Goal: Task Accomplishment & Management: Manage account settings

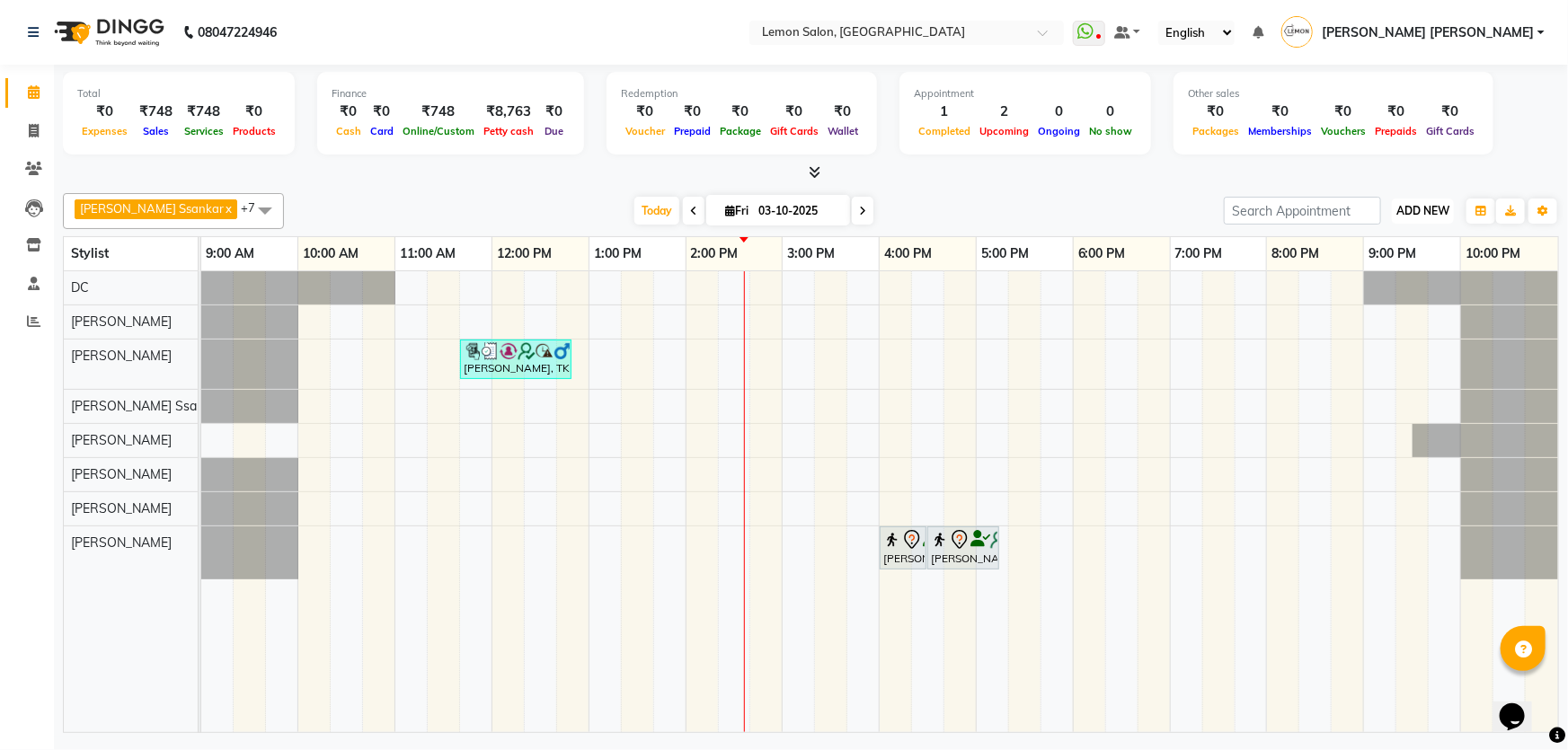
click at [1411, 216] on button "ADD NEW Toggle Dropdown" at bounding box center [1422, 211] width 62 height 25
click at [1404, 321] on link "Add Attendance" at bounding box center [1382, 315] width 142 height 24
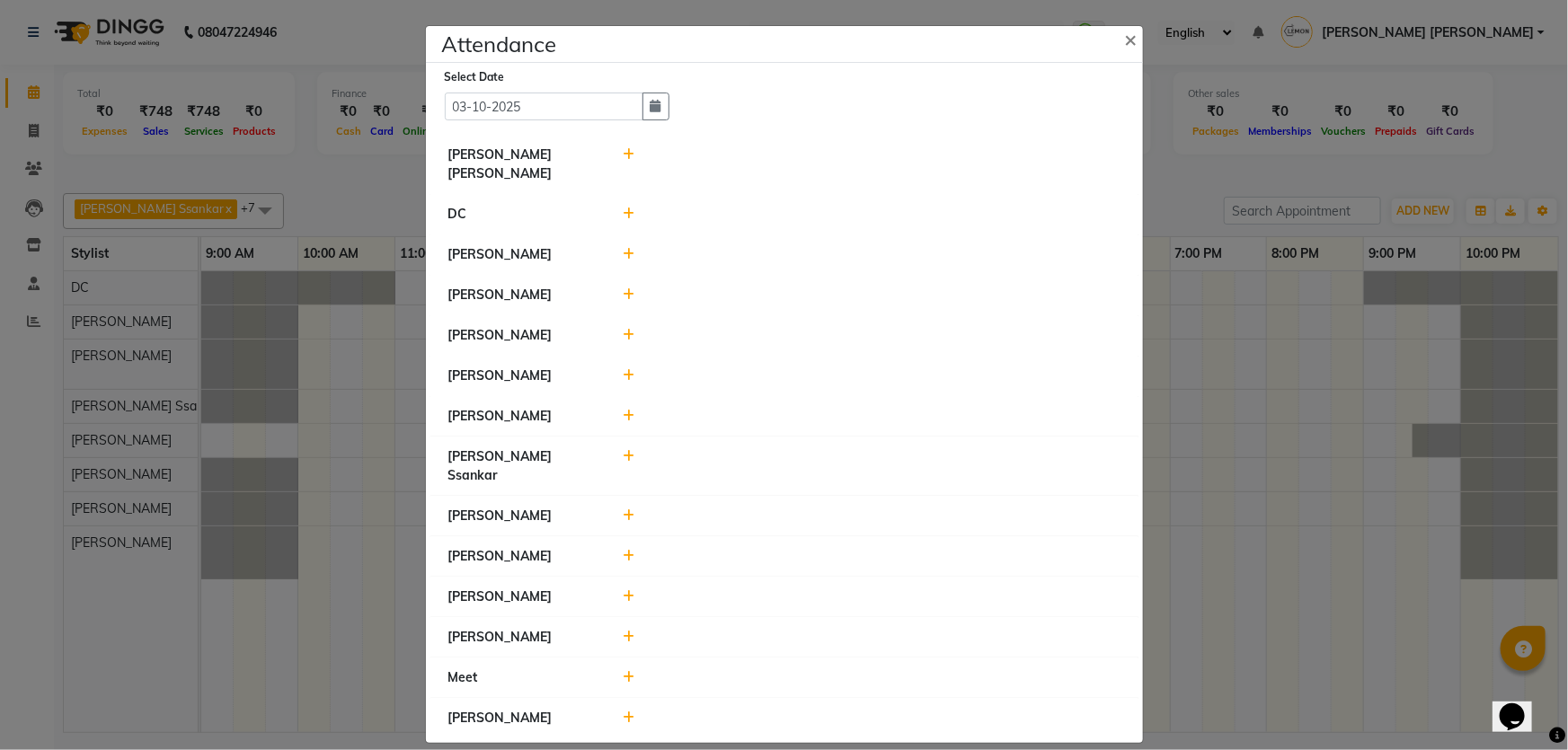
click at [622, 371] on icon at bounding box center [628, 376] width 12 height 13
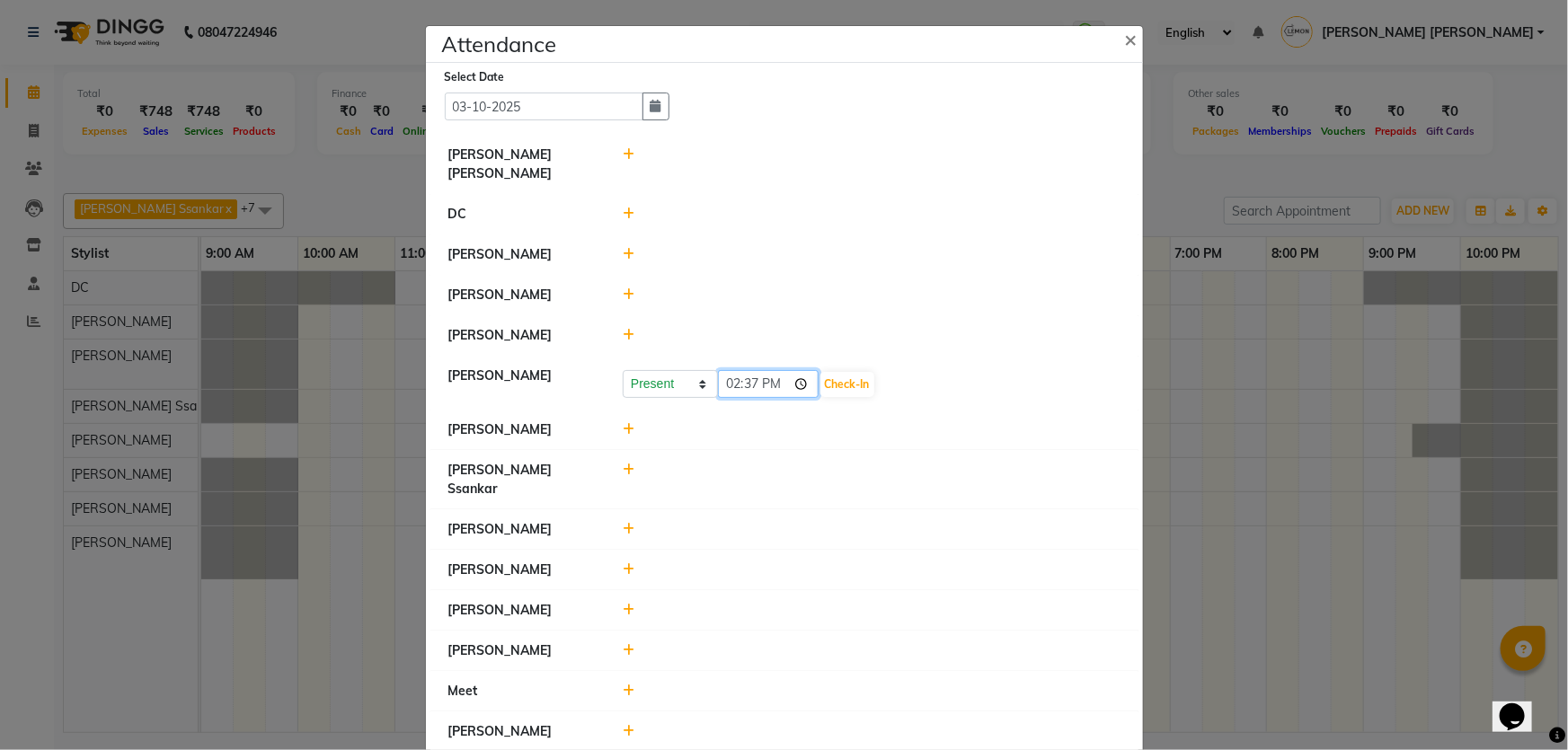
click at [736, 373] on input "14:37" at bounding box center [768, 384] width 101 height 28
click at [755, 371] on input "12:08" at bounding box center [768, 384] width 101 height 28
type input "12:28"
click at [845, 372] on button "Check-In" at bounding box center [846, 385] width 54 height 25
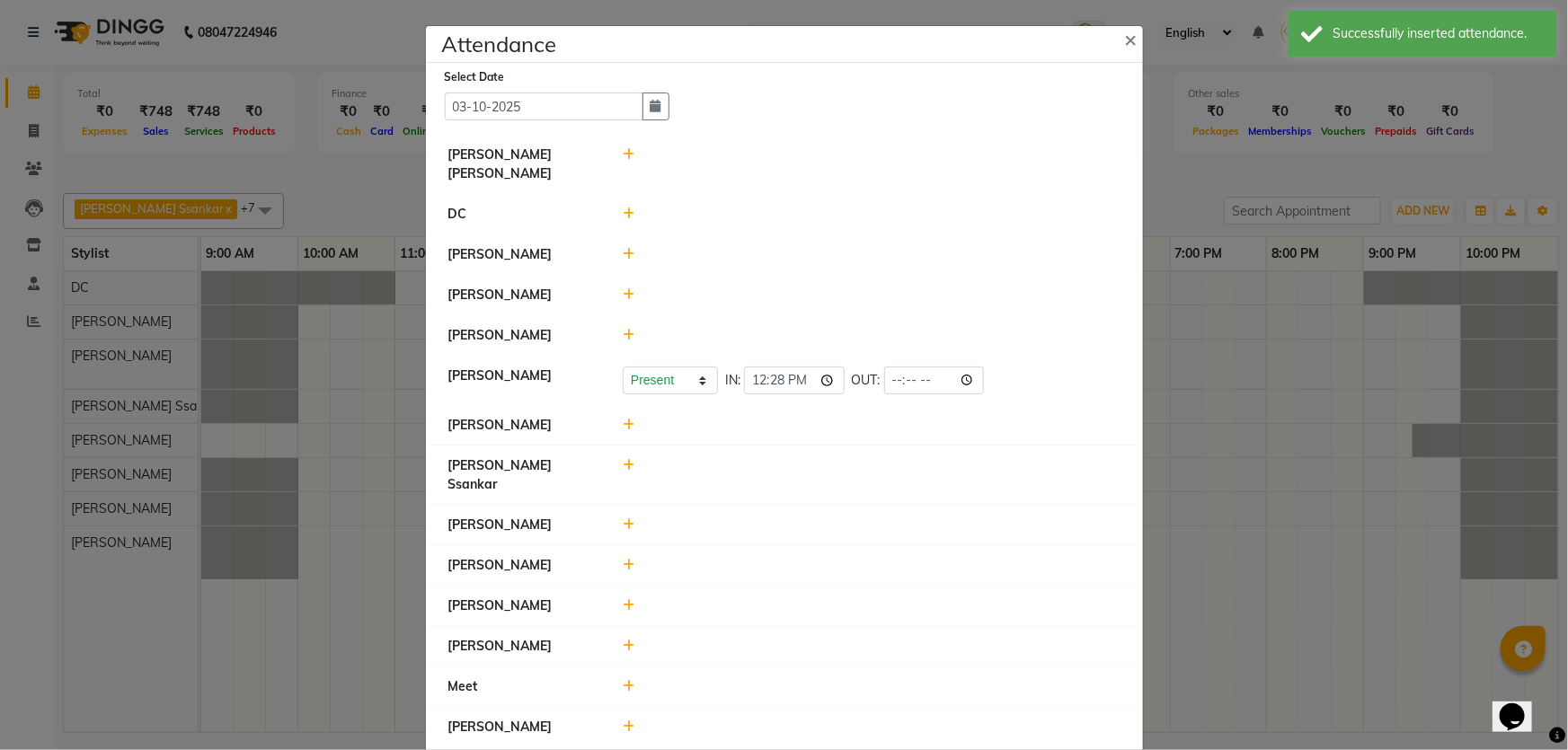
click at [627, 599] on icon at bounding box center [628, 605] width 12 height 13
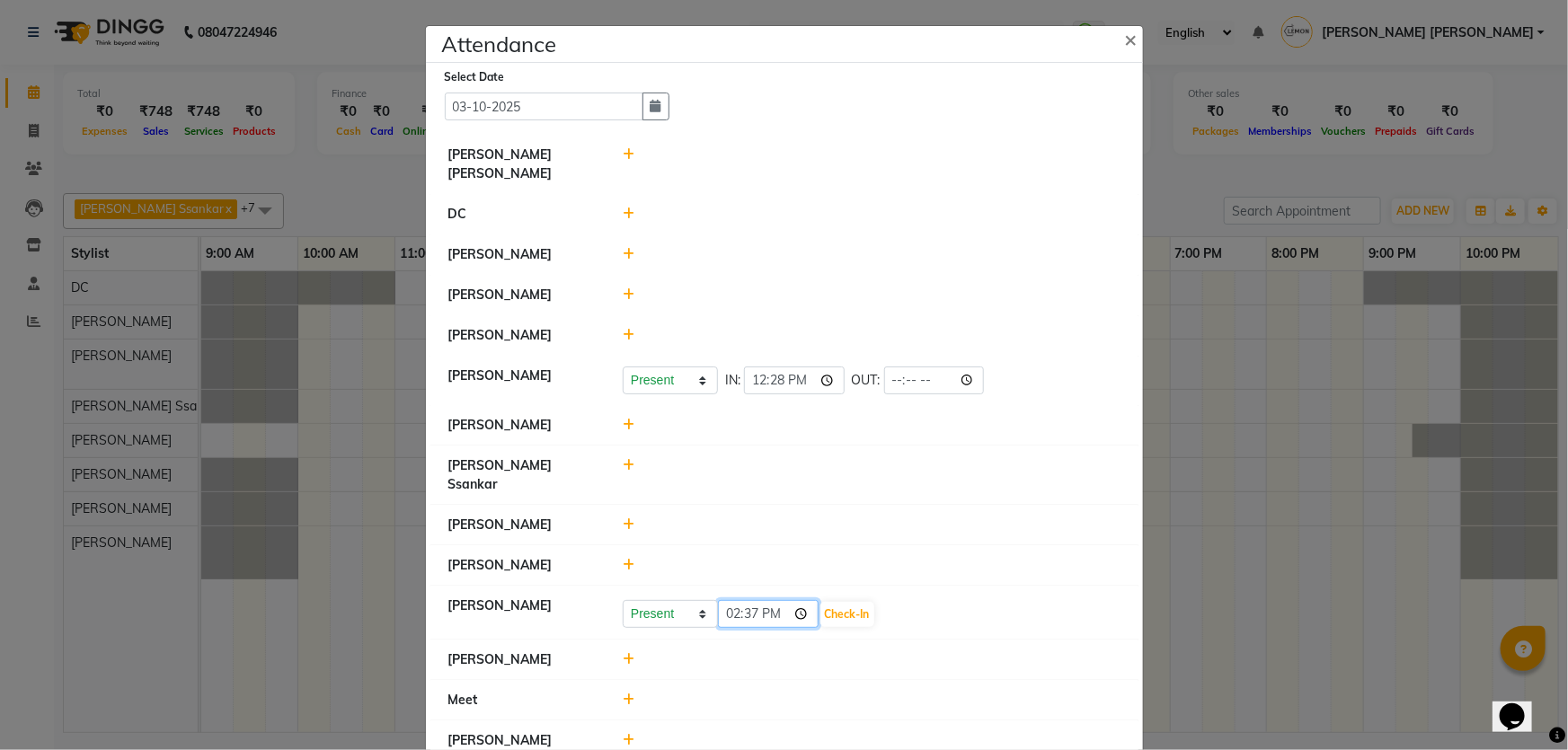
click at [724, 600] on input "14:37" at bounding box center [768, 613] width 101 height 28
type input "11:56"
click at [855, 602] on button "Check-In" at bounding box center [846, 614] width 54 height 25
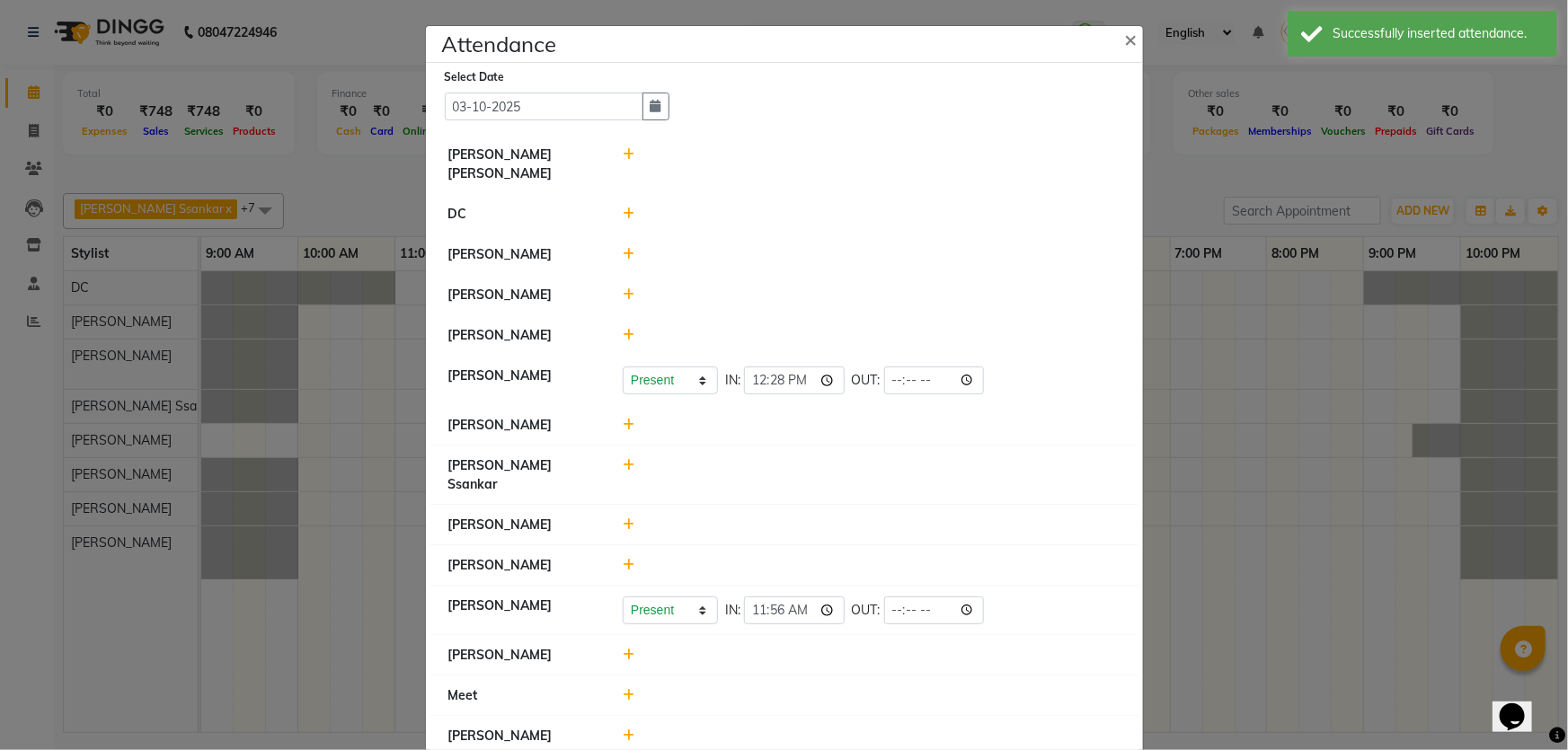
click at [632, 519] on icon at bounding box center [628, 525] width 12 height 13
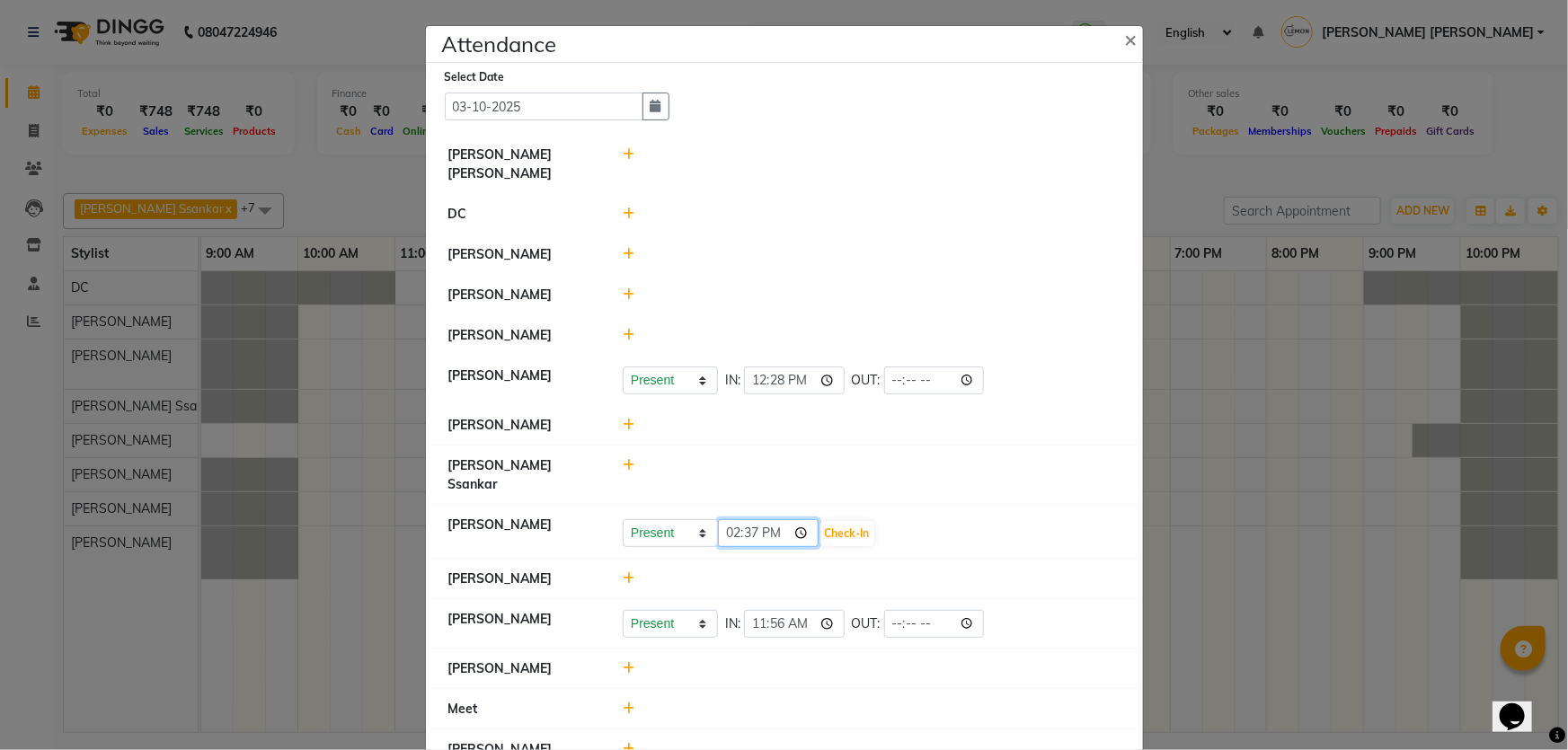
click at [727, 520] on input "14:37" at bounding box center [768, 533] width 101 height 28
type input "12:06"
click at [825, 520] on div "Present Absent Late Half Day Weekly Off 12:06 Check-In" at bounding box center [871, 534] width 498 height 29
click at [835, 522] on button "Check-In" at bounding box center [846, 534] width 54 height 25
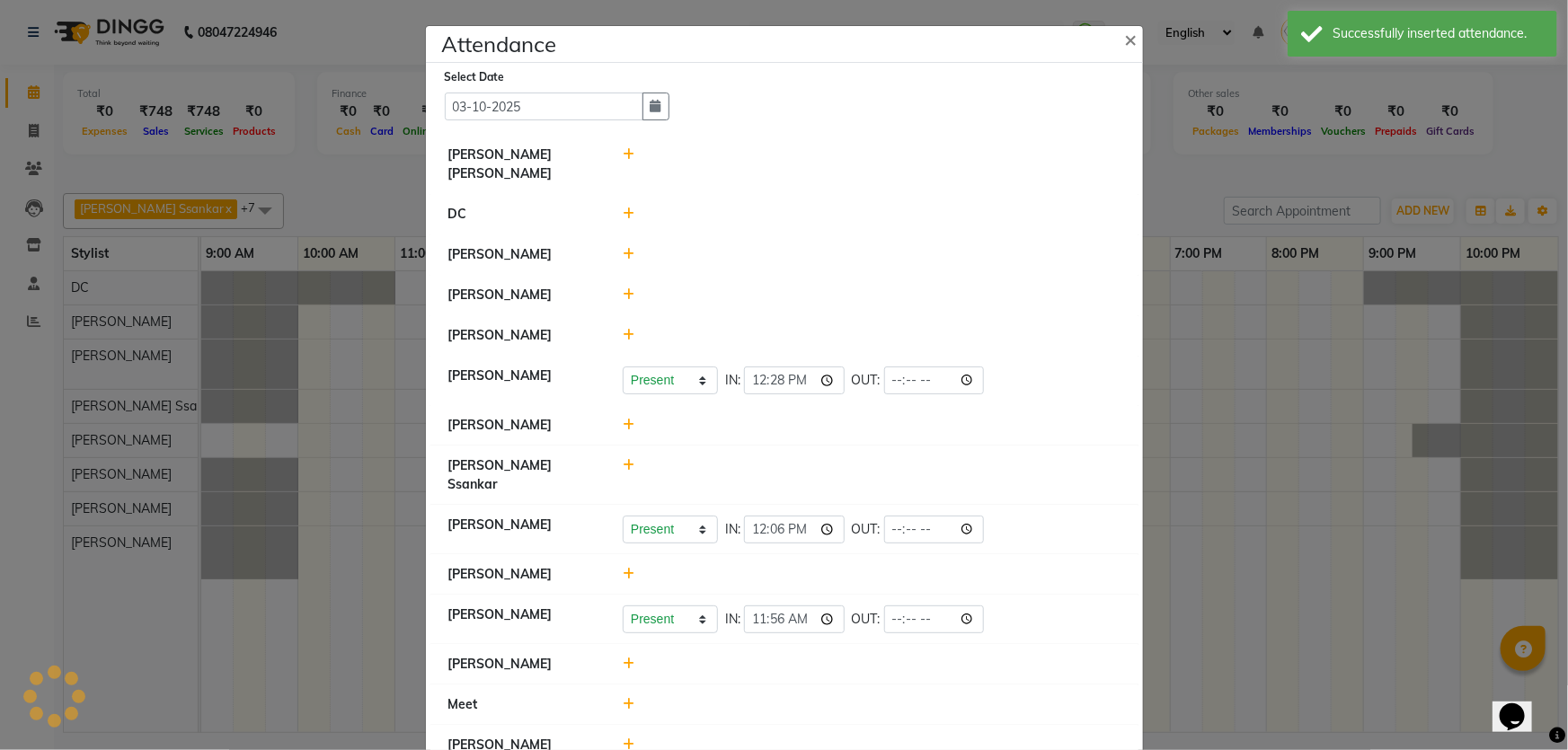
click at [622, 329] on icon at bounding box center [628, 335] width 12 height 13
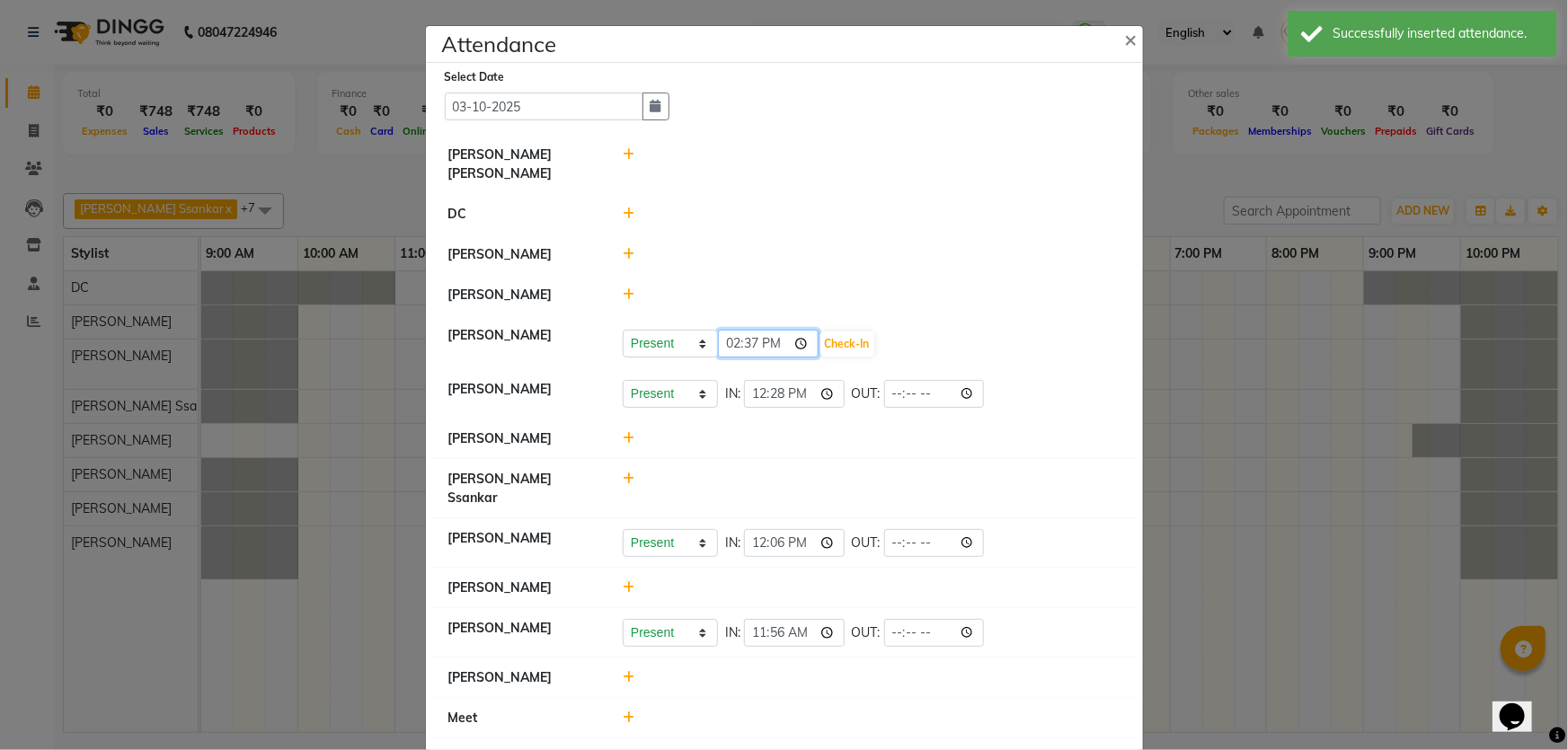
click at [723, 329] on input "14:37" at bounding box center [768, 343] width 101 height 28
type input "11:44"
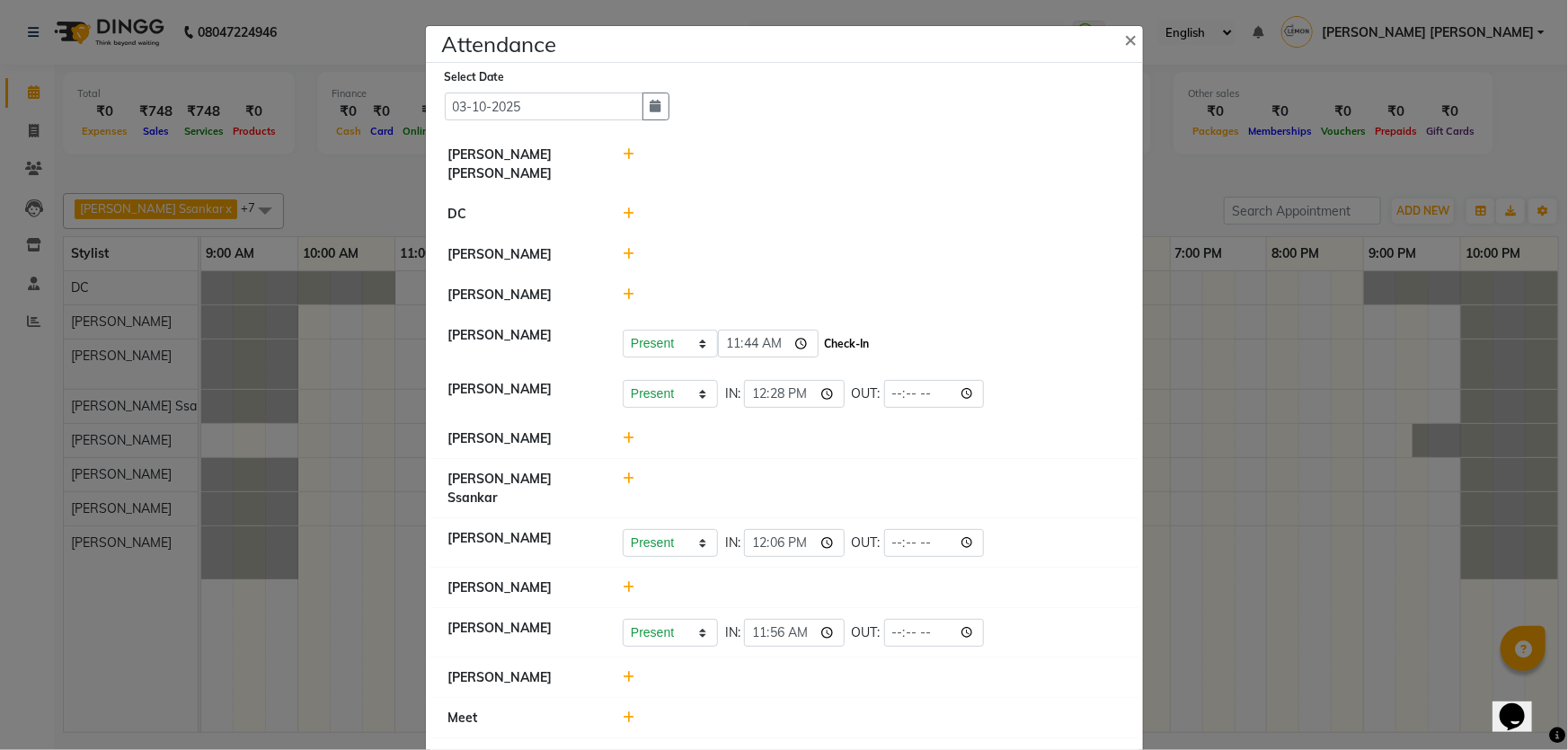
click at [844, 331] on button "Check-In" at bounding box center [846, 344] width 54 height 25
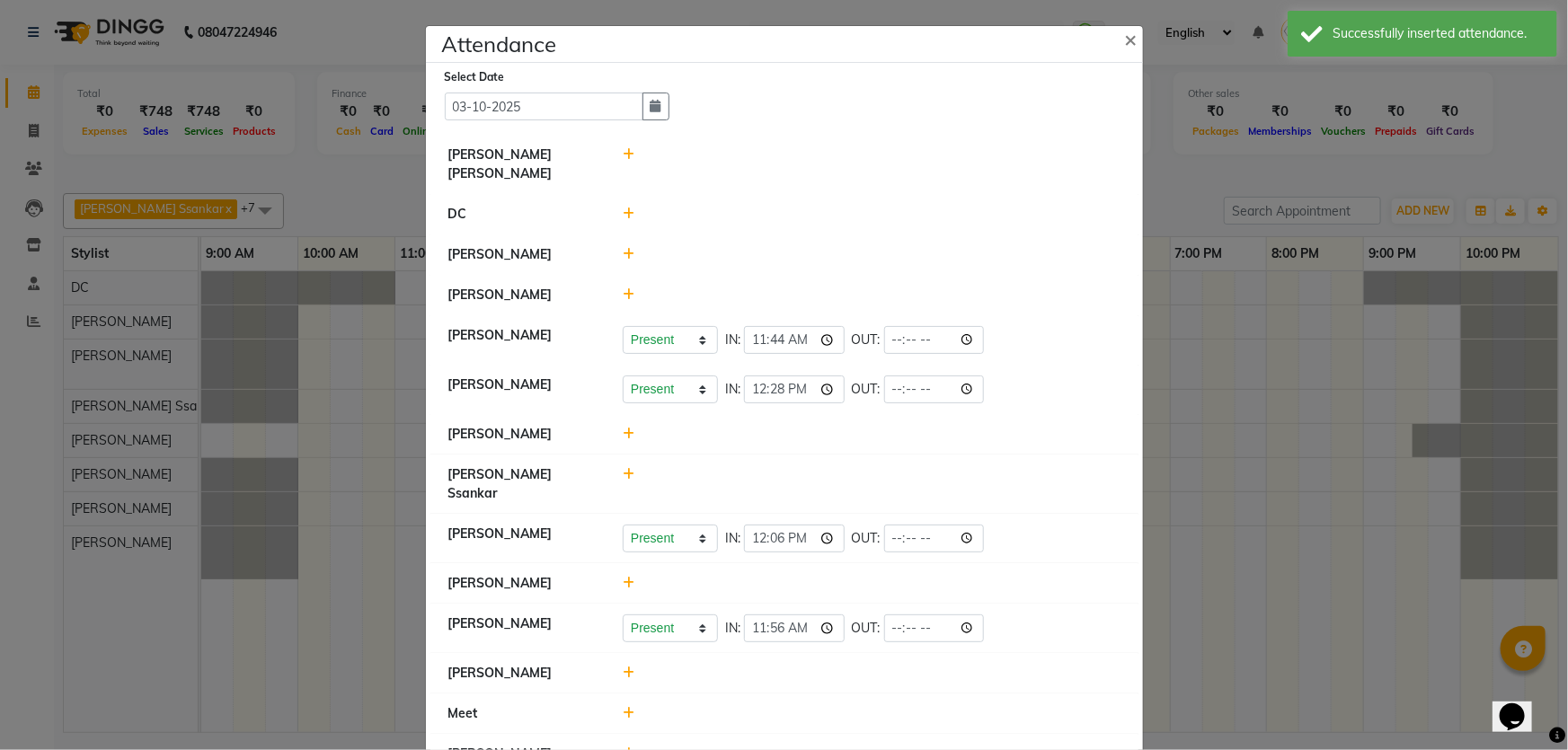
click at [622, 248] on icon at bounding box center [628, 254] width 12 height 13
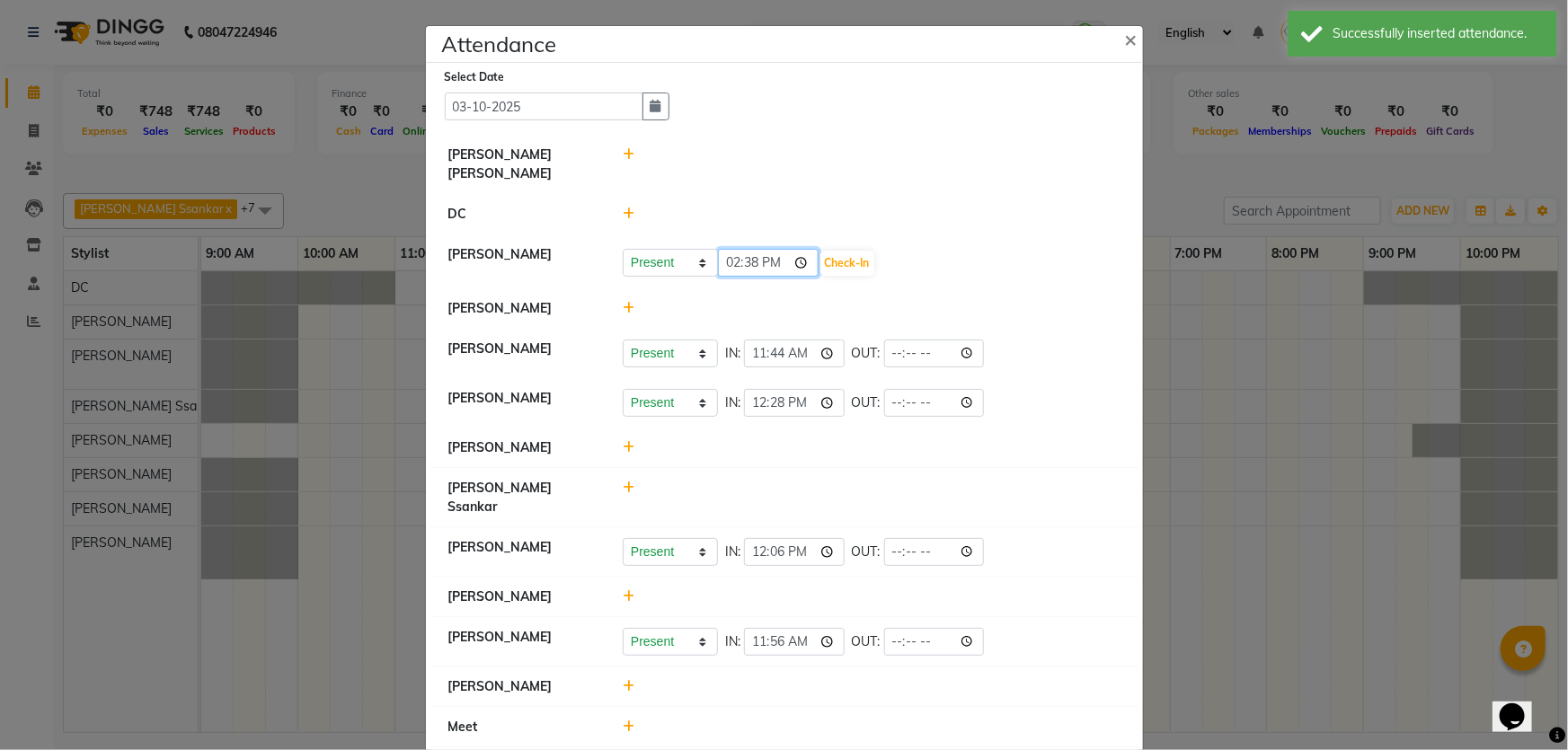
click at [727, 248] on input "14:38" at bounding box center [768, 262] width 101 height 28
type input "10:16"
click at [864, 250] on button "Check-In" at bounding box center [846, 263] width 54 height 25
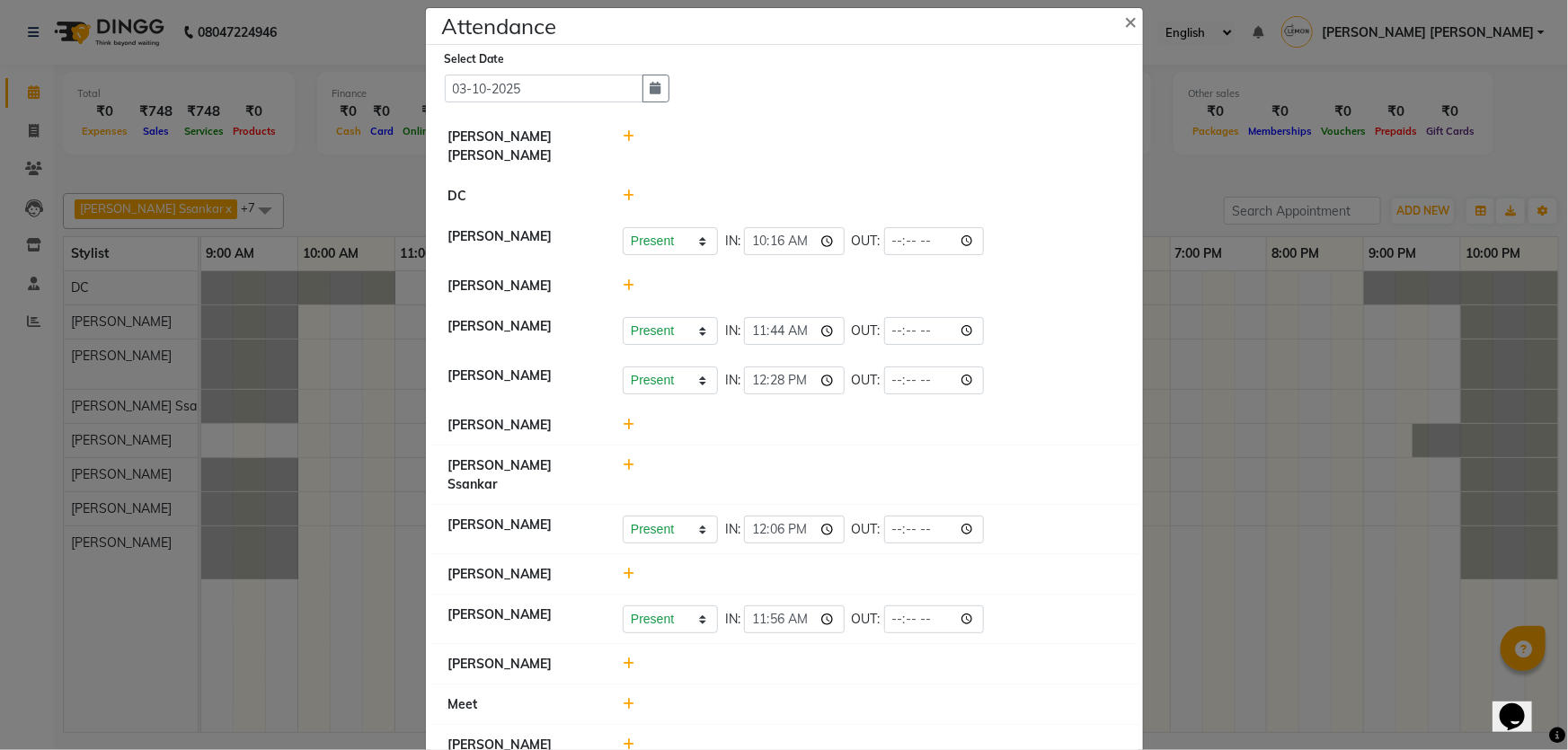
scroll to position [25, 0]
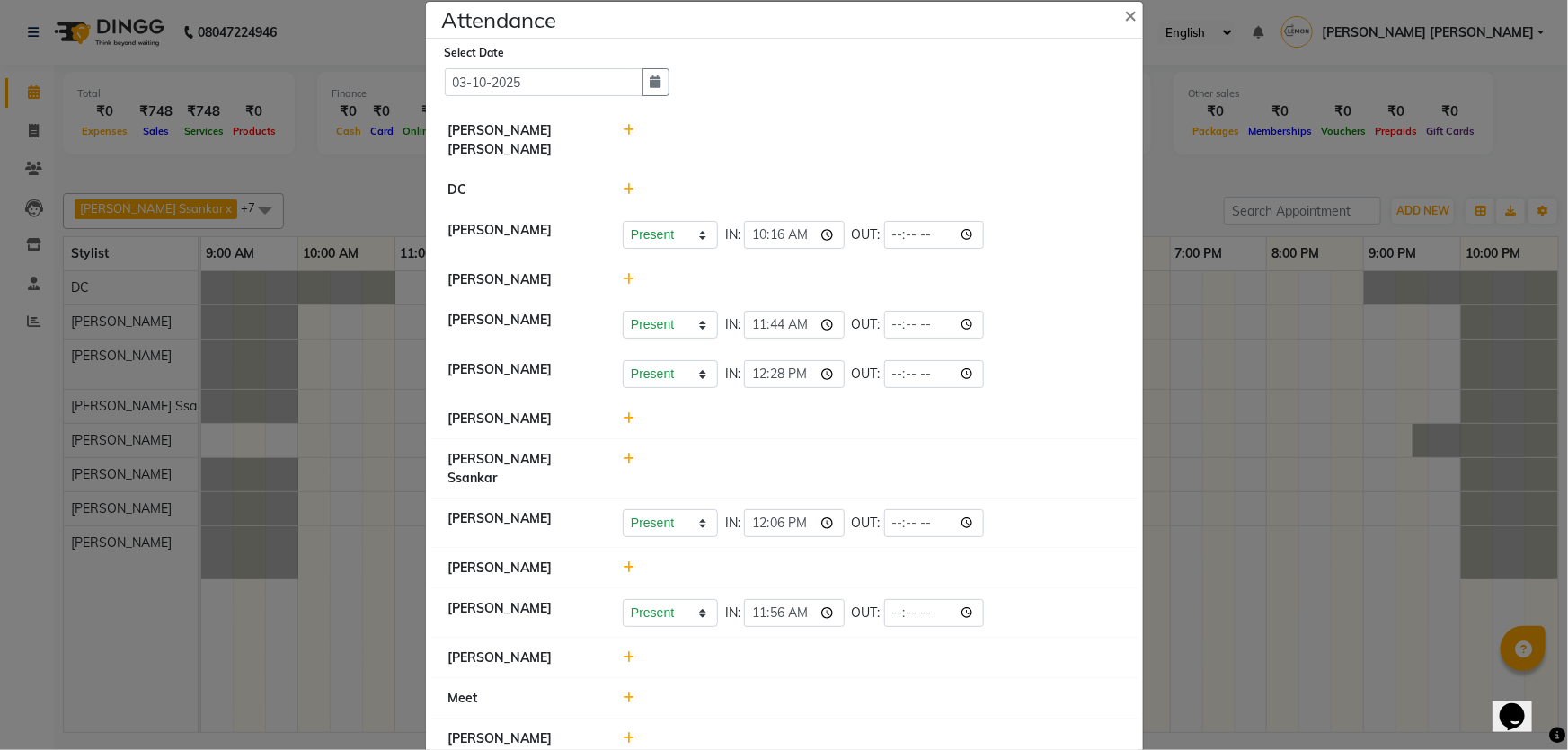
click at [622, 731] on span at bounding box center [628, 739] width 12 height 16
click at [723, 734] on input "14:38" at bounding box center [768, 747] width 101 height 28
type input "10:50"
click at [831, 735] on button "Check-In" at bounding box center [846, 747] width 54 height 25
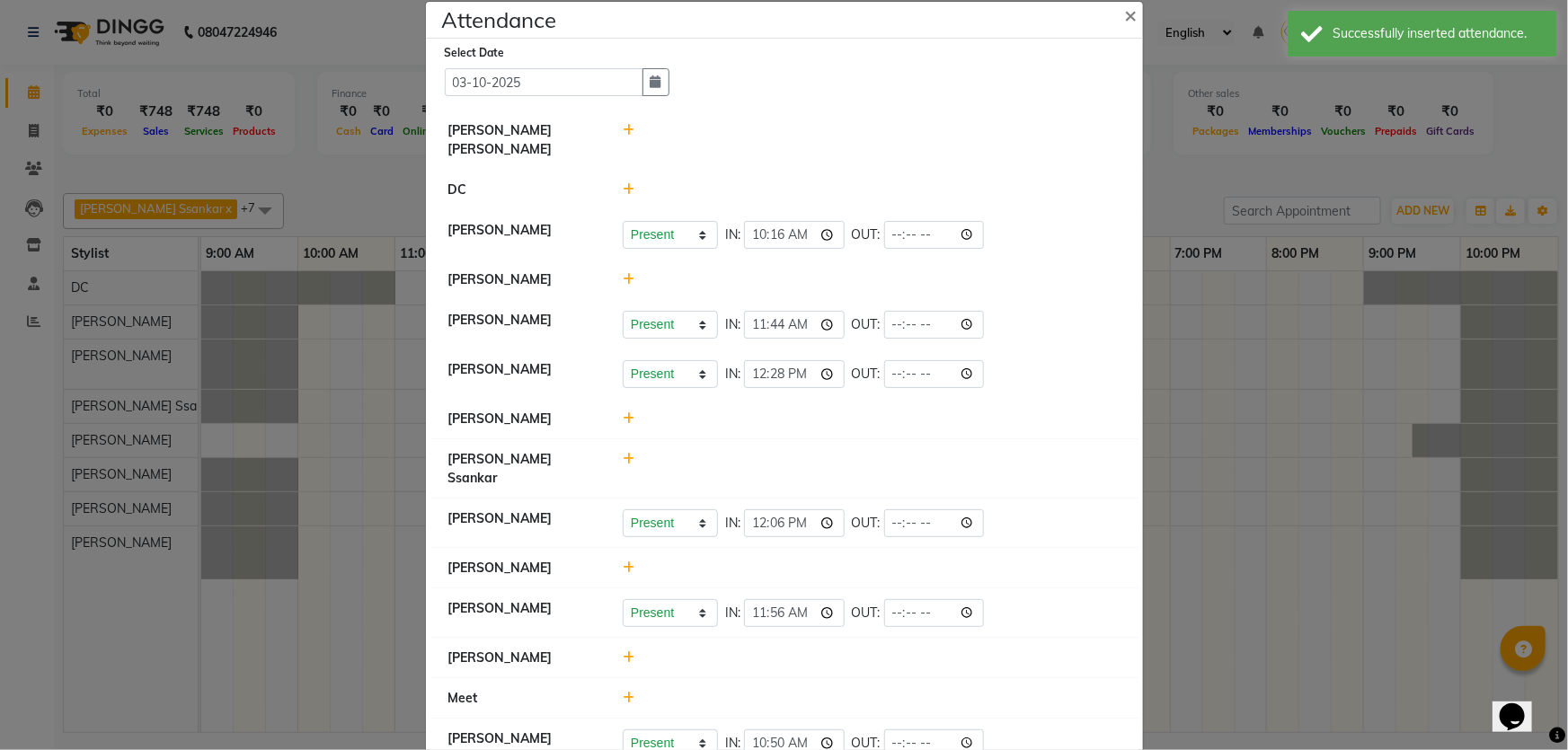
click at [612, 410] on div at bounding box center [871, 419] width 525 height 19
click at [622, 412] on icon at bounding box center [628, 419] width 12 height 13
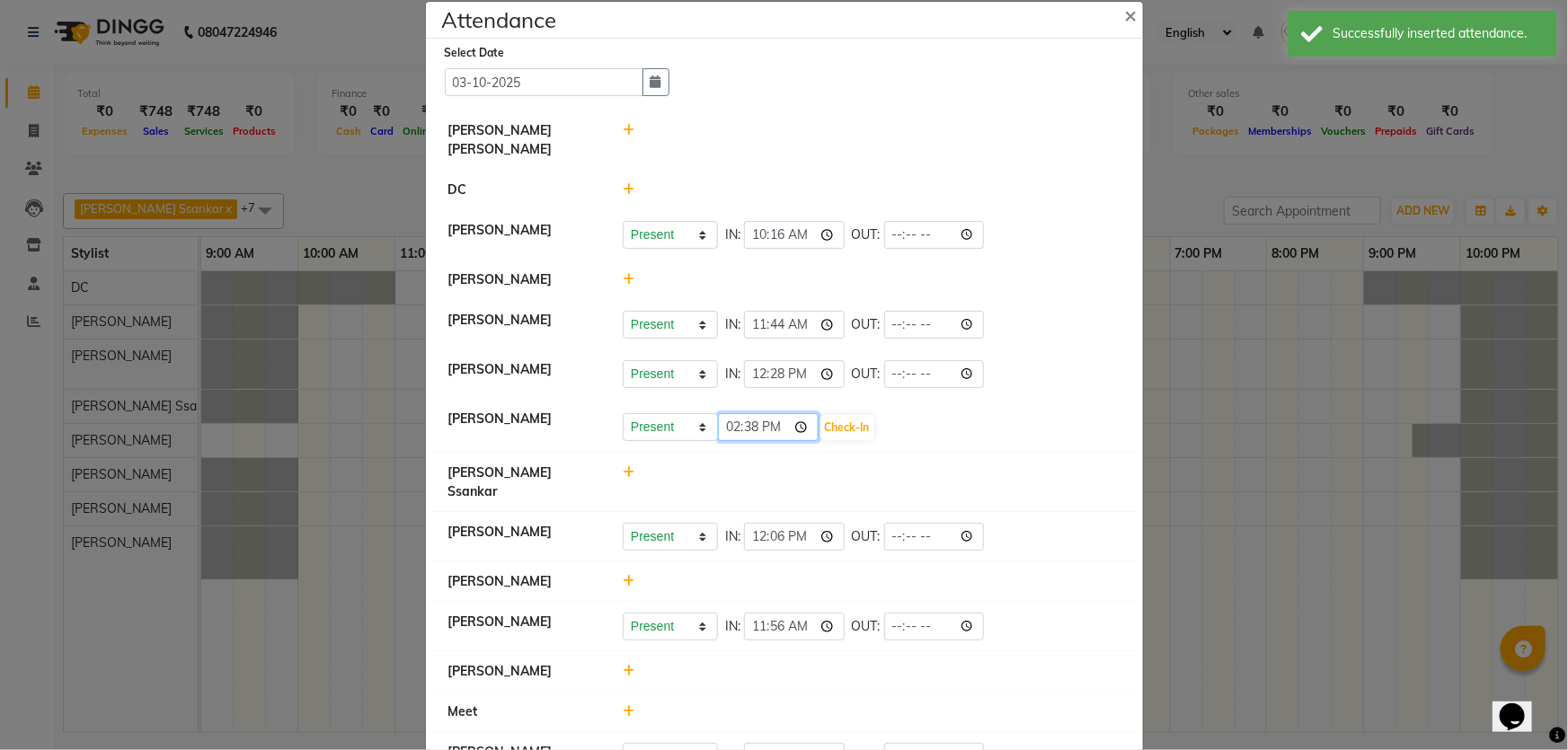
click at [733, 413] on input "14:38" at bounding box center [768, 427] width 101 height 28
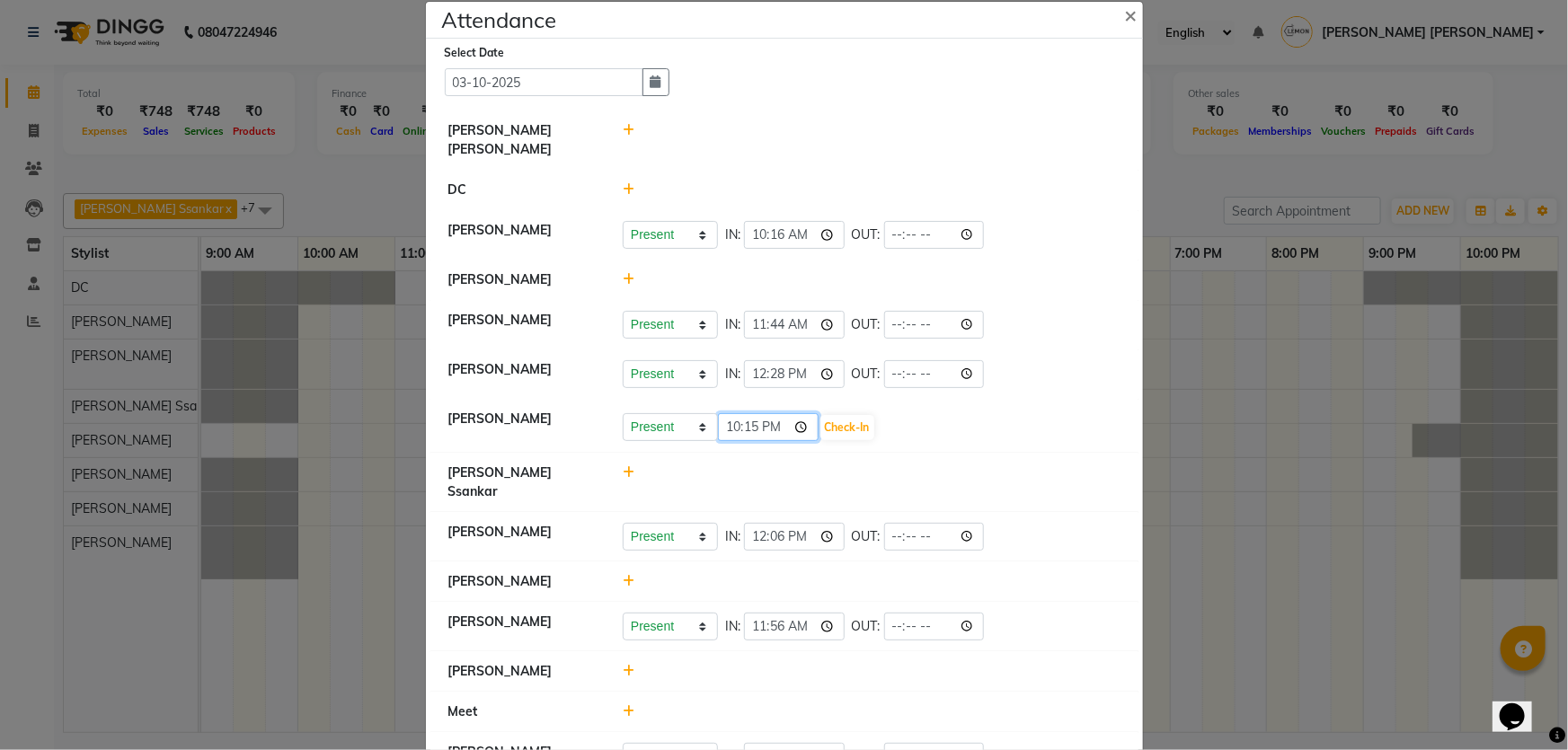
type input "10:15"
click at [821, 415] on button "Check-In" at bounding box center [846, 428] width 54 height 25
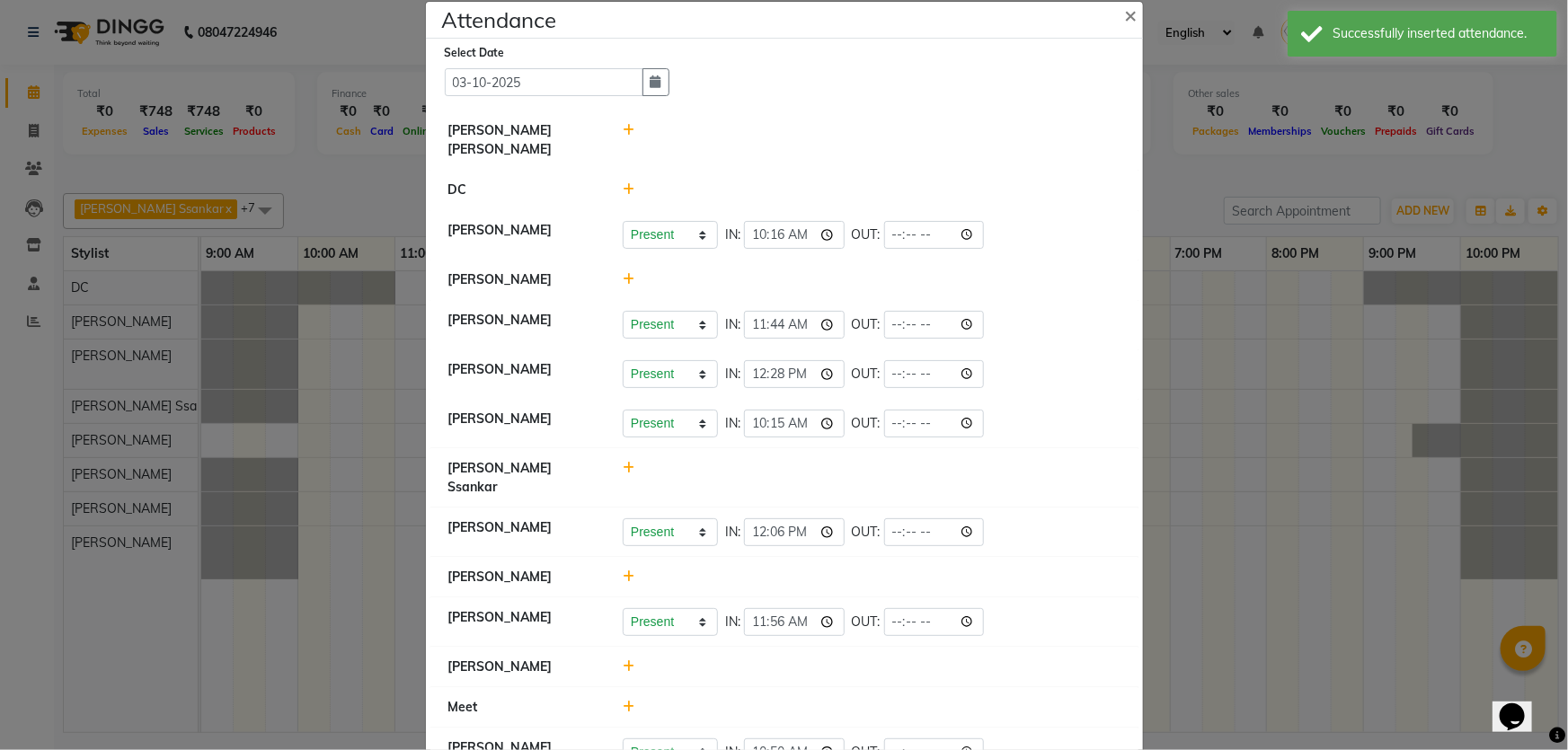
scroll to position [42, 0]
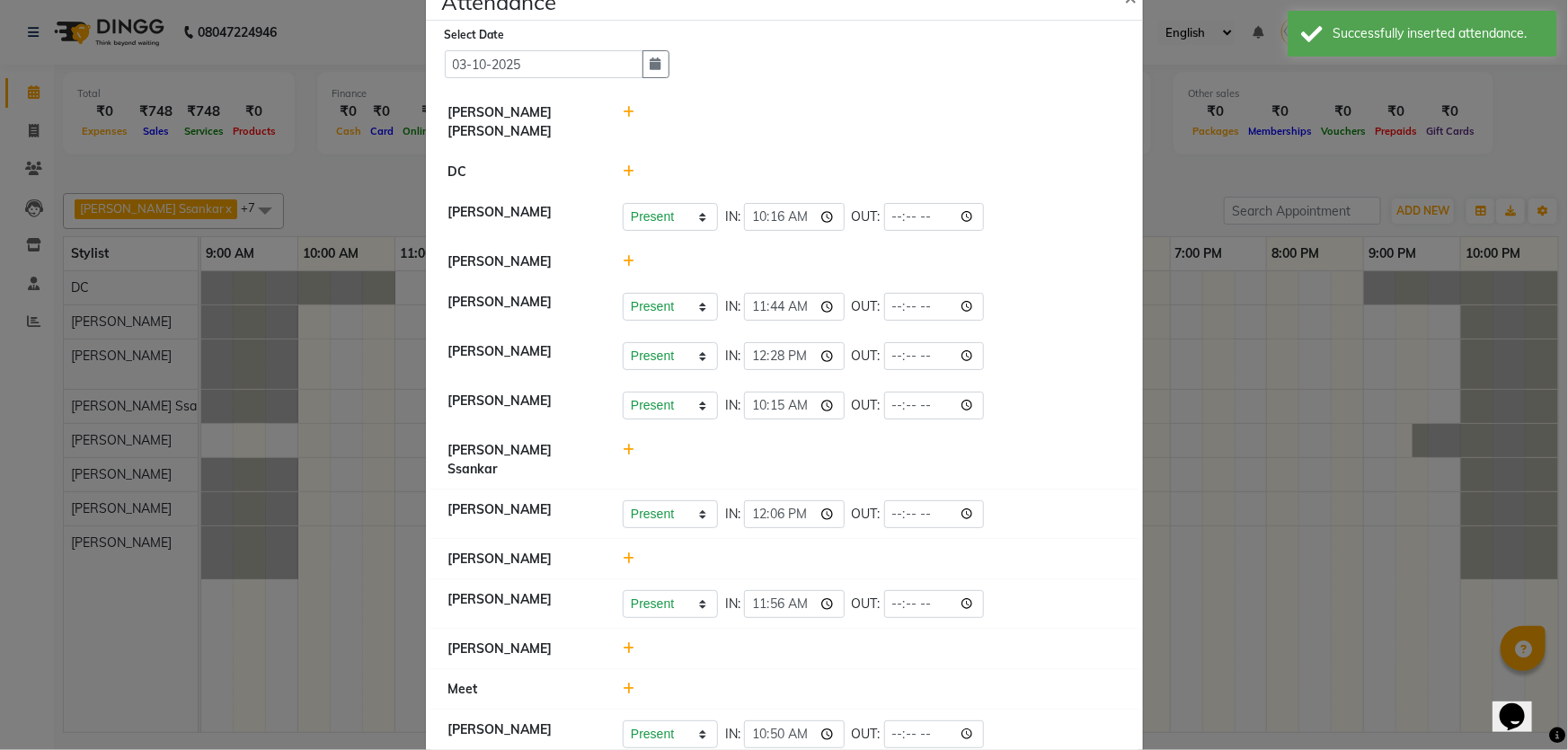
click at [622, 643] on icon at bounding box center [628, 649] width 12 height 13
click at [725, 644] on input "14:38" at bounding box center [768, 657] width 101 height 28
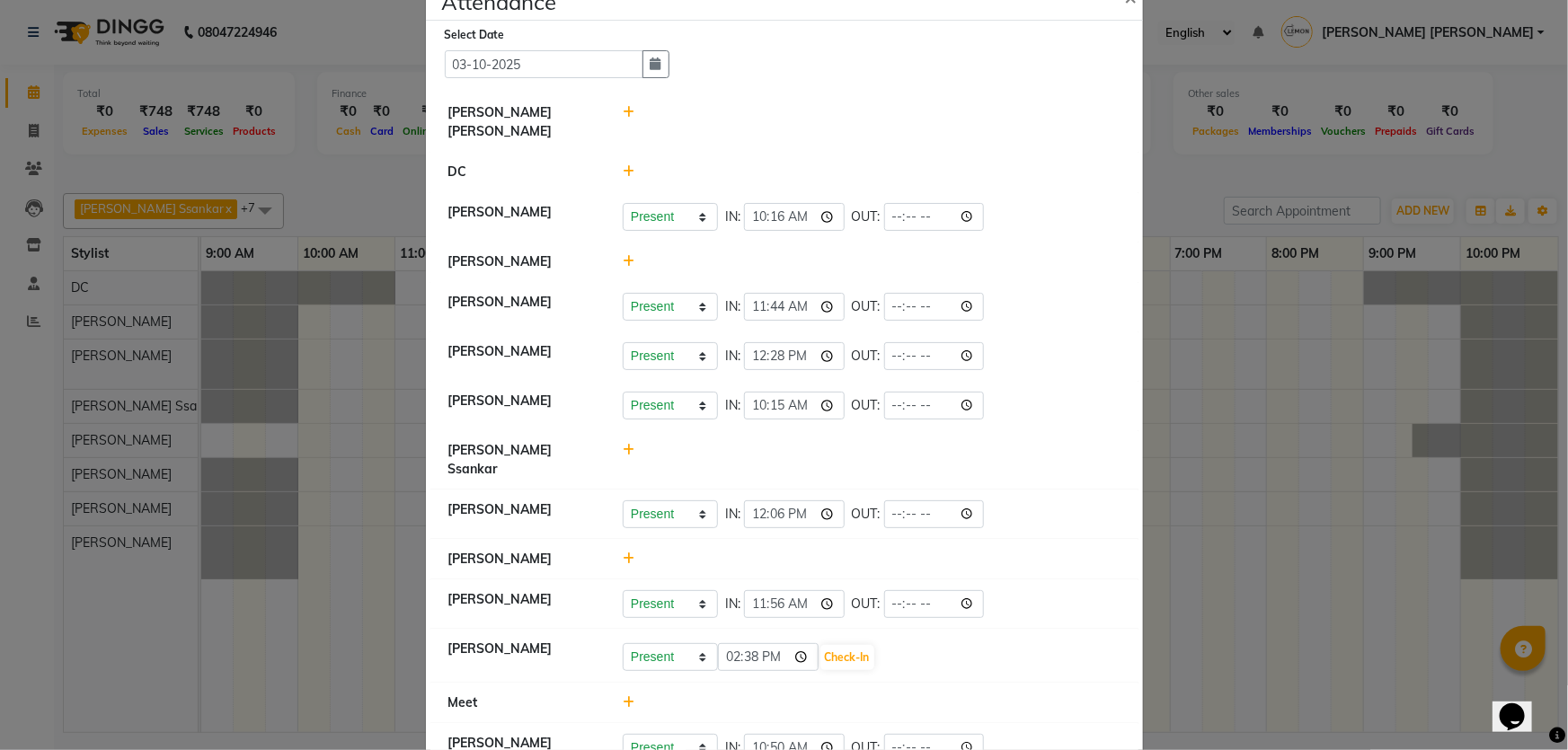
click at [622, 552] on icon at bounding box center [628, 559] width 12 height 13
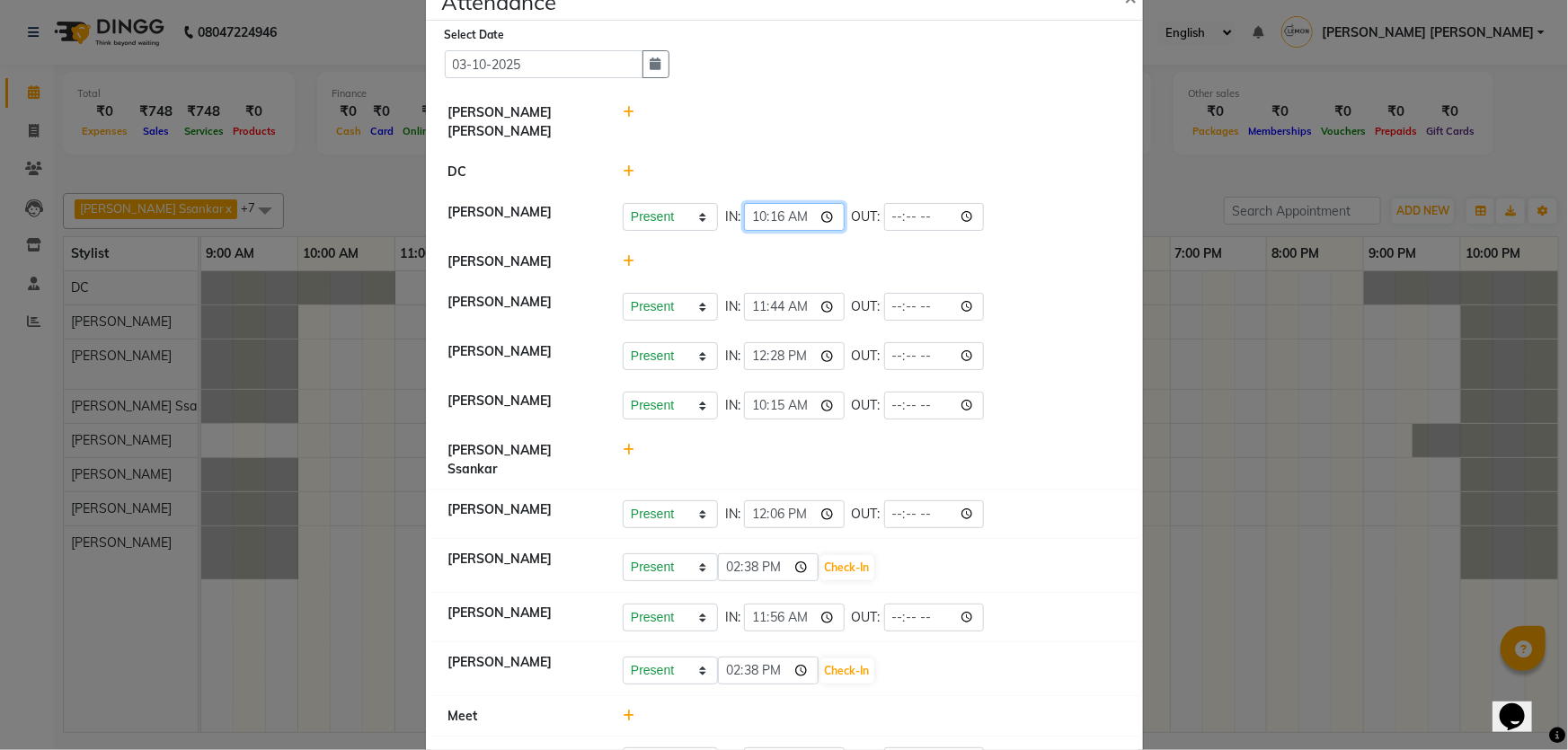
click at [762, 203] on input "10:16" at bounding box center [794, 217] width 101 height 28
click at [722, 553] on input "14:38" at bounding box center [768, 567] width 101 height 28
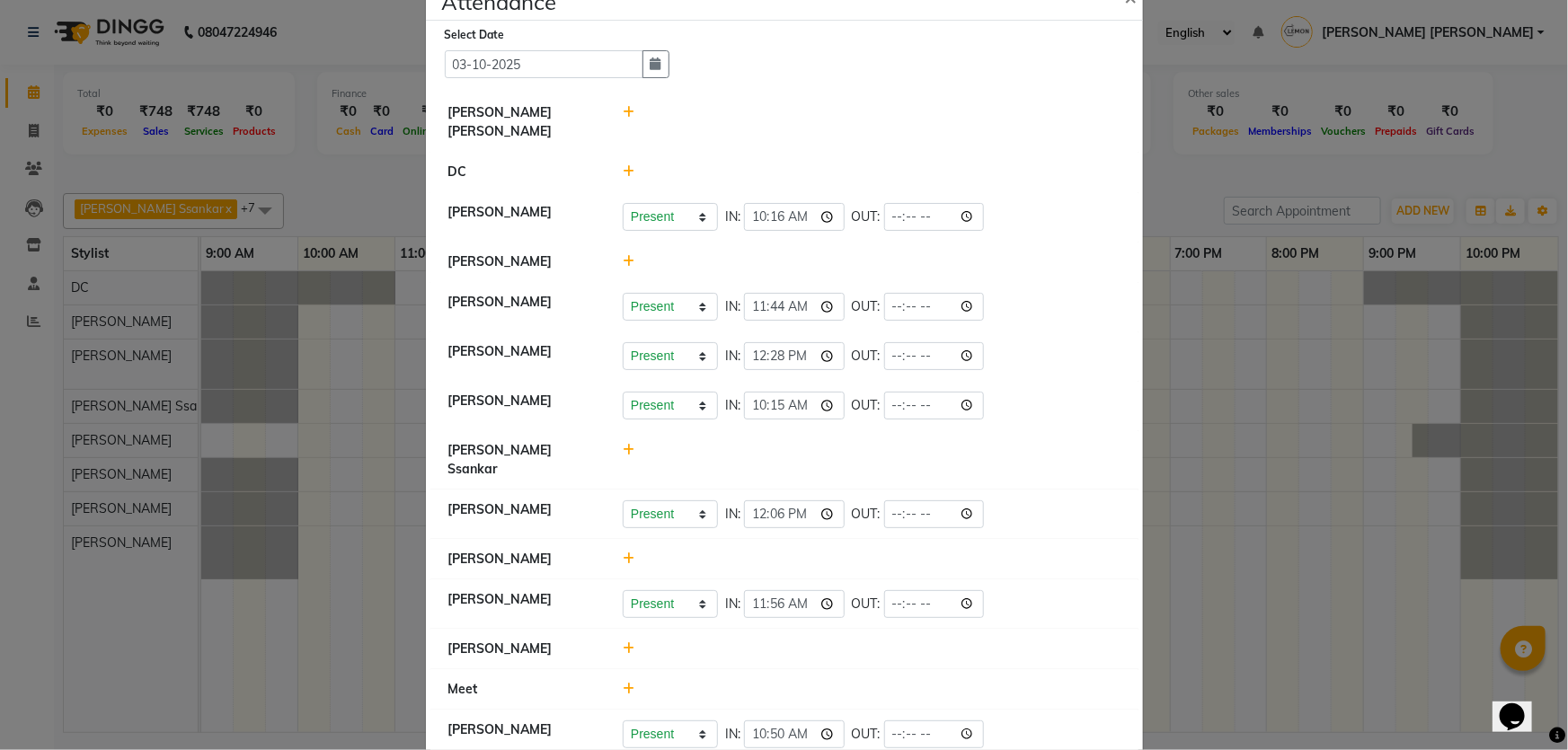
click at [622, 552] on icon at bounding box center [628, 559] width 12 height 13
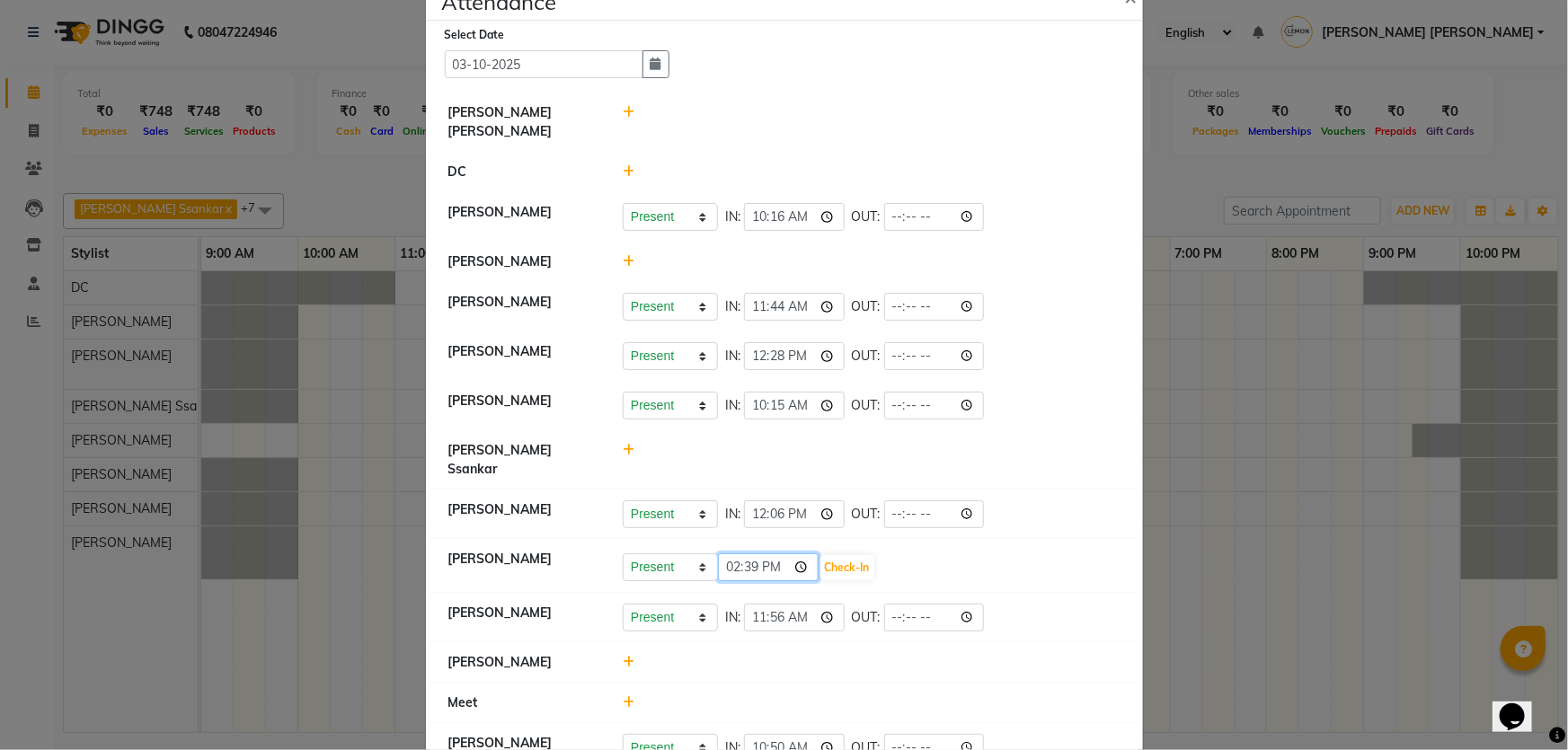
click at [733, 553] on input "14:39" at bounding box center [768, 567] width 101 height 28
click at [733, 553] on input "23:00" at bounding box center [768, 567] width 101 height 28
type input "10:04"
click at [860, 555] on button "Check-In" at bounding box center [846, 568] width 54 height 25
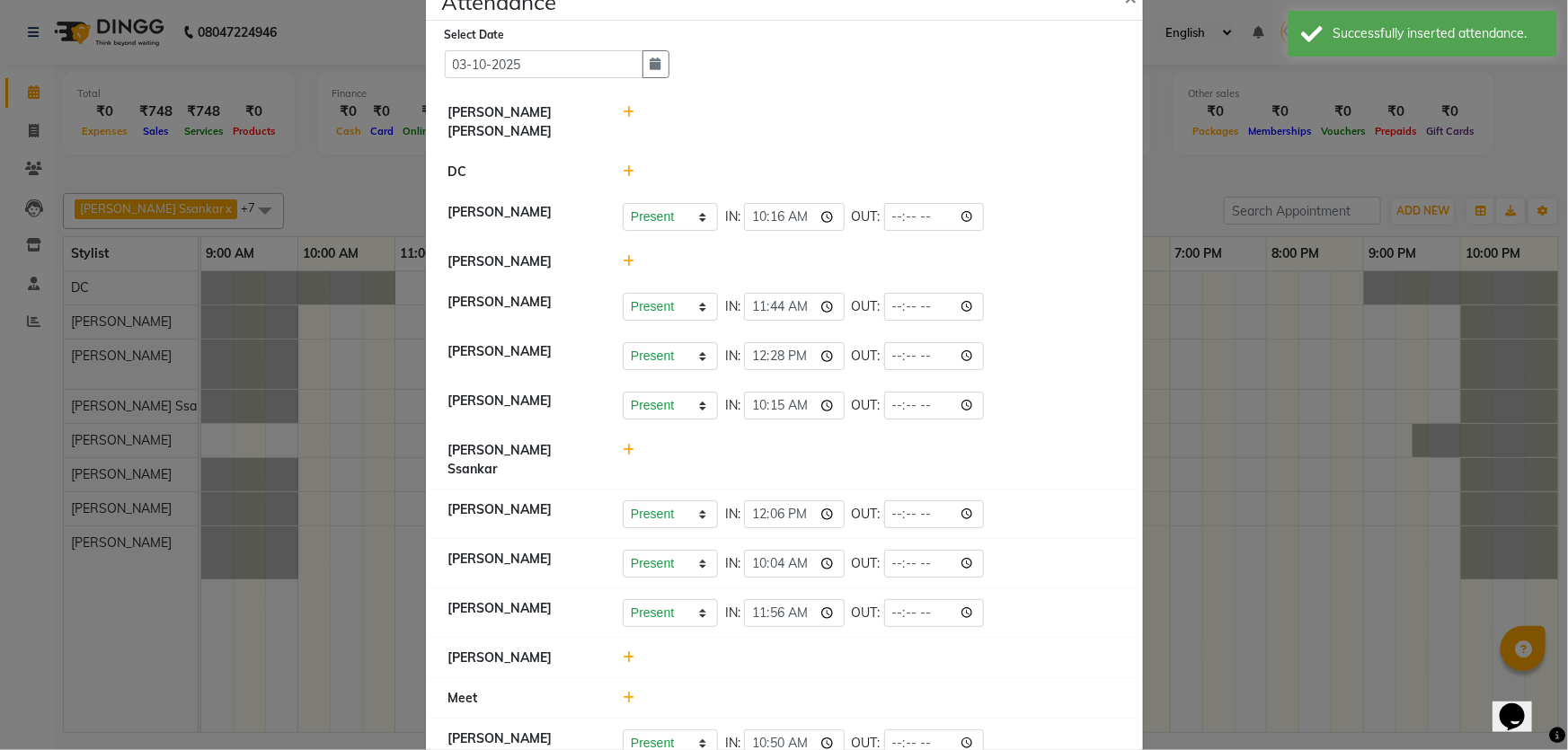
click at [625, 110] on icon at bounding box center [628, 112] width 12 height 13
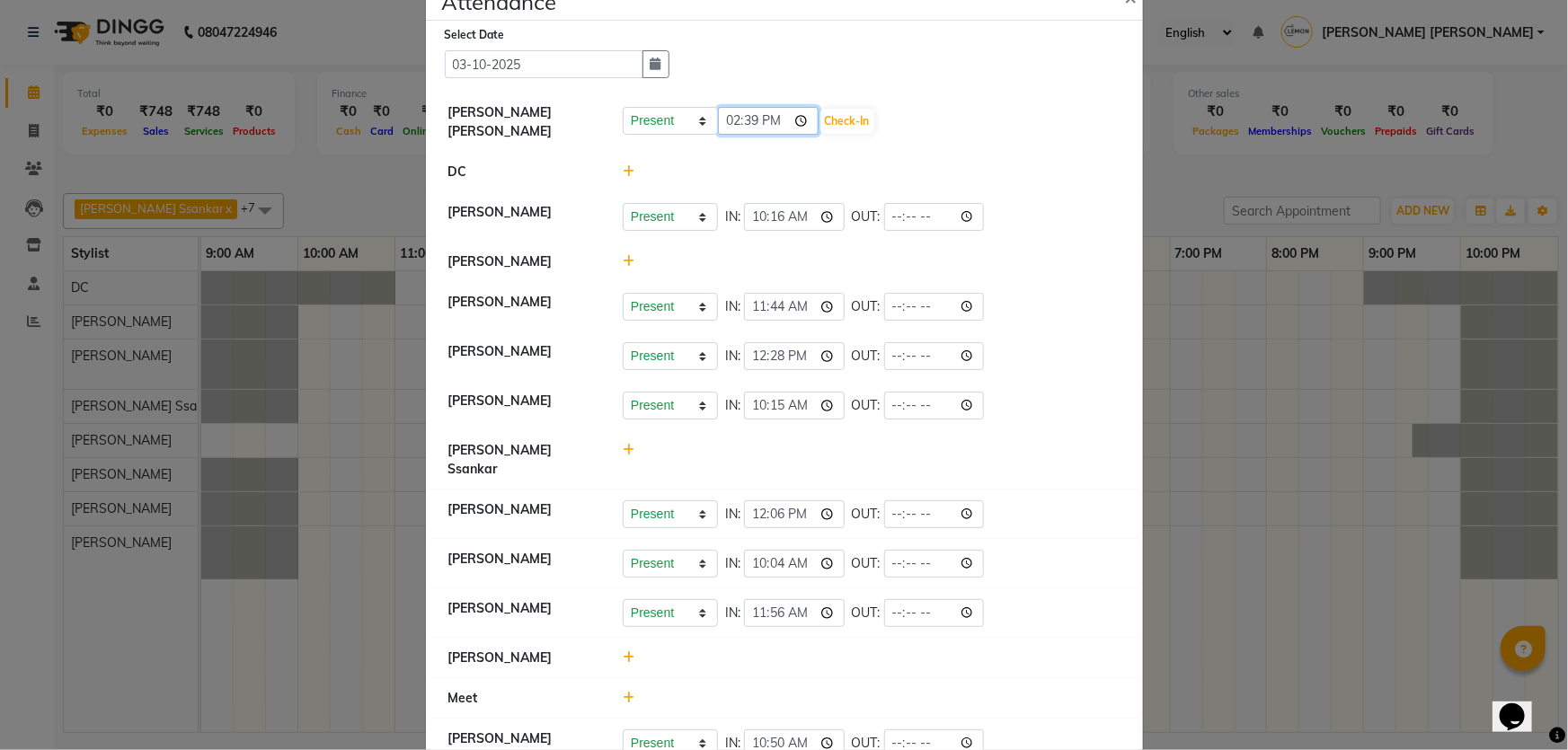
click at [725, 124] on input "14:39" at bounding box center [768, 120] width 101 height 28
type input "12:06"
click at [821, 121] on button "Check-In" at bounding box center [846, 121] width 54 height 25
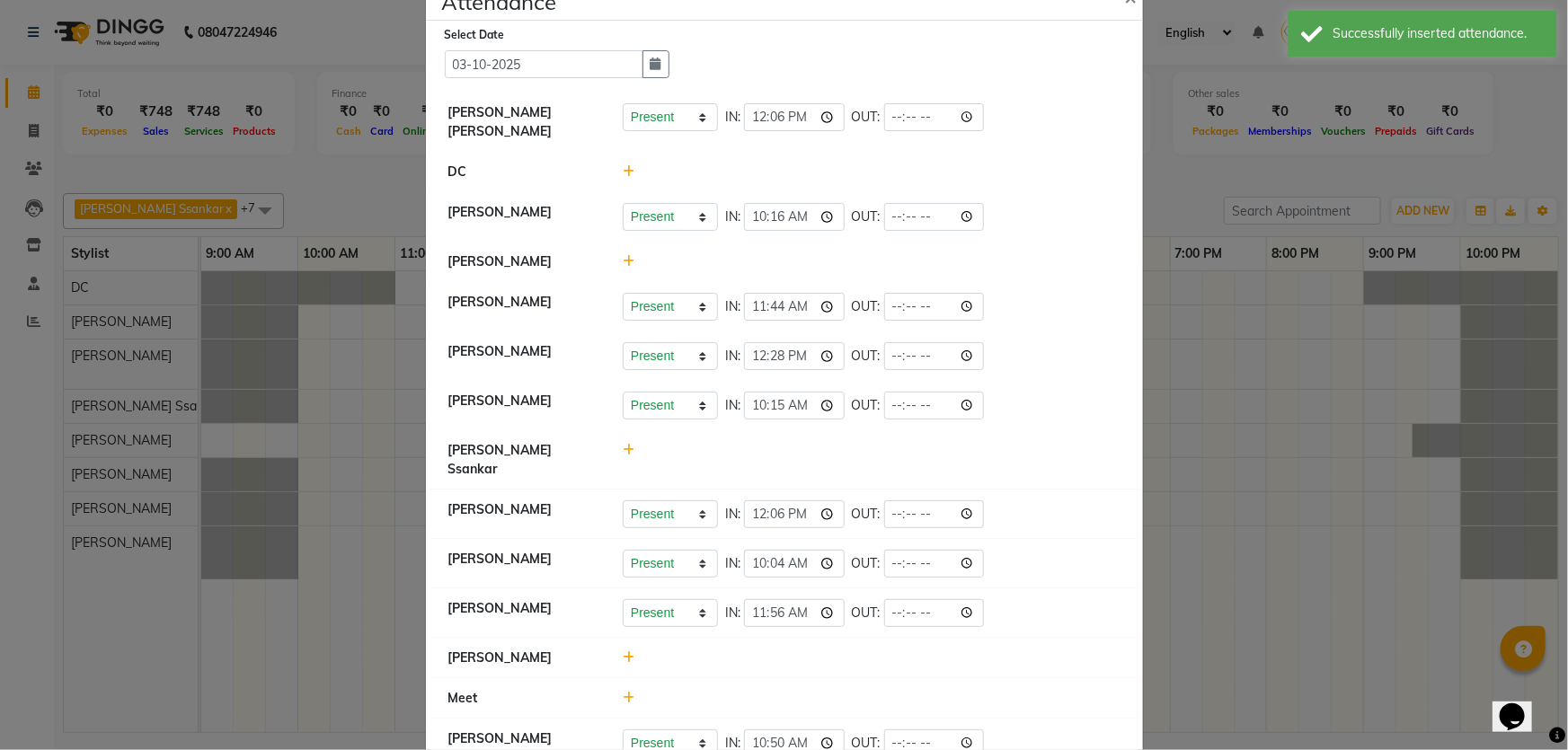
click at [622, 652] on icon at bounding box center [628, 658] width 12 height 13
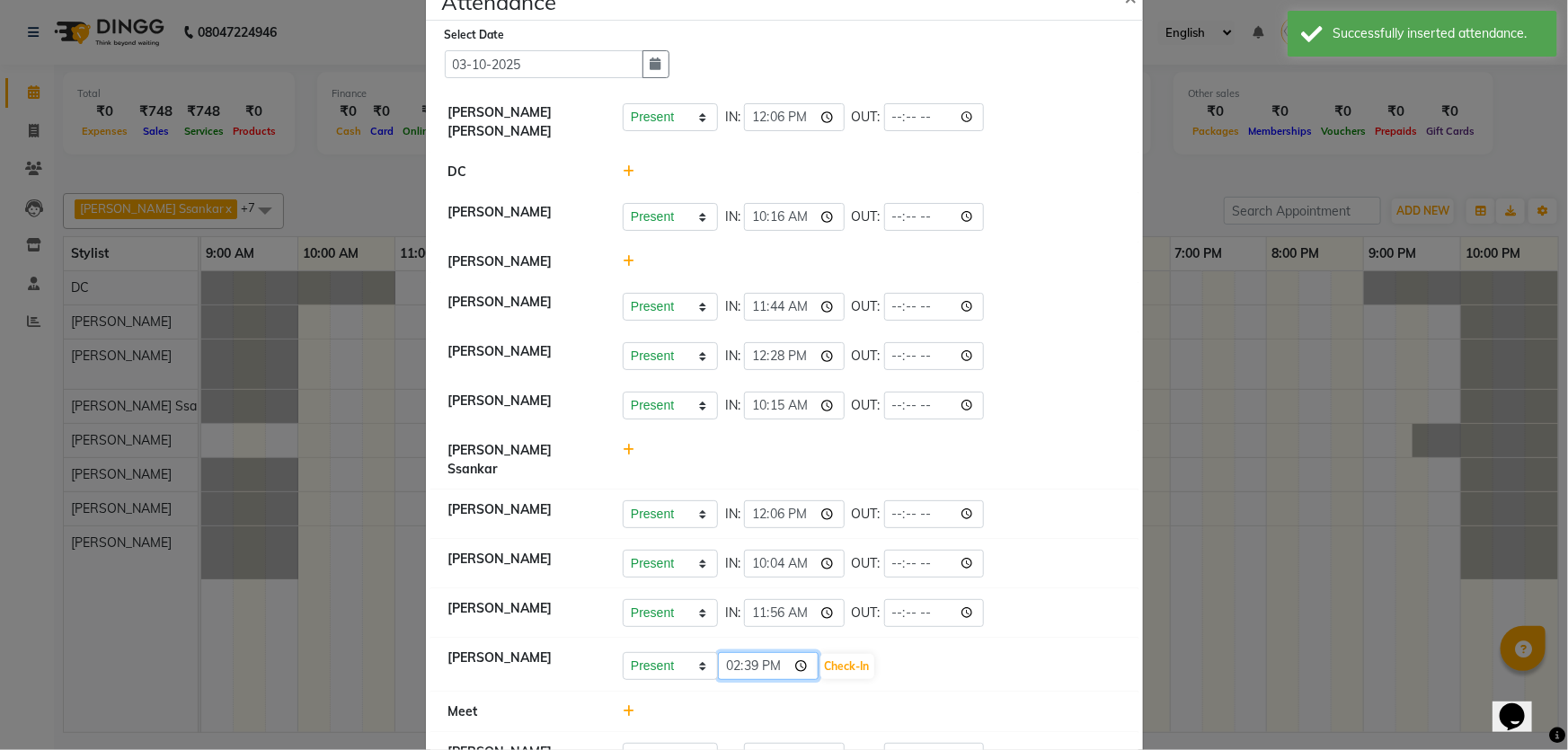
click at [721, 653] on input "14:39" at bounding box center [768, 666] width 101 height 28
type input "09:48"
click at [865, 654] on button "Check-In" at bounding box center [846, 667] width 54 height 25
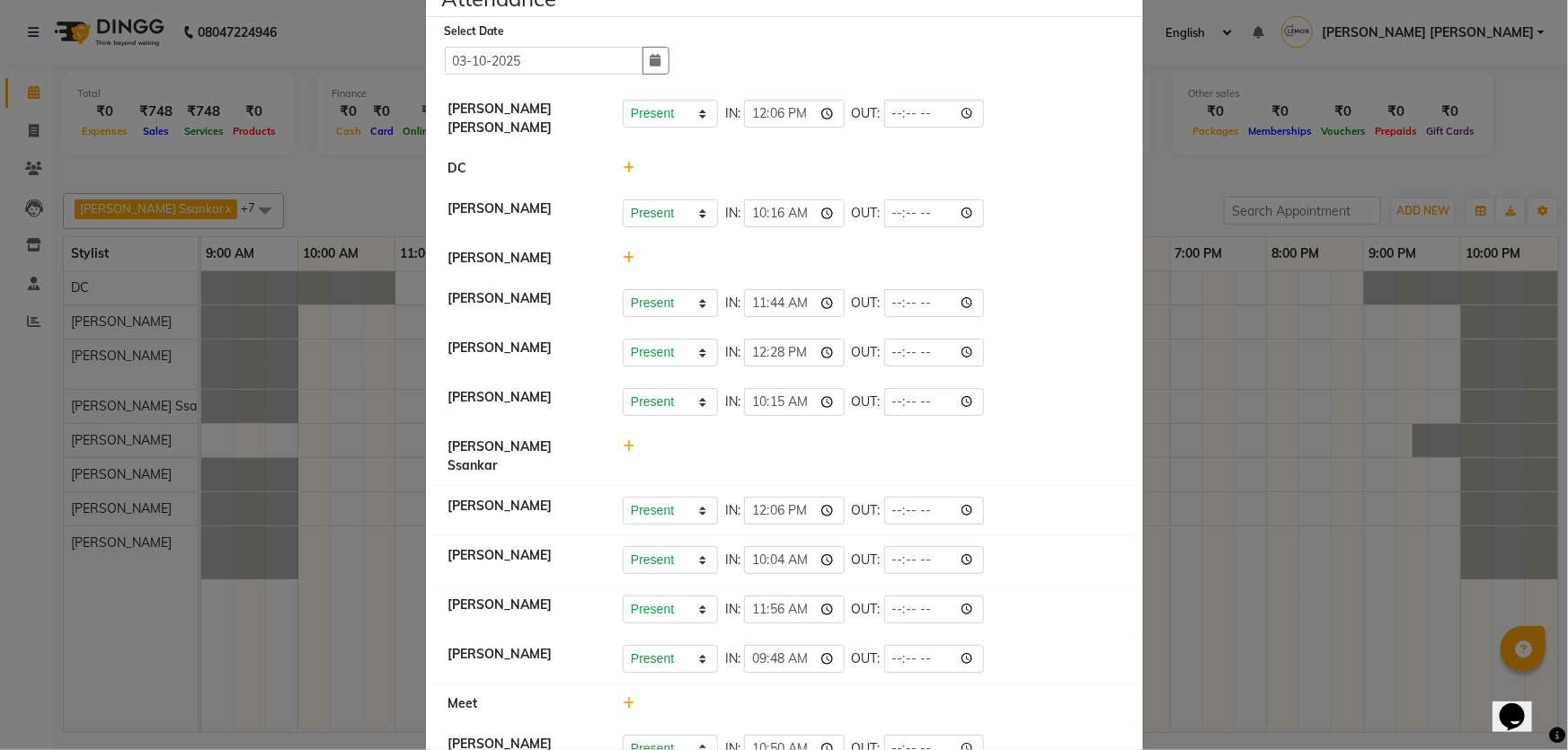
scroll to position [69, 0]
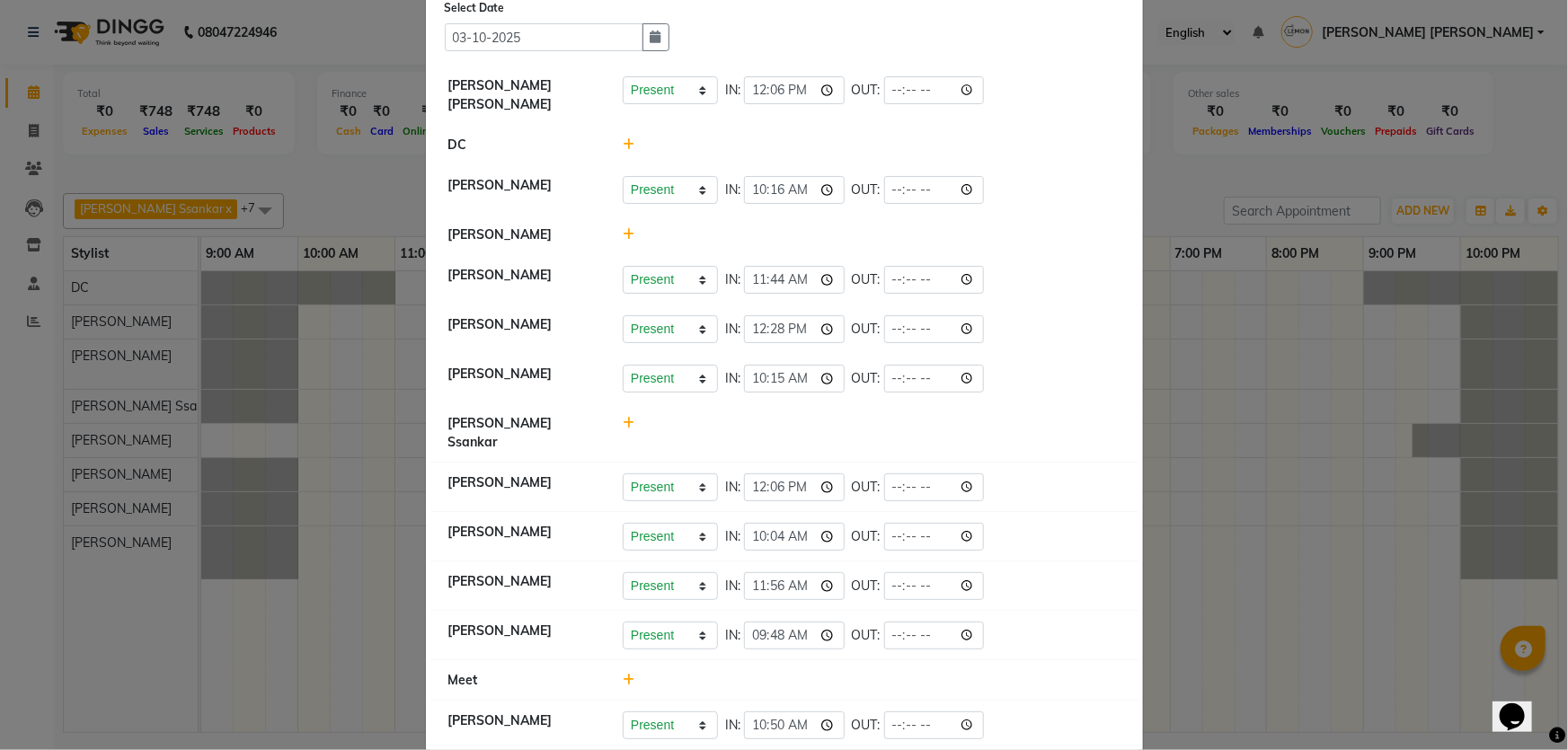
click at [1214, 197] on ngb-modal-window "Attendance × Select Date 03-10-2025 Varsha Bittu Karmakar Present Absent Late H…" at bounding box center [784, 375] width 1568 height 750
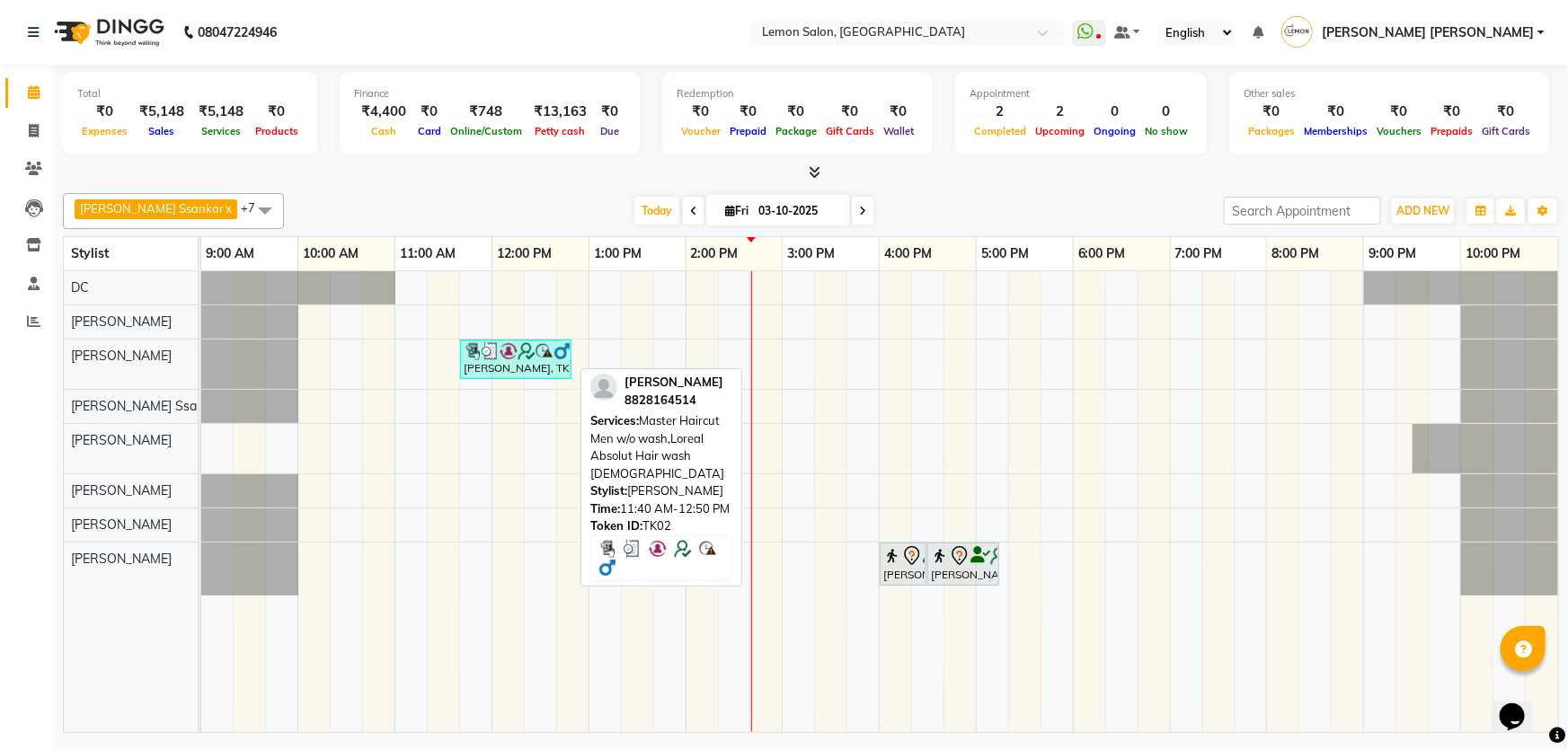
click at [523, 372] on div "[PERSON_NAME], TK02, 11:40 AM-12:50 PM, Master Haircut Men w/o wash,Loreal Abso…" at bounding box center [515, 360] width 107 height 35
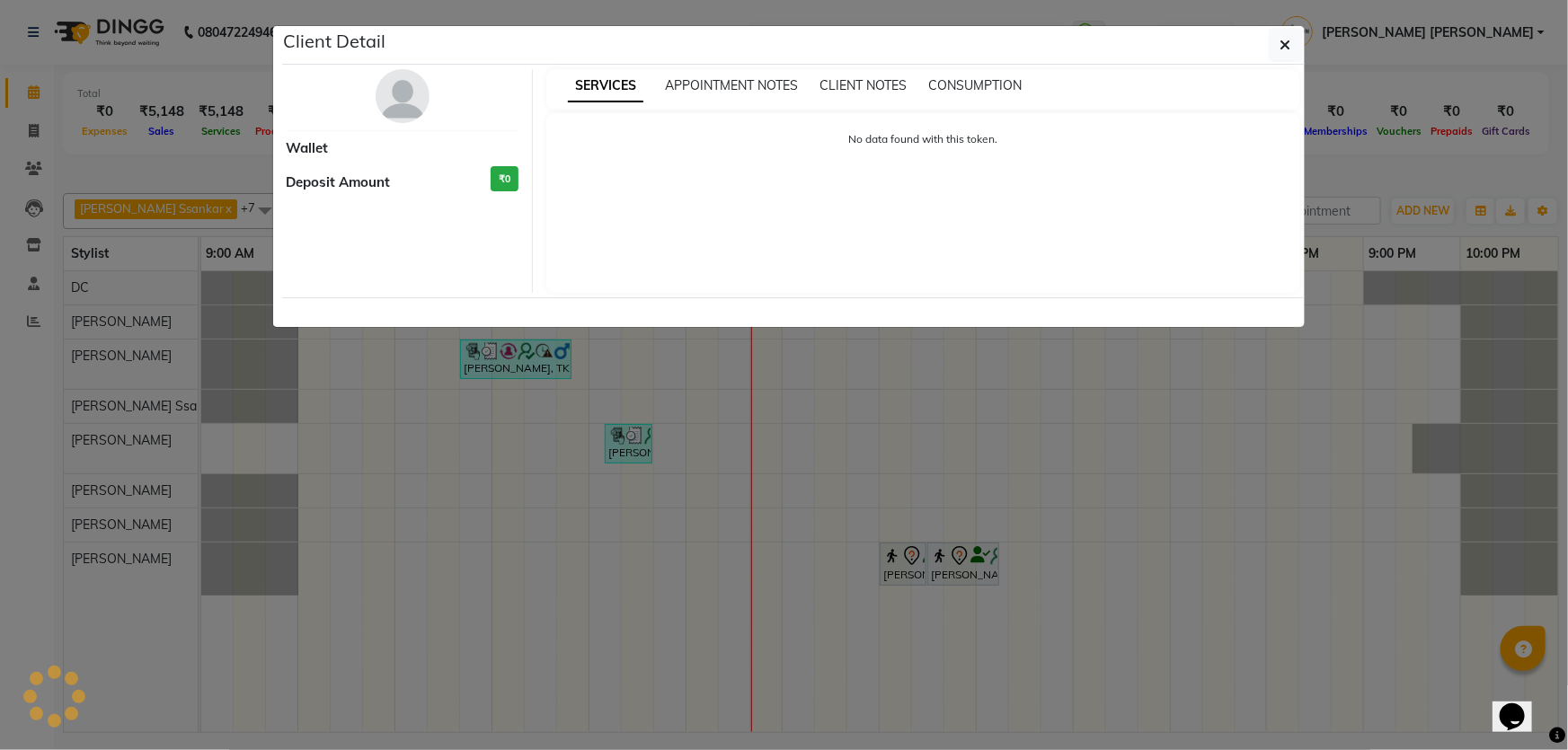
select select "3"
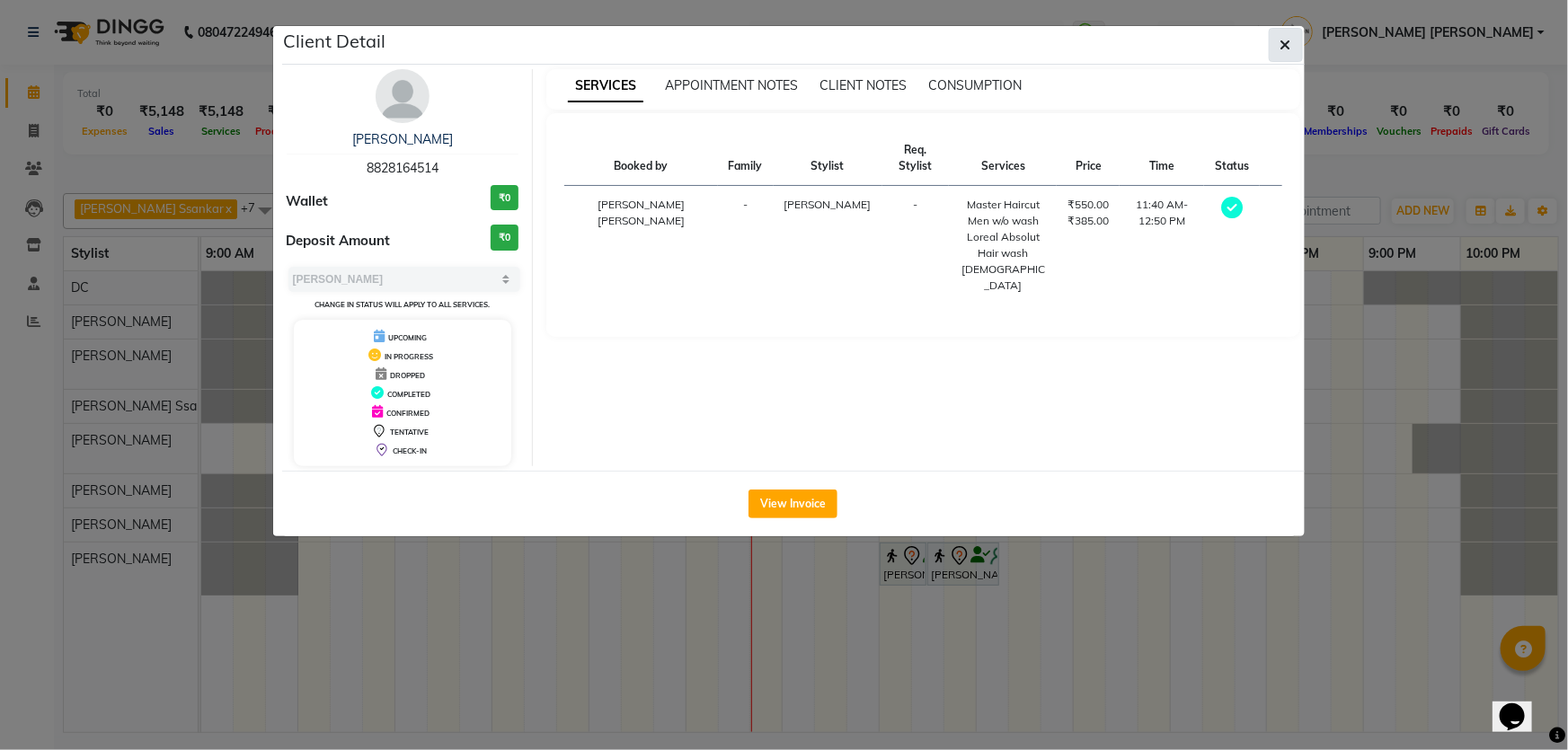
click at [1295, 45] on button "button" at bounding box center [1286, 46] width 35 height 35
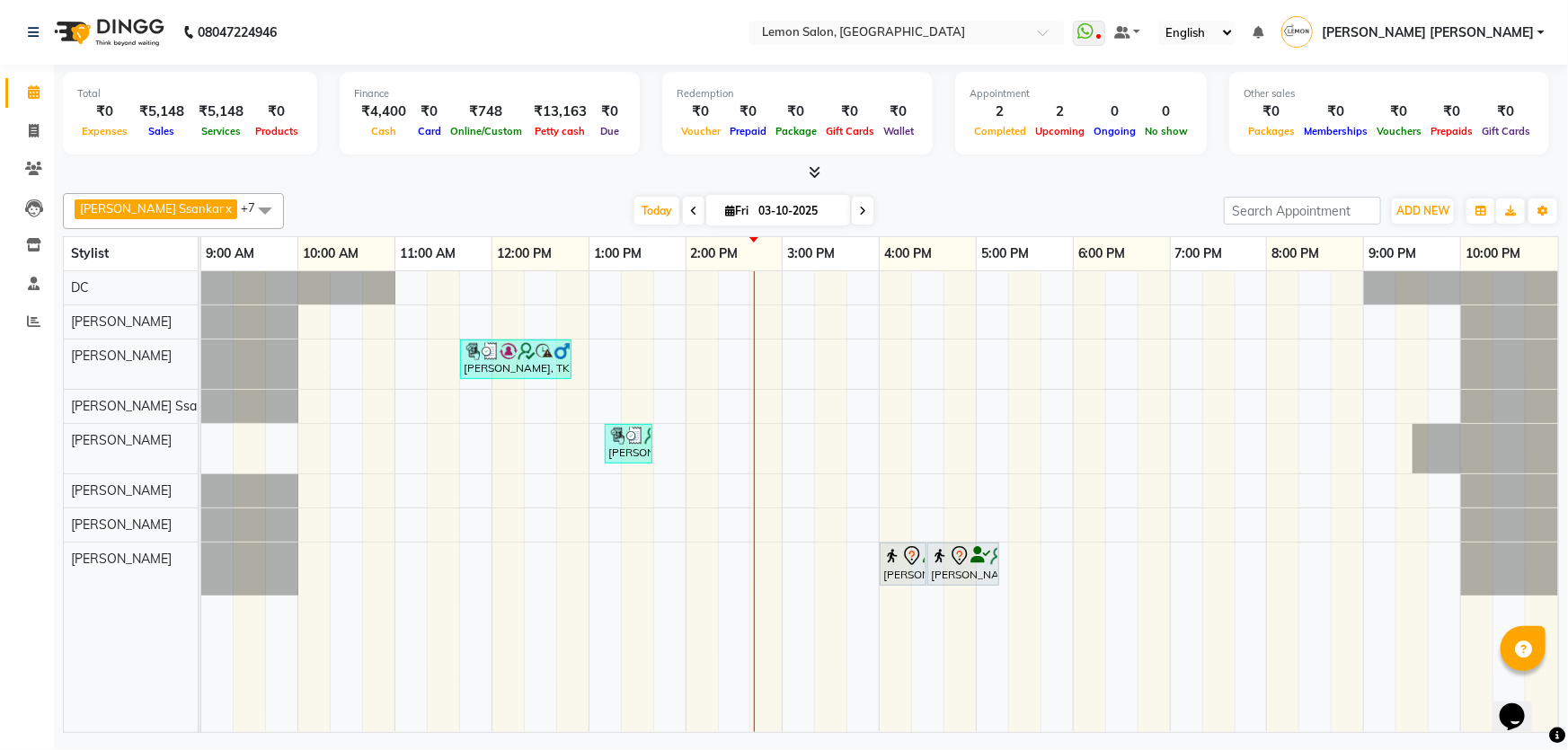
click at [923, 258] on link "4:00 PM" at bounding box center [907, 254] width 56 height 26
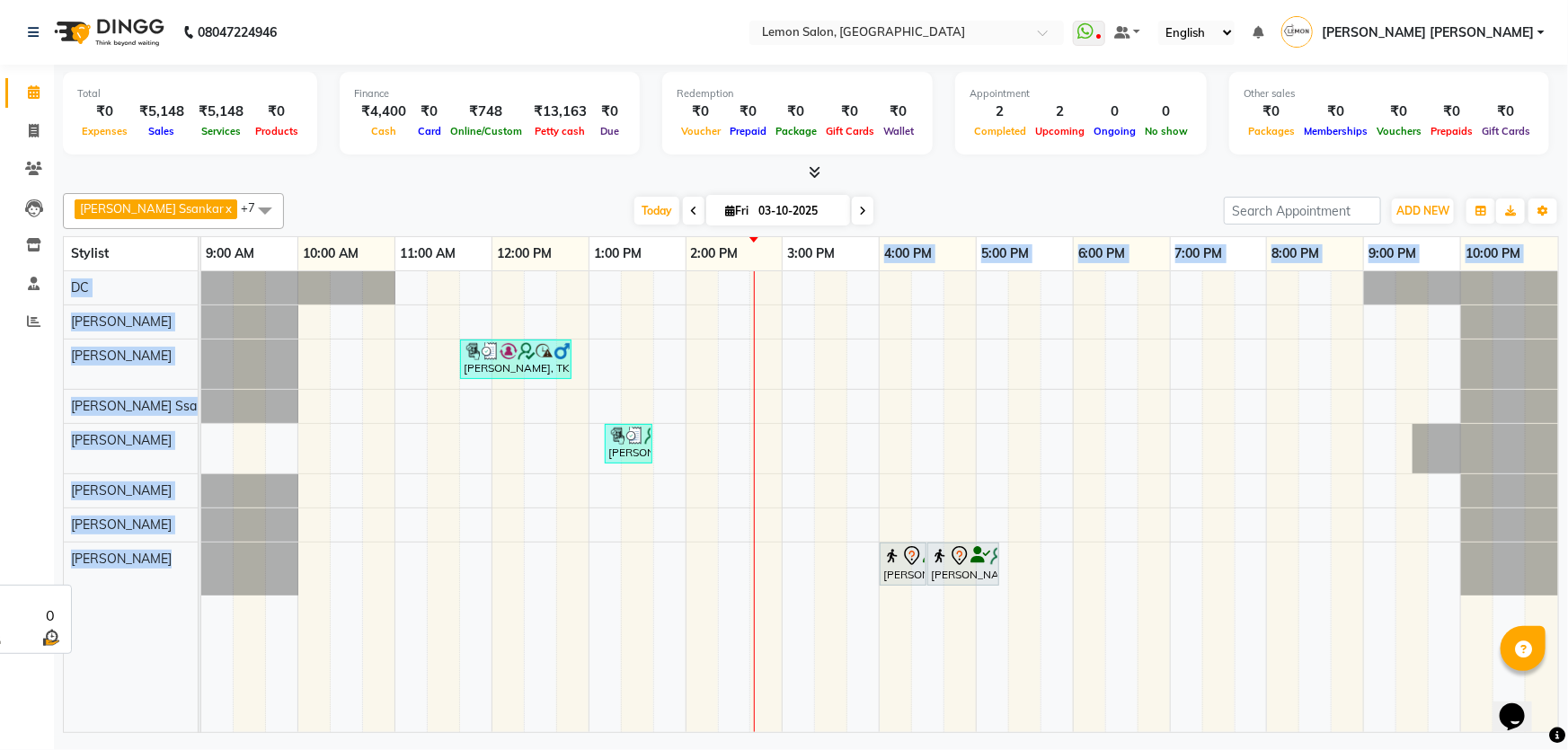
drag, startPoint x: 923, startPoint y: 258, endPoint x: 149, endPoint y: 557, distance: 829.7
click at [149, 557] on table "Stylist 9:00 AM 10:00 AM 11:00 AM 12:00 PM 1:00 PM 2:00 PM 3:00 PM 4:00 PM 5:00…" at bounding box center [811, 485] width 1496 height 497
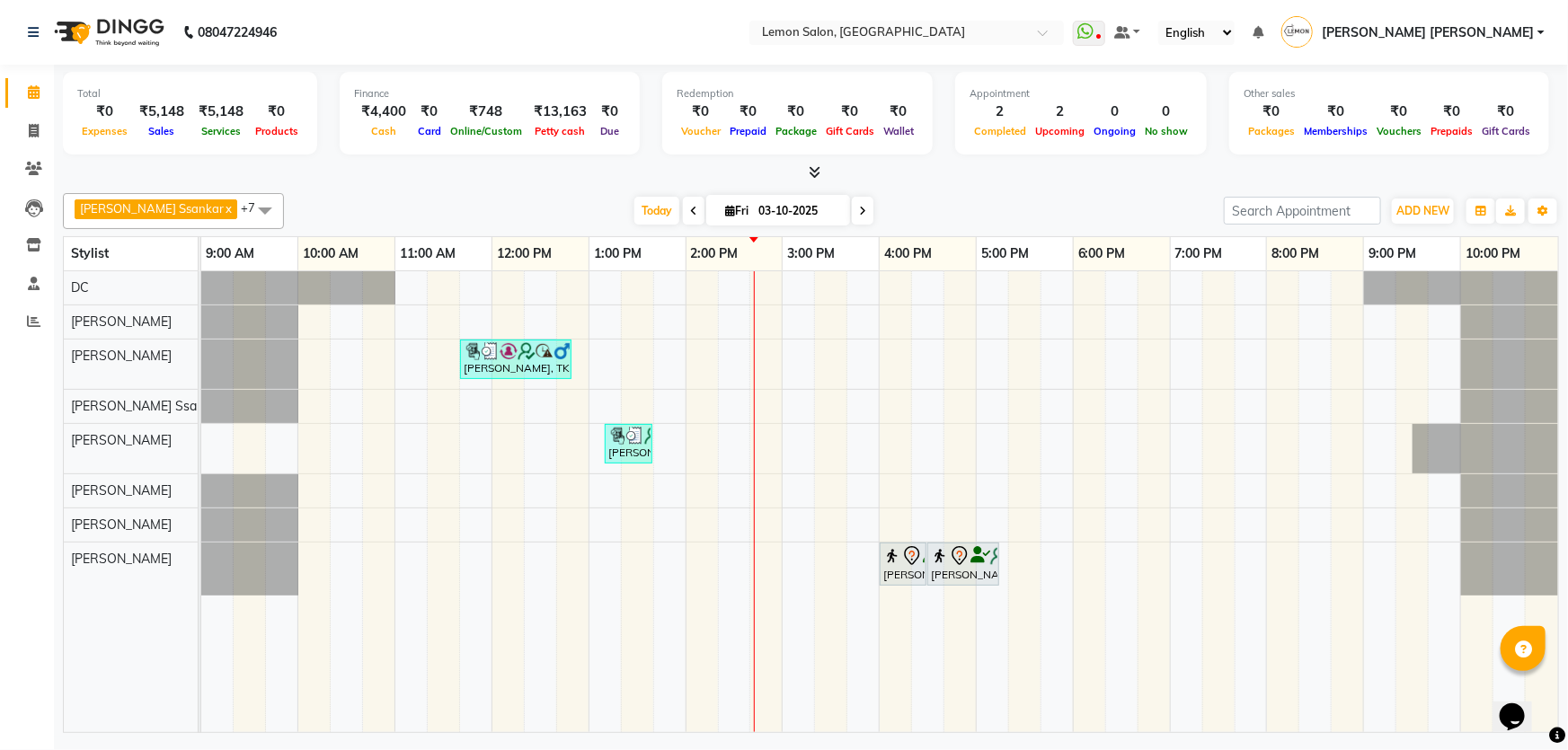
click at [449, 178] on div at bounding box center [811, 173] width 1496 height 19
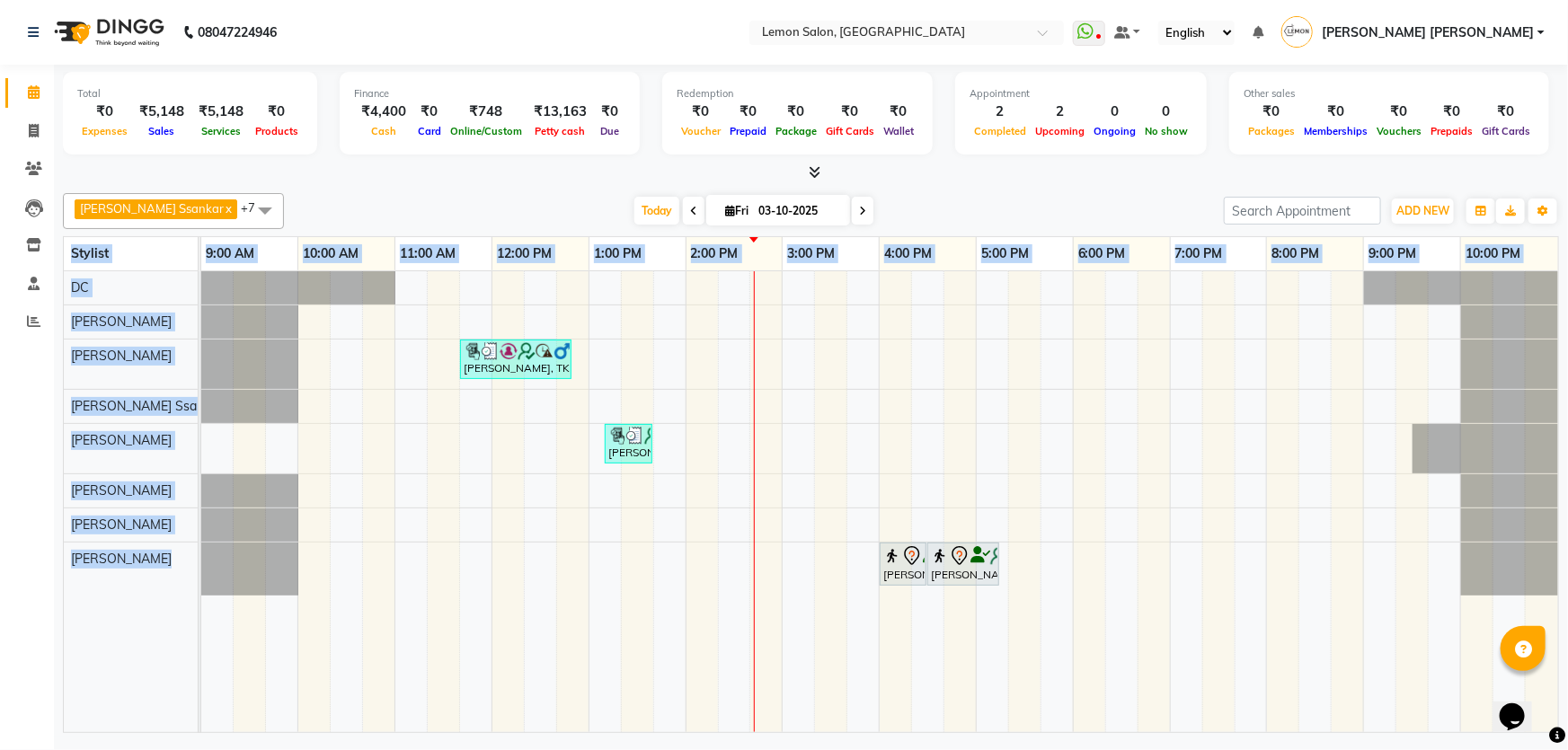
drag, startPoint x: 69, startPoint y: 245, endPoint x: 207, endPoint y: 442, distance: 240.5
click at [207, 442] on table "Stylist 9:00 AM 10:00 AM 11:00 AM 12:00 PM 1:00 PM 2:00 PM 3:00 PM 4:00 PM 5:00…" at bounding box center [811, 485] width 1496 height 497
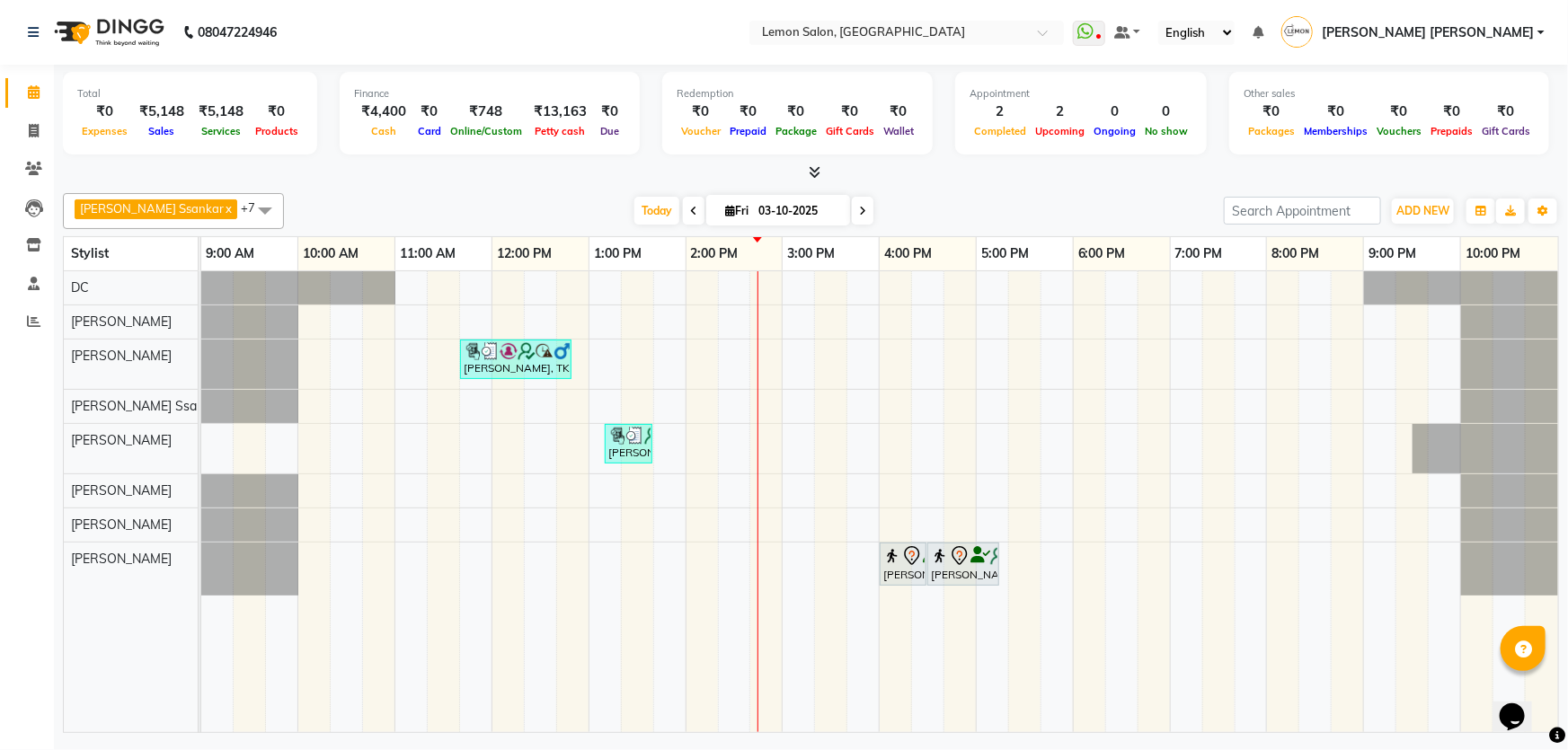
click at [486, 169] on div at bounding box center [811, 173] width 1496 height 19
click at [1440, 218] on button "ADD NEW Toggle Dropdown" at bounding box center [1422, 211] width 62 height 25
click at [1416, 238] on button "Add Appointment" at bounding box center [1382, 245] width 142 height 24
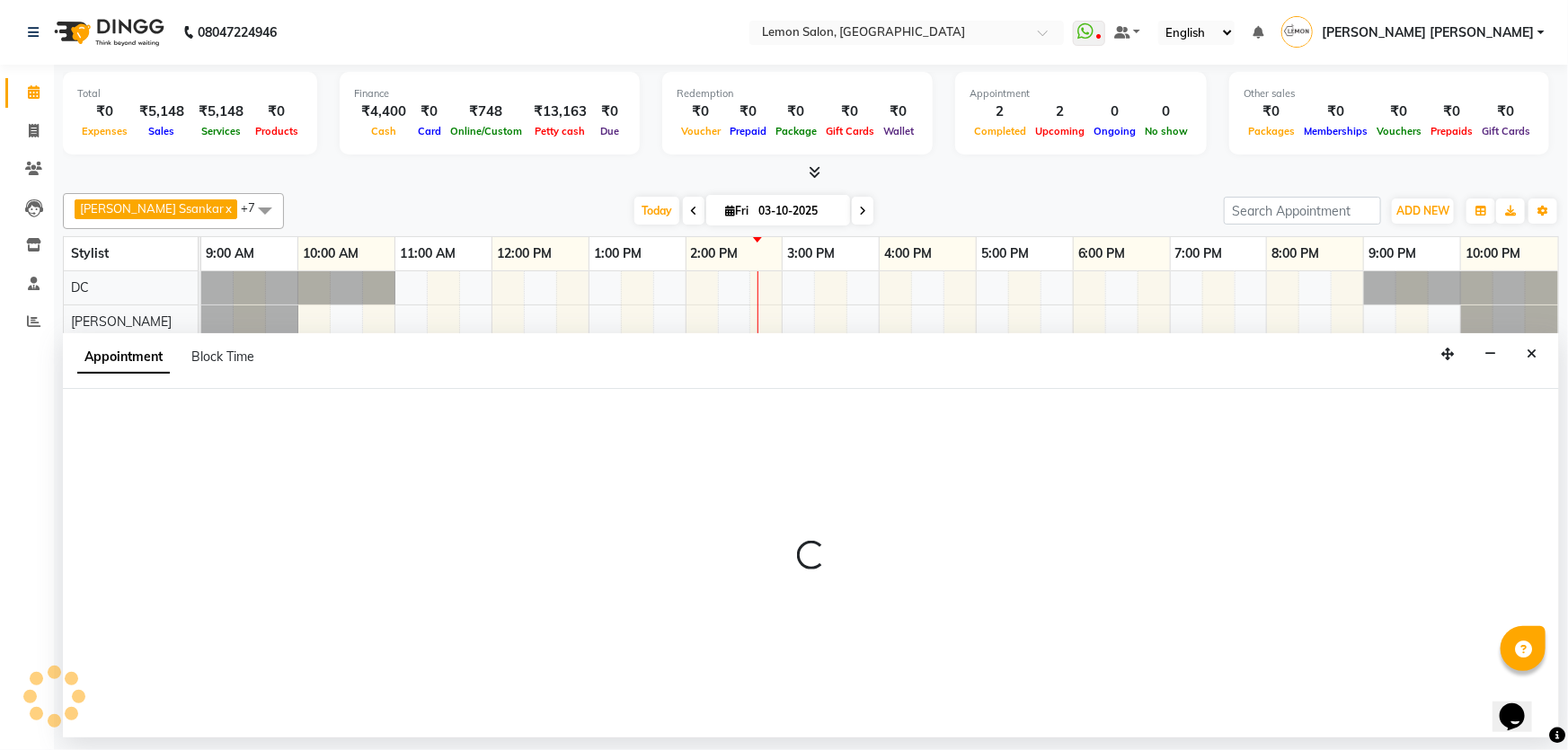
select select "600"
select select "tentative"
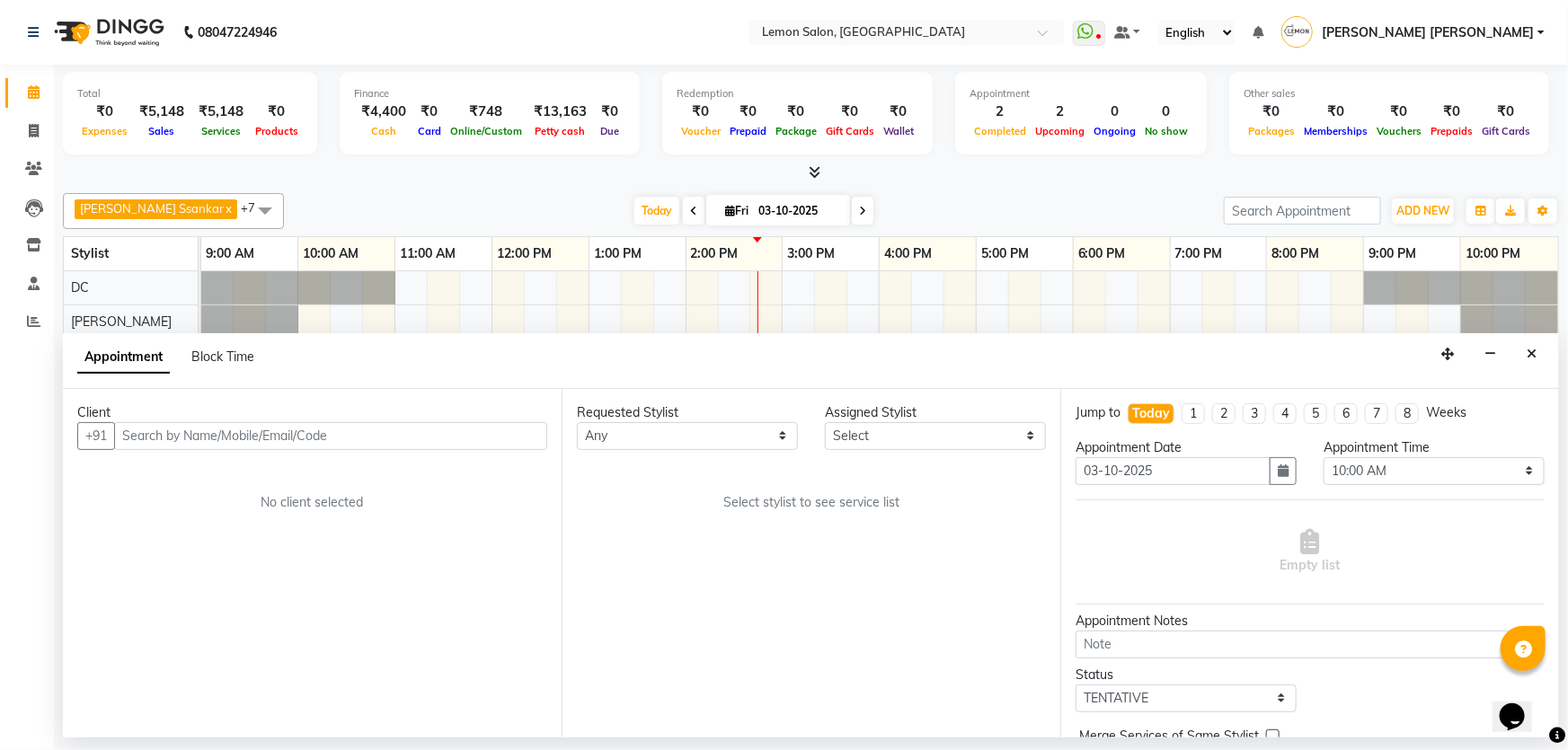
click at [508, 429] on input "text" at bounding box center [330, 436] width 433 height 28
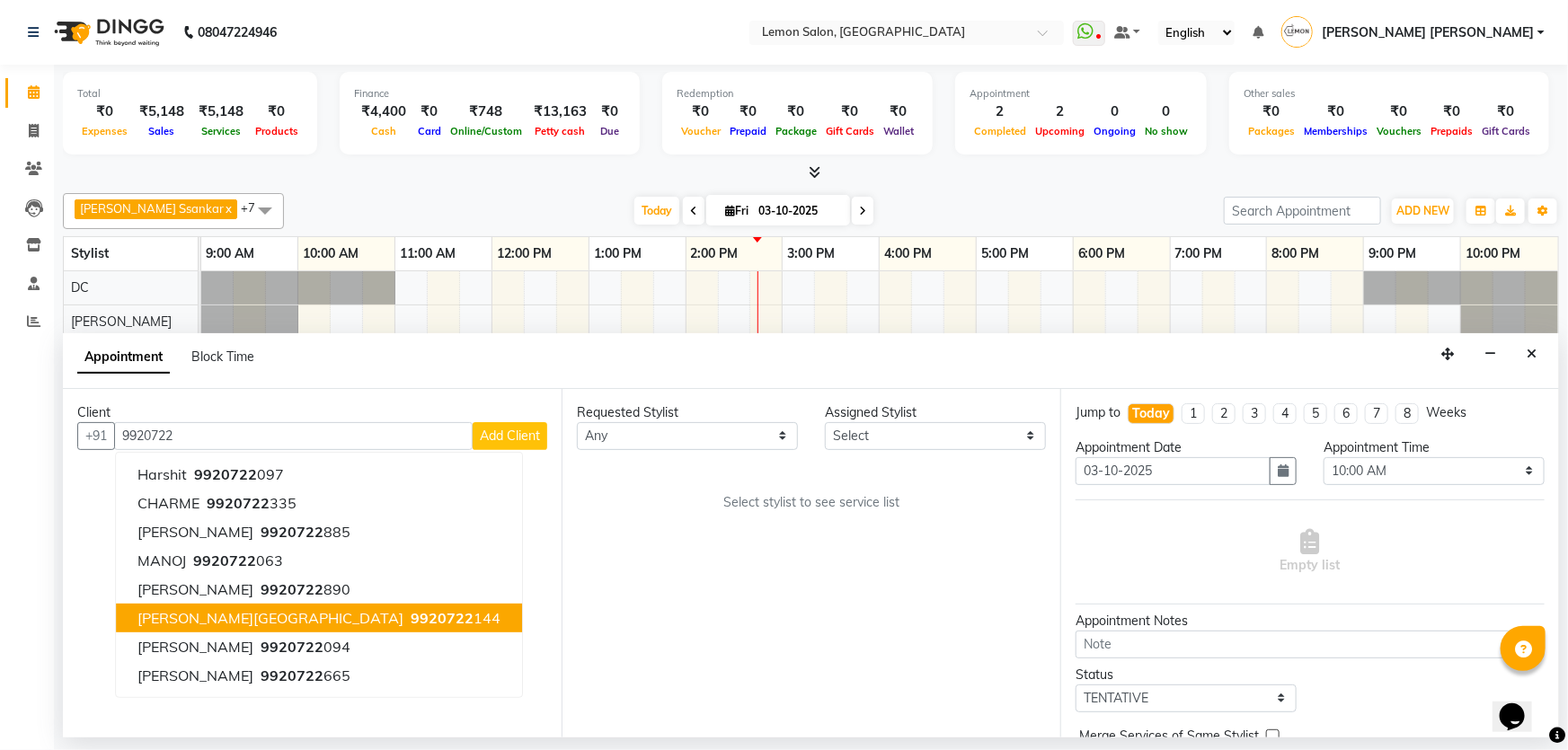
click at [407, 618] on ngb-highlight "9920722 144" at bounding box center [453, 618] width 94 height 18
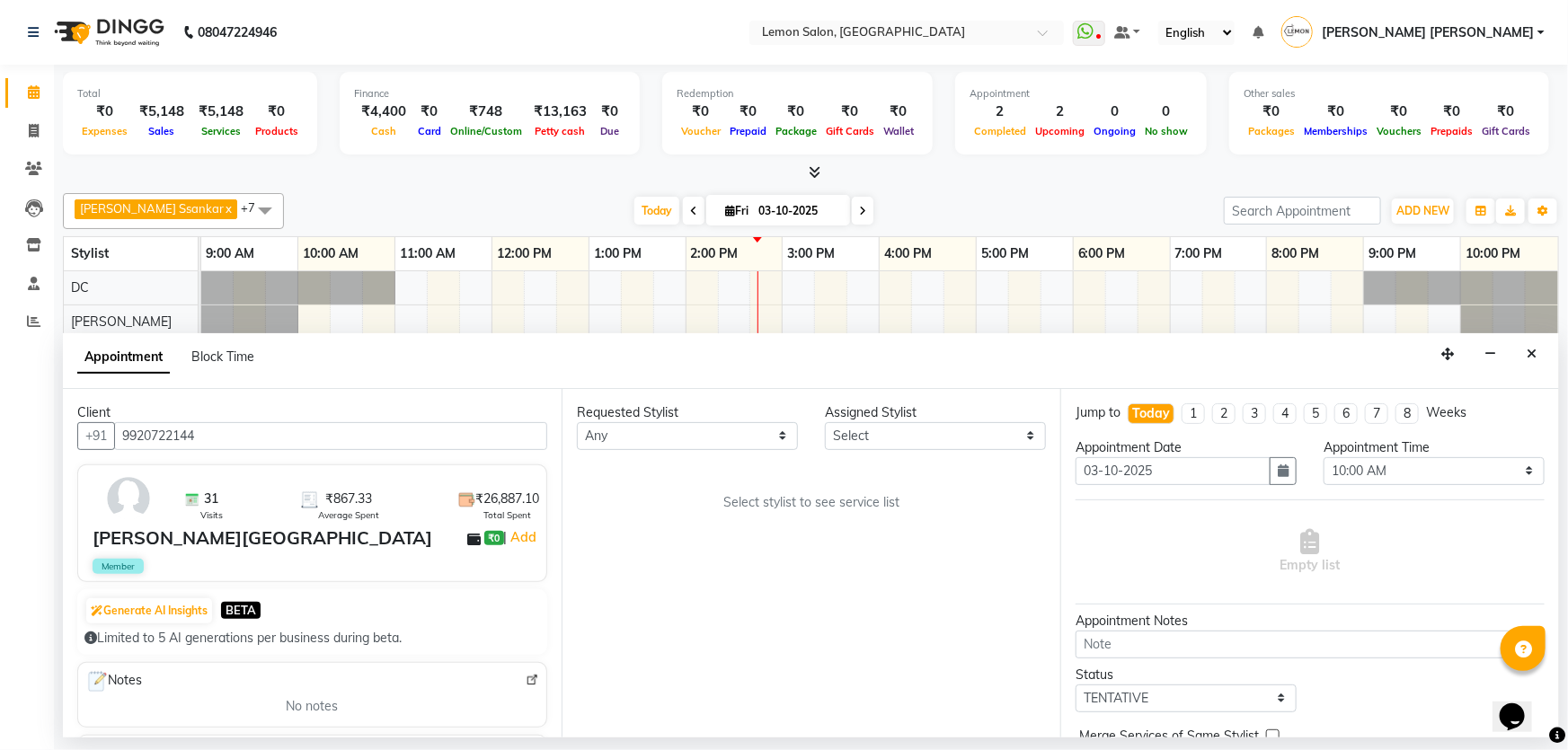
type input "9920722144"
click at [832, 452] on div "Requested Stylist Any Adnan Shaikh Anamta Sayyed Apoorva Ssankar Arshad Shaikh …" at bounding box center [811, 562] width 499 height 349
click at [864, 441] on select "Select Adnan Shaikh Anamta Sayyed Apoorva Ssankar Arshad Shaikh DC Imran shaikh…" at bounding box center [935, 436] width 221 height 28
select select "7891"
click at [824, 422] on select "Select Adnan Shaikh Anamta Sayyed Apoorva Ssankar Arshad Shaikh DC Imran shaikh…" at bounding box center [935, 436] width 221 height 28
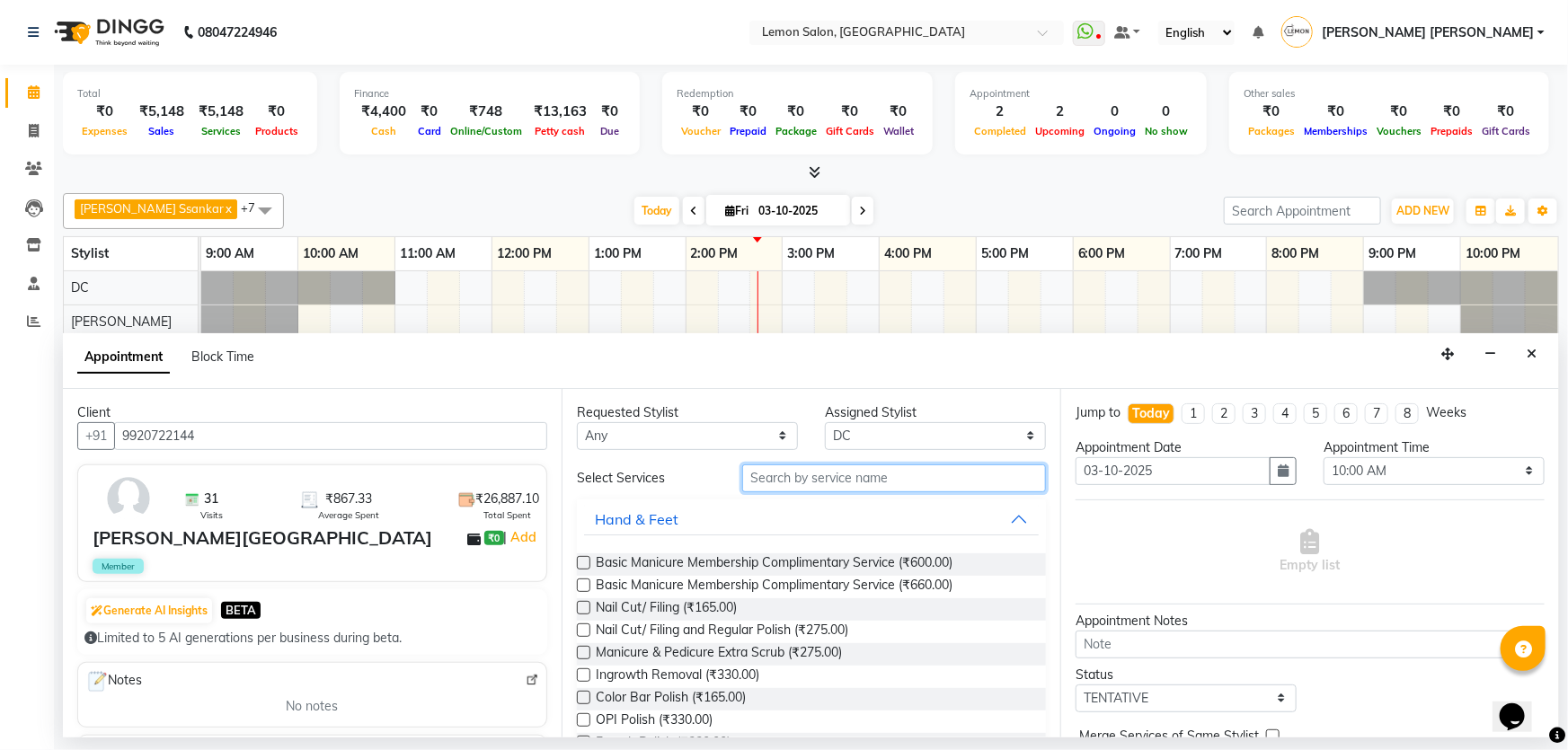
click at [846, 471] on input "text" at bounding box center [894, 478] width 304 height 28
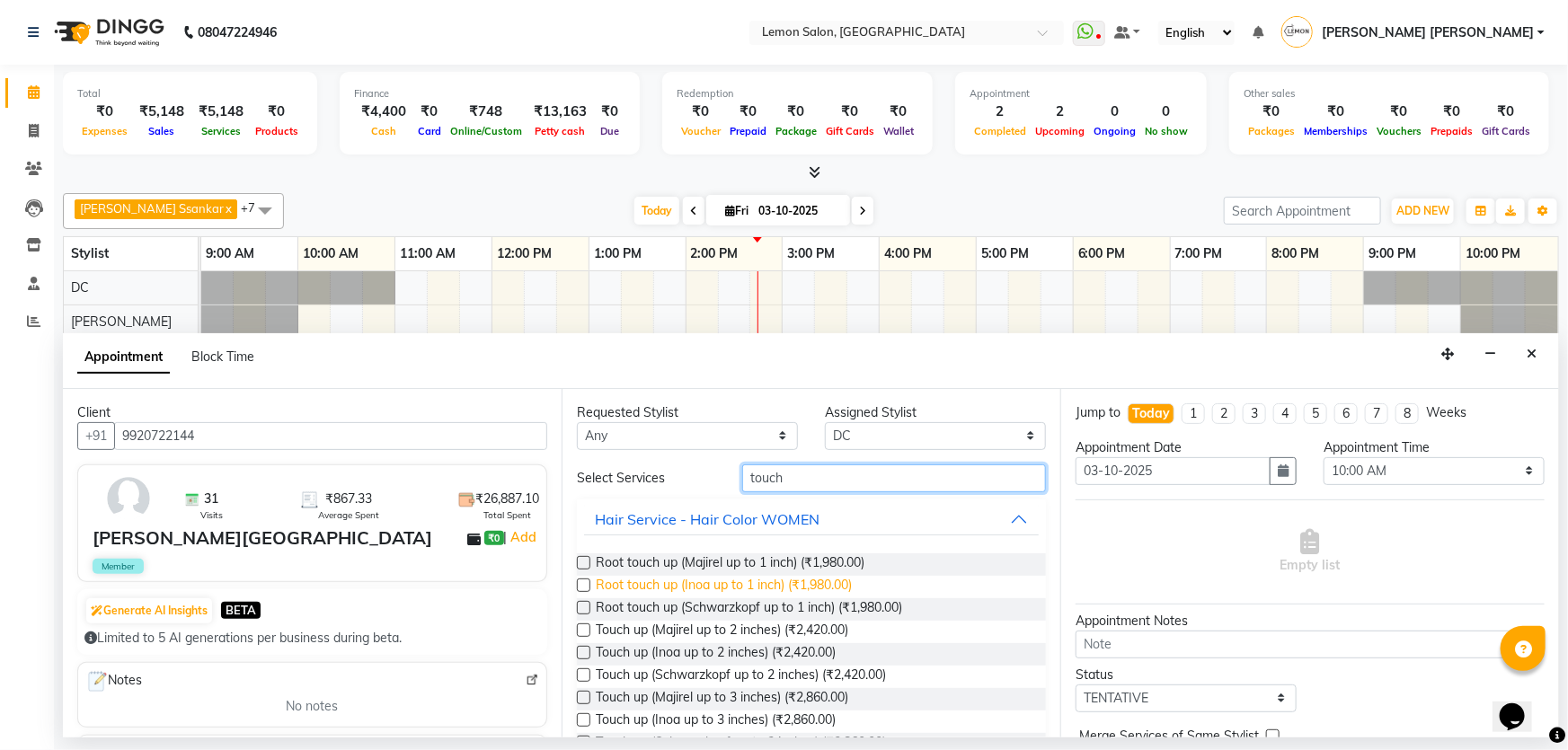
type input "touch"
click at [808, 583] on span "Root touch up (Inoa up to 1 inch) (₹1,980.00)" at bounding box center [723, 587] width 256 height 23
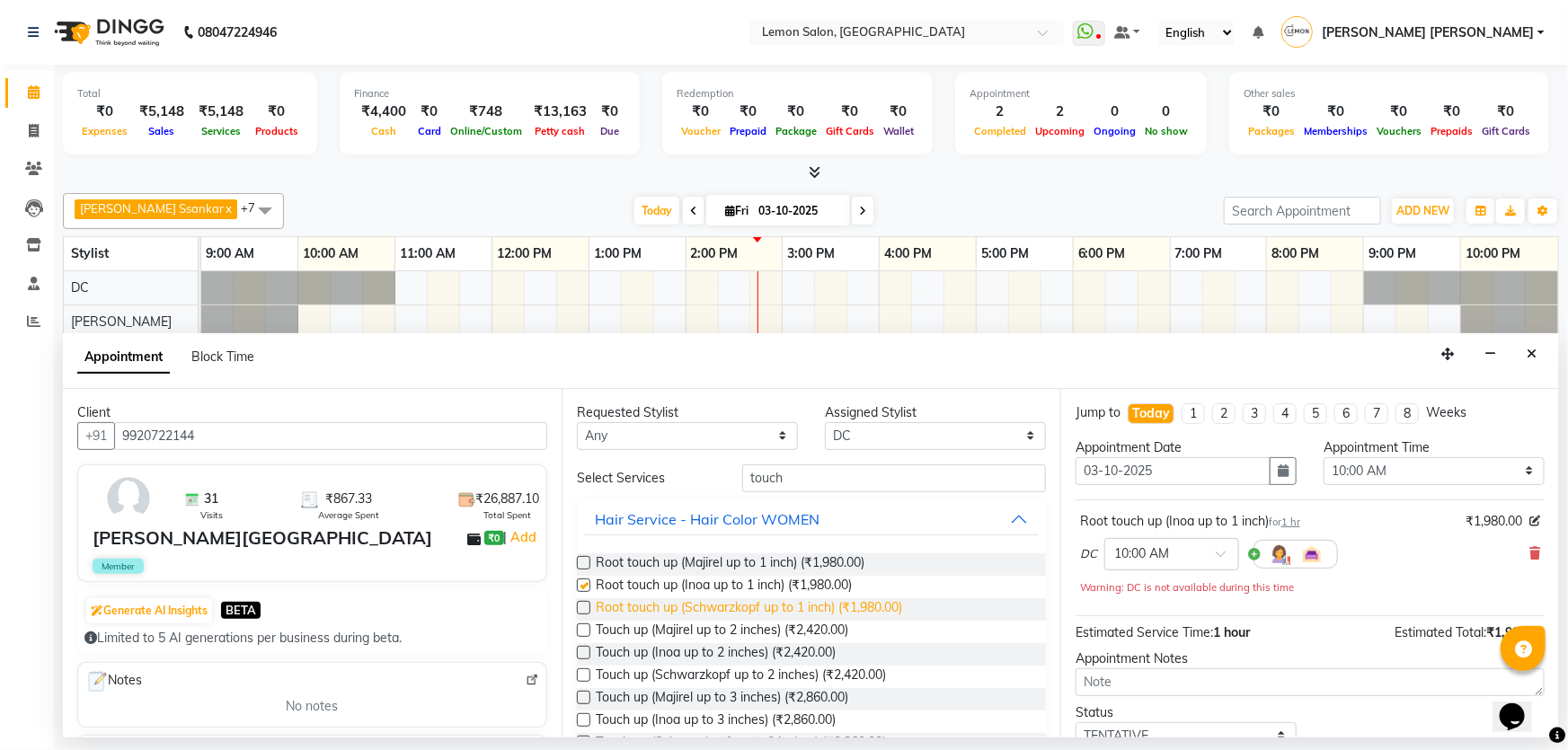
checkbox input "false"
click at [1424, 472] on select "Select 10:00 AM 10:15 AM 10:30 AM 10:45 AM 11:00 AM 11:15 AM 11:30 AM 11:45 AM …" at bounding box center [1433, 471] width 221 height 28
select select "915"
click at [1323, 457] on select "Select 10:00 AM 10:15 AM 10:30 AM 10:45 AM 11:00 AM 11:15 AM 11:30 AM 11:45 AM …" at bounding box center [1433, 471] width 221 height 28
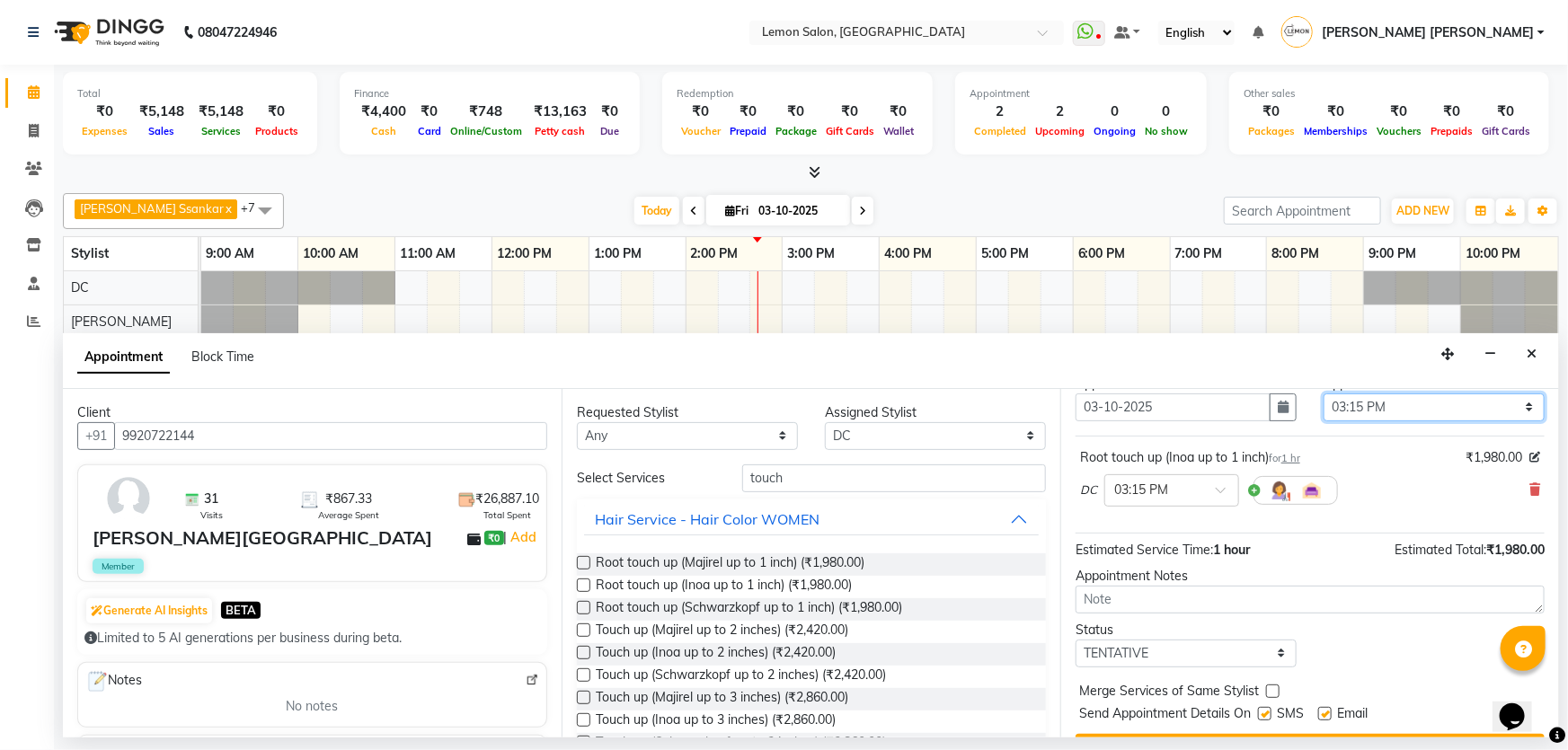
scroll to position [106, 0]
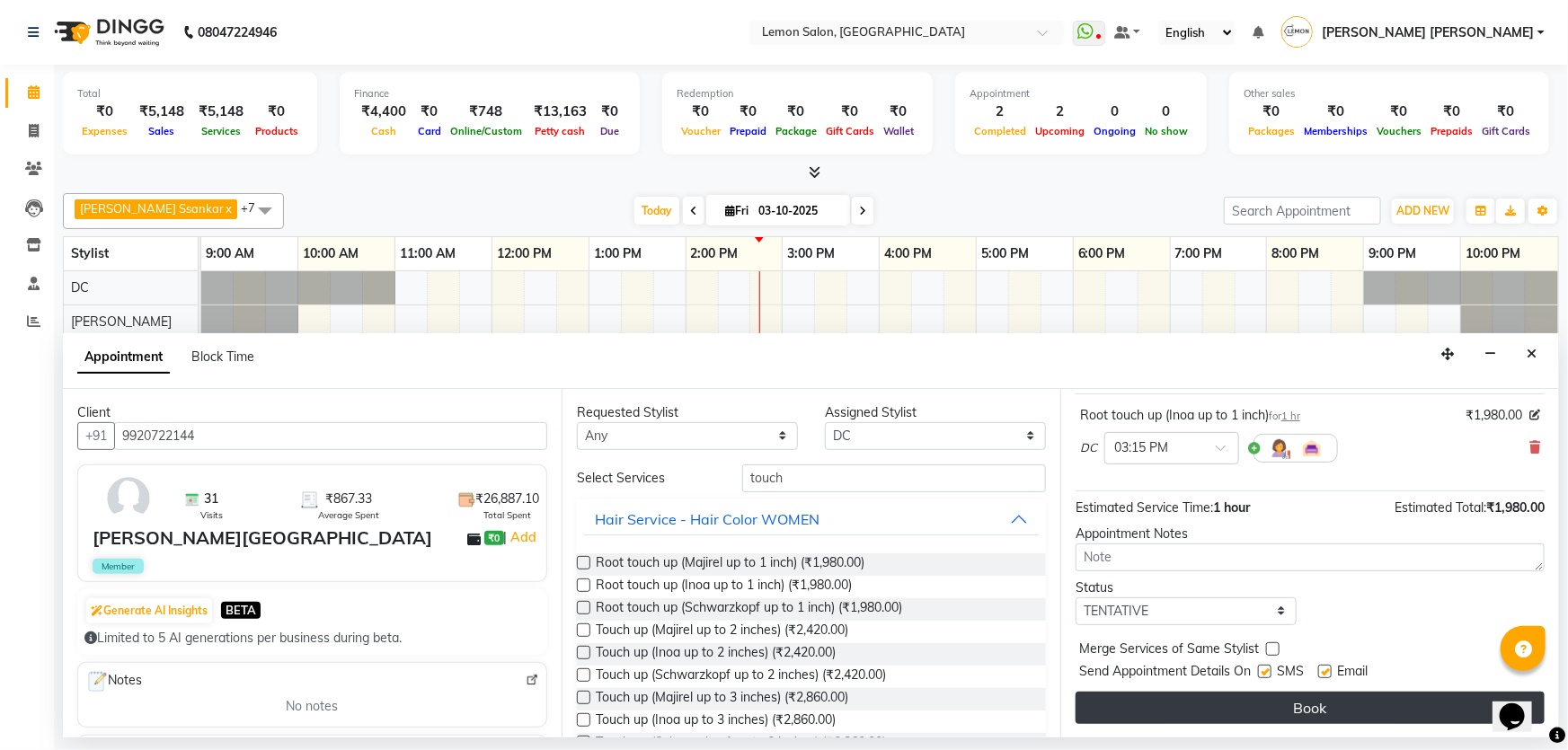
click at [1346, 705] on button "Book" at bounding box center [1310, 708] width 469 height 33
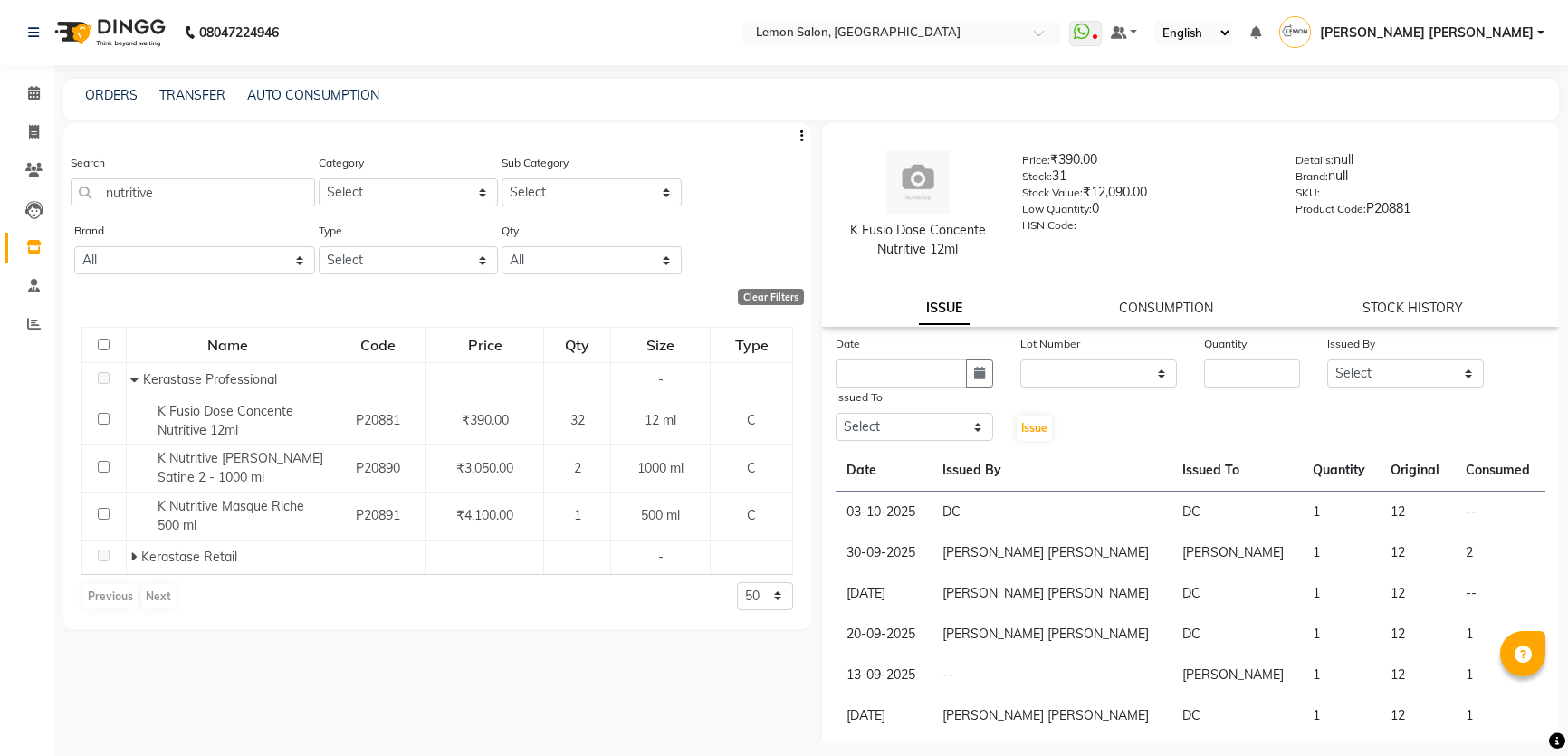
select select
click at [42, 79] on link "Calendar" at bounding box center [27, 94] width 43 height 30
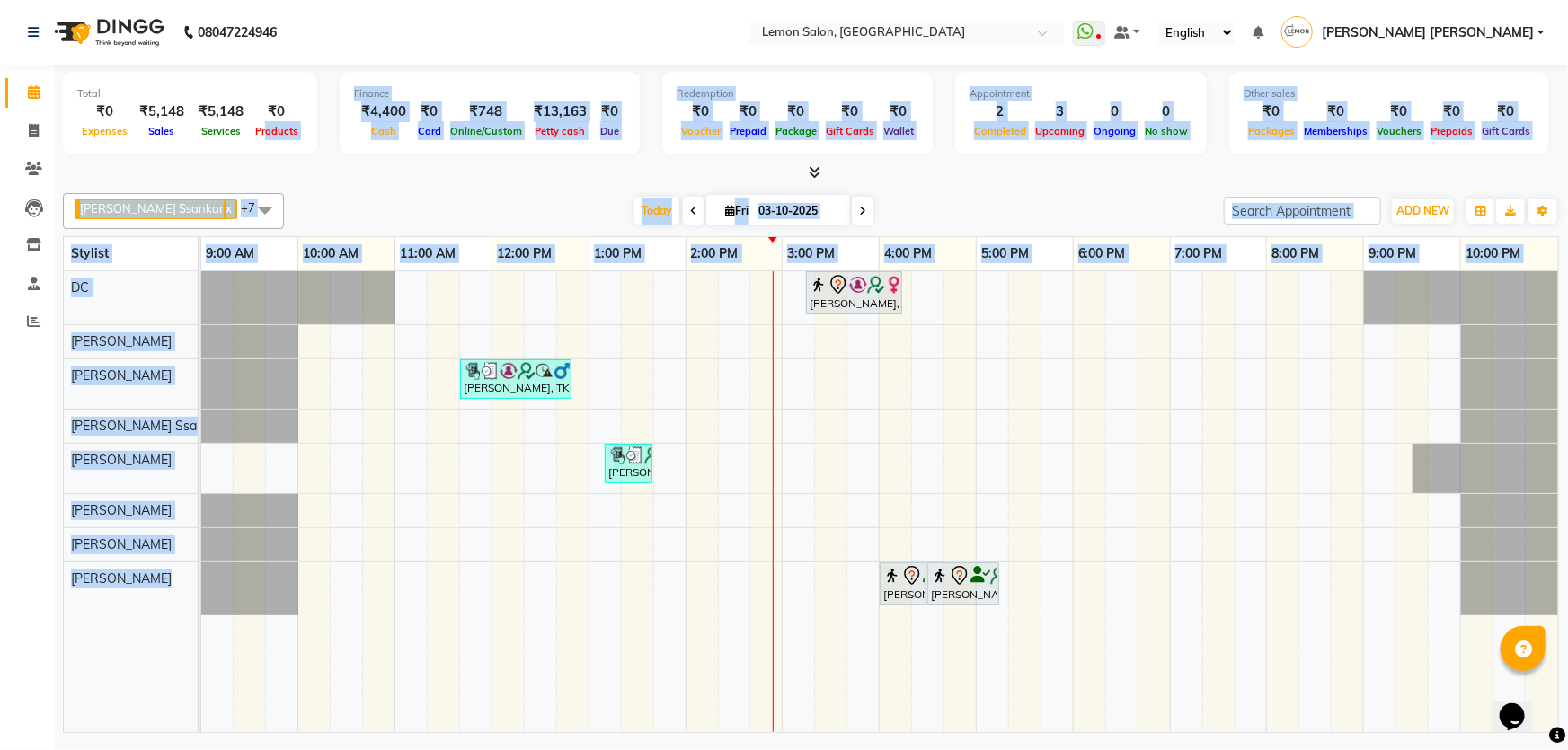
drag, startPoint x: 262, startPoint y: 123, endPoint x: 515, endPoint y: 323, distance: 322.5
click at [515, 323] on div "Total ₹0 Expenses ₹5,148 Sales ₹5,148 Services ₹0 Products Finance ₹4,400 Cash …" at bounding box center [810, 400] width 1513 height 673
drag, startPoint x: 50, startPoint y: 82, endPoint x: 342, endPoint y: 623, distance: 614.8
click at [341, 623] on app-home "08047224946 Select Location × Lemon Salon, Mira Road WhatsApp Status ✕ Status: …" at bounding box center [784, 369] width 1568 height 737
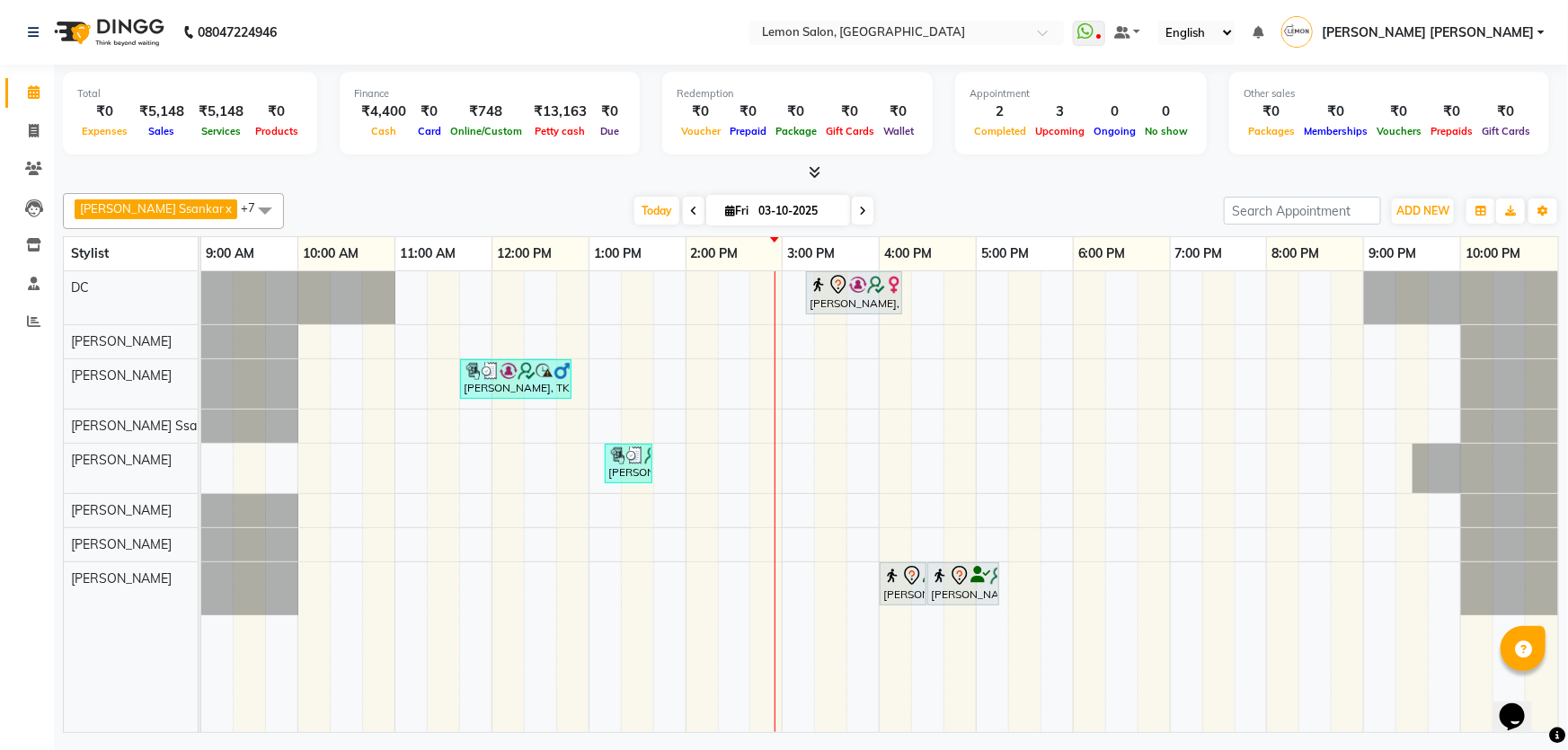
click at [394, 184] on div "Total ₹0 Expenses ₹5,148 Sales ₹5,148 Services ₹0 Products Finance ₹4,400 Cash …" at bounding box center [810, 400] width 1513 height 673
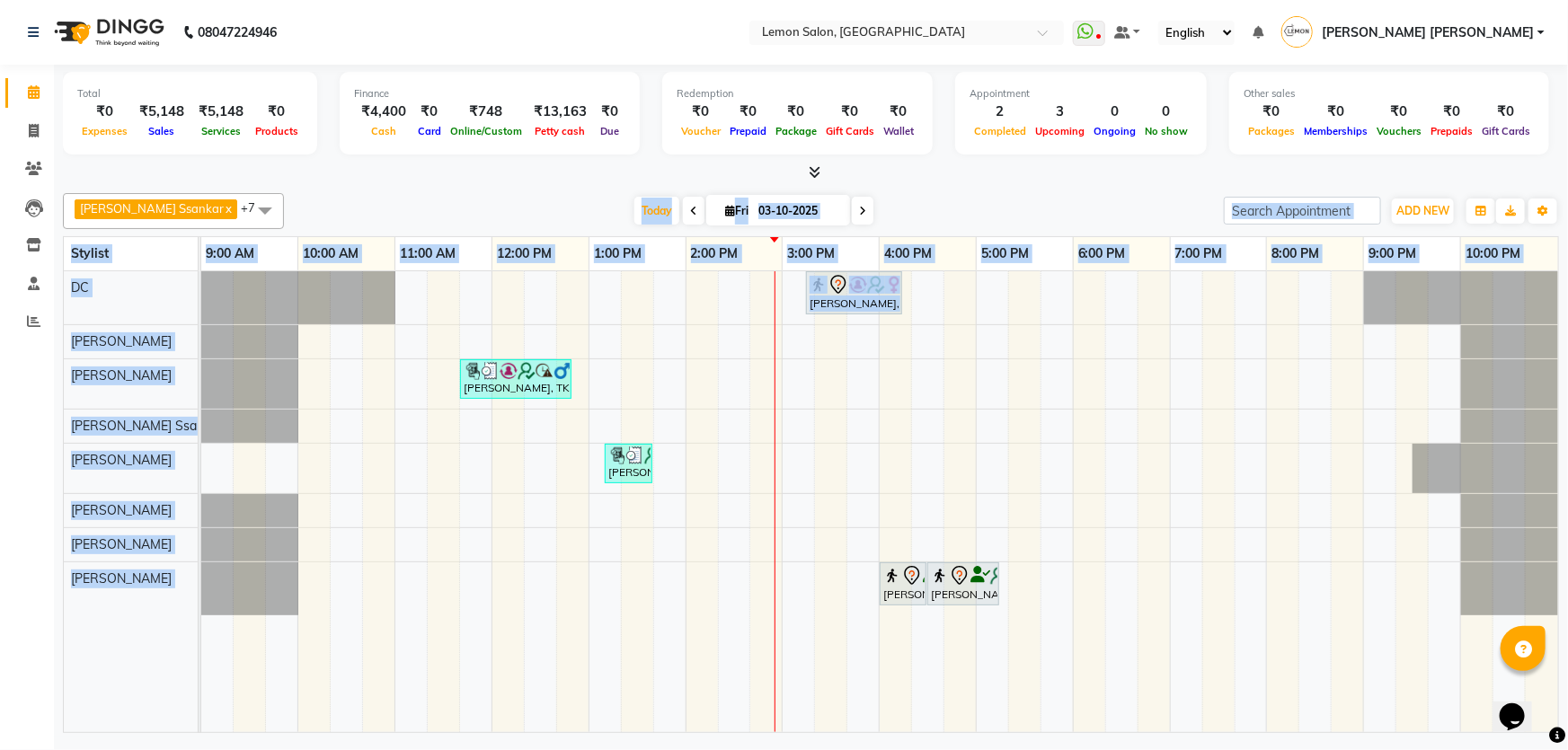
drag, startPoint x: 394, startPoint y: 184, endPoint x: 244, endPoint y: 396, distance: 259.7
click at [243, 400] on div "Total ₹0 Expenses ₹5,148 Sales ₹5,148 Services ₹0 Products Finance ₹4,400 Cash …" at bounding box center [810, 400] width 1513 height 673
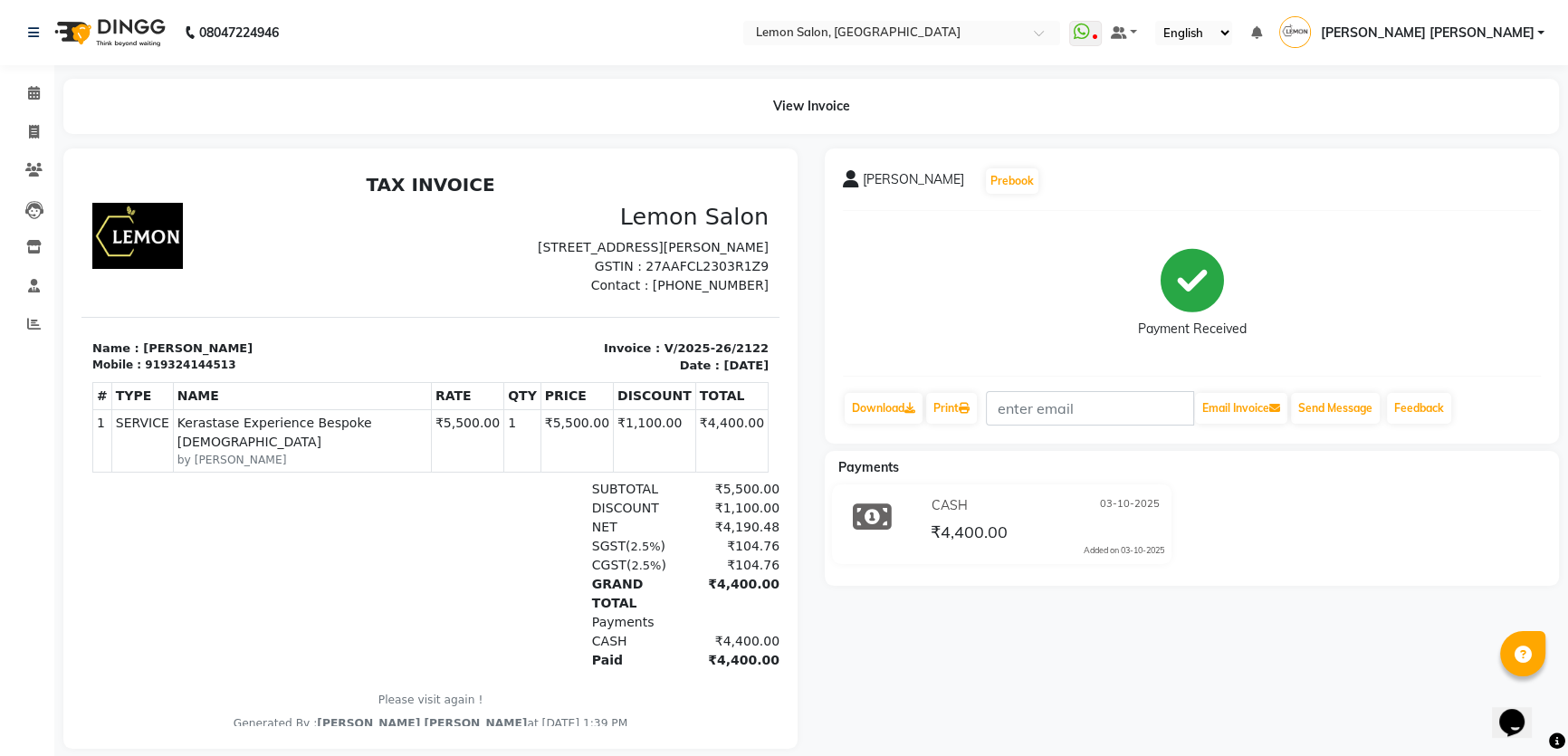
click at [32, 109] on li "Calendar" at bounding box center [27, 94] width 54 height 39
click at [32, 99] on icon at bounding box center [34, 93] width 12 height 14
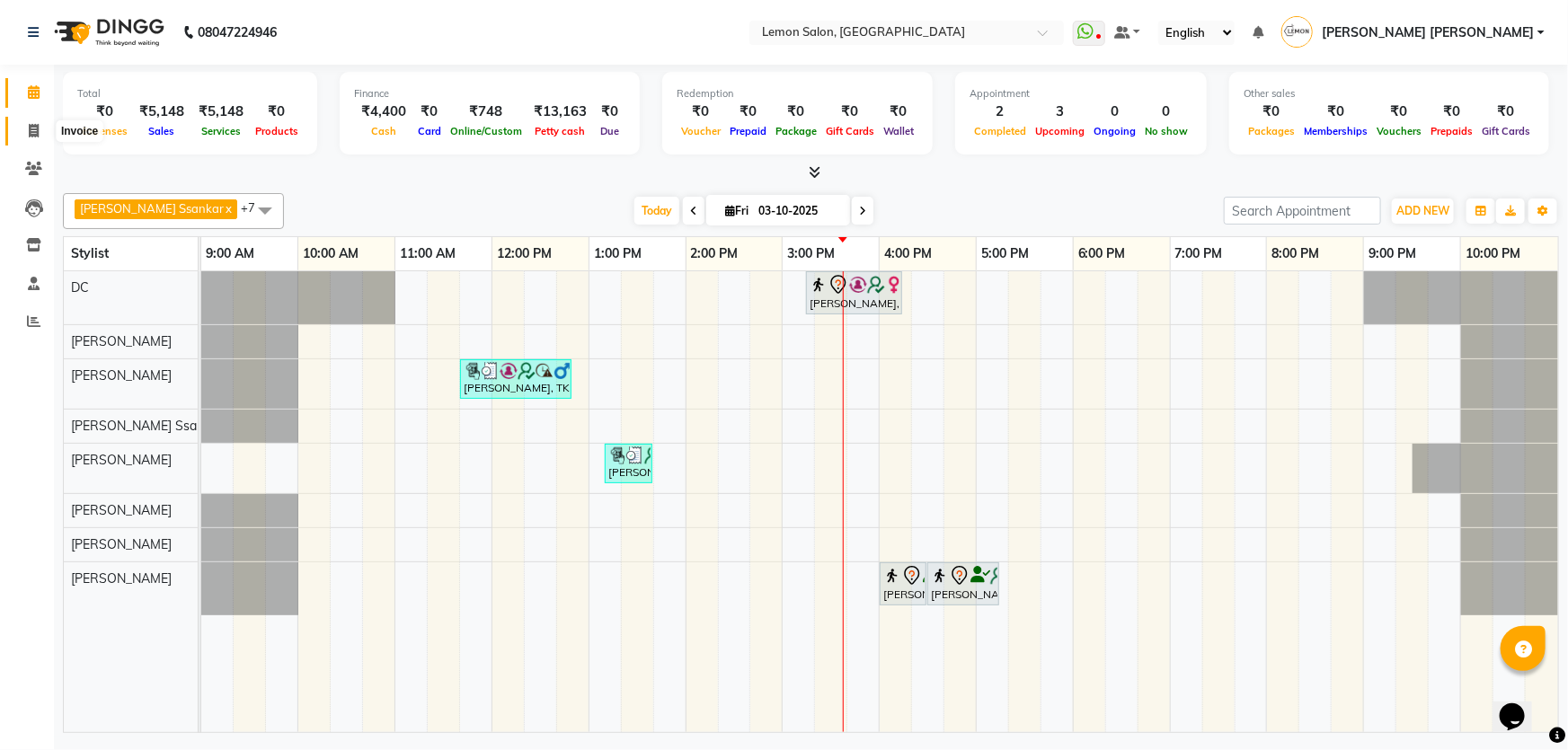
click at [46, 132] on span at bounding box center [34, 131] width 32 height 21
select select "568"
select select "service"
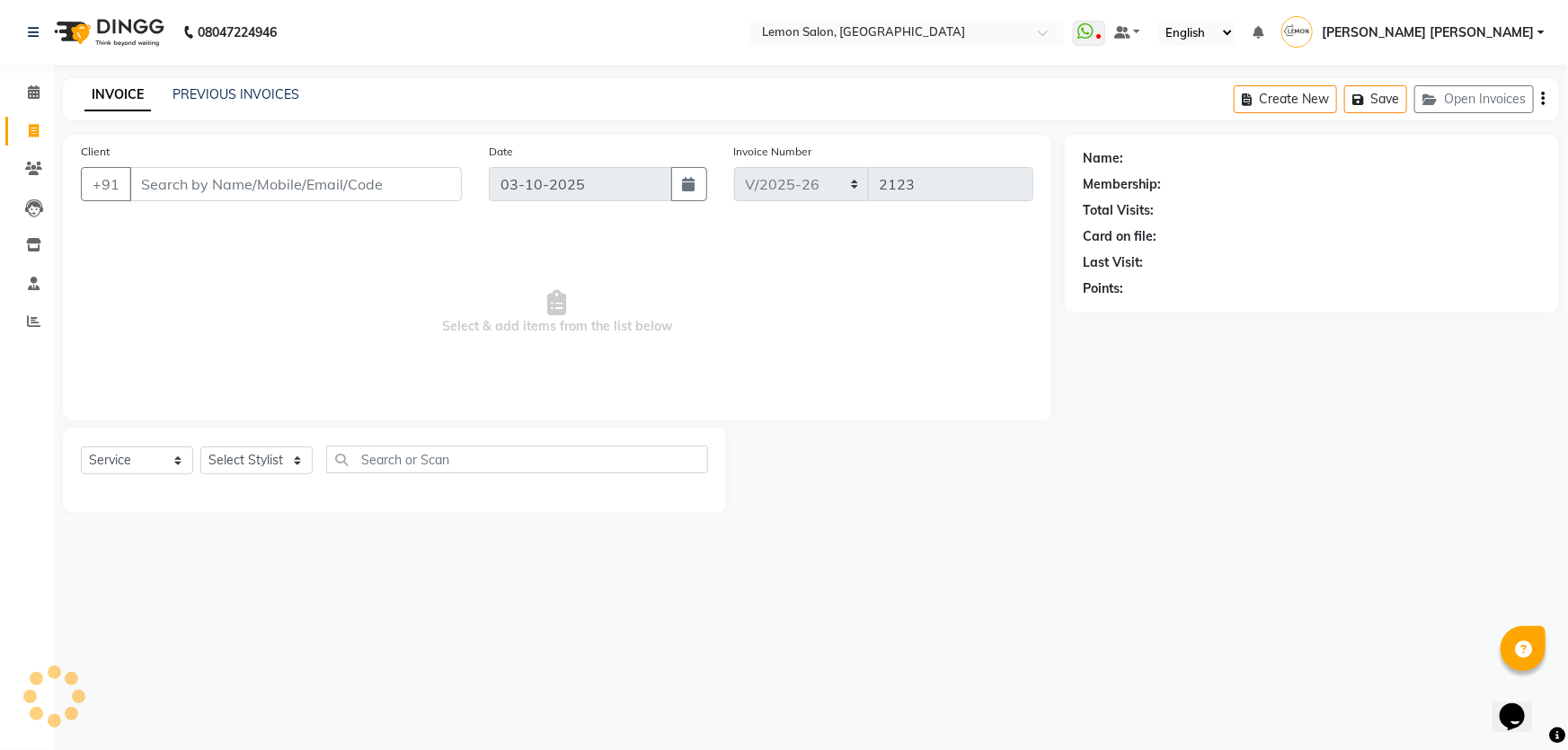
click at [215, 83] on div "INVOICE PREVIOUS INVOICES Create New Save Open Invoices" at bounding box center [811, 99] width 1496 height 42
click at [220, 88] on link "PREVIOUS INVOICES" at bounding box center [236, 95] width 126 height 16
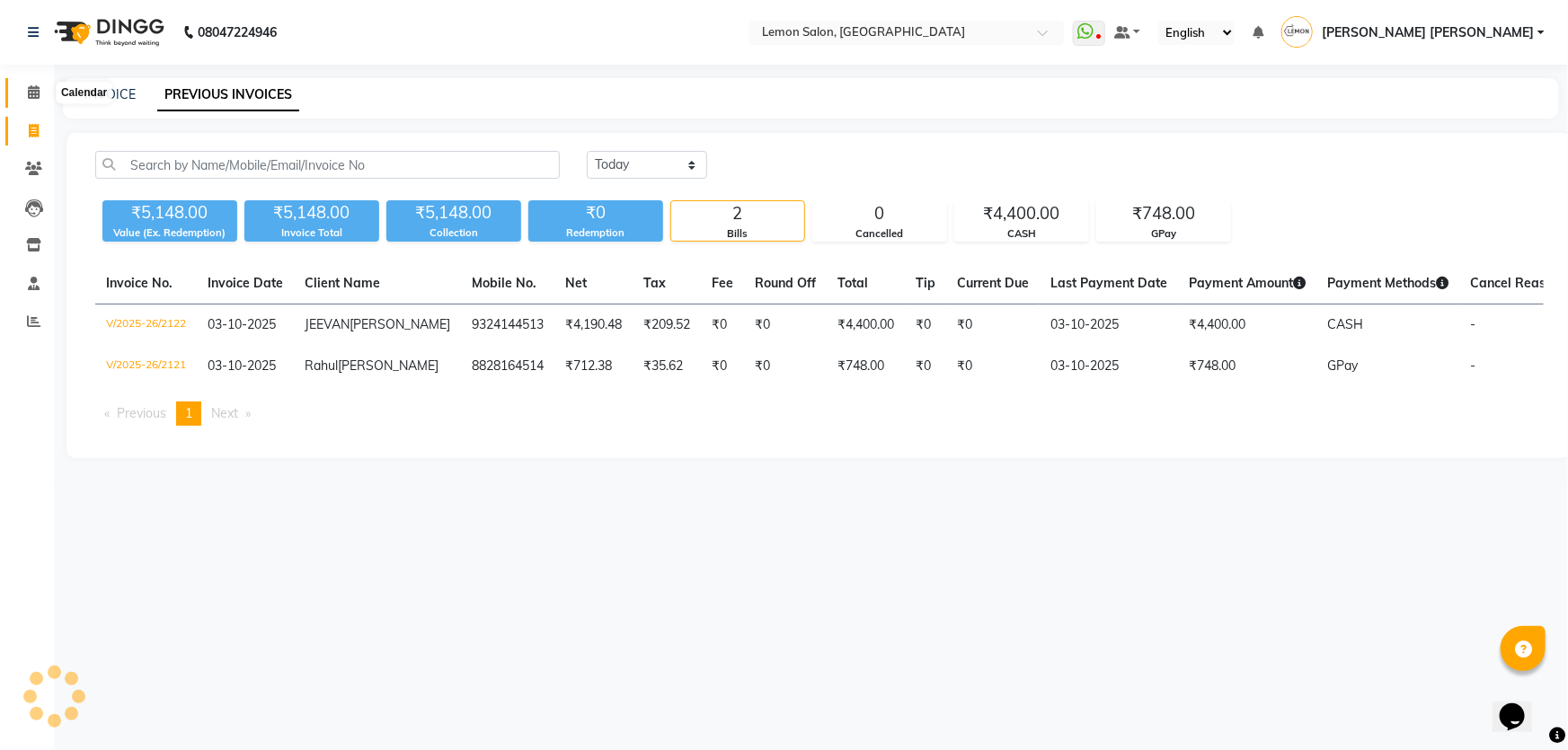
click at [25, 96] on span at bounding box center [34, 93] width 32 height 21
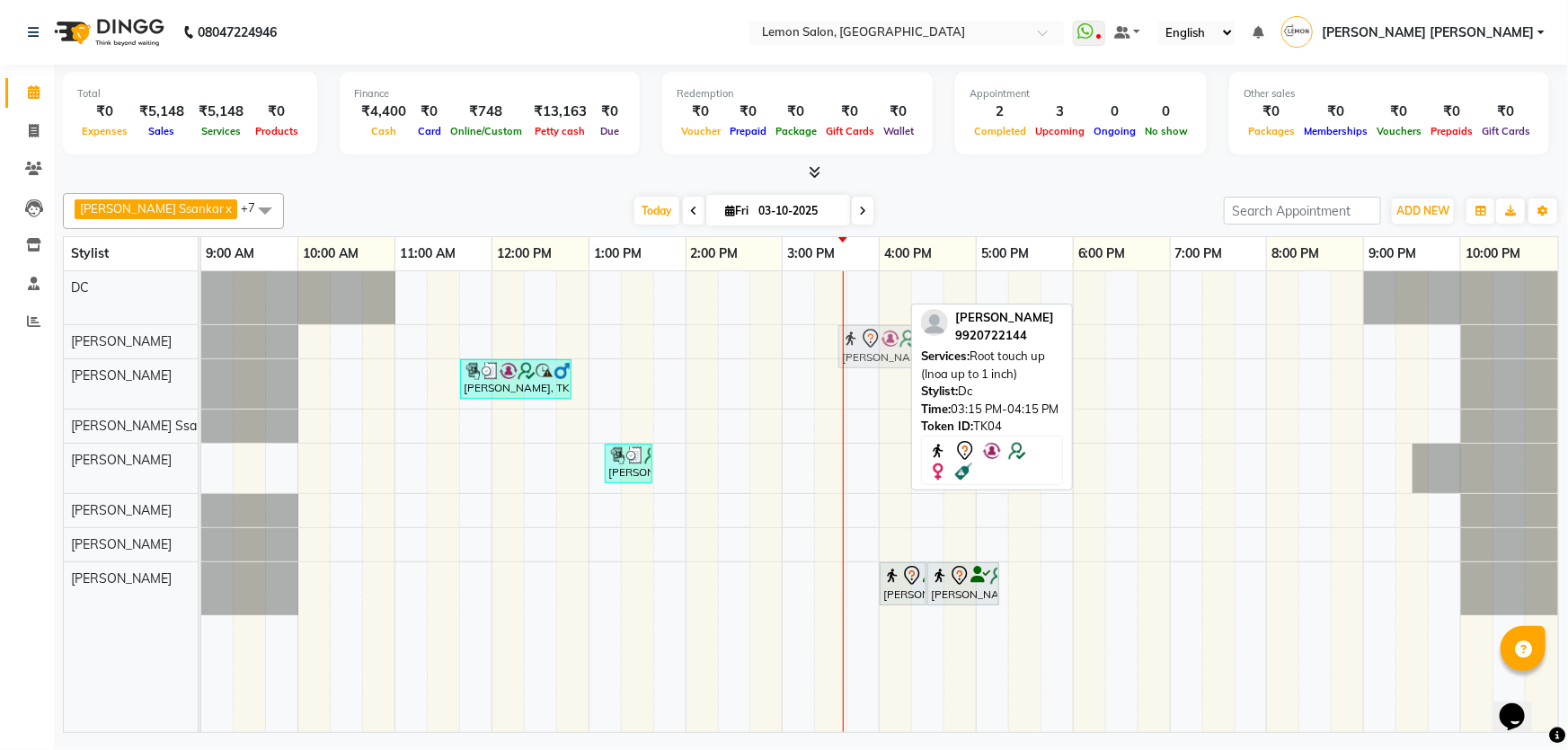
drag, startPoint x: 844, startPoint y: 288, endPoint x: 891, endPoint y: 350, distance: 77.8
click at [891, 337] on tbody "Dr. Atiya, TK04, 03:15 PM-04:15 PM, Root touch up (Inoa up to 1 inch) Dr. Atiya…" at bounding box center [879, 443] width 1357 height 344
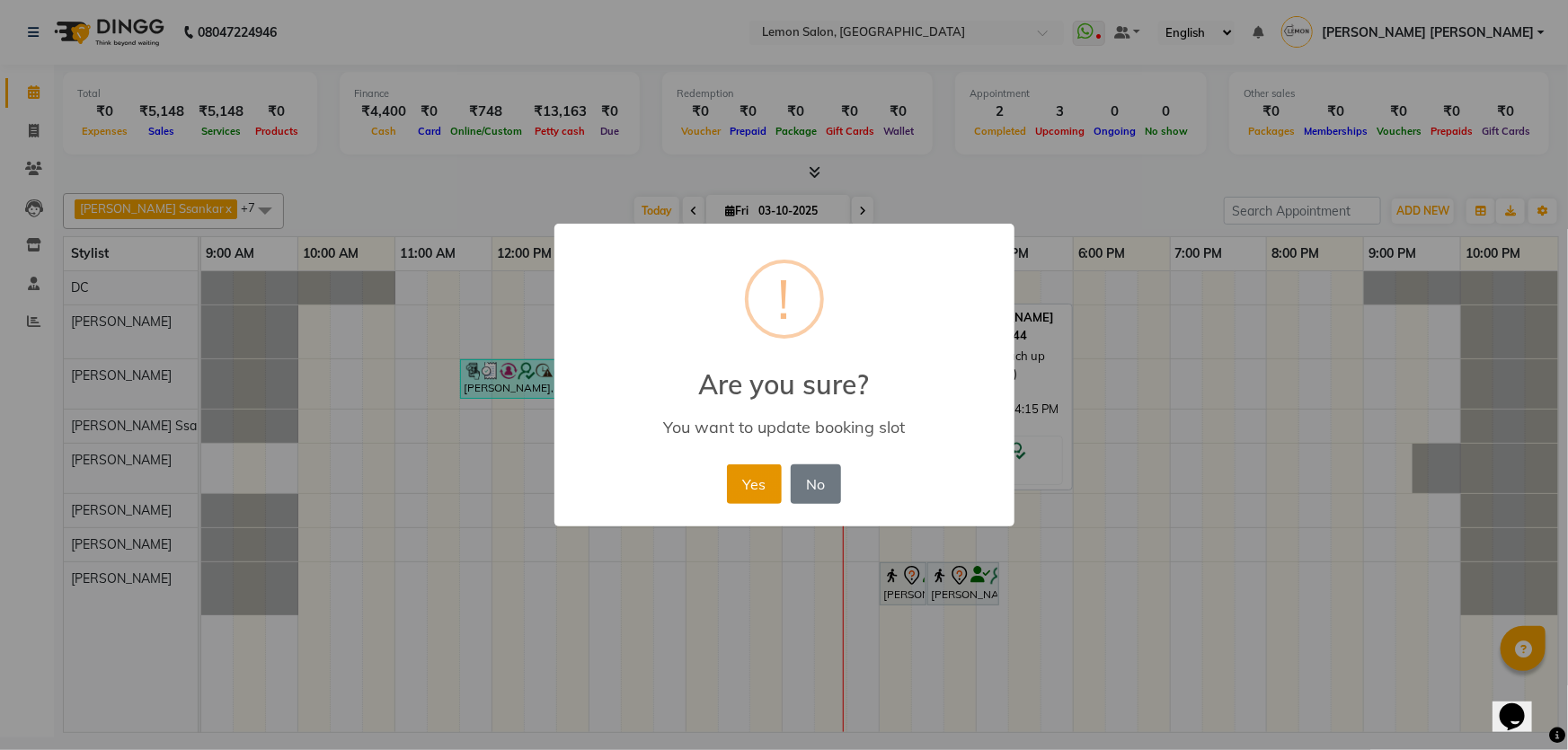
click at [759, 481] on button "Yes" at bounding box center [754, 483] width 55 height 39
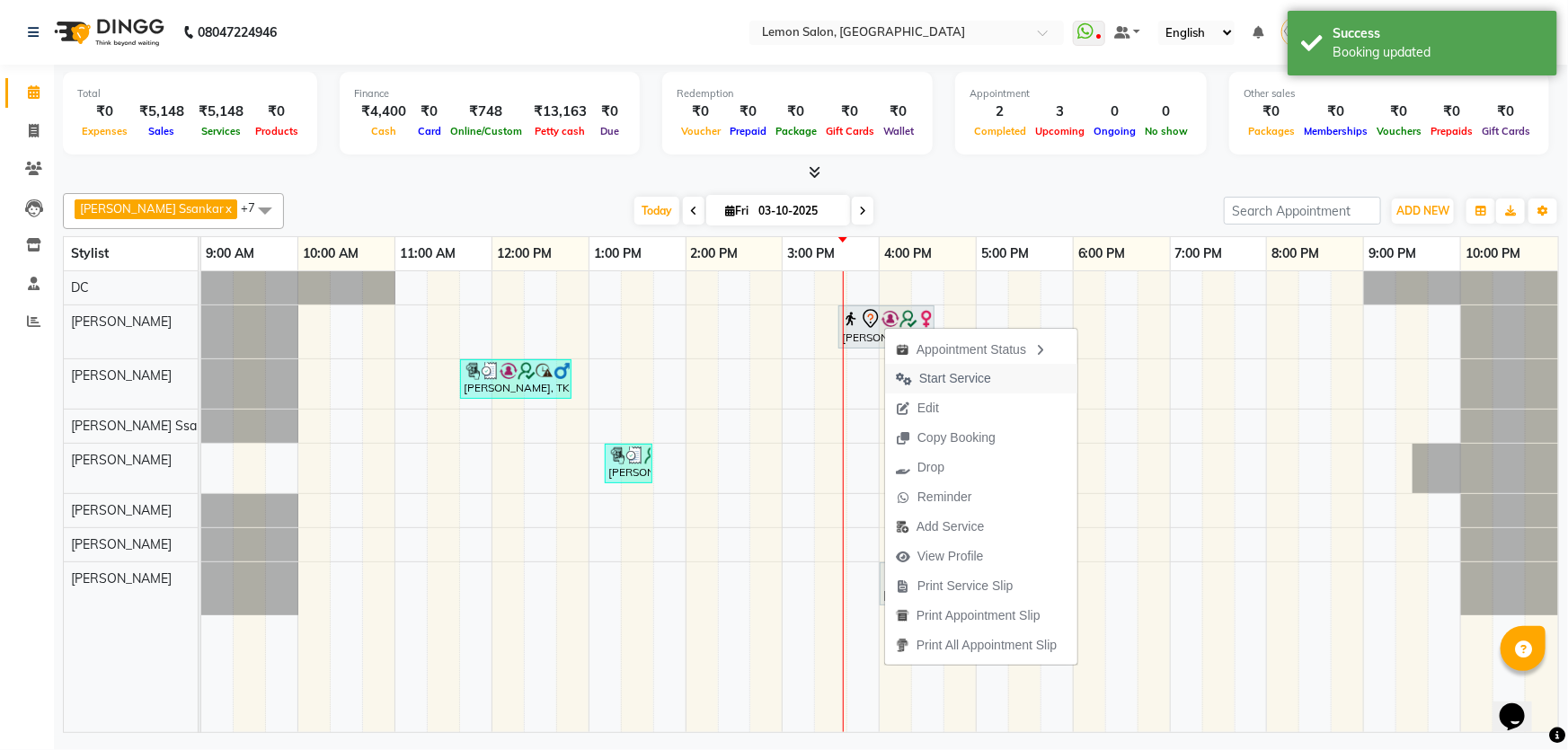
click at [1017, 378] on button "Start Service" at bounding box center [980, 379] width 192 height 30
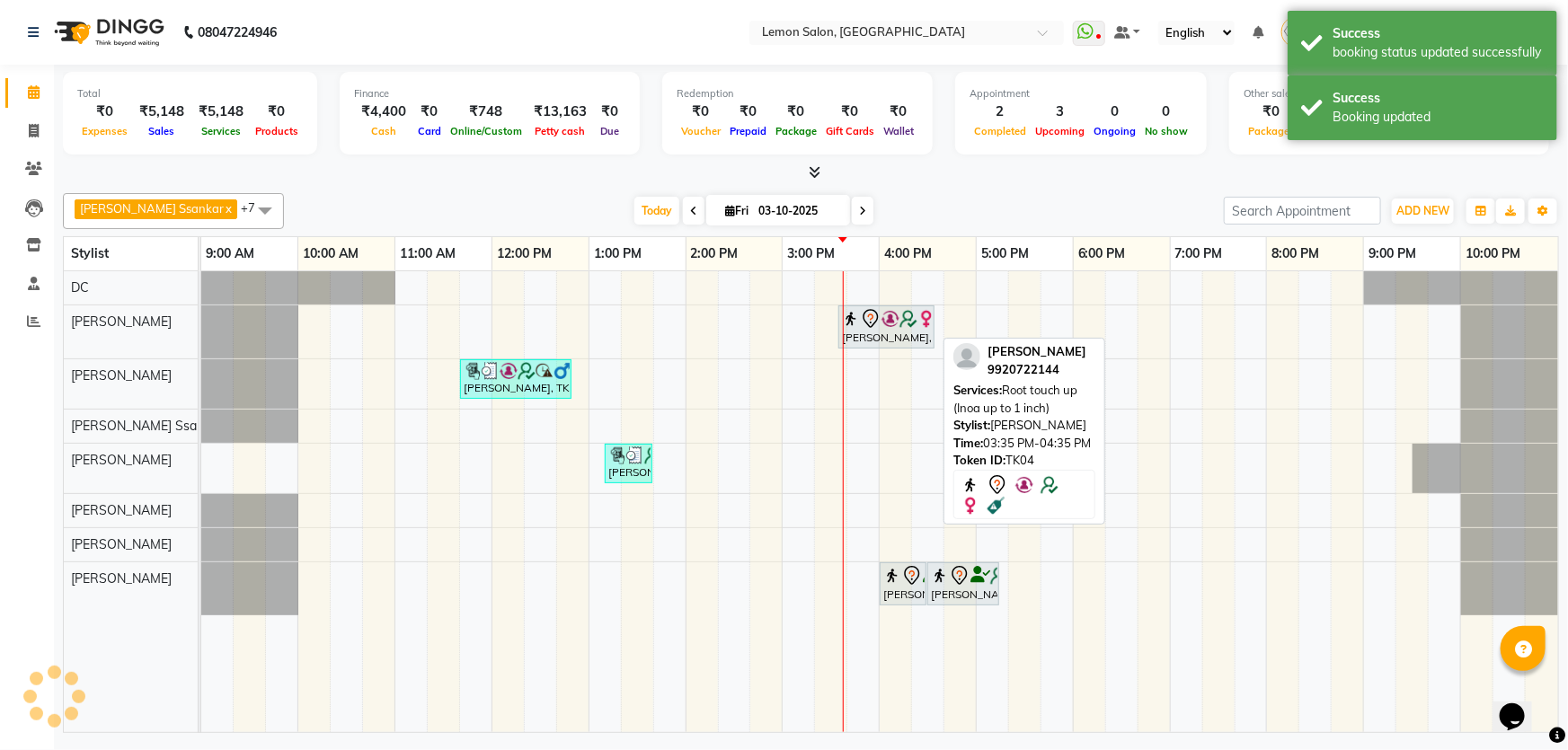
click at [889, 333] on div "[PERSON_NAME], TK04, 03:35 PM-04:35 PM, Root touch up (Inoa up to 1 inch)" at bounding box center [886, 327] width 93 height 37
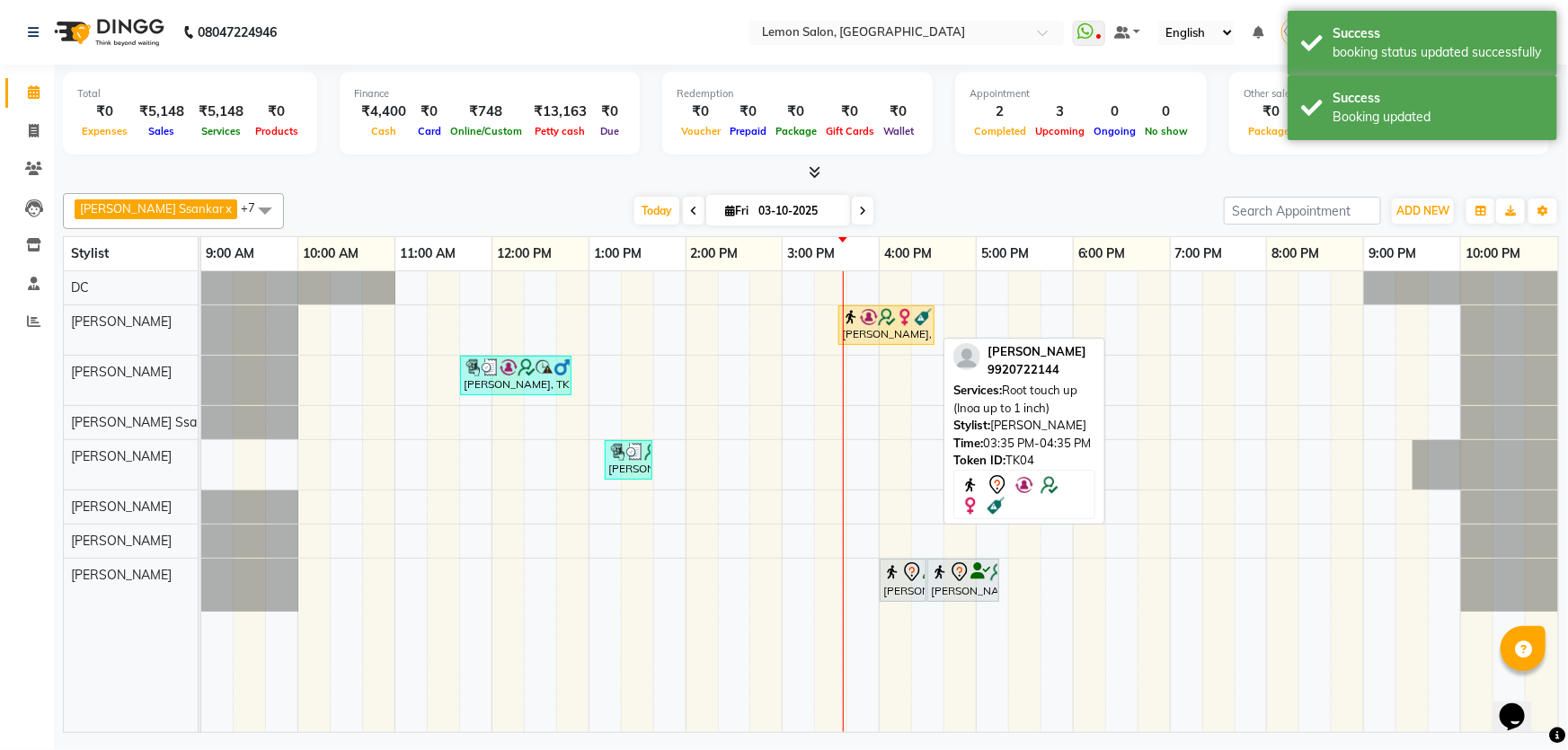
click at [886, 331] on div "[PERSON_NAME], TK04, 03:35 PM-04:35 PM, Root touch up (Inoa up to 1 inch)" at bounding box center [886, 326] width 93 height 35
select select "1"
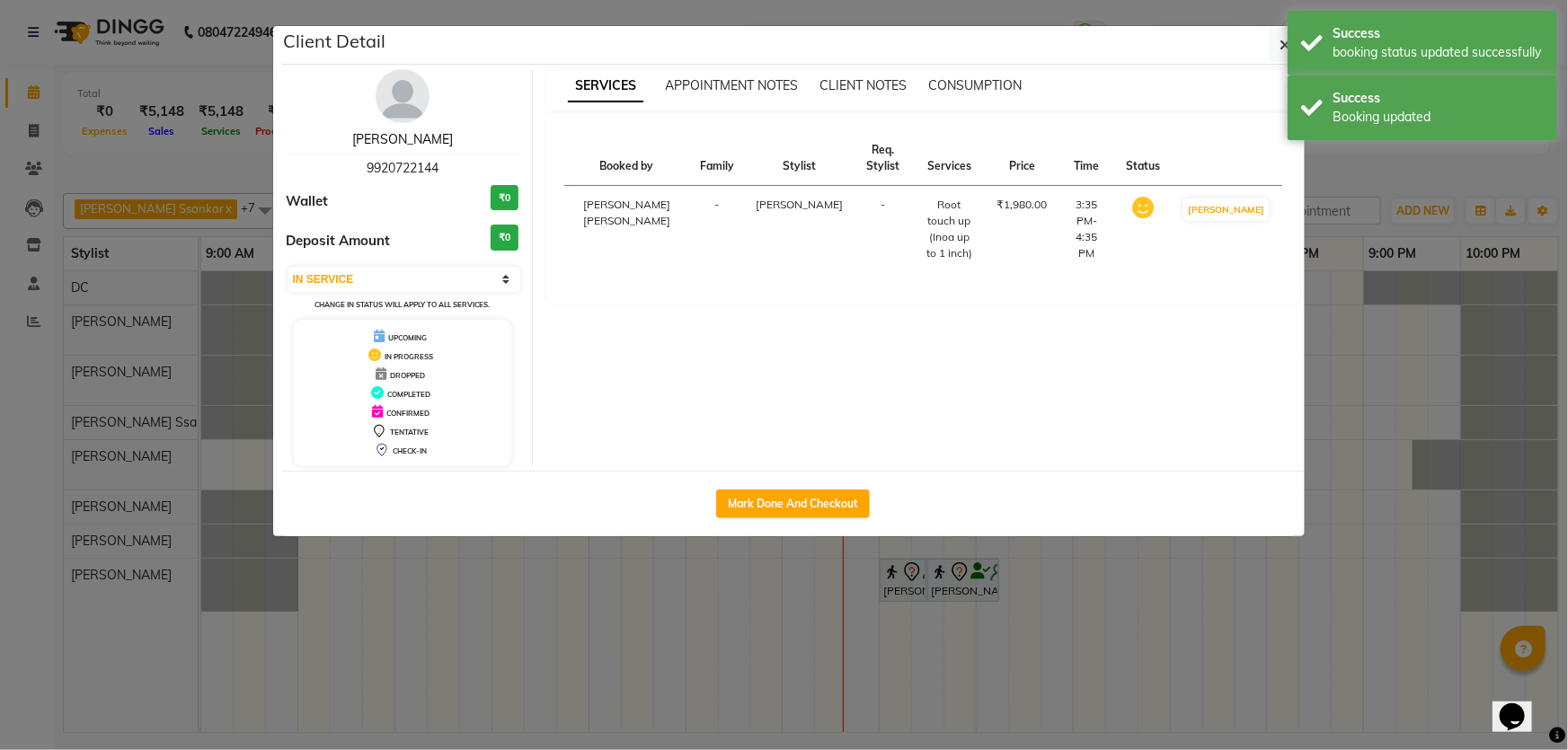
click at [409, 138] on link "Dr. Atiya" at bounding box center [402, 139] width 101 height 16
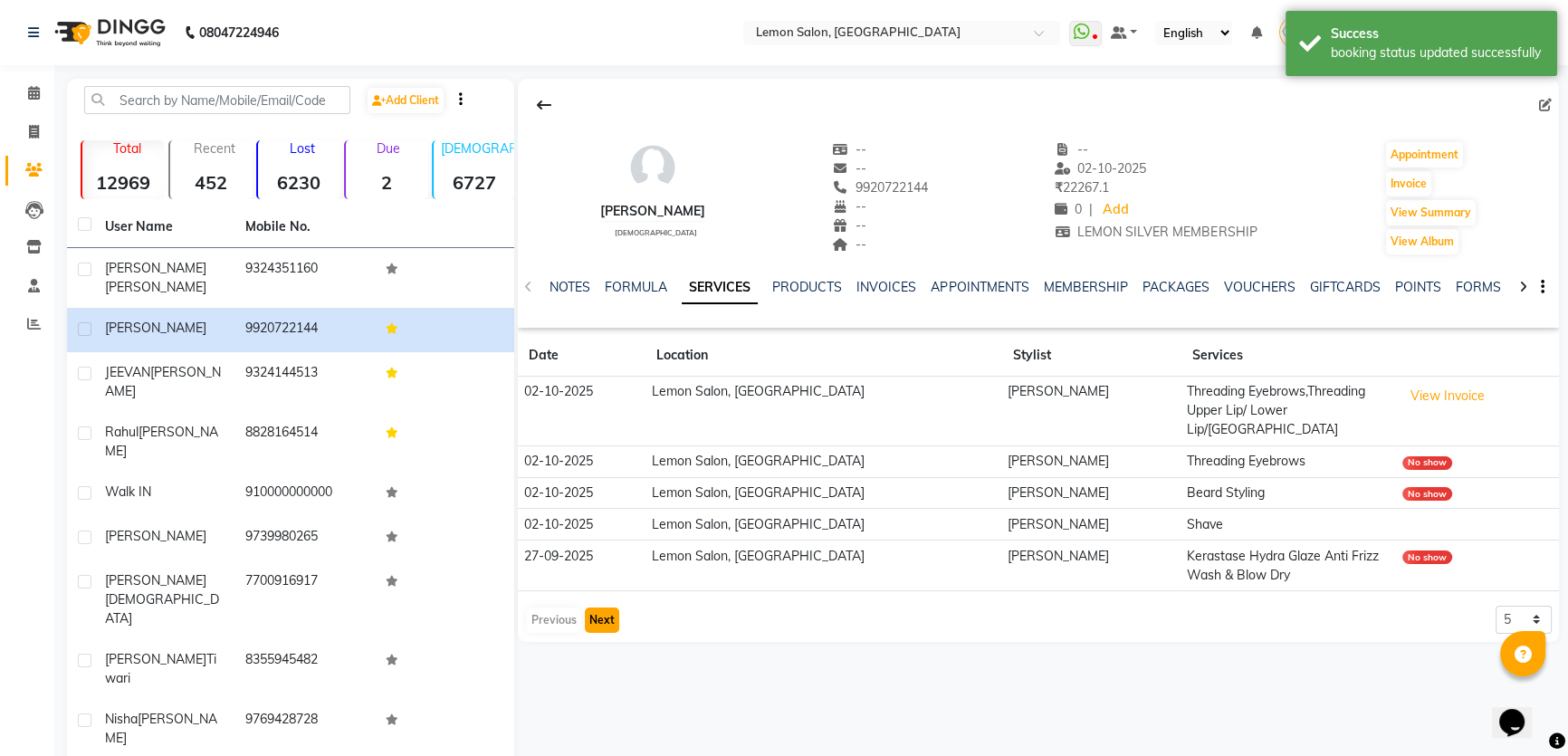
click at [601, 607] on button "Next" at bounding box center [602, 620] width 35 height 26
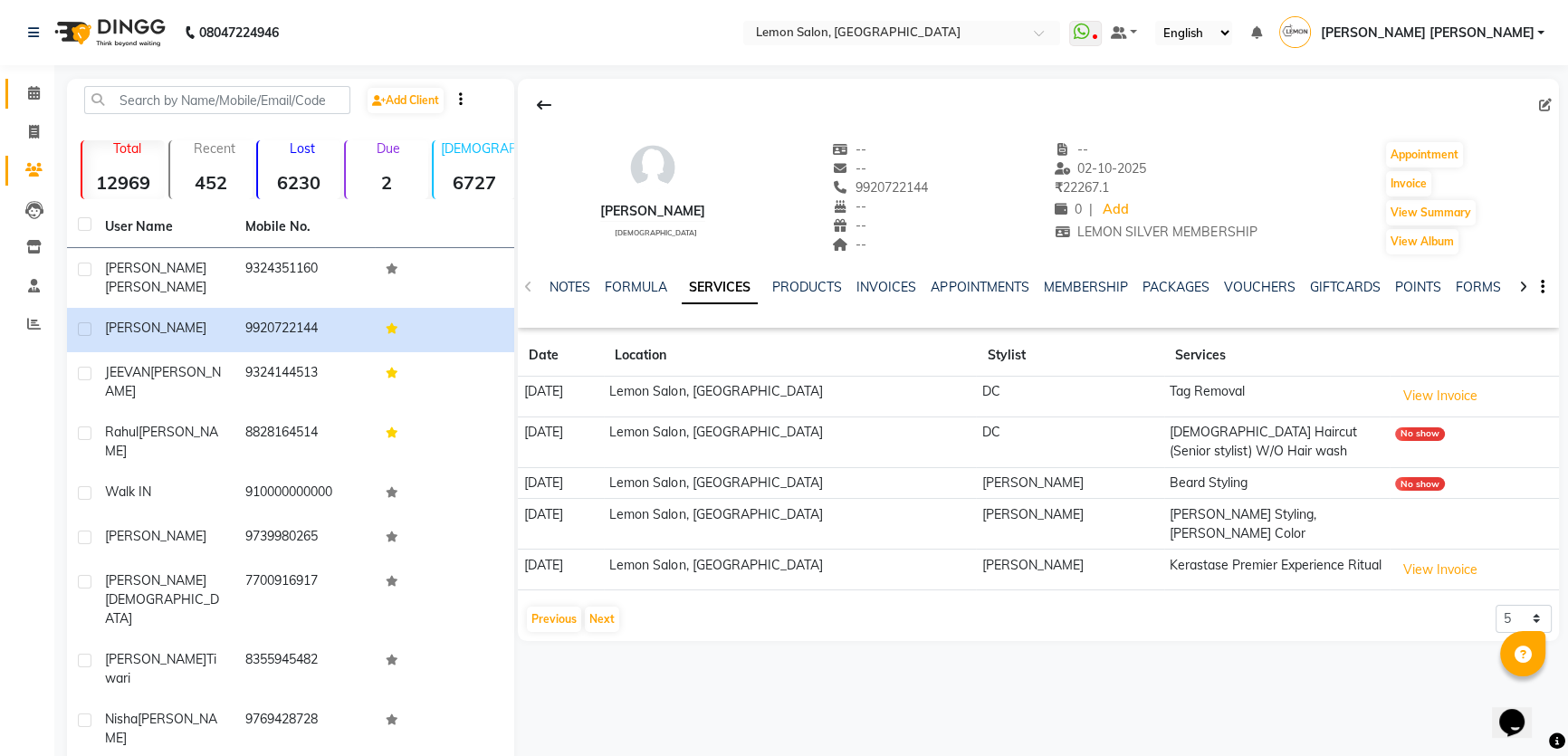
click at [27, 94] on span at bounding box center [34, 94] width 32 height 21
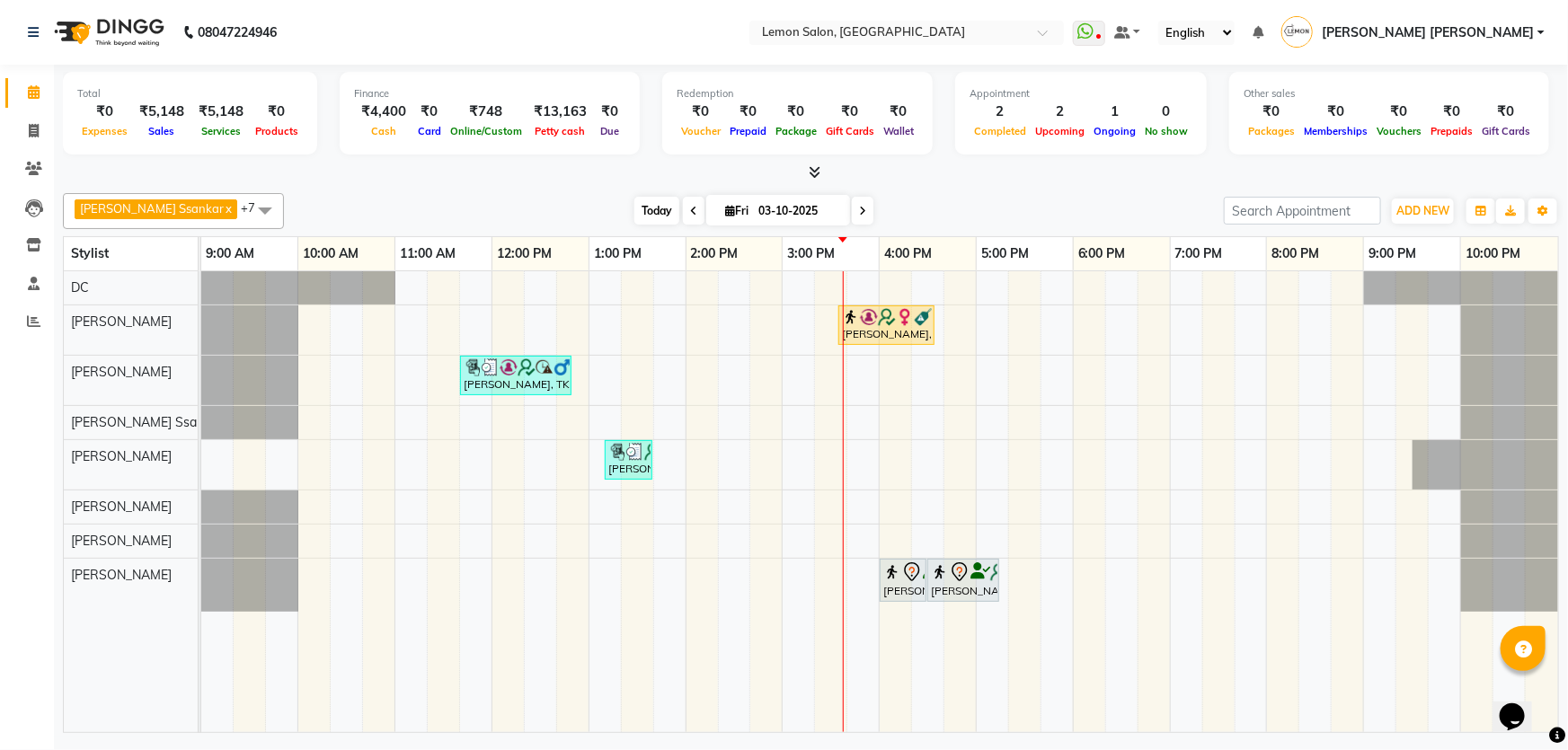
click at [634, 206] on span "Today" at bounding box center [656, 210] width 45 height 28
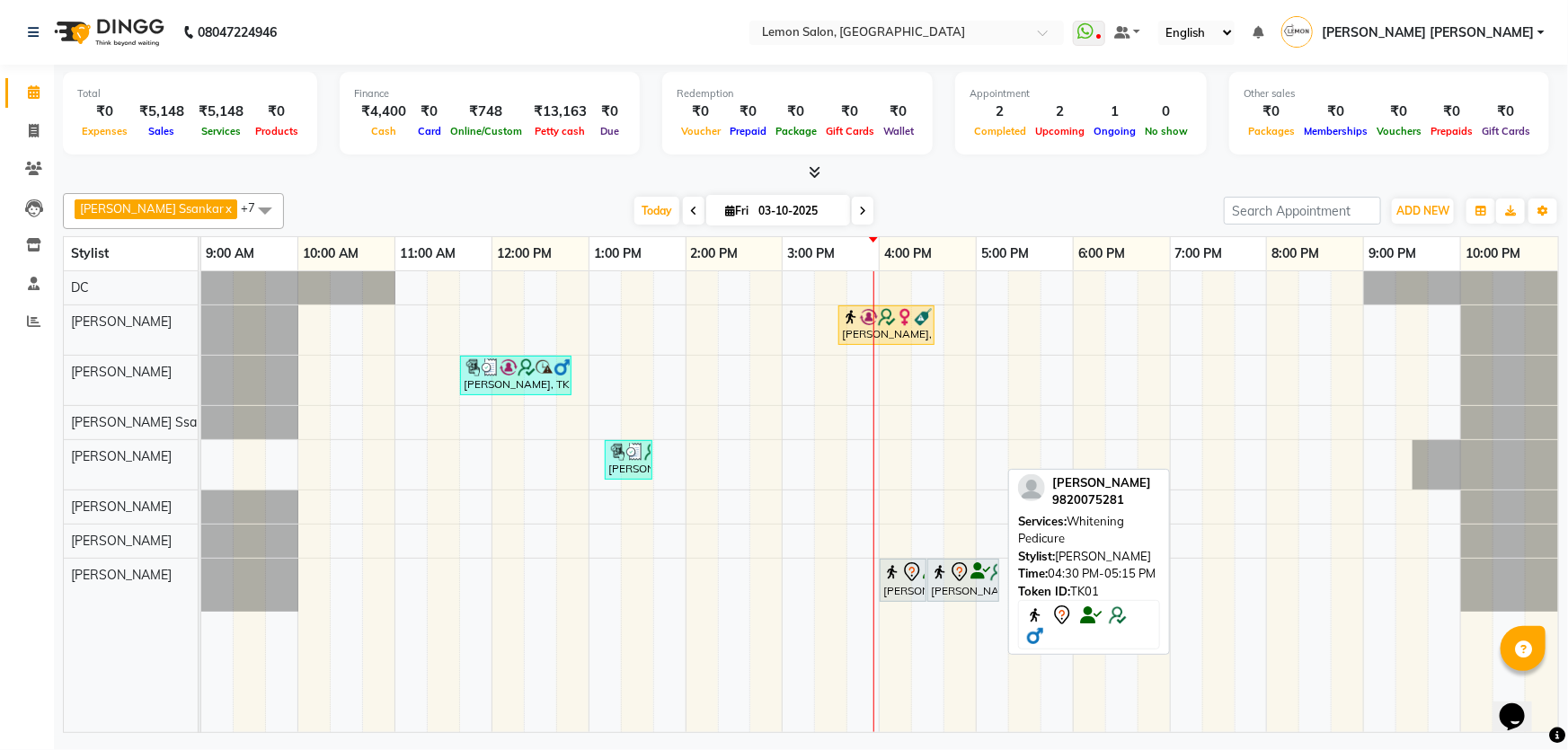
click at [946, 583] on div "[PERSON_NAME], TK01, 04:30 PM-05:15 PM, Whitening Pedicure" at bounding box center [963, 580] width 68 height 37
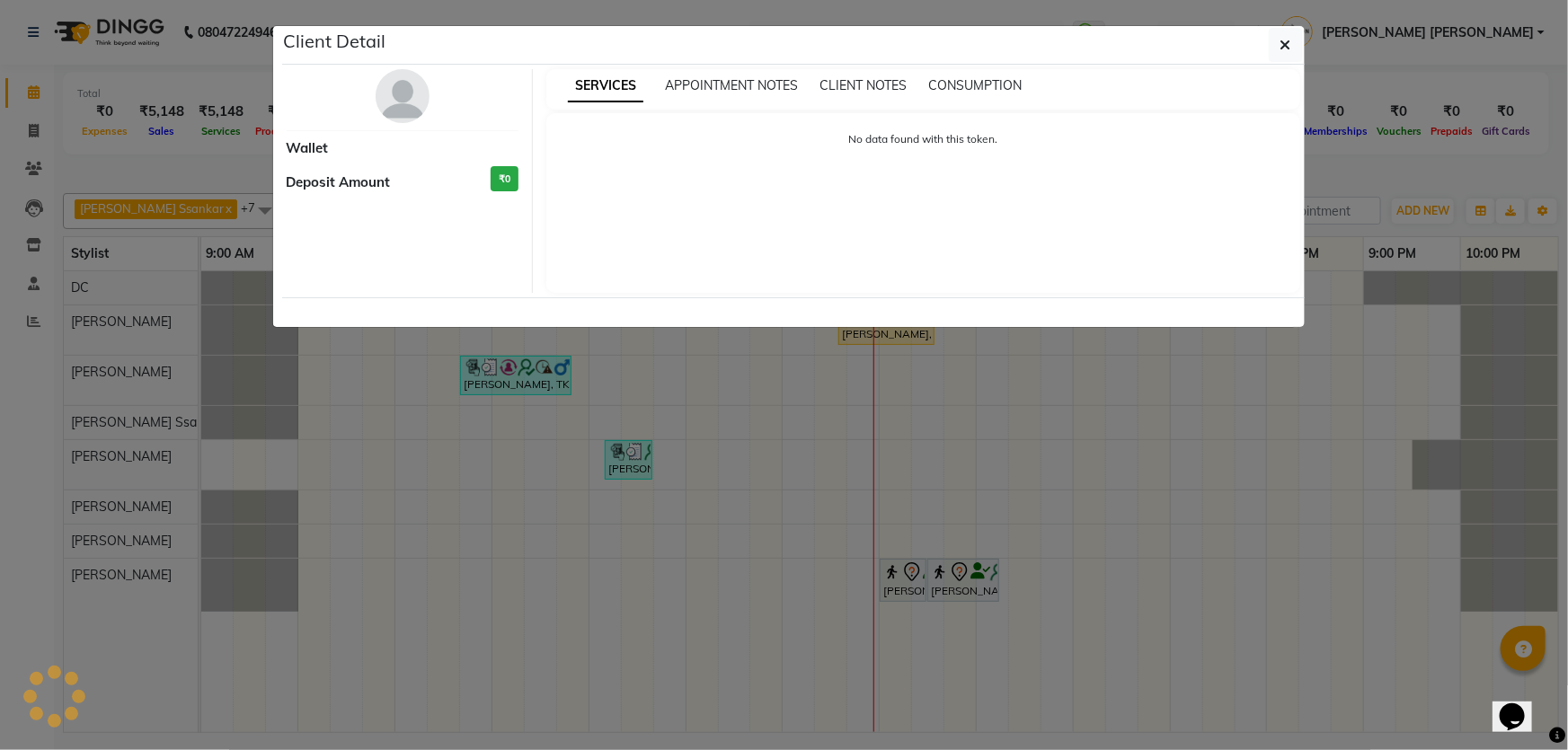
select select "7"
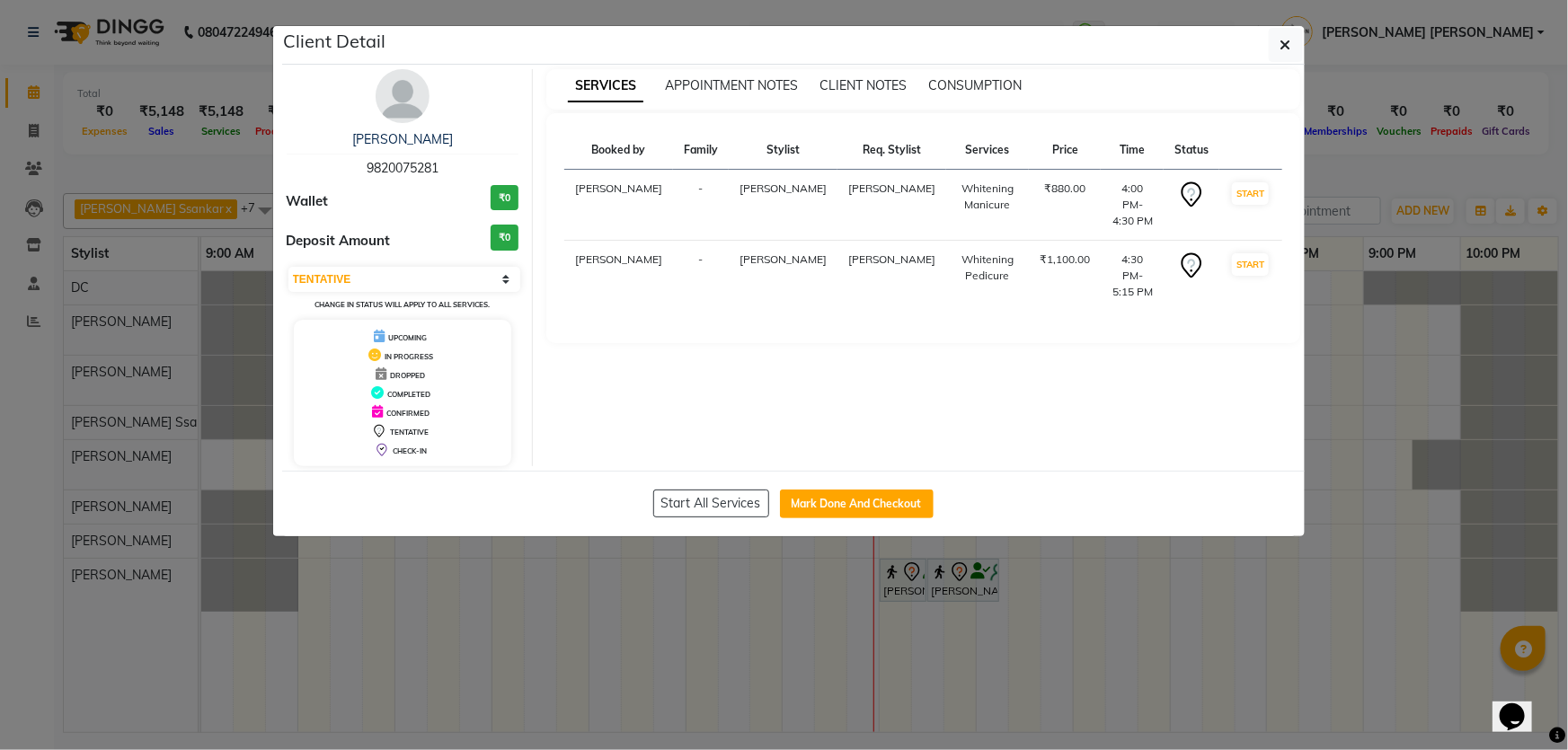
click at [410, 149] on div "RAJIV GAROLI 9820075281" at bounding box center [403, 154] width 233 height 47
click at [420, 132] on link "RAJIV GAROLI" at bounding box center [402, 139] width 101 height 16
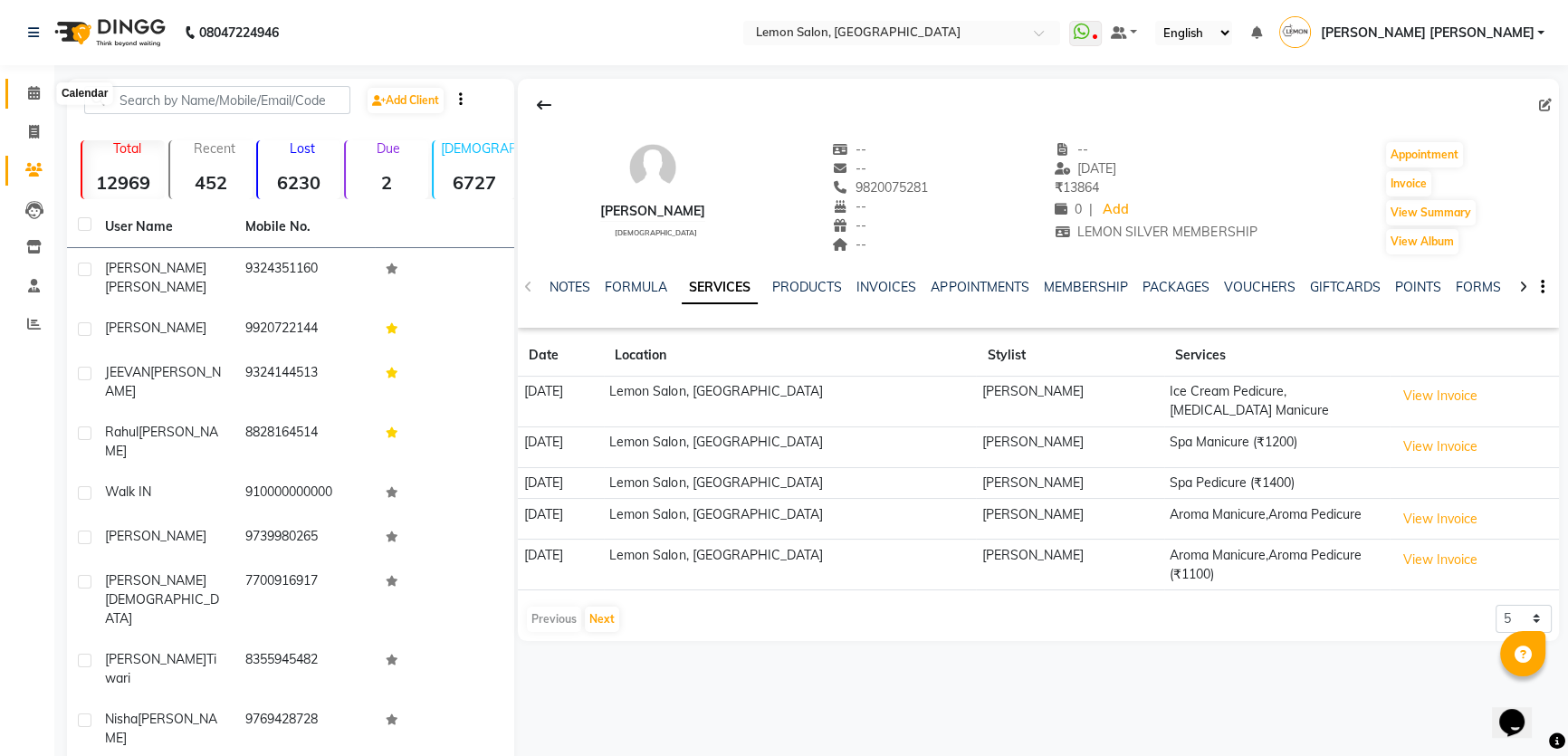
click at [28, 84] on span at bounding box center [34, 94] width 32 height 21
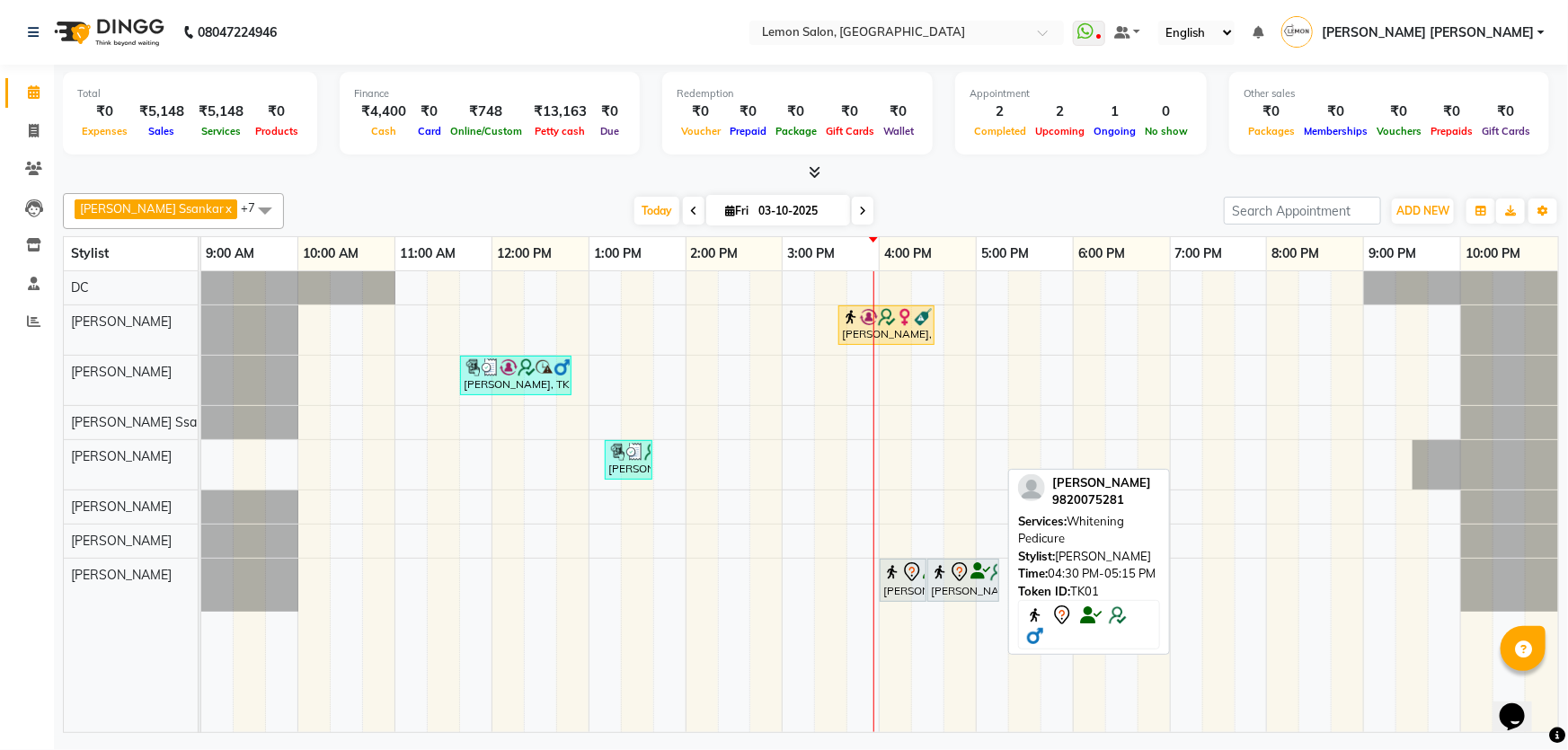
click at [954, 575] on icon at bounding box center [959, 573] width 22 height 22
select select "7"
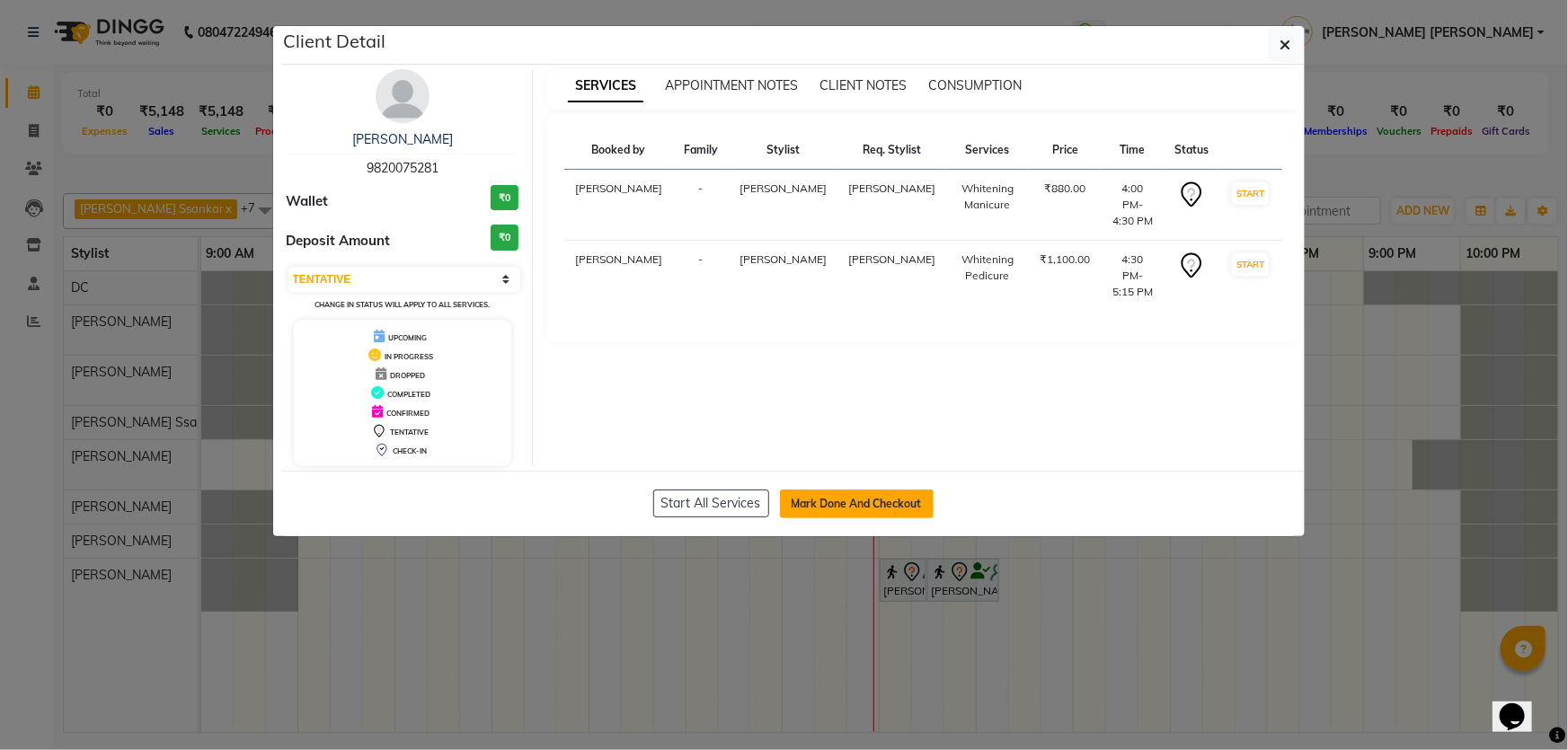
click at [870, 507] on button "Mark Done And Checkout" at bounding box center [856, 504] width 154 height 29
select select "service"
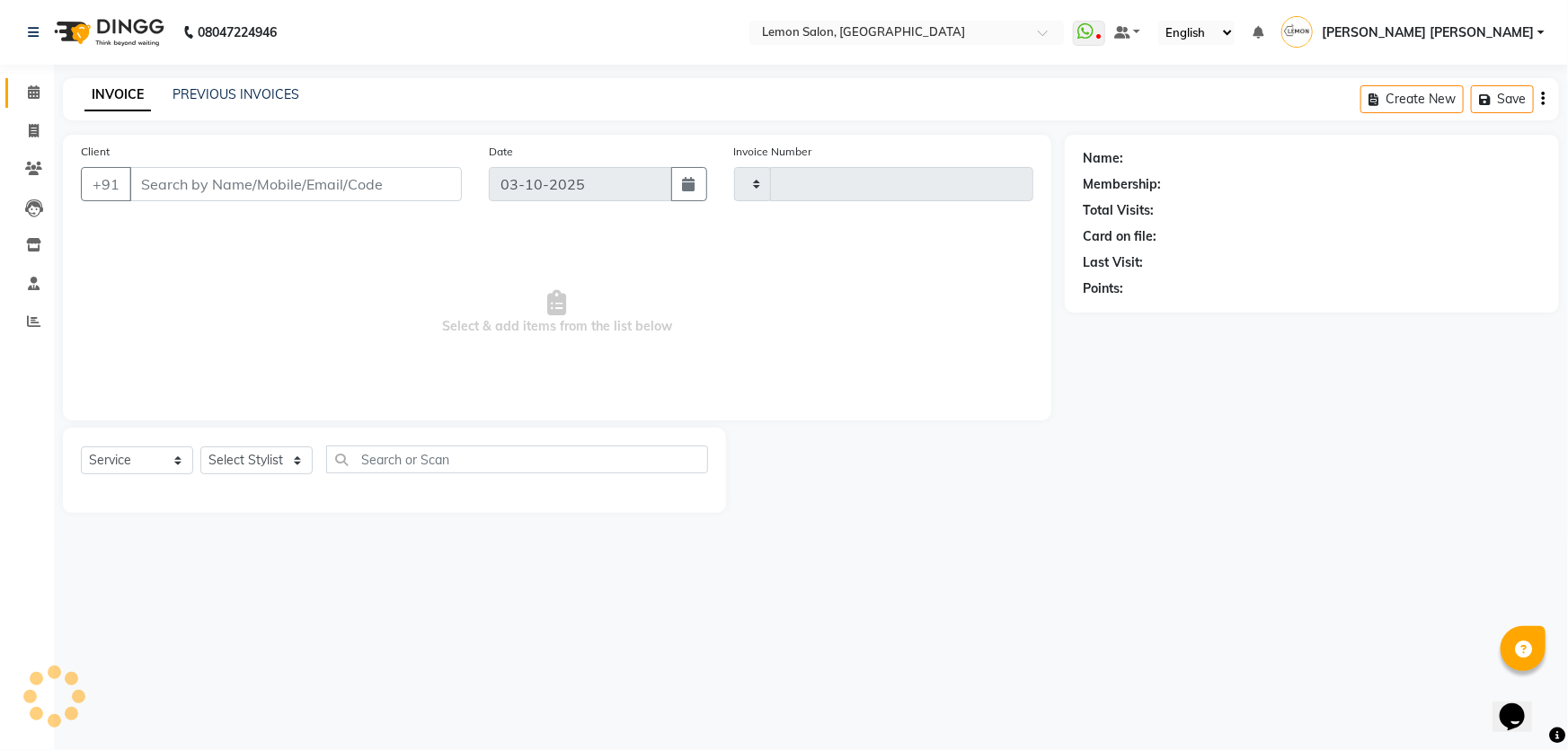
type input "2123"
select select "568"
type input "9820075281"
select select "68714"
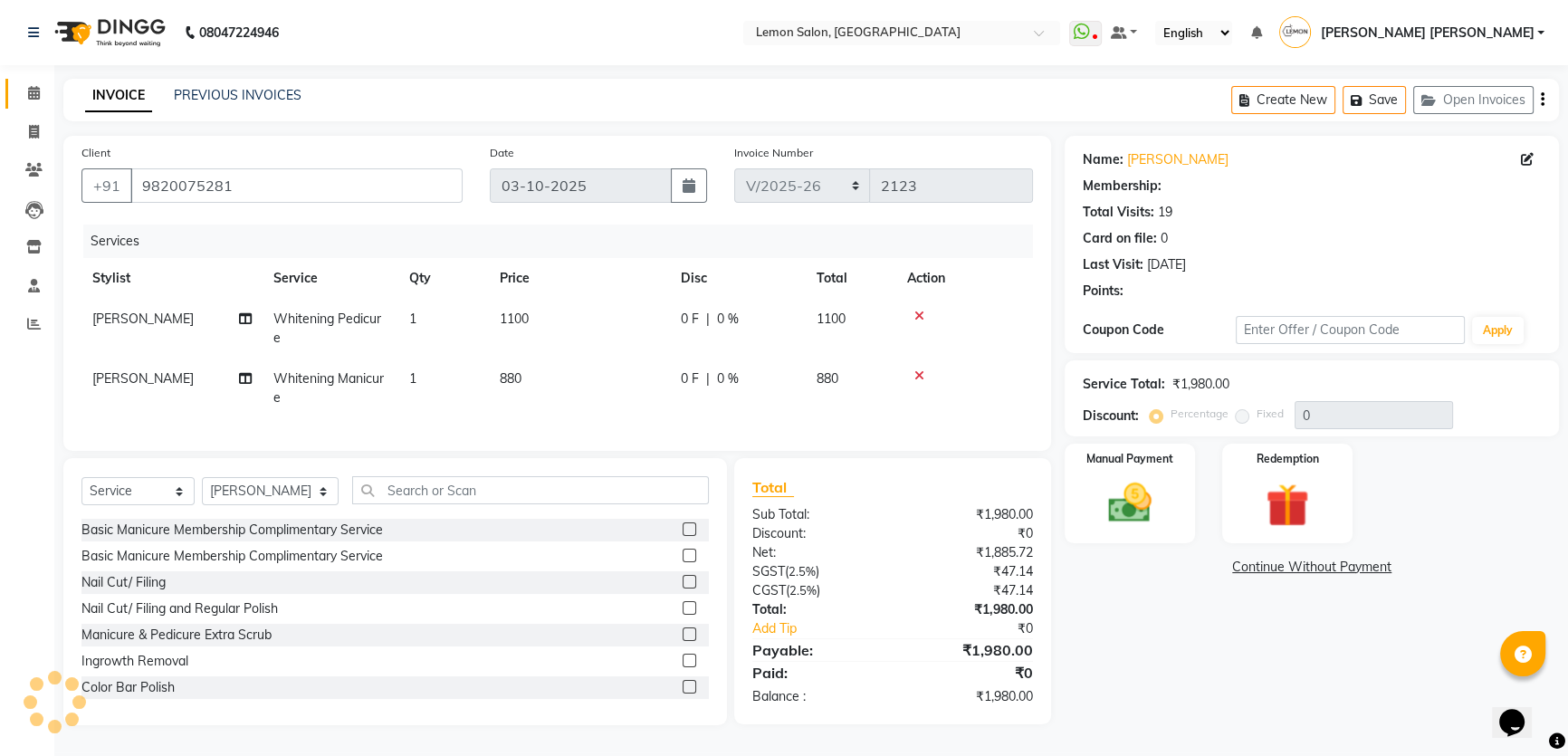
select select "1: Object"
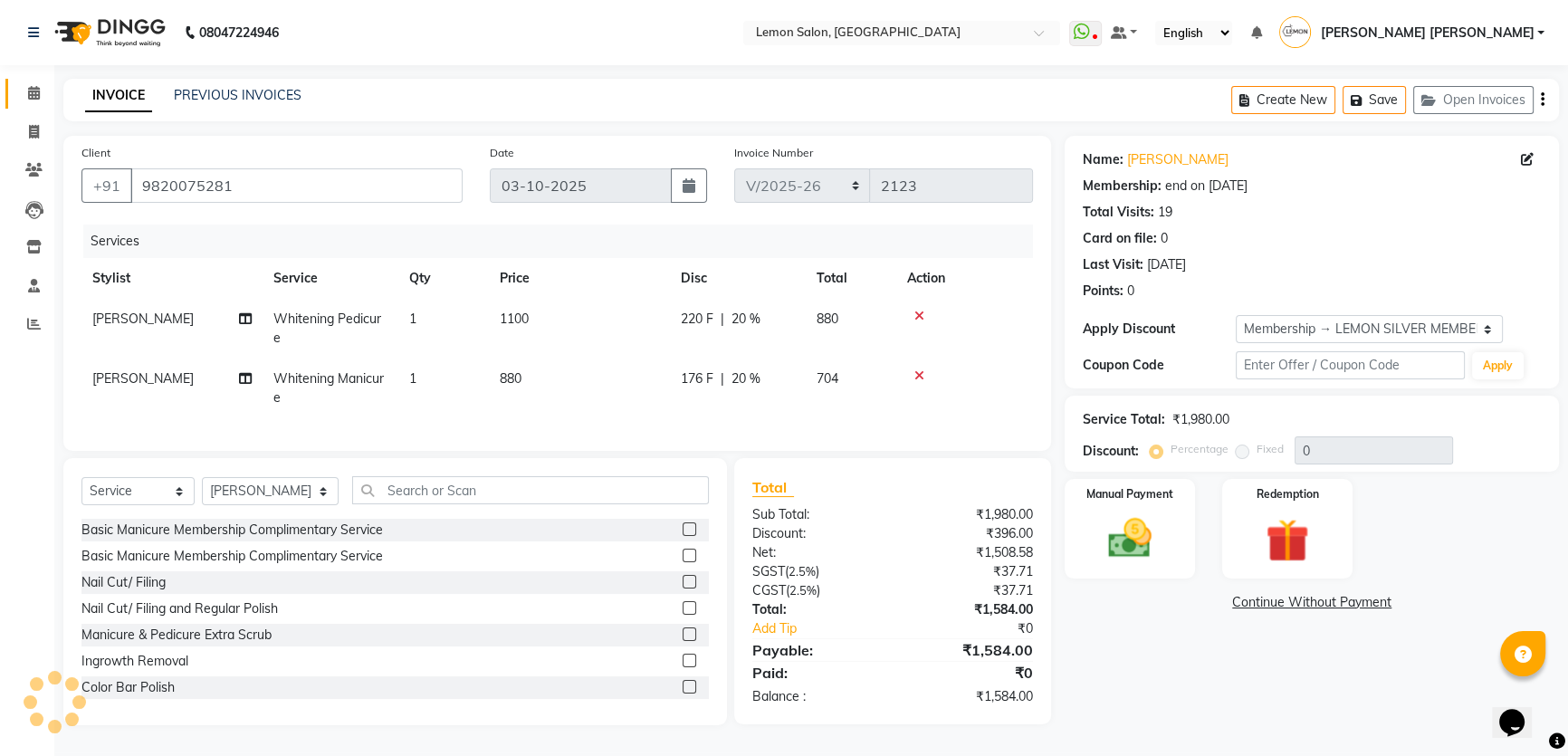
type input "20"
click at [26, 85] on span at bounding box center [34, 94] width 32 height 21
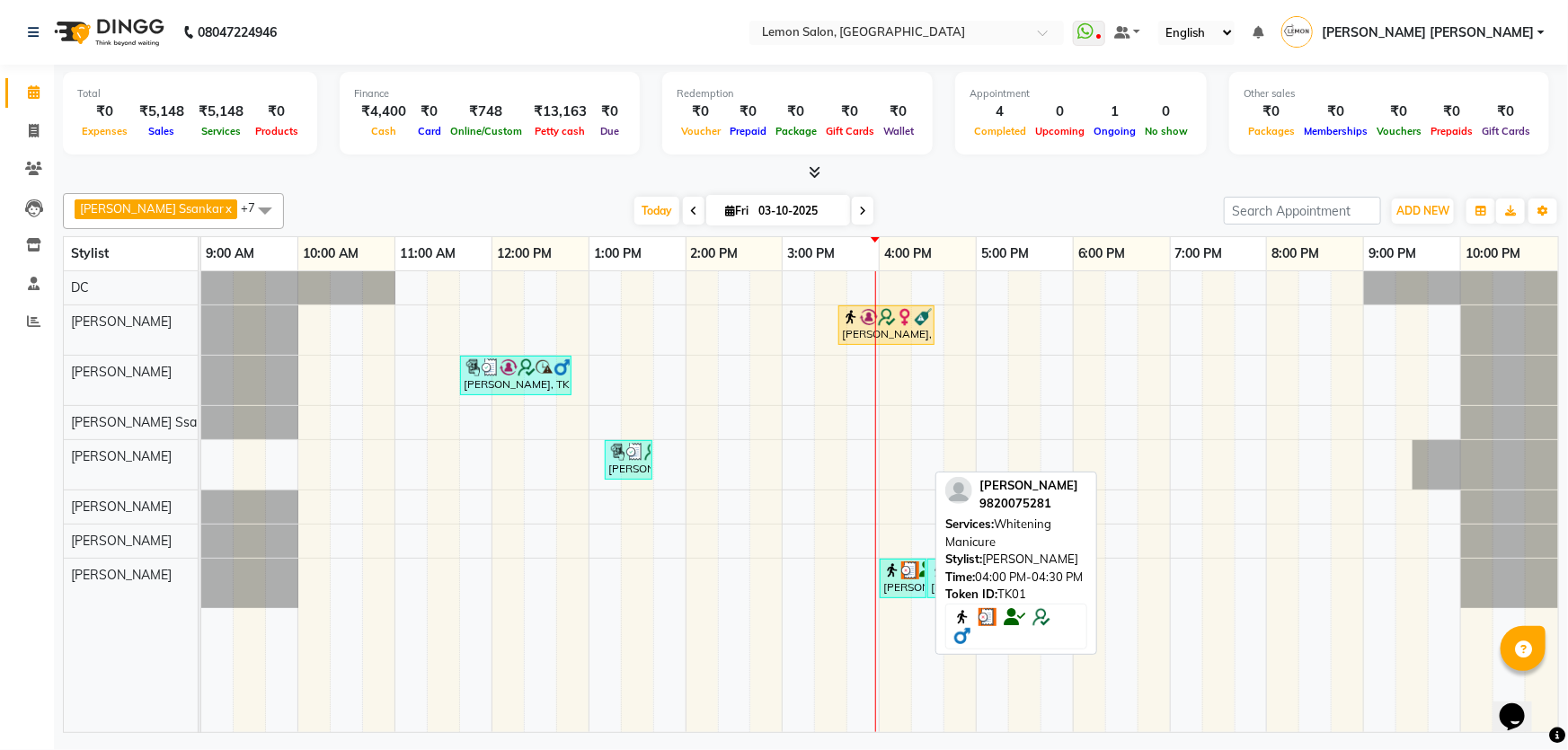
click at [901, 575] on img at bounding box center [910, 571] width 18 height 18
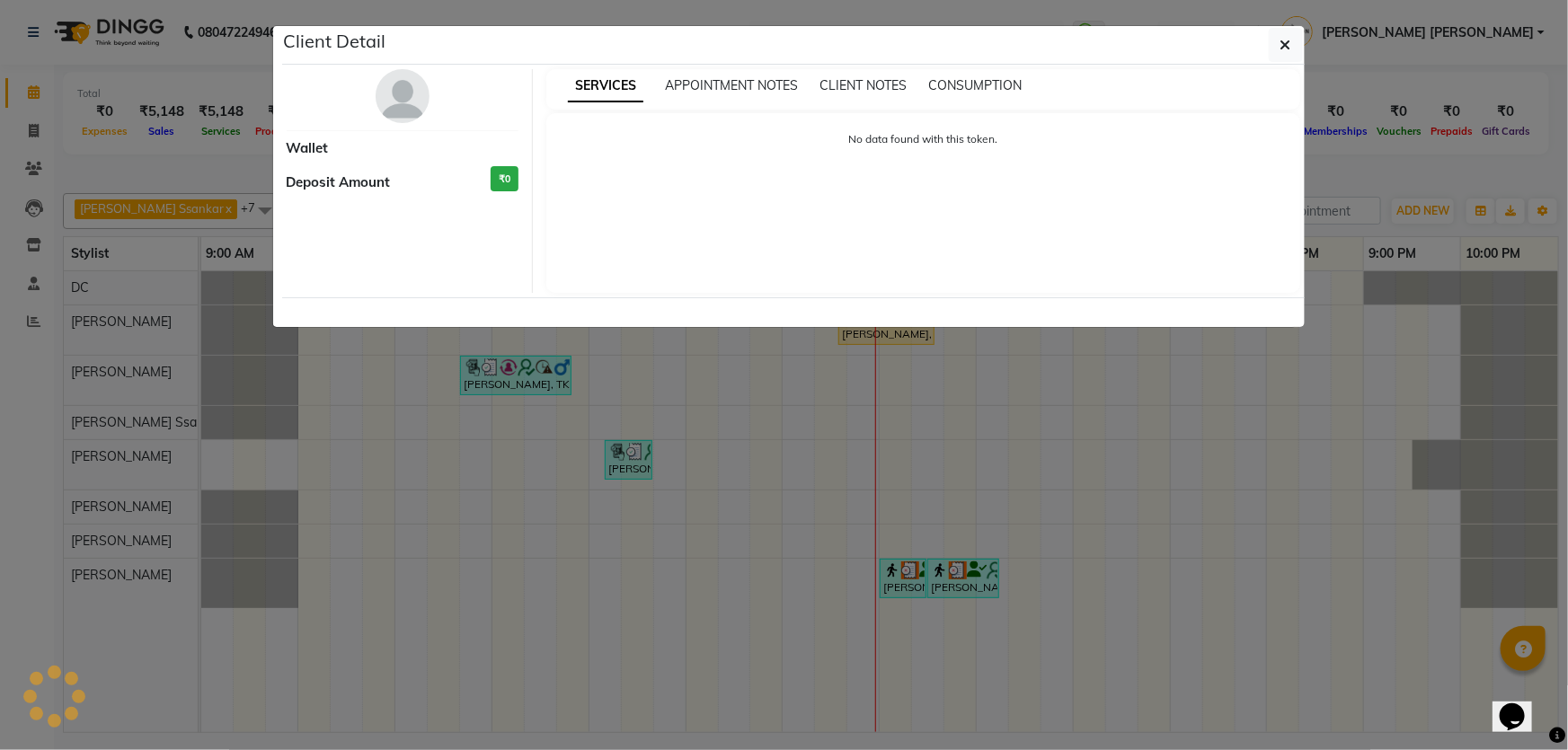
select select "3"
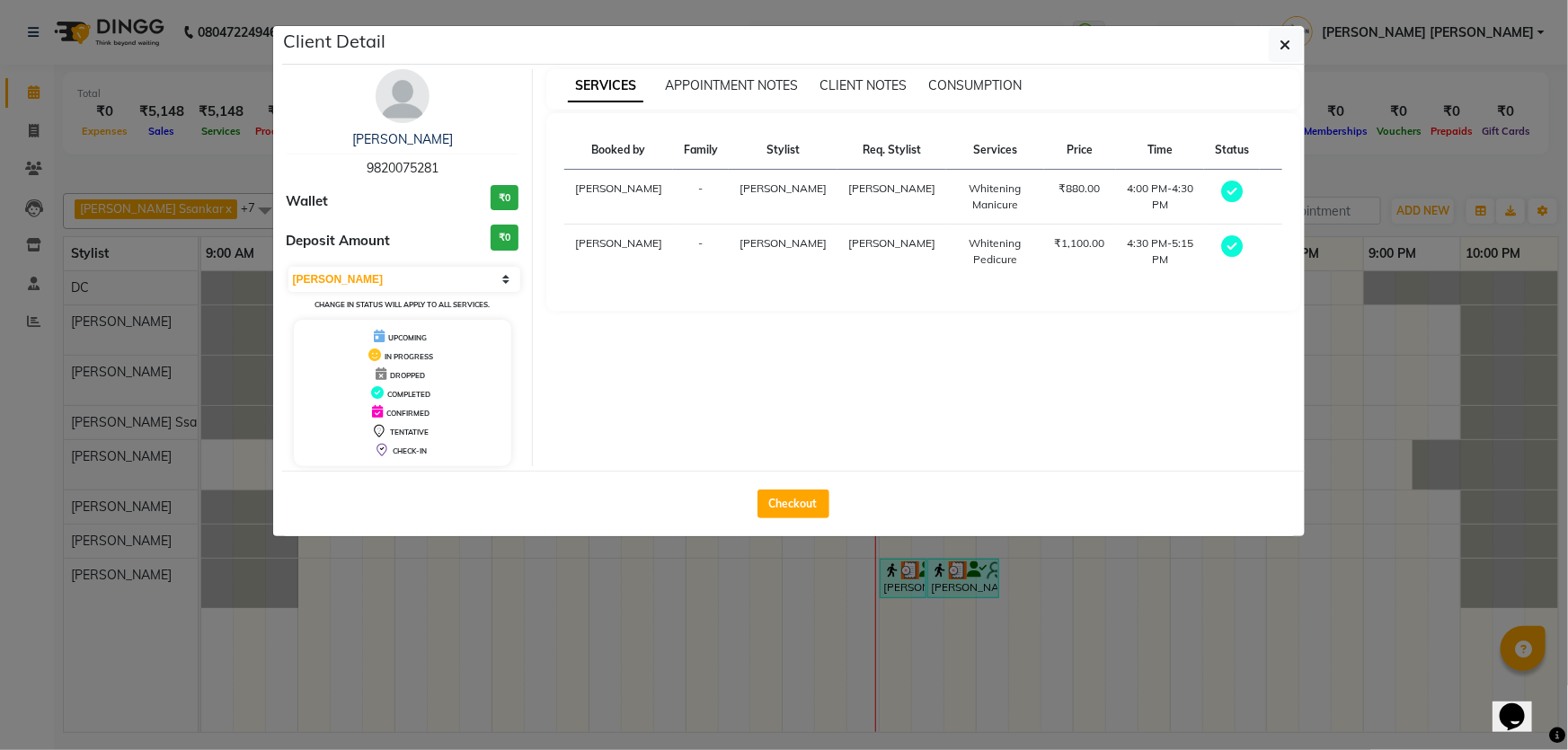
click at [427, 130] on div "RAJIV GAROLI" at bounding box center [403, 139] width 233 height 19
click at [424, 133] on link "RAJIV GAROLI" at bounding box center [402, 139] width 101 height 16
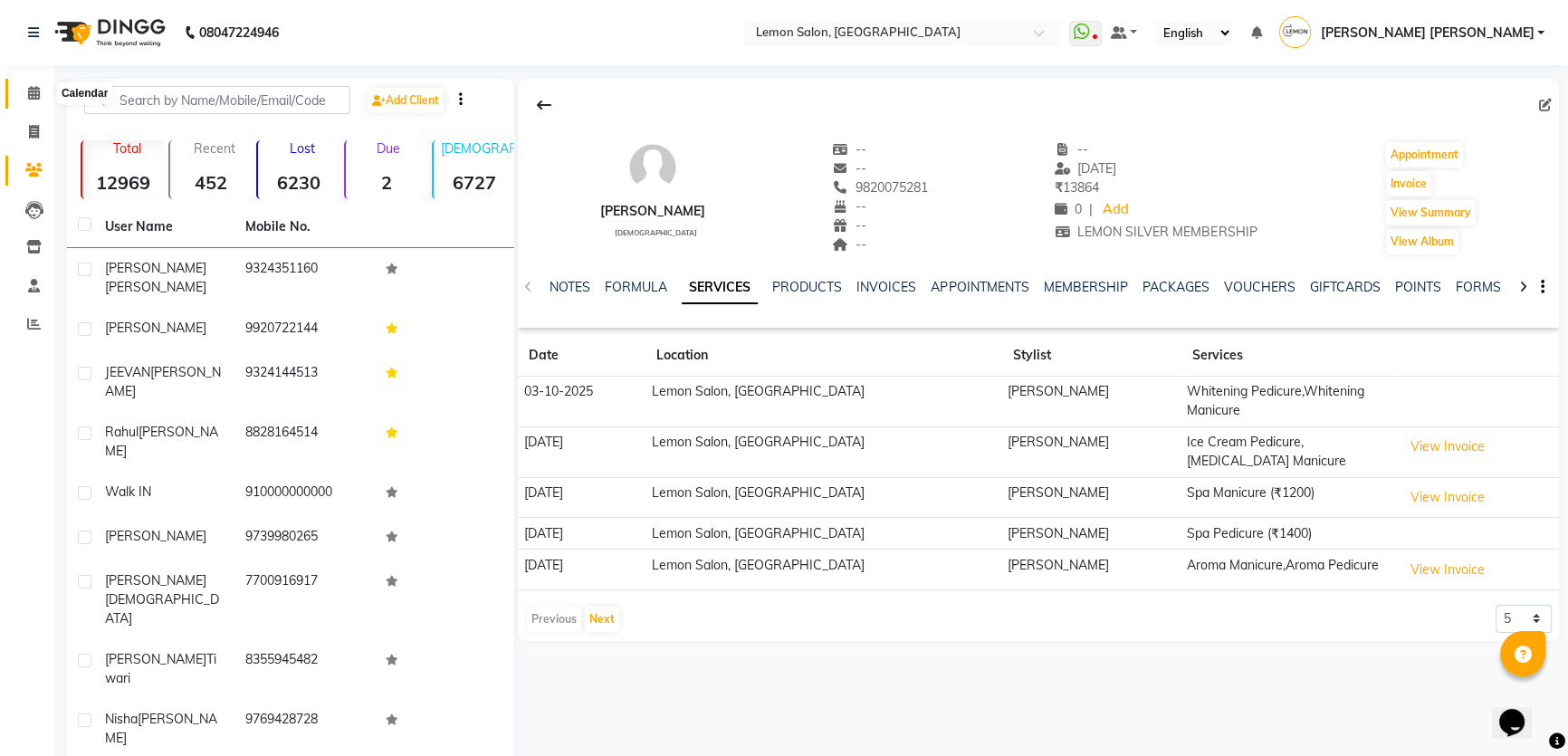
click at [27, 89] on span at bounding box center [34, 94] width 32 height 21
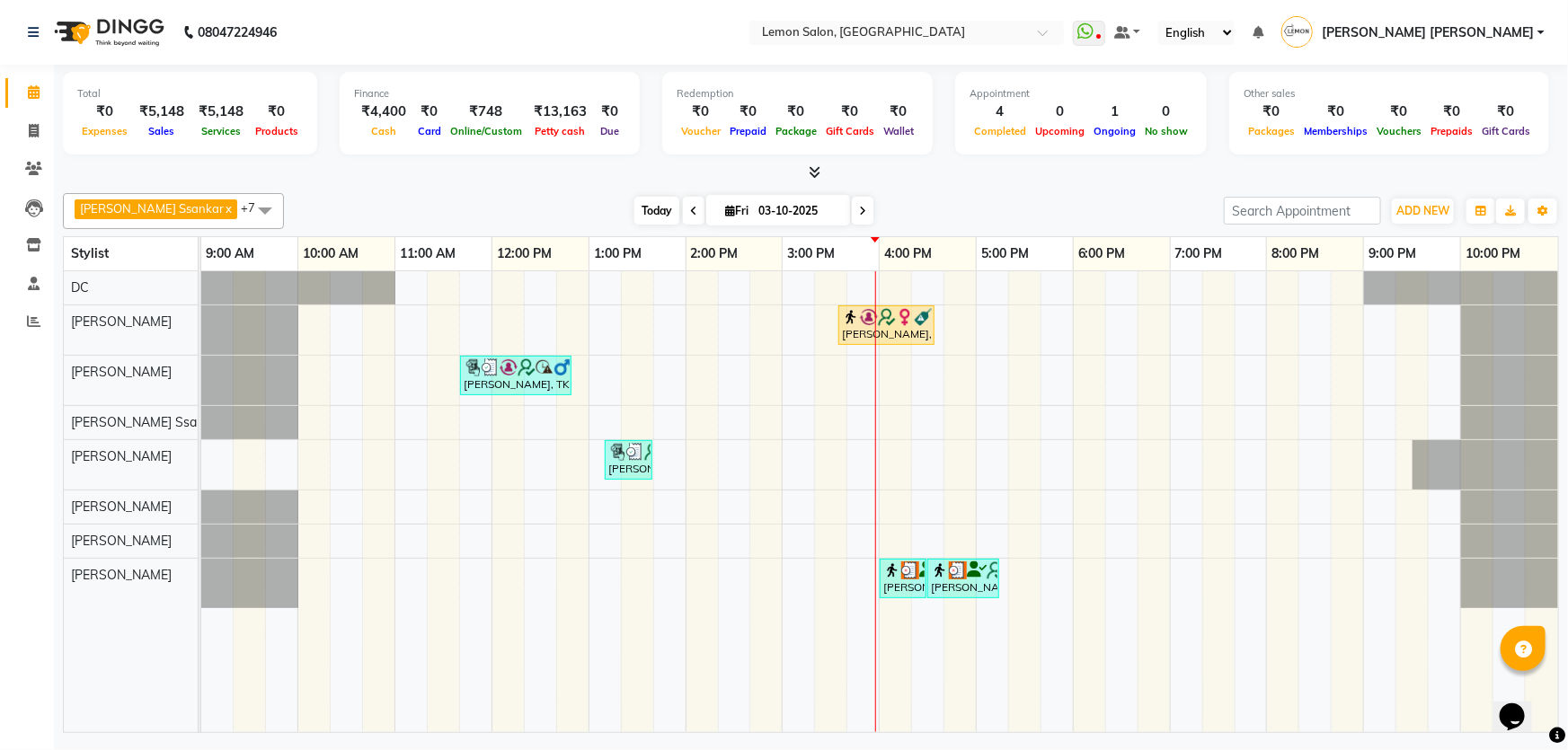
click at [634, 197] on span "Today" at bounding box center [656, 210] width 45 height 28
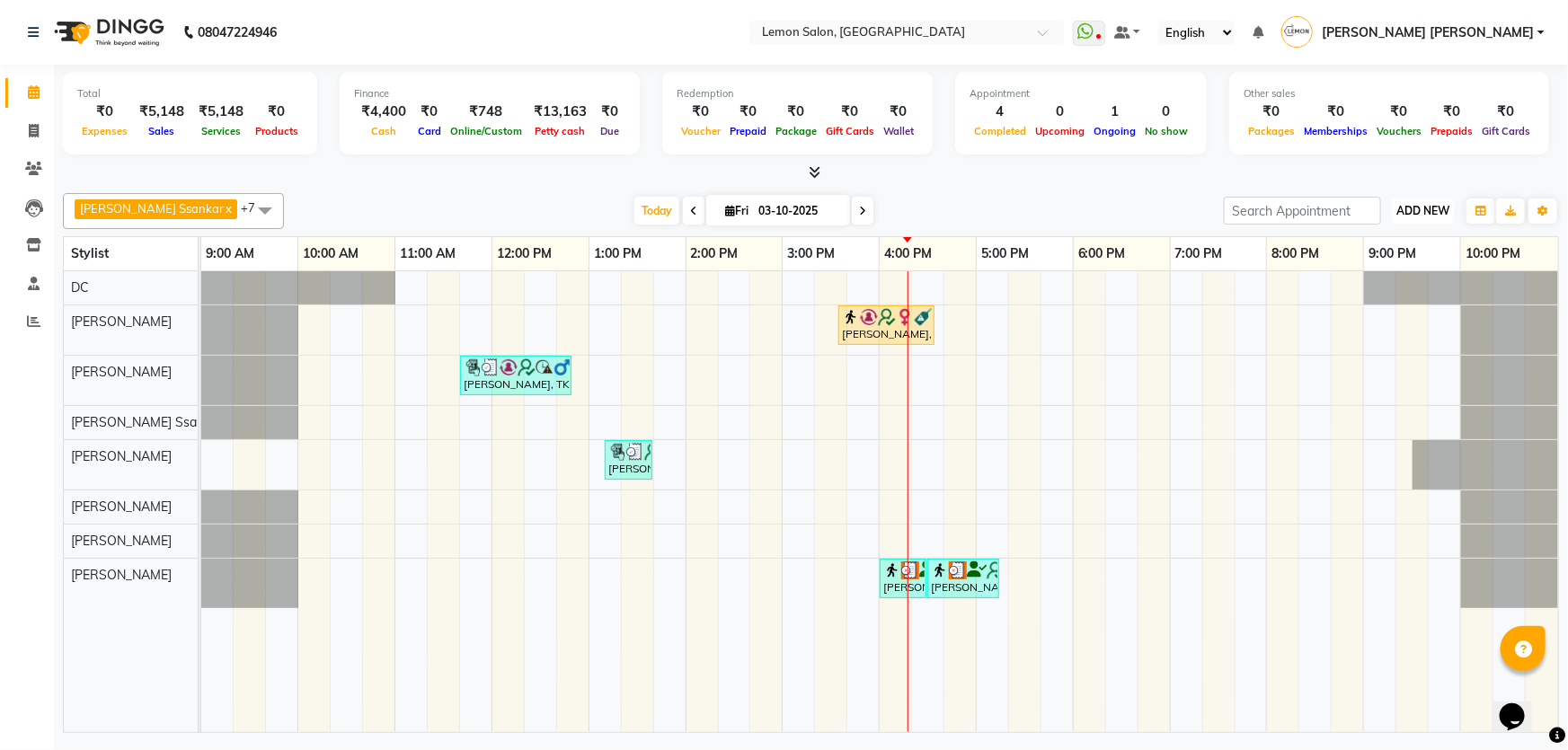
click at [1437, 209] on span "ADD NEW" at bounding box center [1422, 210] width 53 height 14
click at [1379, 315] on link "Add Attendance" at bounding box center [1382, 315] width 142 height 24
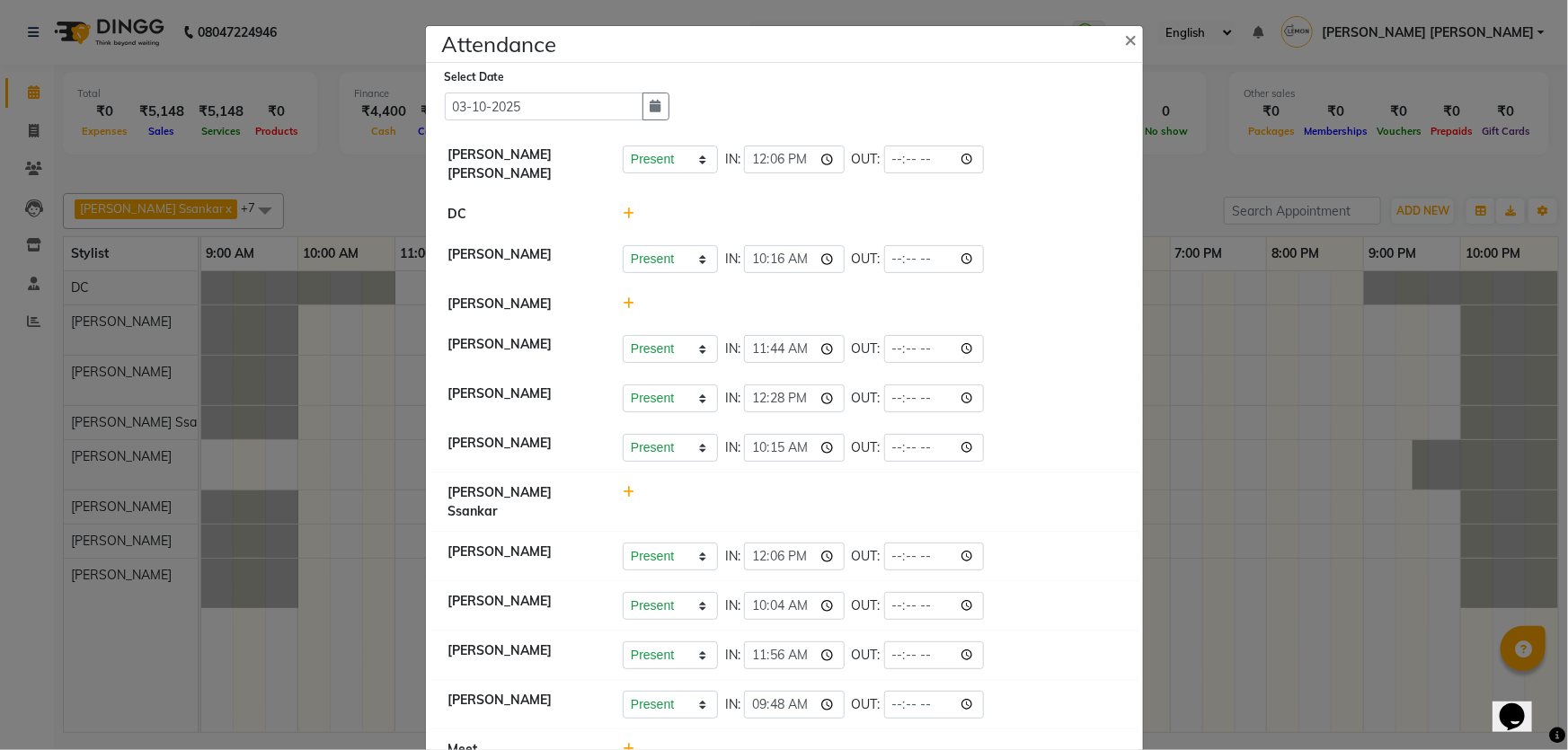
click at [622, 486] on icon at bounding box center [628, 492] width 12 height 13
click at [675, 493] on select "Present Absent Late Half Day Weekly Off" at bounding box center [670, 501] width 96 height 28
select select "W"
click at [622, 487] on select "Present Absent Late Half Day Weekly Off" at bounding box center [670, 501] width 96 height 28
click at [735, 489] on button "Save" at bounding box center [737, 502] width 35 height 25
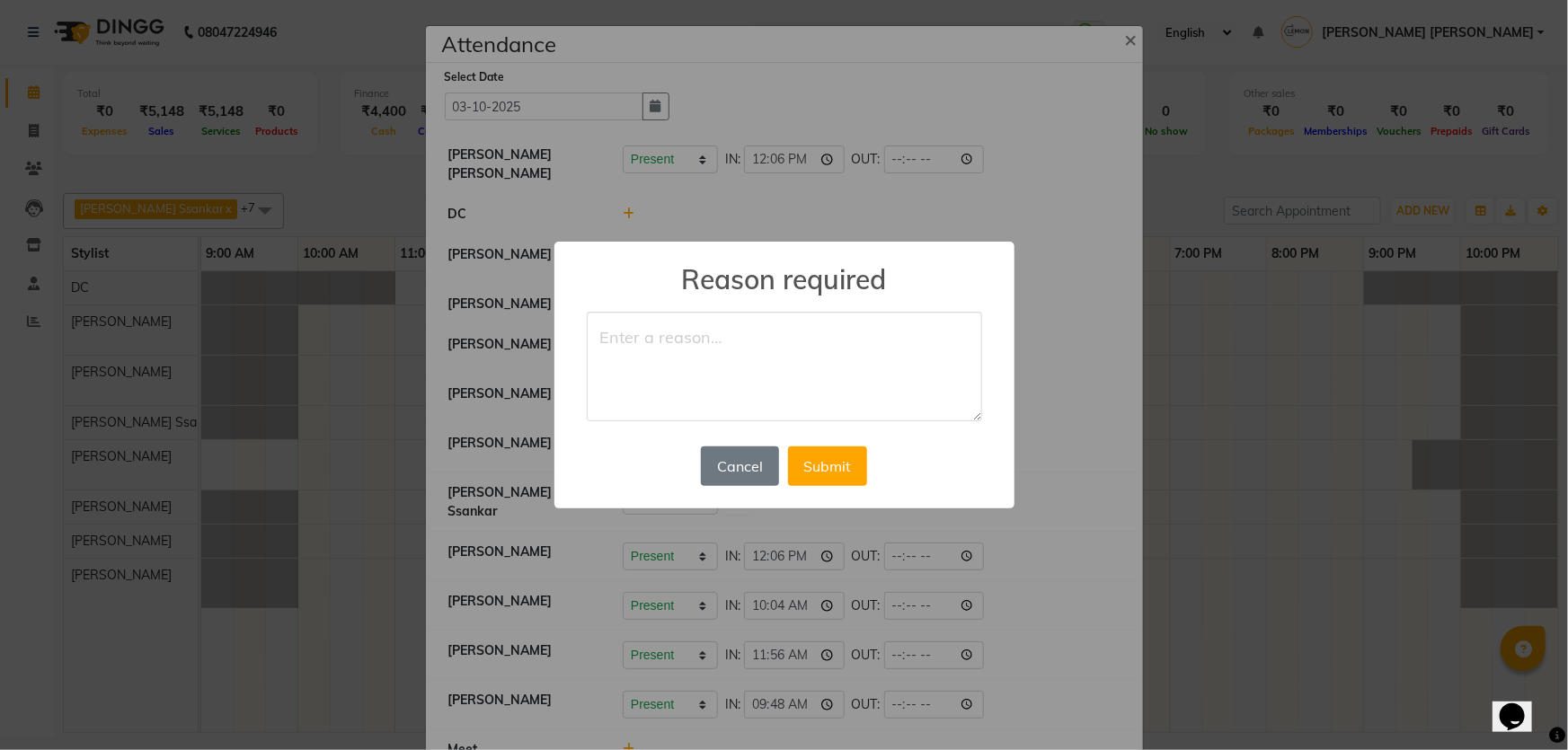
click at [683, 325] on textarea at bounding box center [784, 367] width 395 height 109
type textarea "WO"
click at [833, 447] on button "Submit" at bounding box center [827, 466] width 79 height 39
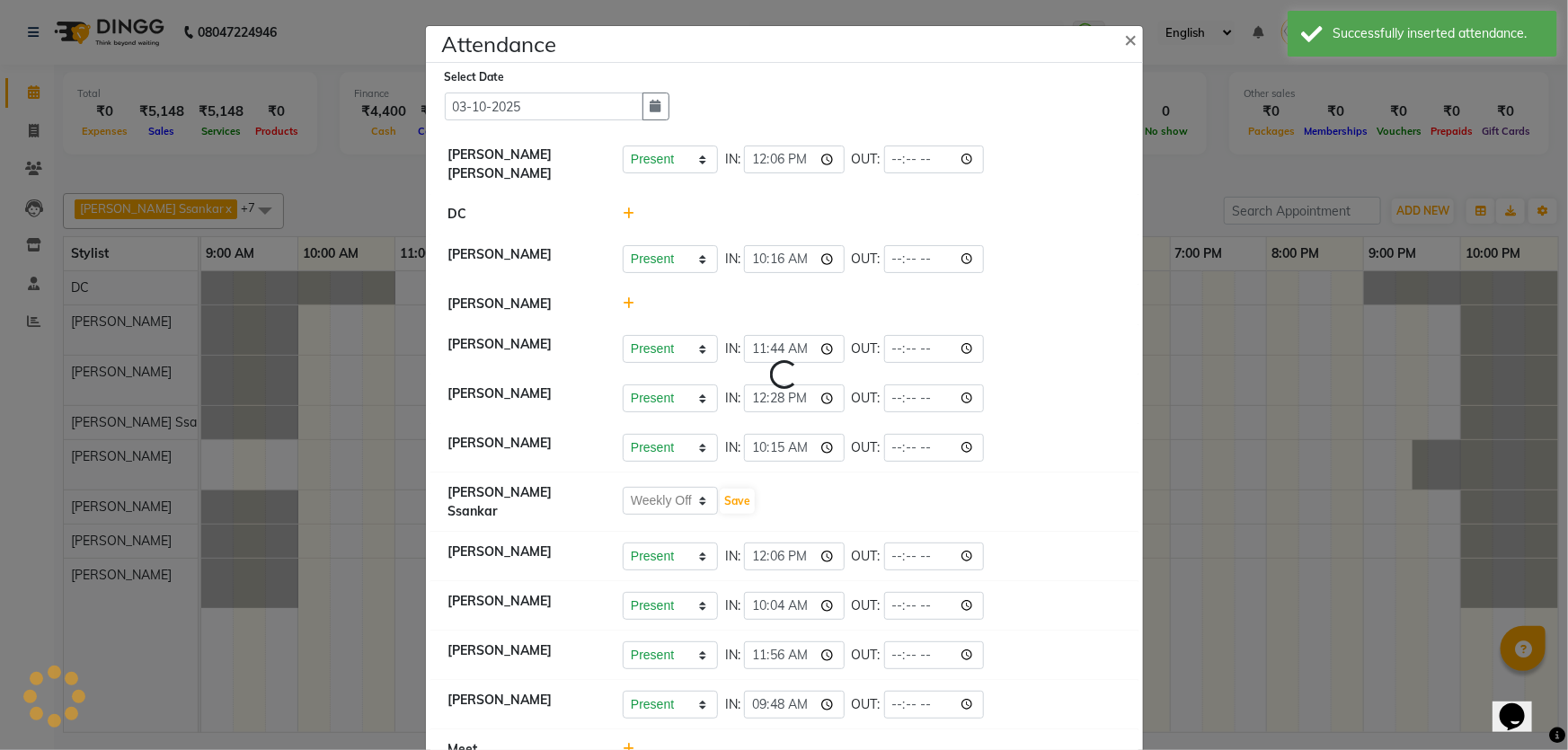
select select "W"
click at [622, 298] on icon at bounding box center [628, 304] width 12 height 13
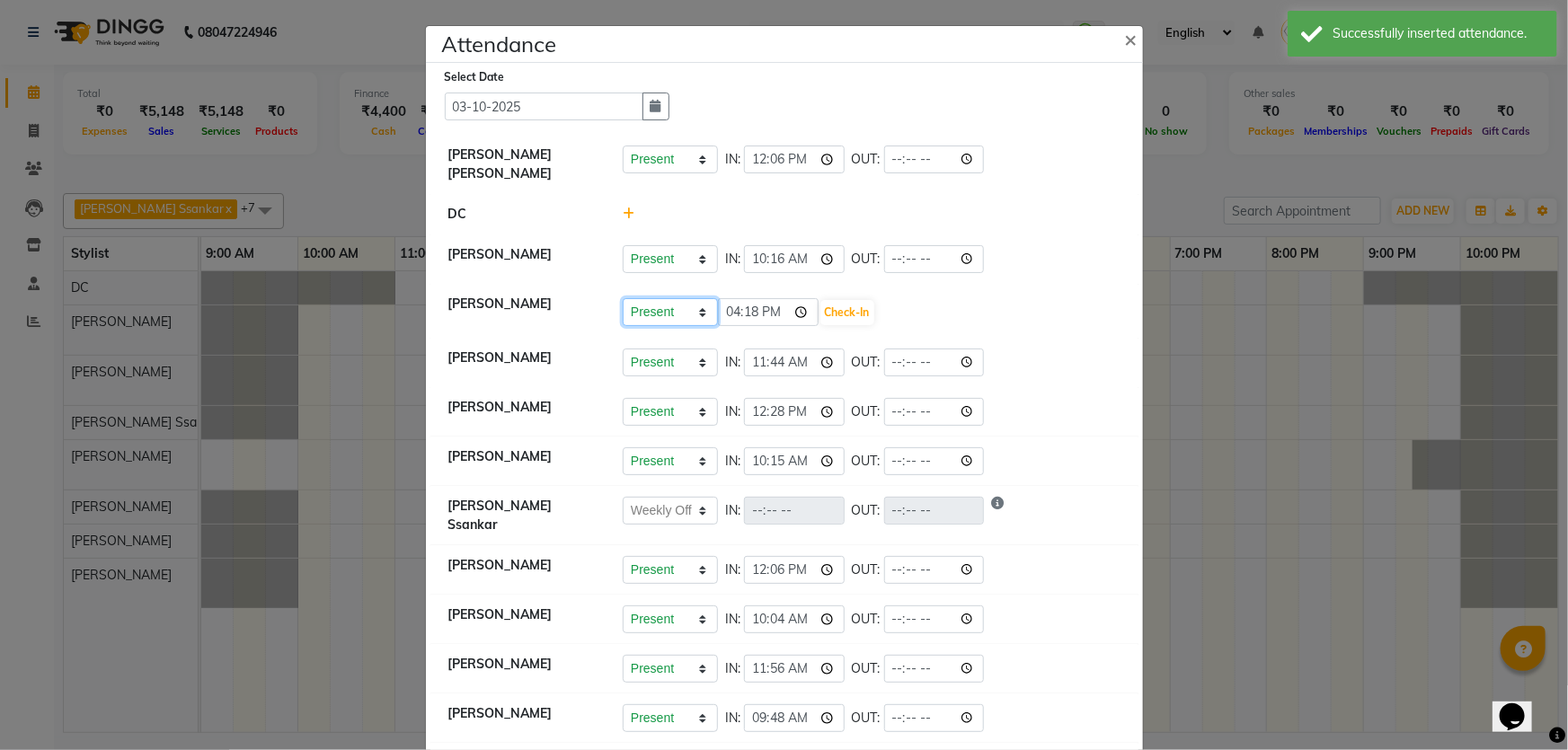
drag, startPoint x: 620, startPoint y: 290, endPoint x: 686, endPoint y: 314, distance: 70.2
click at [679, 299] on select "Present Absent Late Half Day Weekly Off" at bounding box center [670, 312] width 96 height 28
select select "A"
click at [622, 299] on select "Present Absent Late Half Day Weekly Off" at bounding box center [670, 312] width 96 height 28
click at [735, 300] on button "Save" at bounding box center [737, 313] width 35 height 25
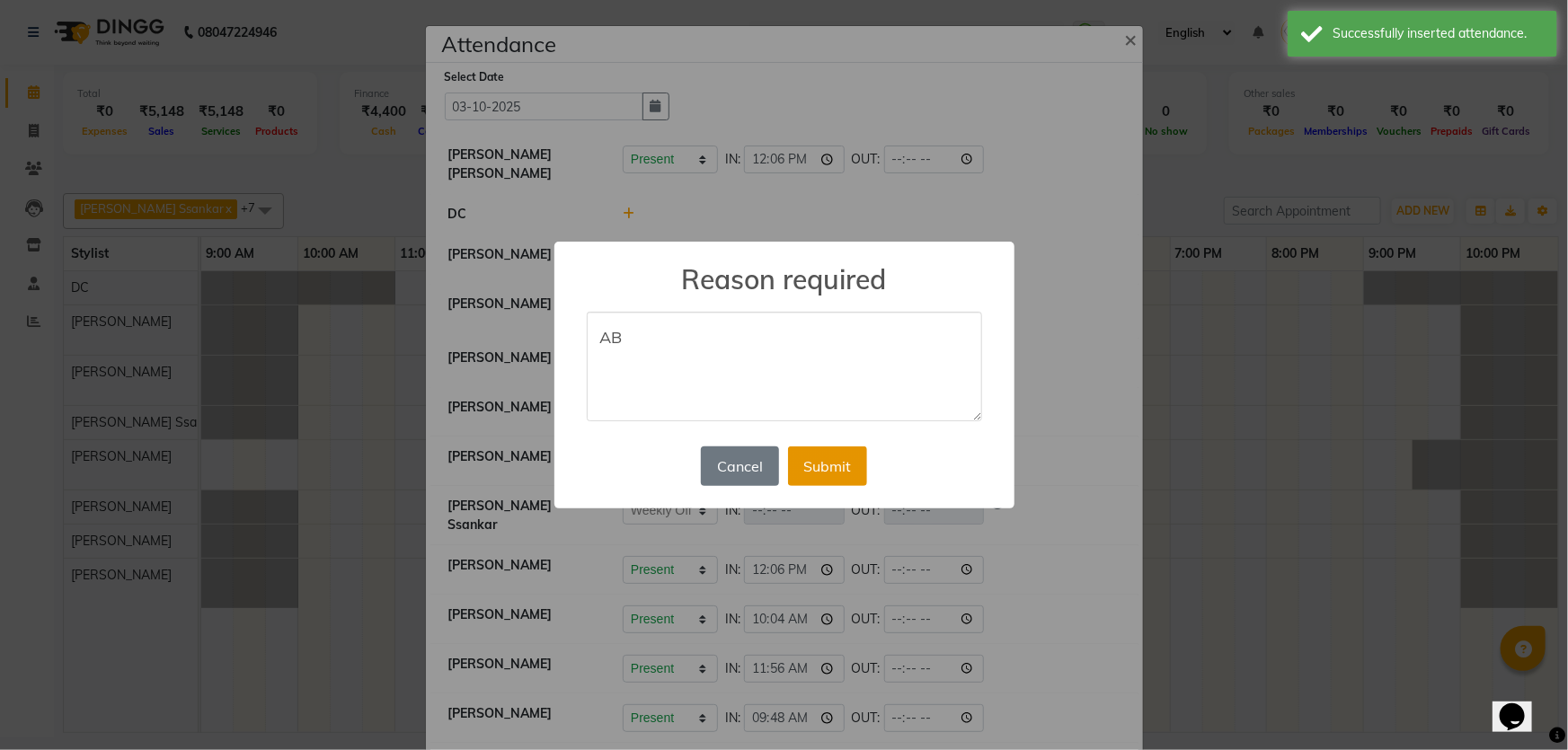
type textarea "AB"
click at [840, 464] on button "Submit" at bounding box center [827, 466] width 79 height 39
select select "A"
select select "W"
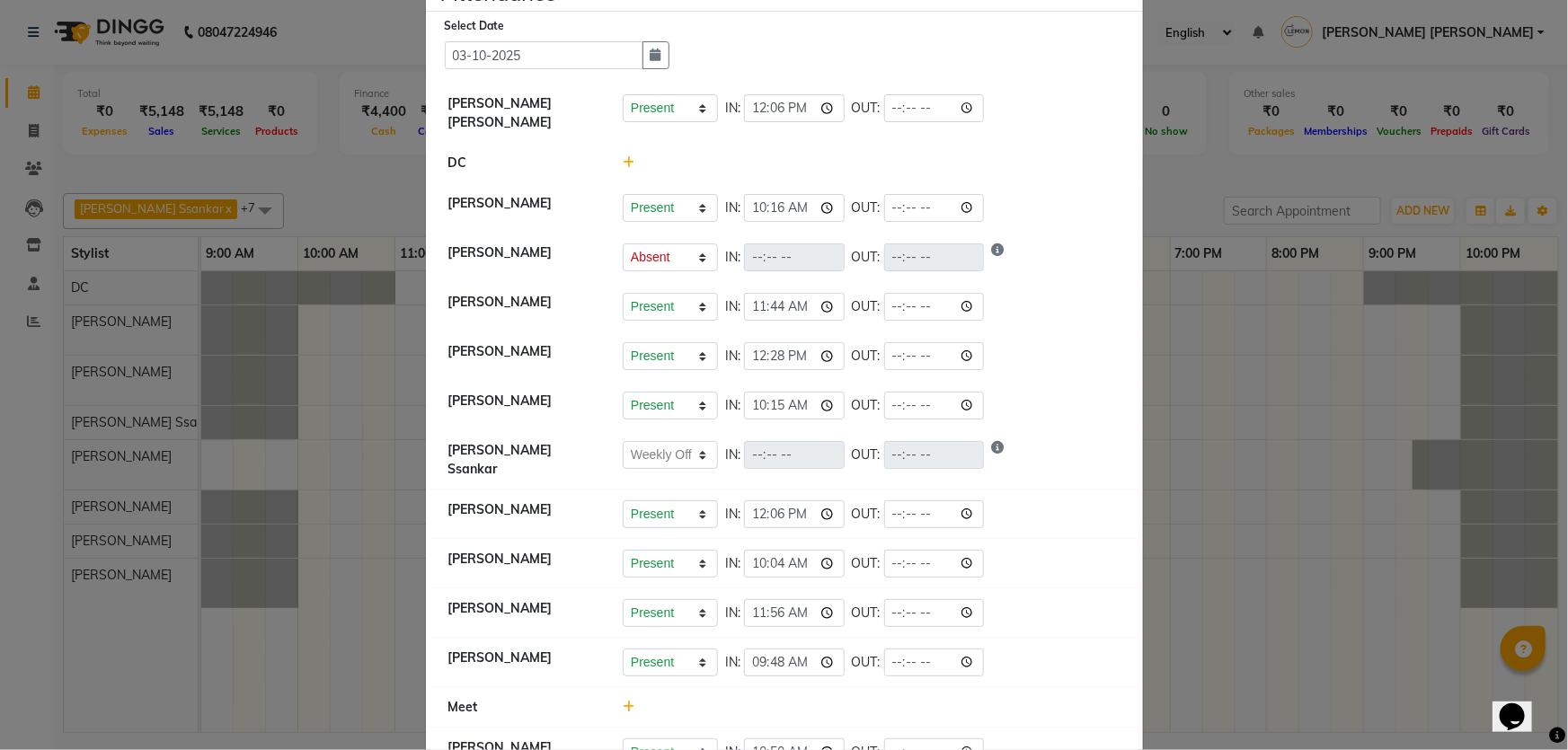
scroll to position [87, 0]
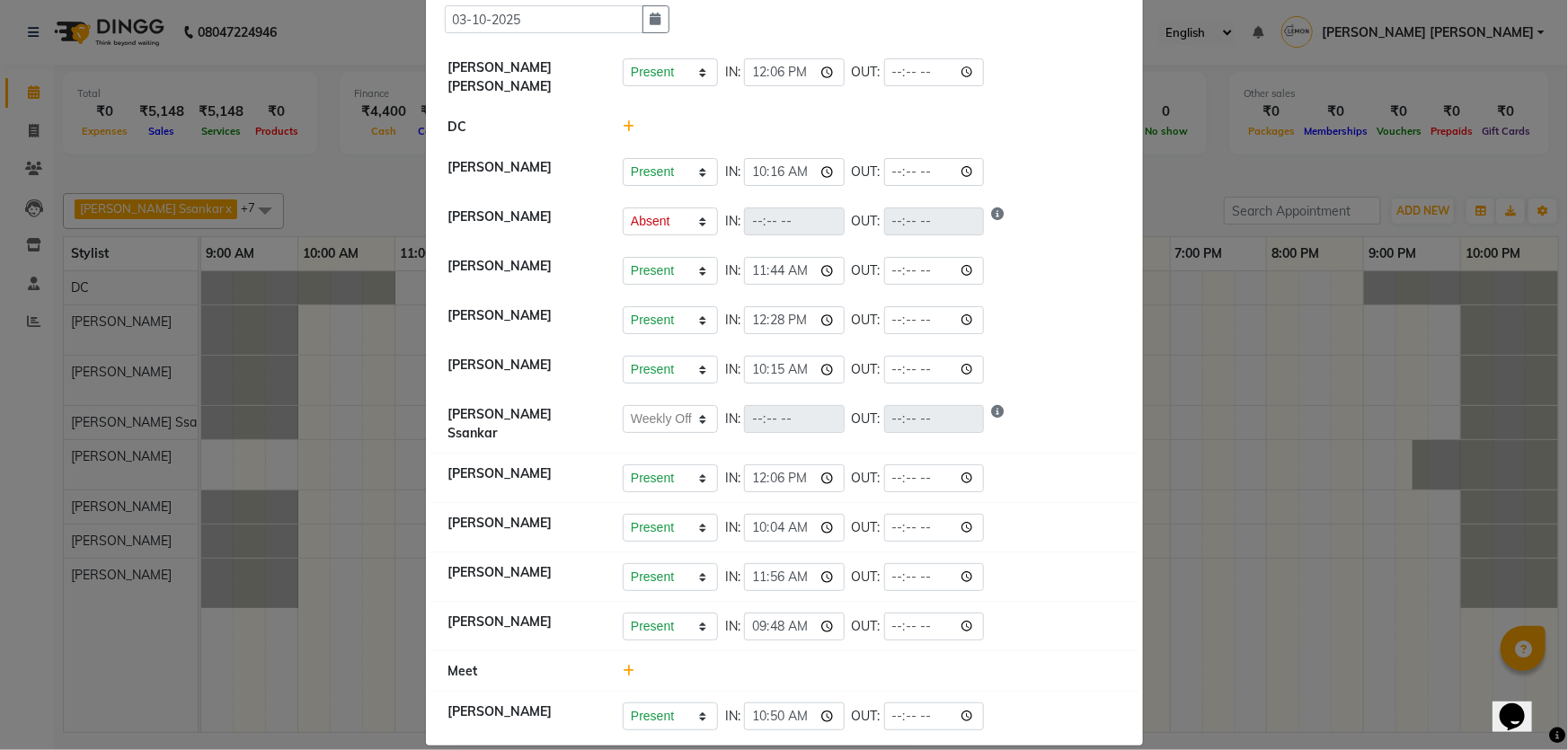
click at [623, 665] on icon at bounding box center [628, 672] width 12 height 13
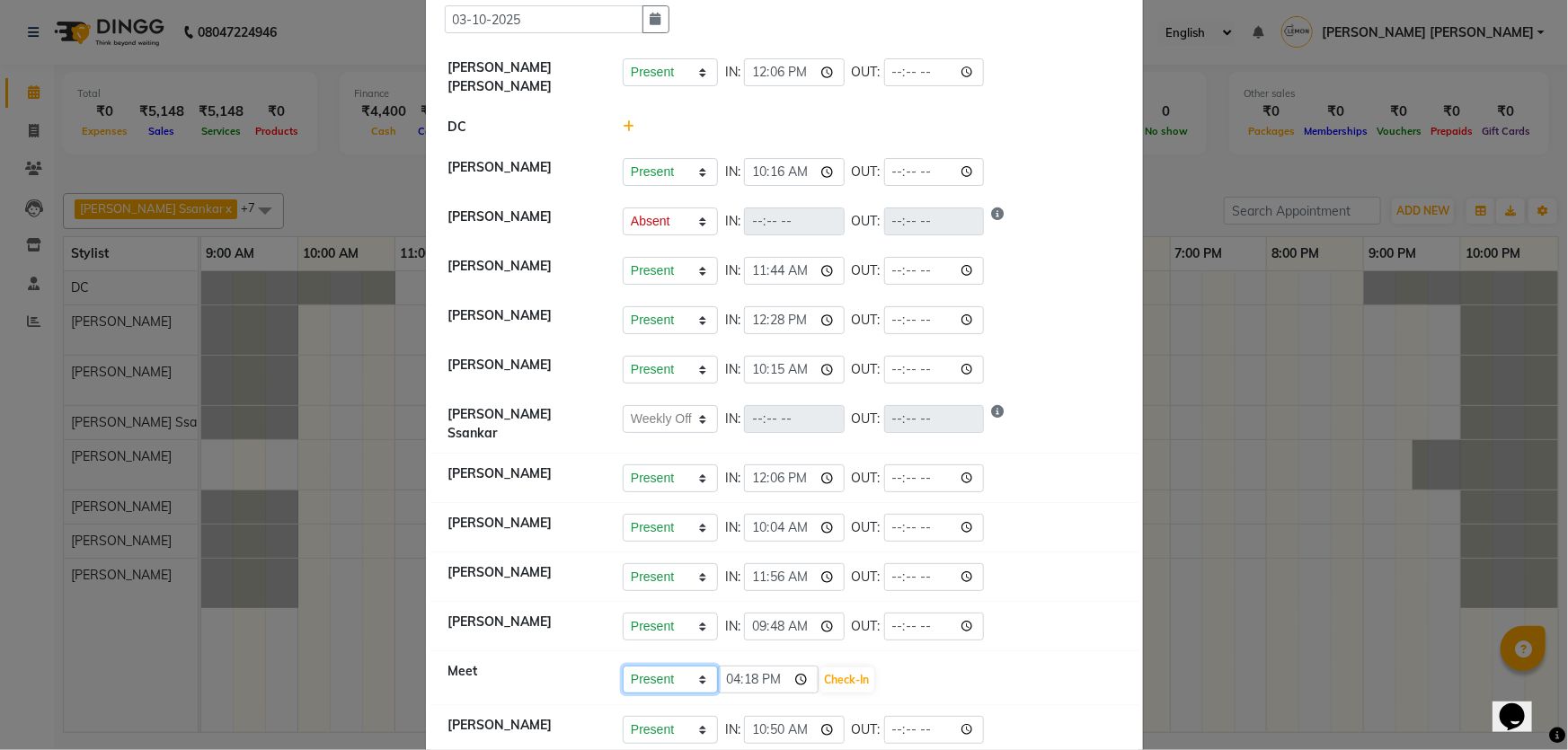
click at [659, 665] on select "Present Absent Late Half Day Weekly Off" at bounding box center [670, 679] width 96 height 28
select select "A"
click at [622, 665] on select "Present Absent Late Half Day Weekly Off" at bounding box center [670, 679] width 96 height 28
click at [737, 667] on button "Save" at bounding box center [737, 680] width 35 height 25
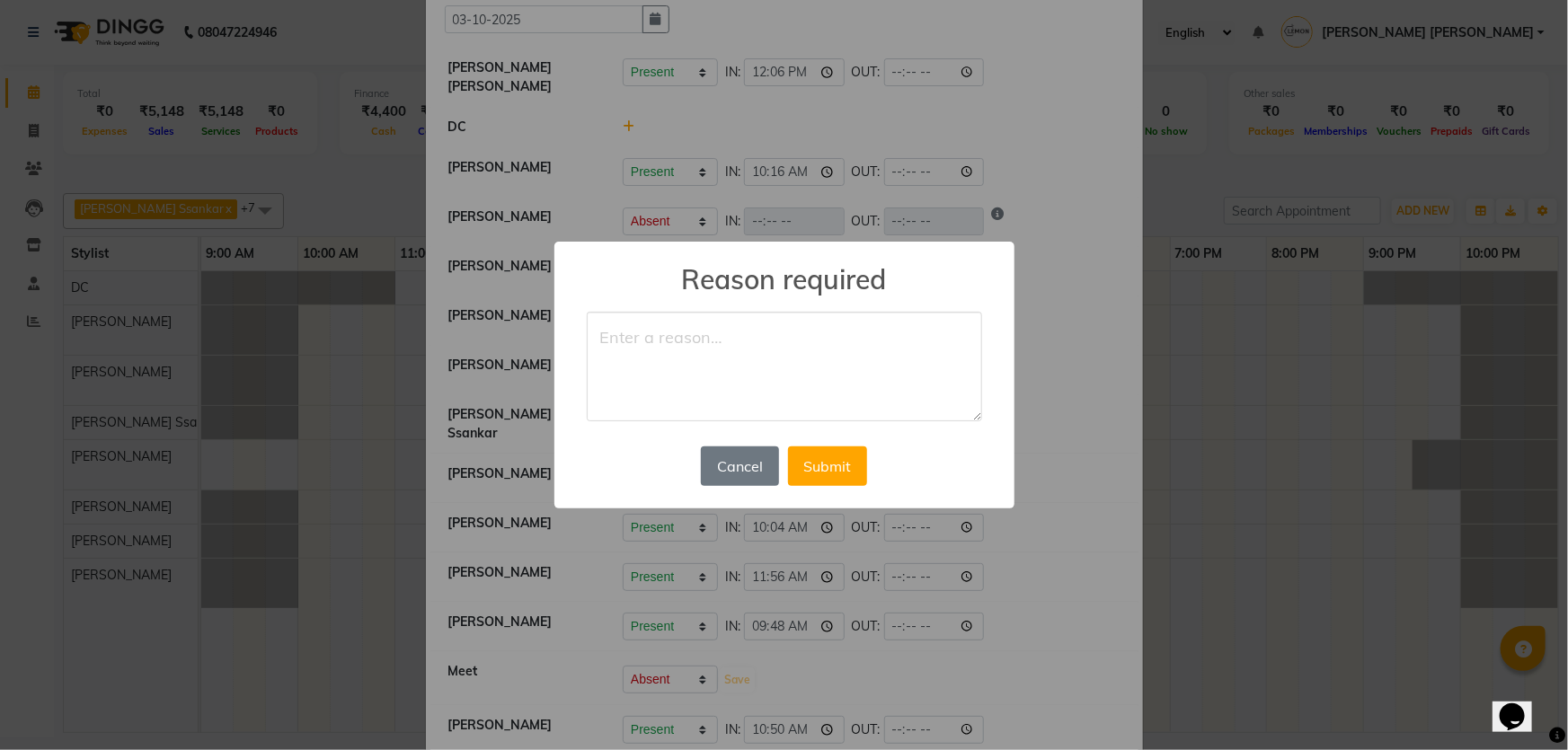
click at [701, 326] on textarea at bounding box center [784, 367] width 395 height 109
type textarea "AB"
click at [856, 465] on button "Submit" at bounding box center [827, 466] width 79 height 39
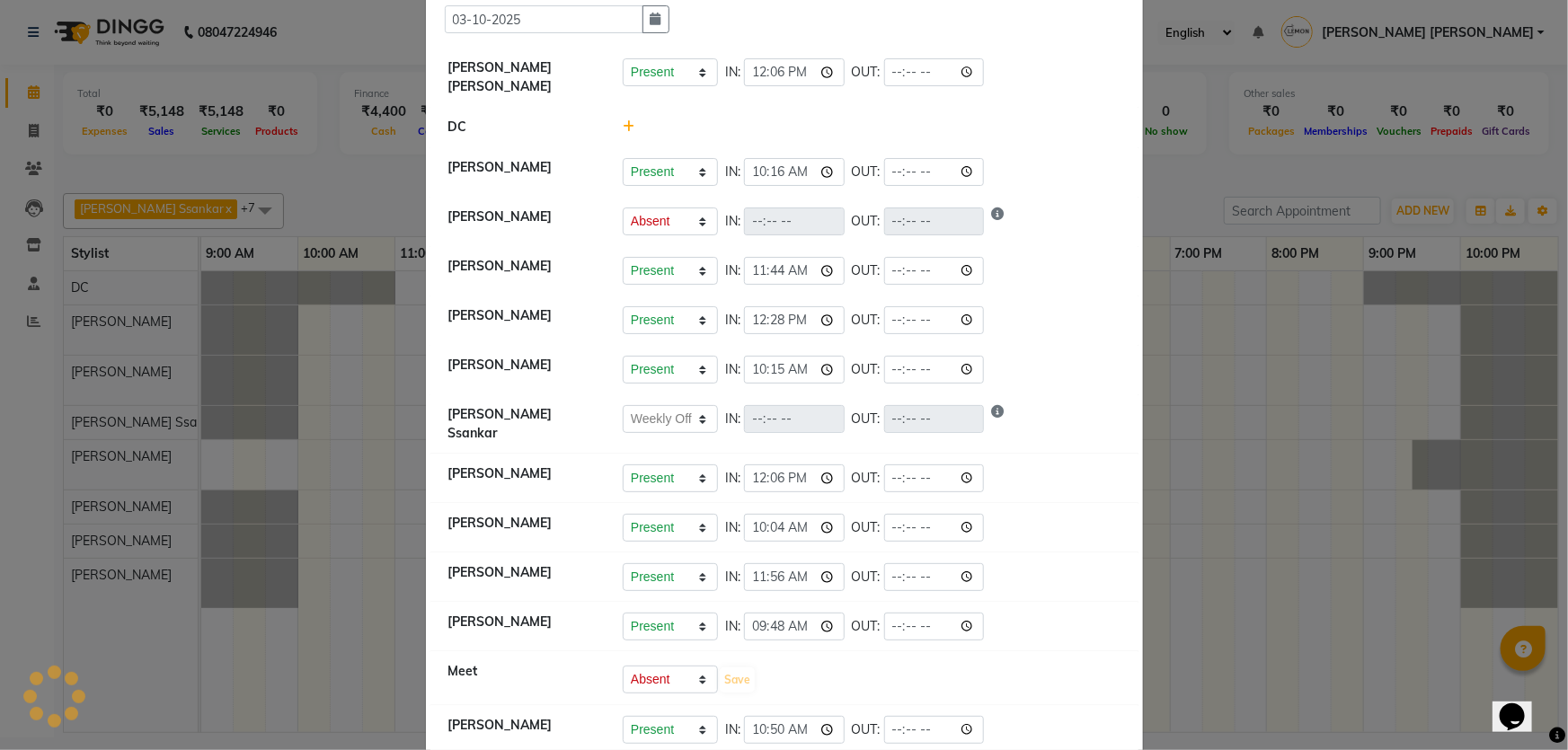
select select "A"
select select "W"
select select "A"
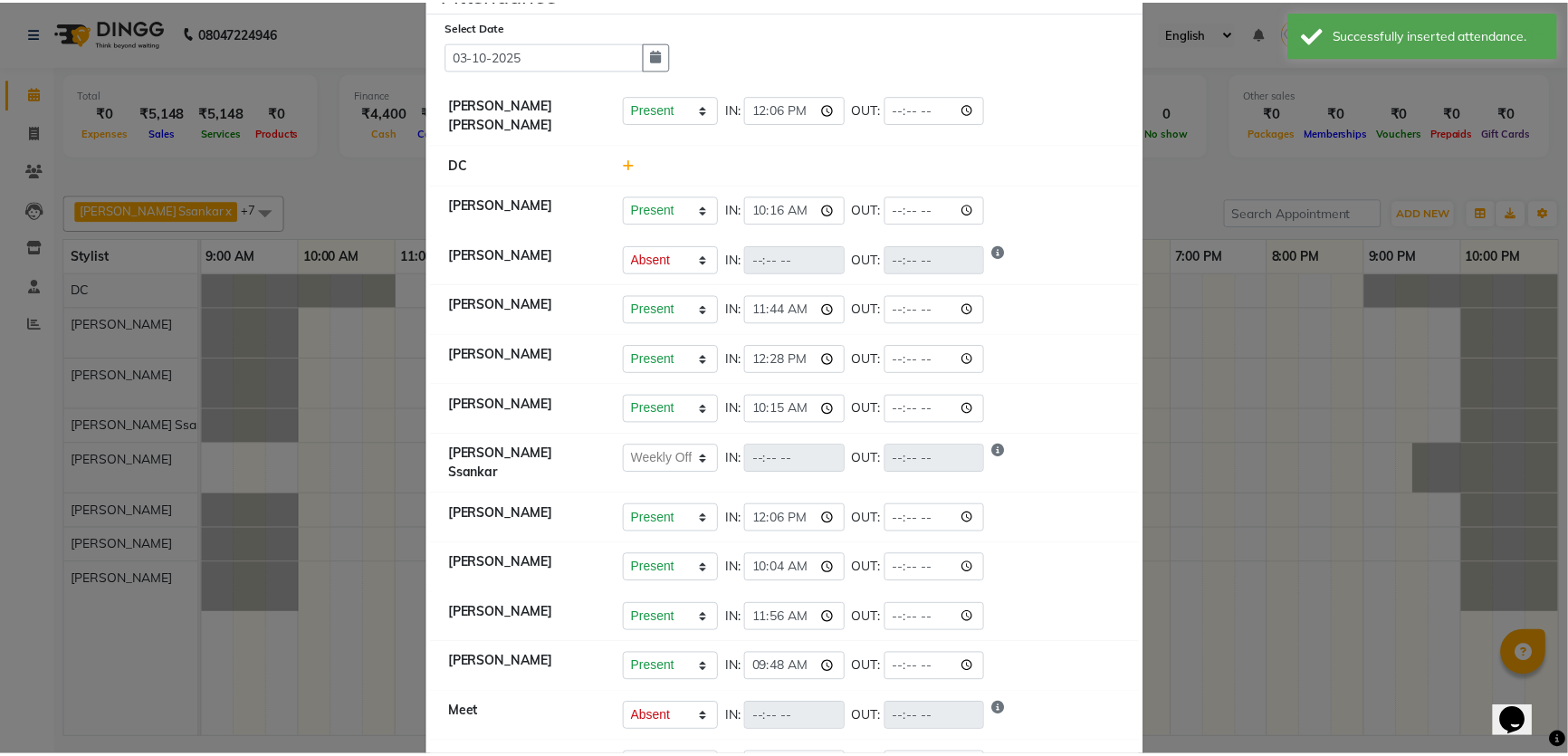
scroll to position [97, 0]
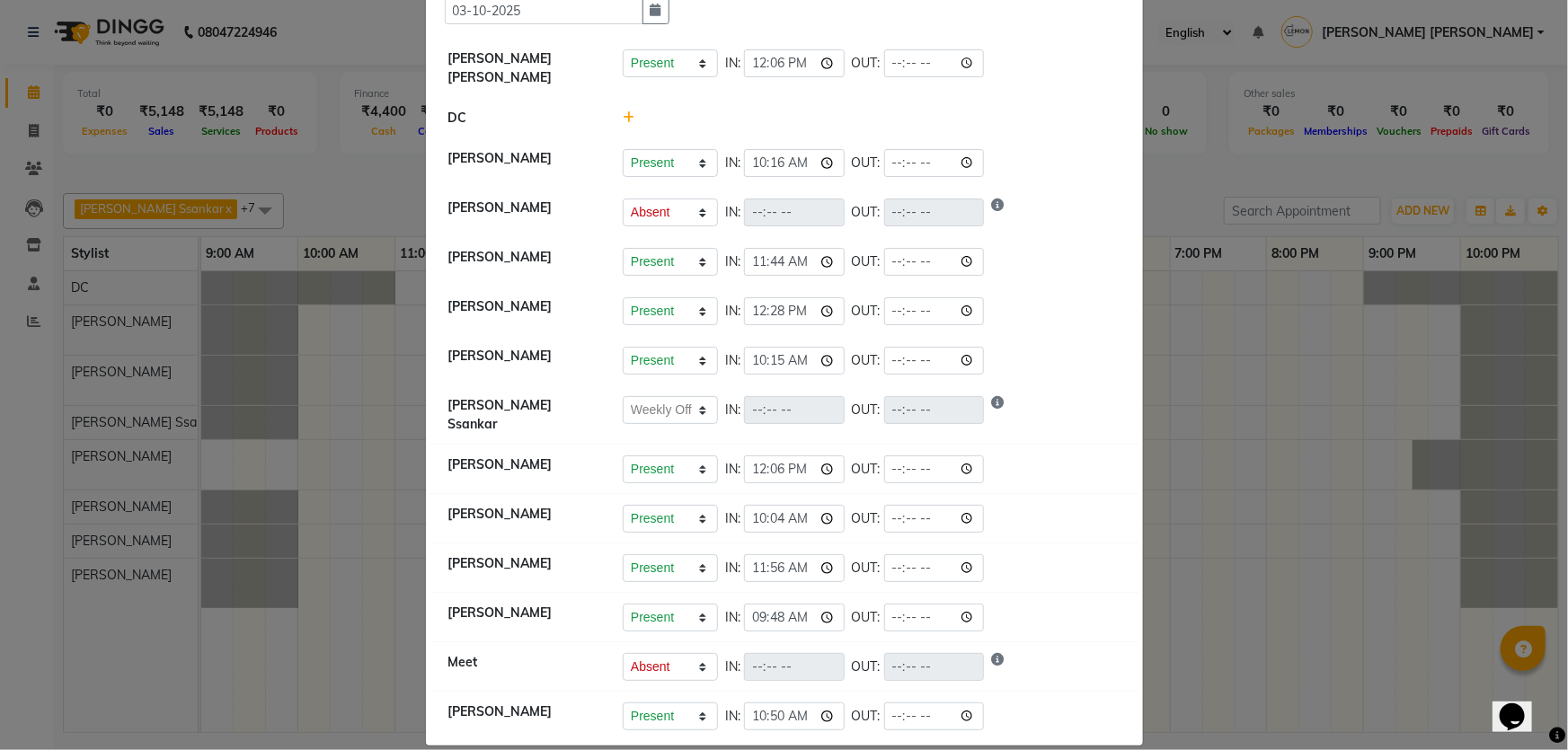
click at [1167, 334] on ngb-modal-window "Attendance × Select Date 03-10-2025 Varsha Bittu Karmakar Present Absent Late H…" at bounding box center [784, 375] width 1568 height 750
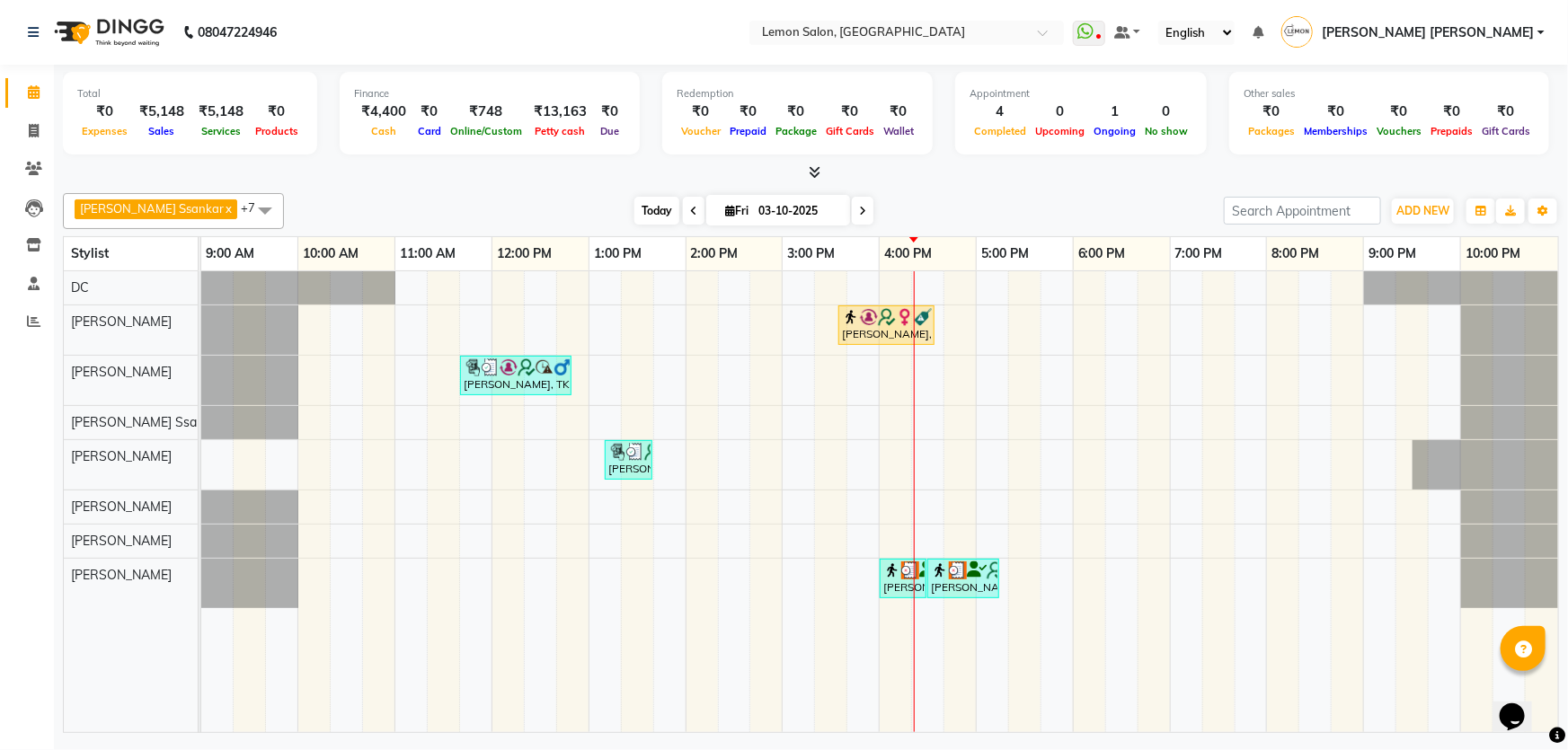
click at [634, 210] on span "Today" at bounding box center [656, 210] width 45 height 28
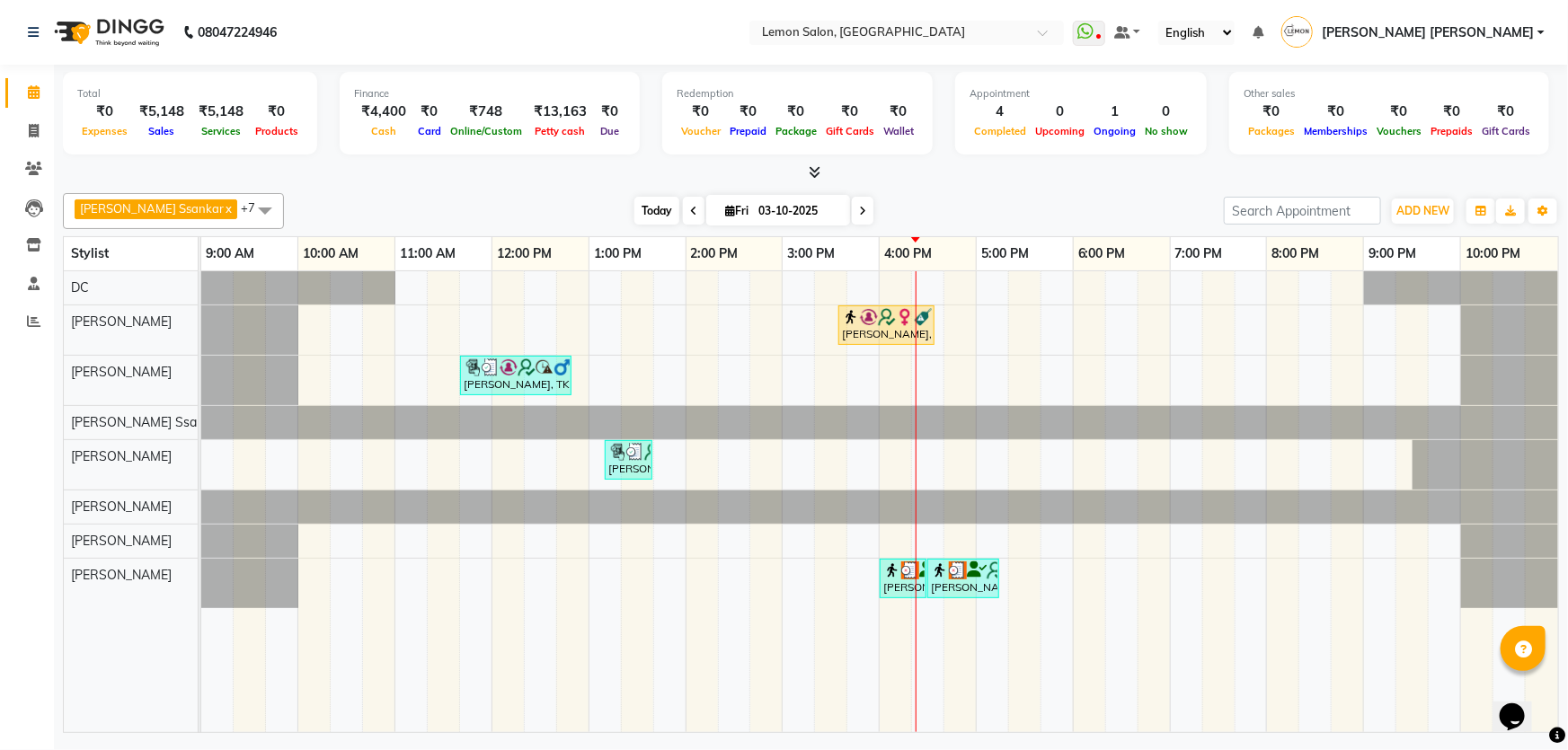
click at [634, 206] on span "Today" at bounding box center [656, 210] width 45 height 28
click at [934, 193] on div "Apoorva Ssankar x DC x Vidhi Solanki x Imran shaikh x Mobin x Arshad Shaikh x N…" at bounding box center [811, 210] width 1496 height 35
click at [488, 206] on div "Today Fri 03-10-2025" at bounding box center [754, 211] width 922 height 27
click at [538, 30] on nav "08047224946 Select Location × [GEOGRAPHIC_DATA] WhatsApp Status ✕ Status: Disco…" at bounding box center [784, 32] width 1568 height 65
click at [644, 208] on span "Today" at bounding box center [656, 210] width 45 height 28
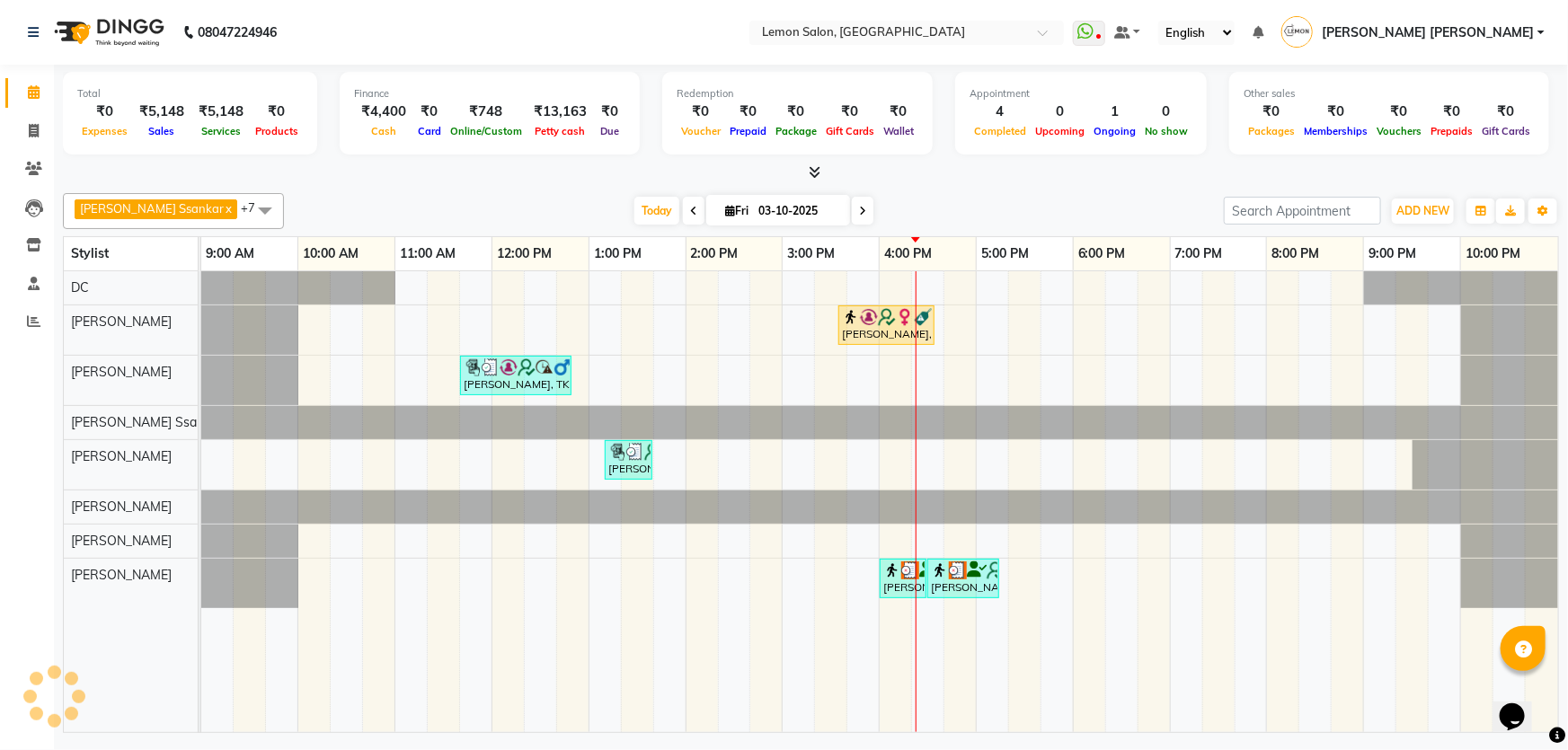
click at [940, 201] on div "Today Fri 03-10-2025" at bounding box center [754, 211] width 922 height 27
click at [636, 214] on span "Today" at bounding box center [656, 210] width 45 height 28
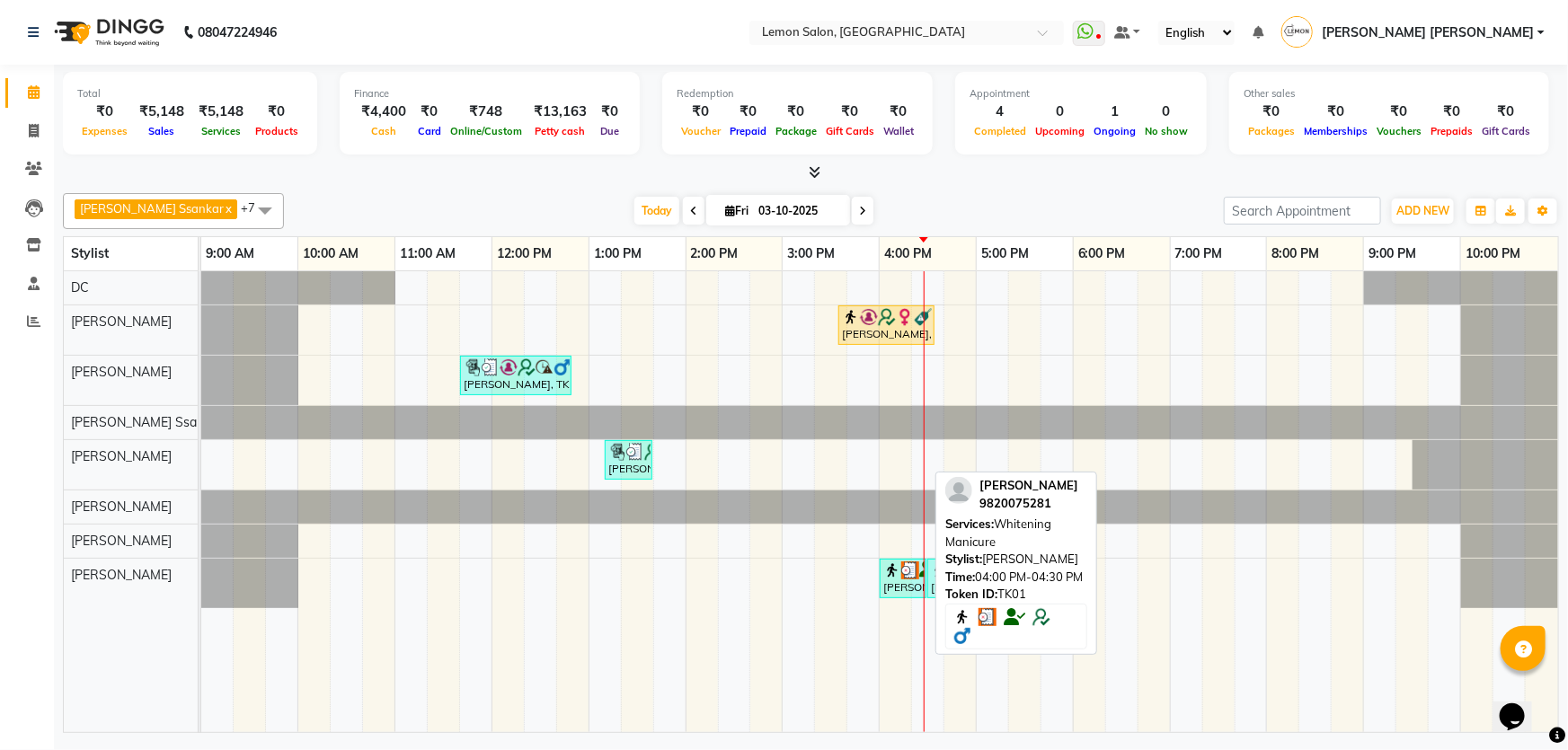
click at [925, 581] on link "RAJIV GAROLI, TK01, 04:00 PM-04:30 PM, Whitening Manicure" at bounding box center [902, 578] width 46 height 39
select select "3"
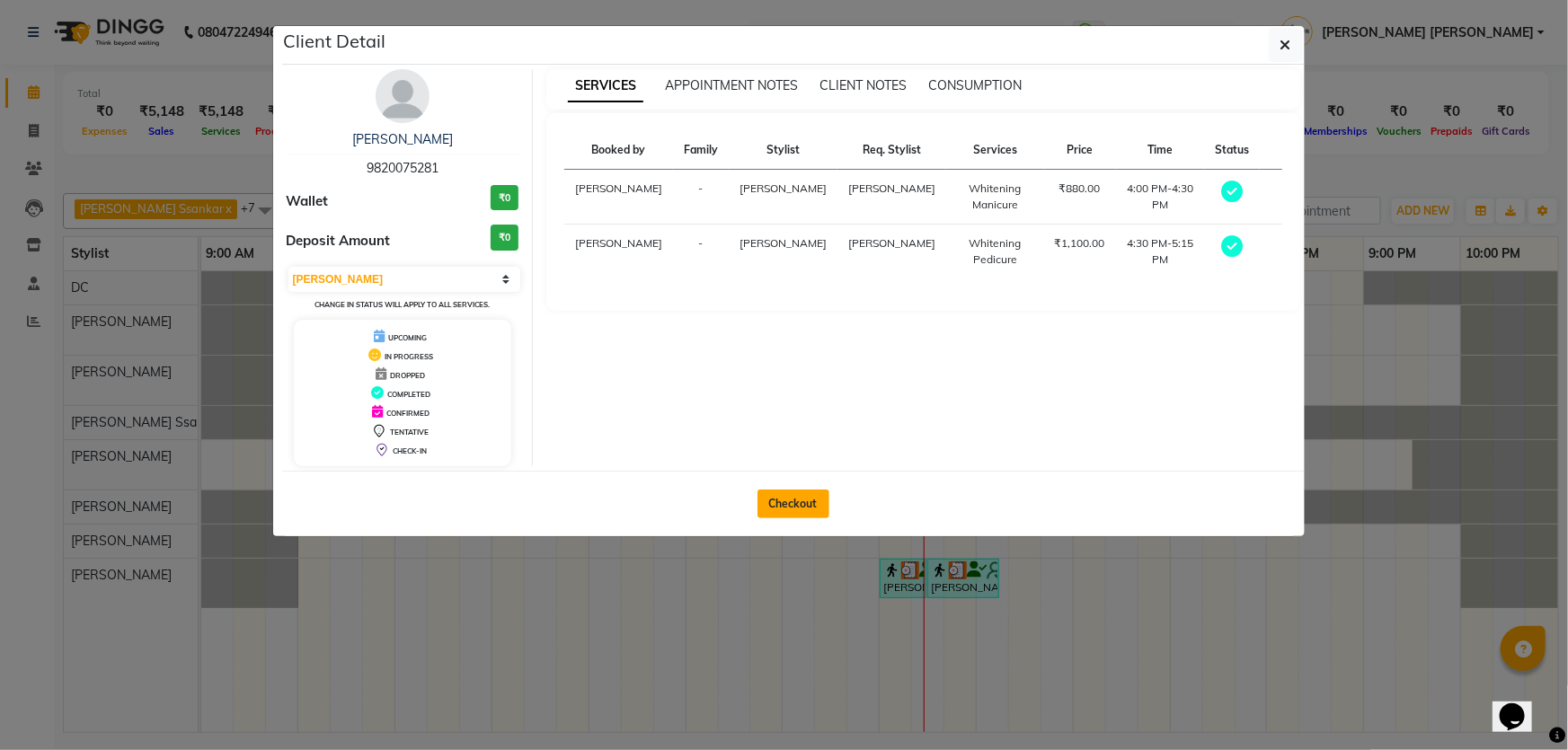
click at [825, 499] on button "Checkout" at bounding box center [793, 504] width 72 height 29
select select "service"
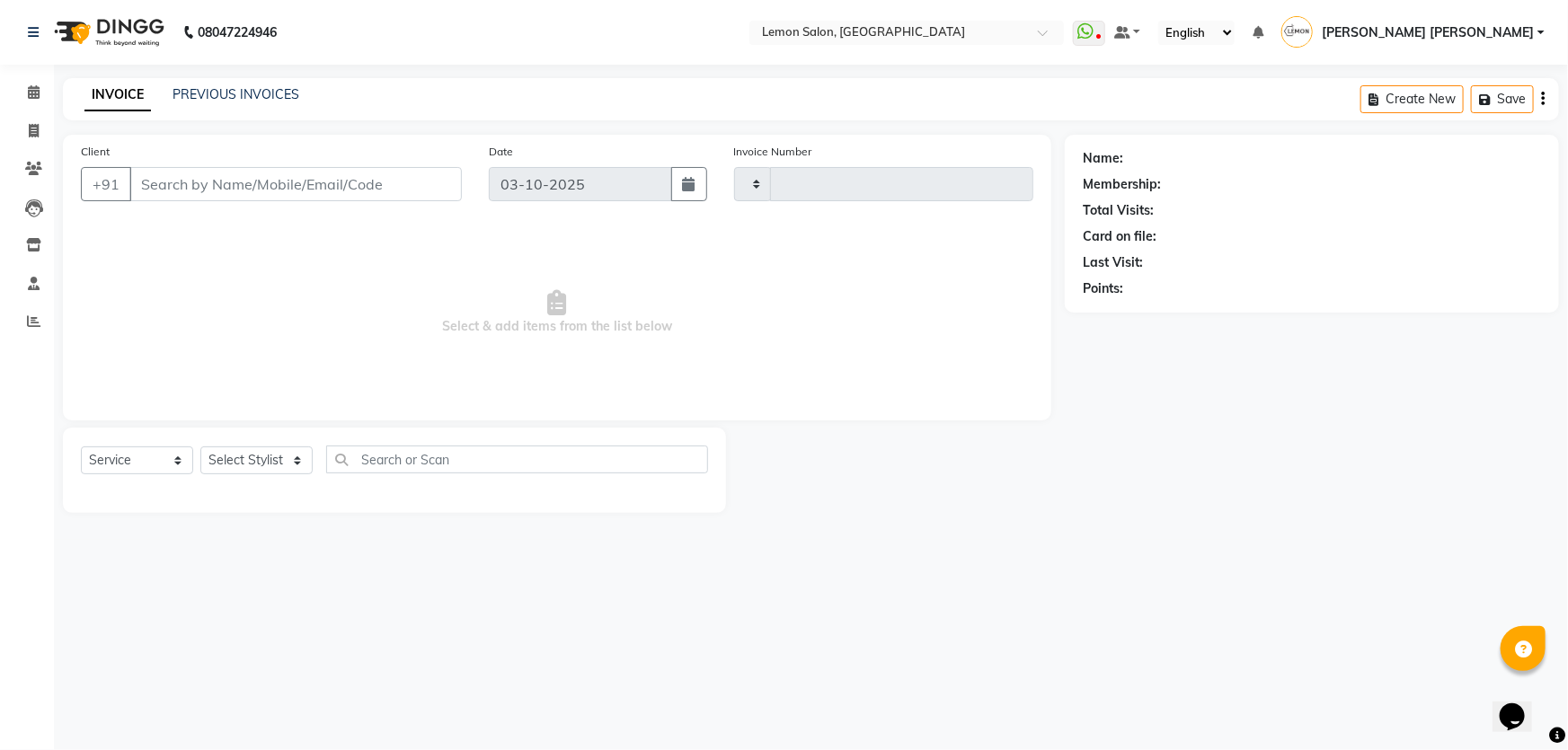
type input "2123"
select select "568"
type input "9820075281"
select select "68714"
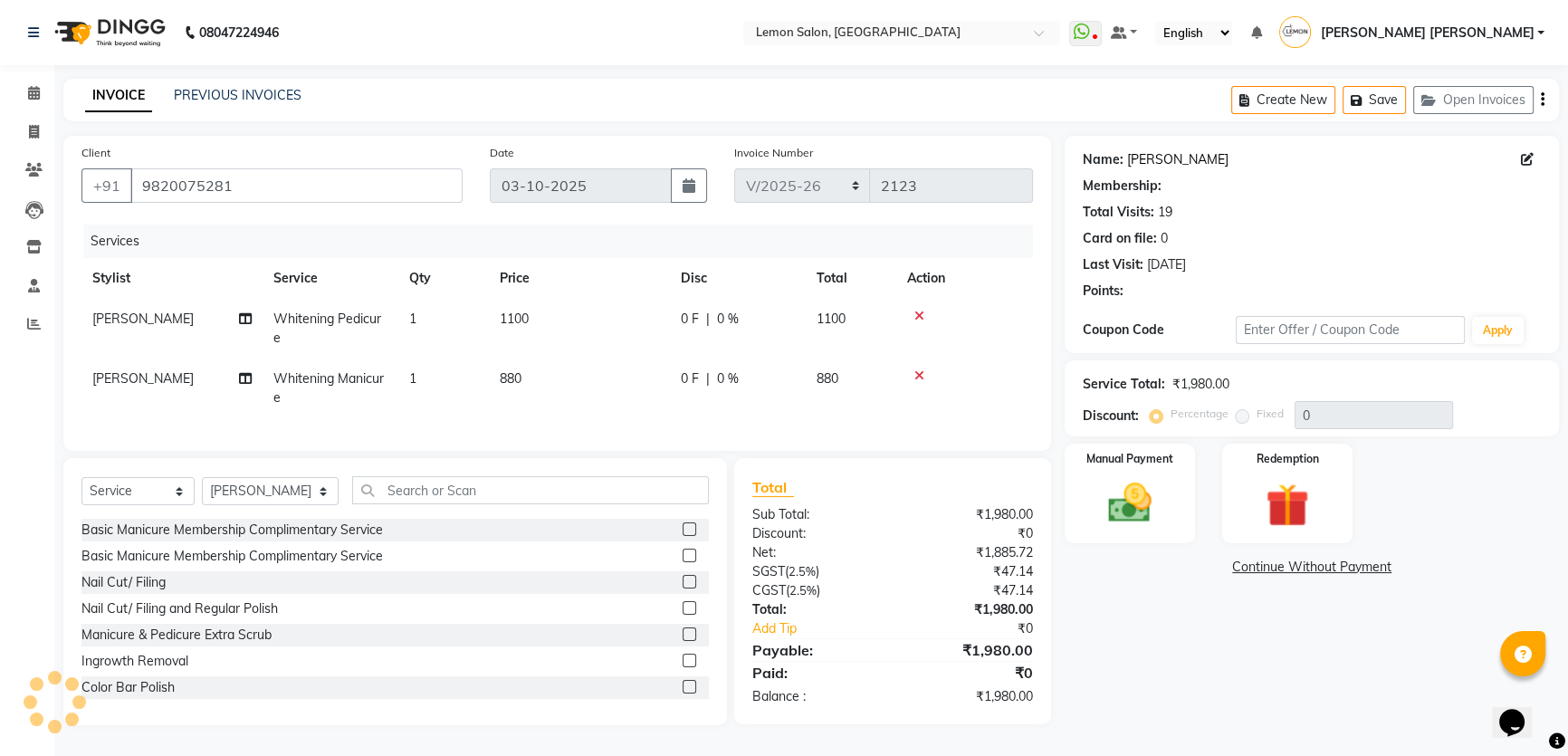
select select "1: Object"
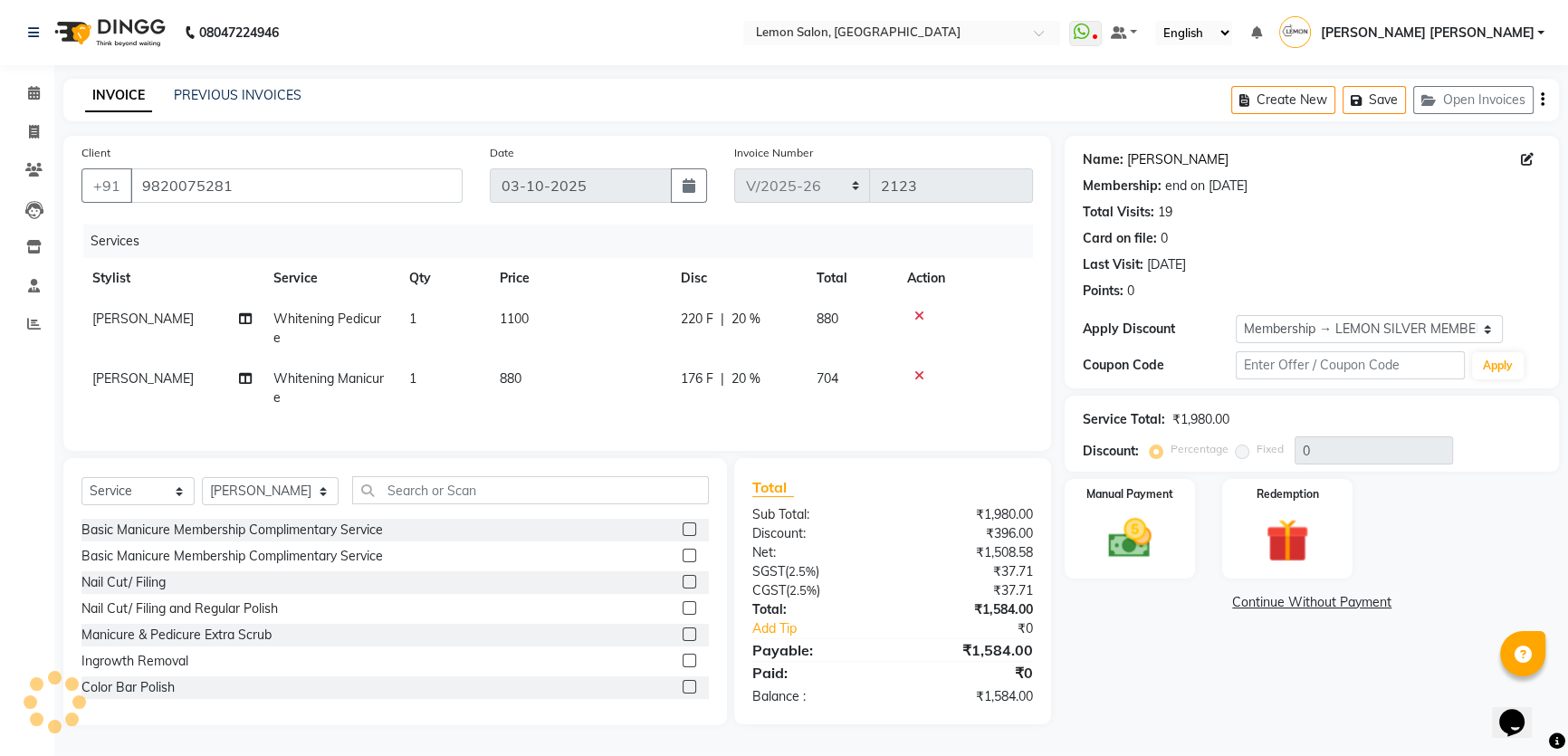
type input "20"
click at [1176, 163] on link "[PERSON_NAME]" at bounding box center [1177, 160] width 102 height 19
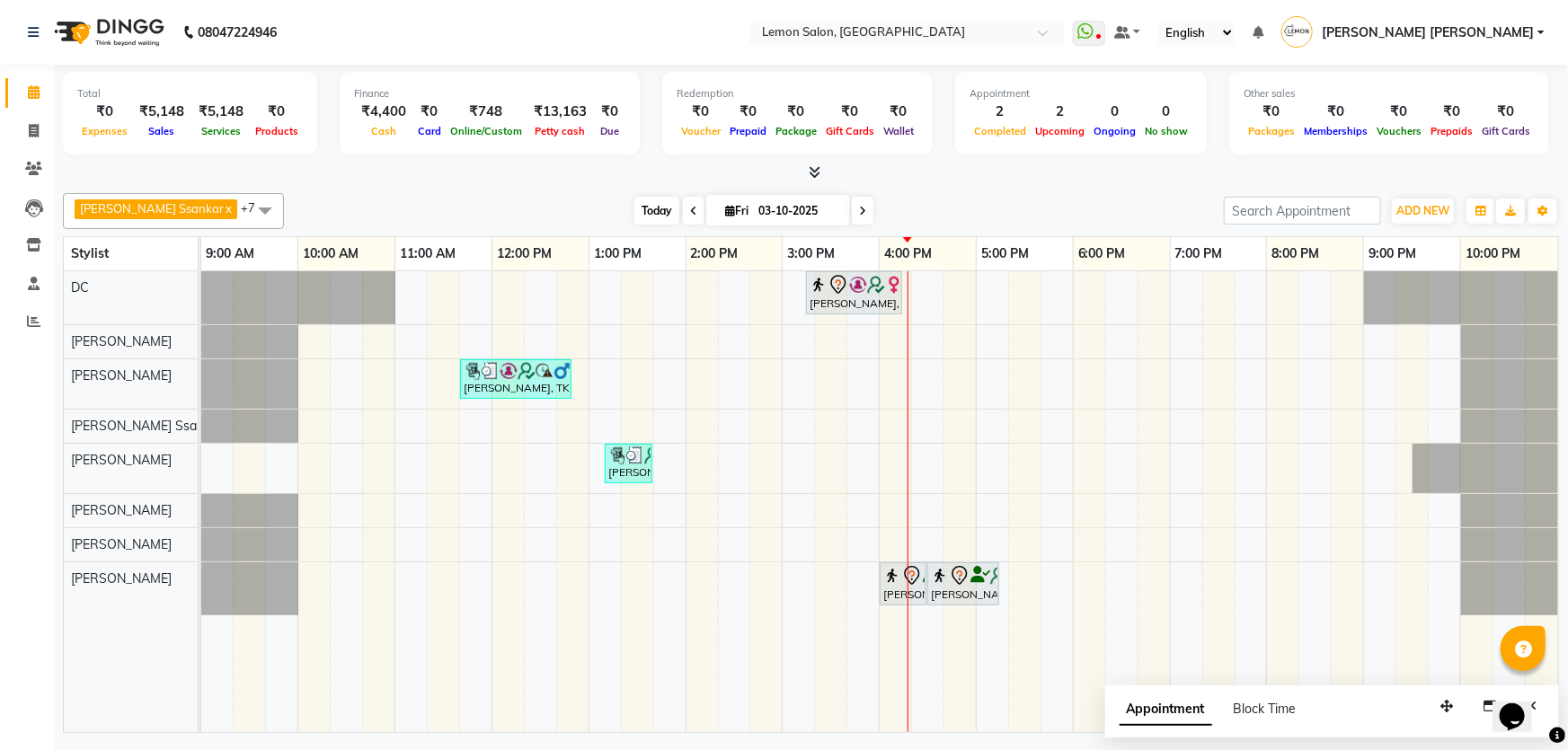
click at [634, 198] on span "Today" at bounding box center [656, 210] width 45 height 28
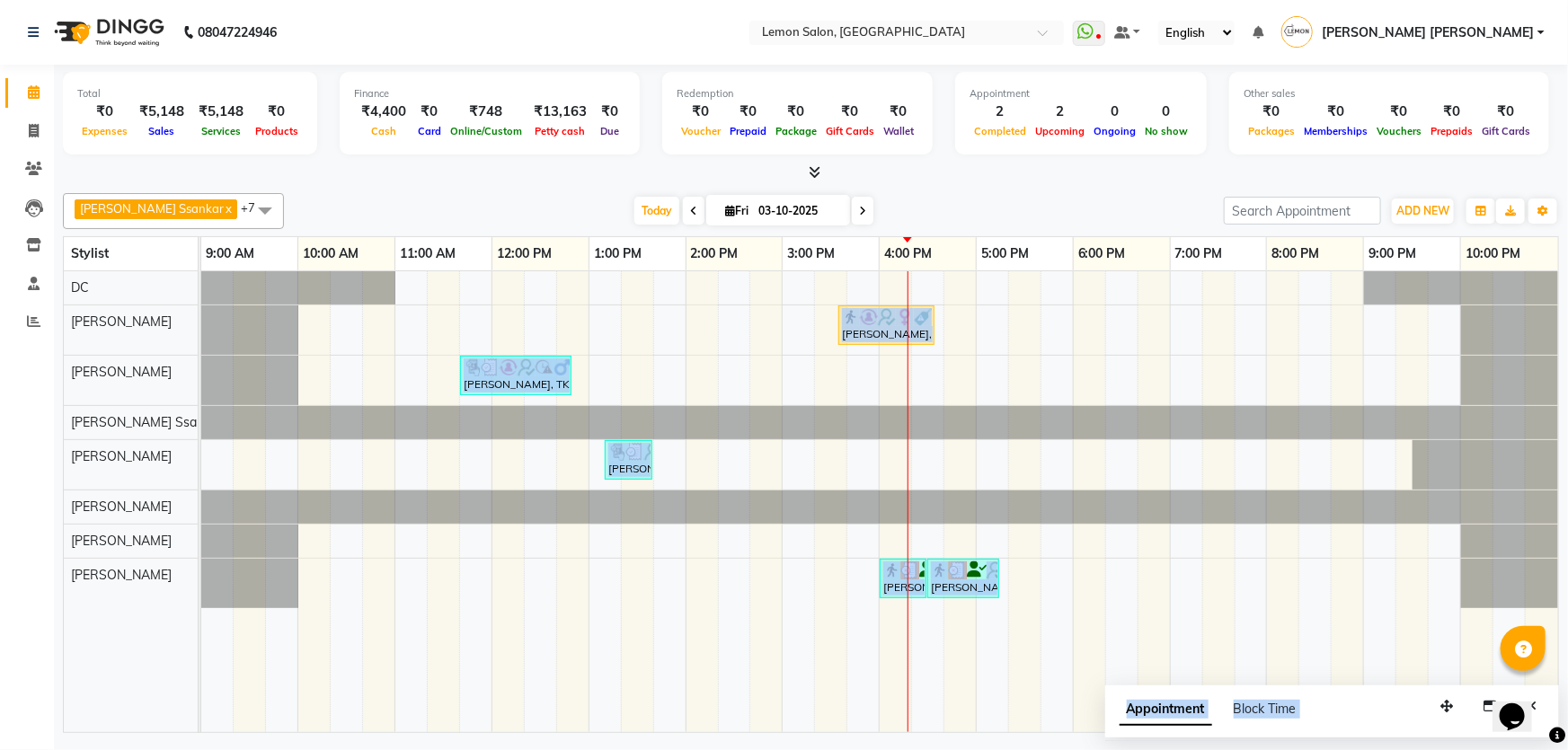
drag, startPoint x: 1398, startPoint y: 708, endPoint x: 1411, endPoint y: 556, distance: 152.6
click at [1258, 580] on div "[PERSON_NAME] Ssankar x DC x [PERSON_NAME] x [PERSON_NAME] x [PERSON_NAME] x [P…" at bounding box center [811, 459] width 1496 height 547
click at [1258, 707] on div "Appointment Block Time" at bounding box center [1332, 713] width 455 height 56
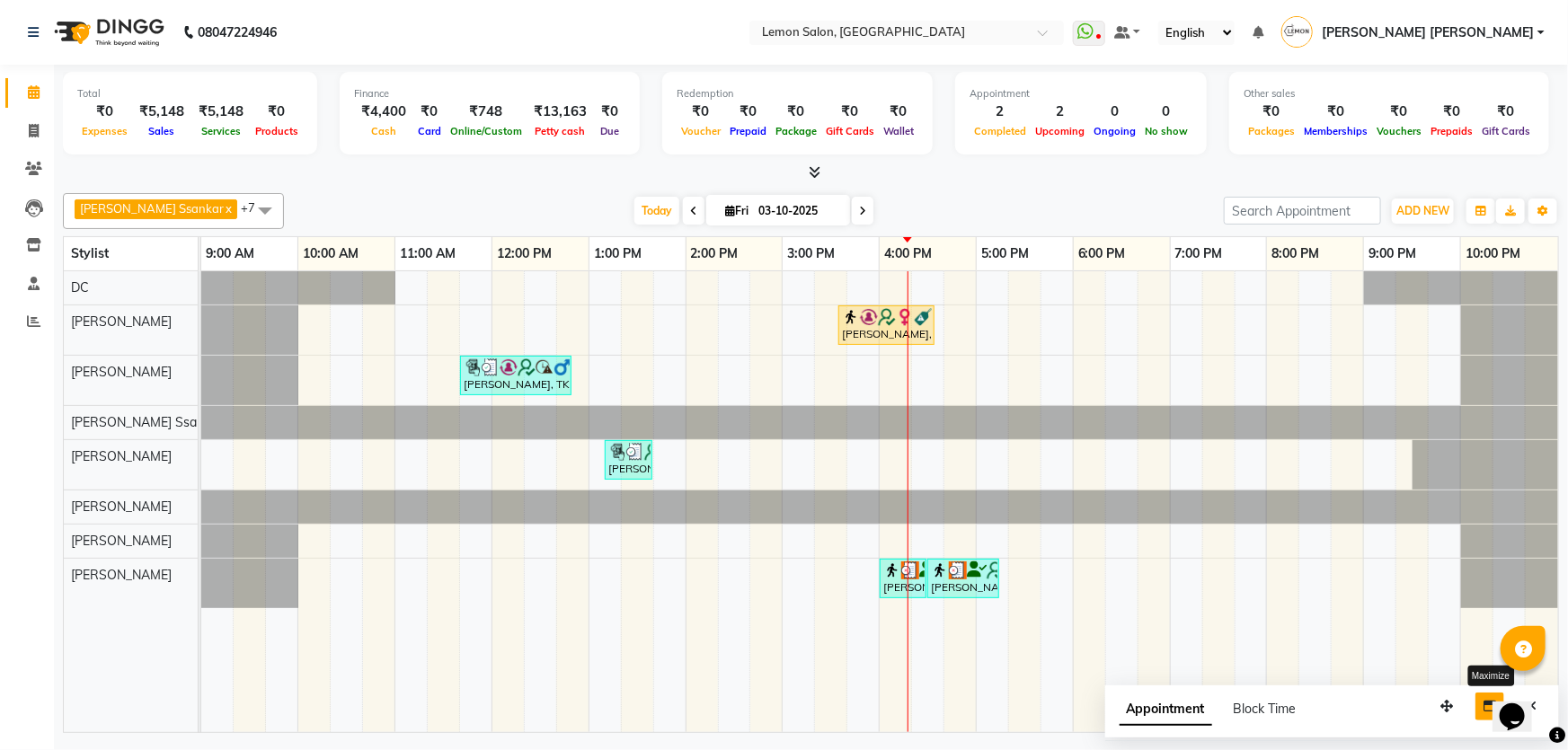
click at [1258, 707] on icon "button" at bounding box center [1490, 706] width 13 height 13
select select "tentative"
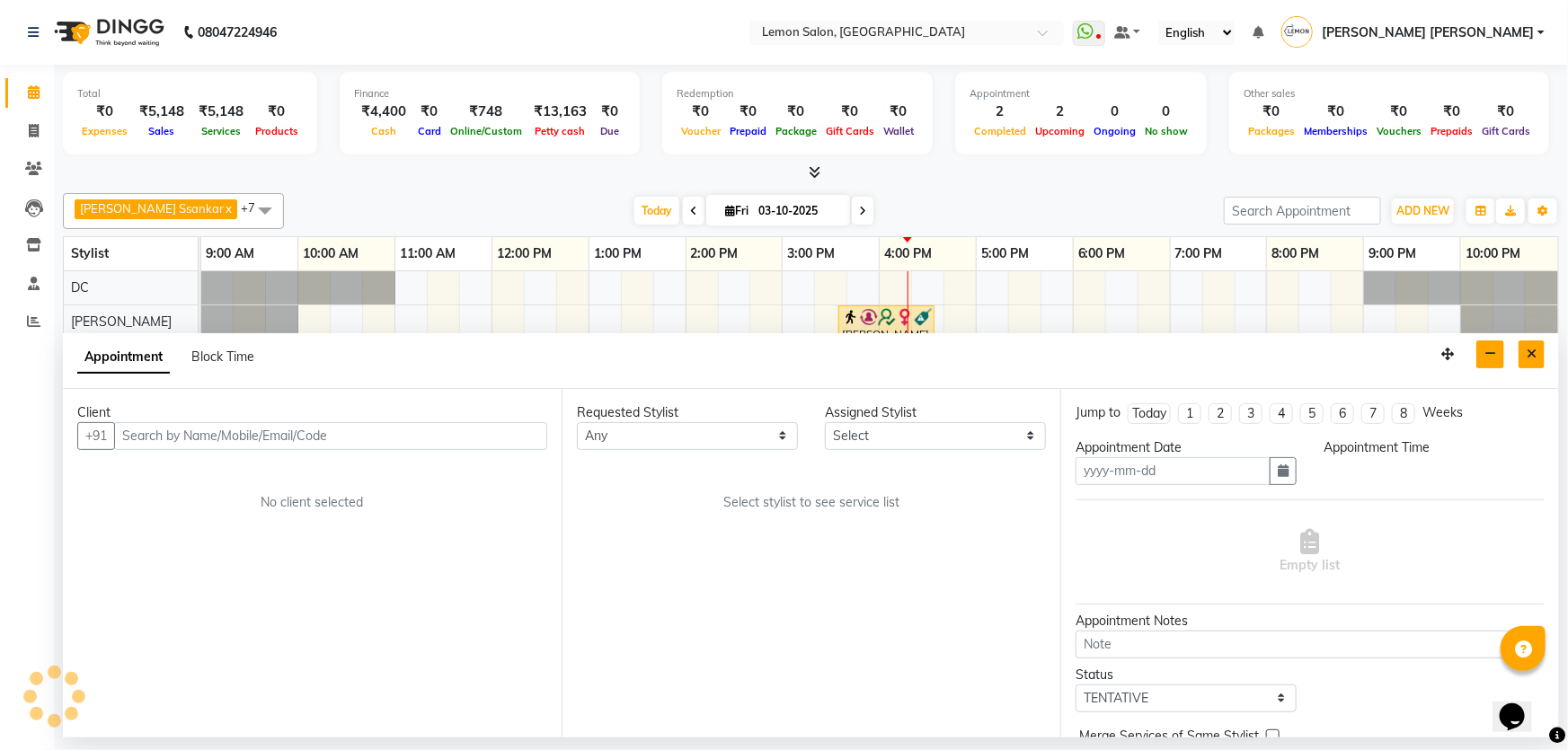
click at [1258, 348] on icon "Close" at bounding box center [1531, 354] width 10 height 13
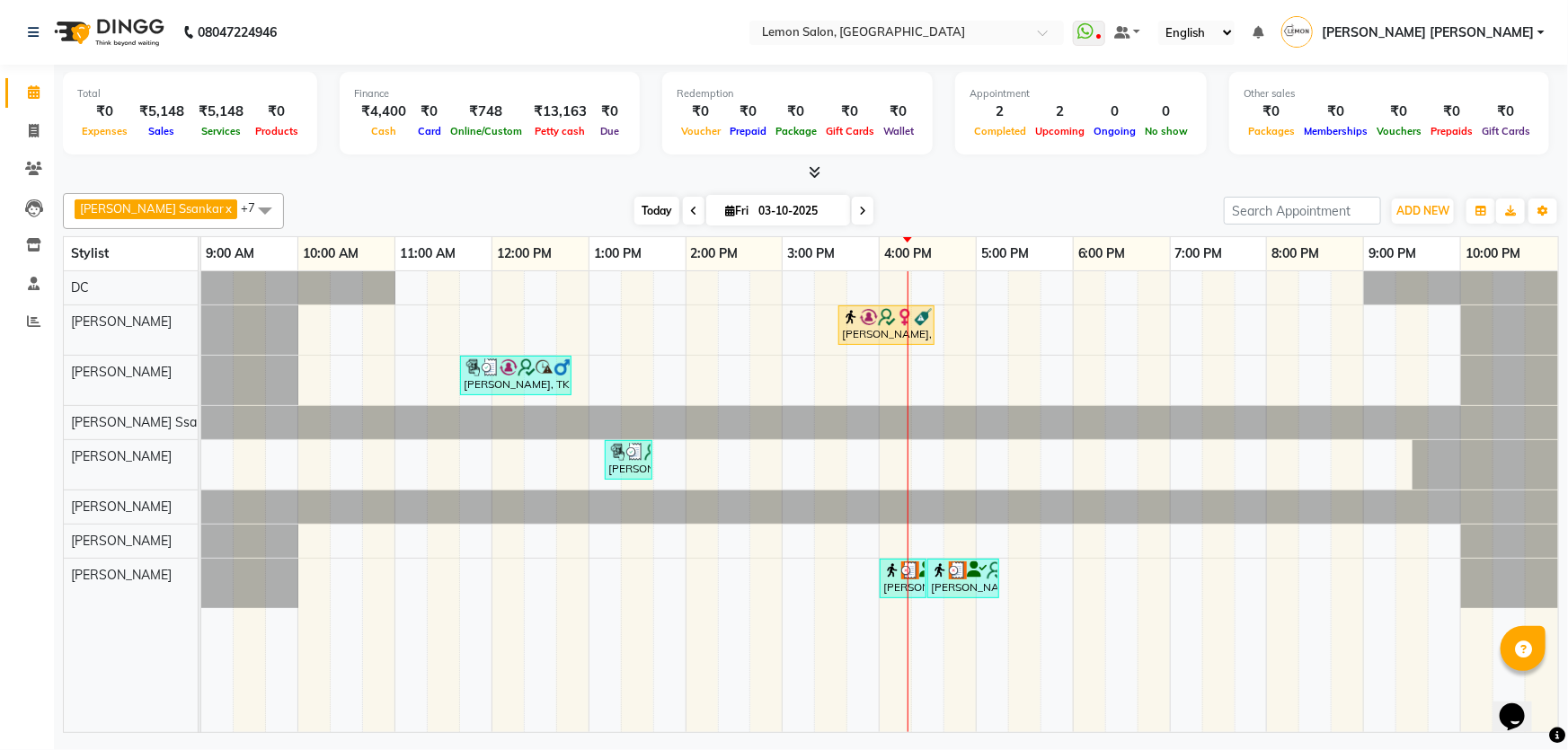
click at [634, 198] on span "Today" at bounding box center [656, 210] width 45 height 28
click at [28, 254] on span at bounding box center [34, 246] width 32 height 21
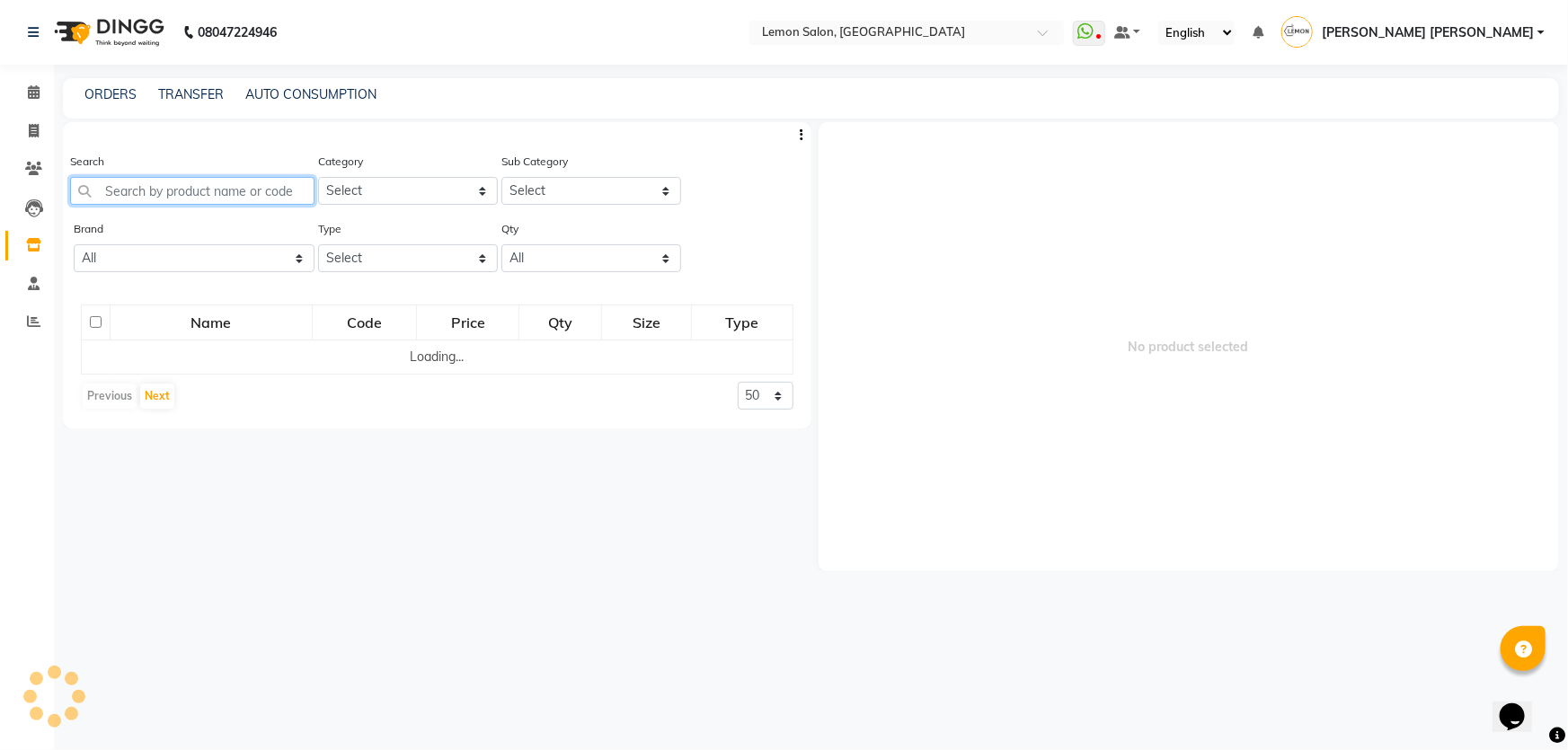
click at [173, 190] on input "text" at bounding box center [192, 190] width 245 height 28
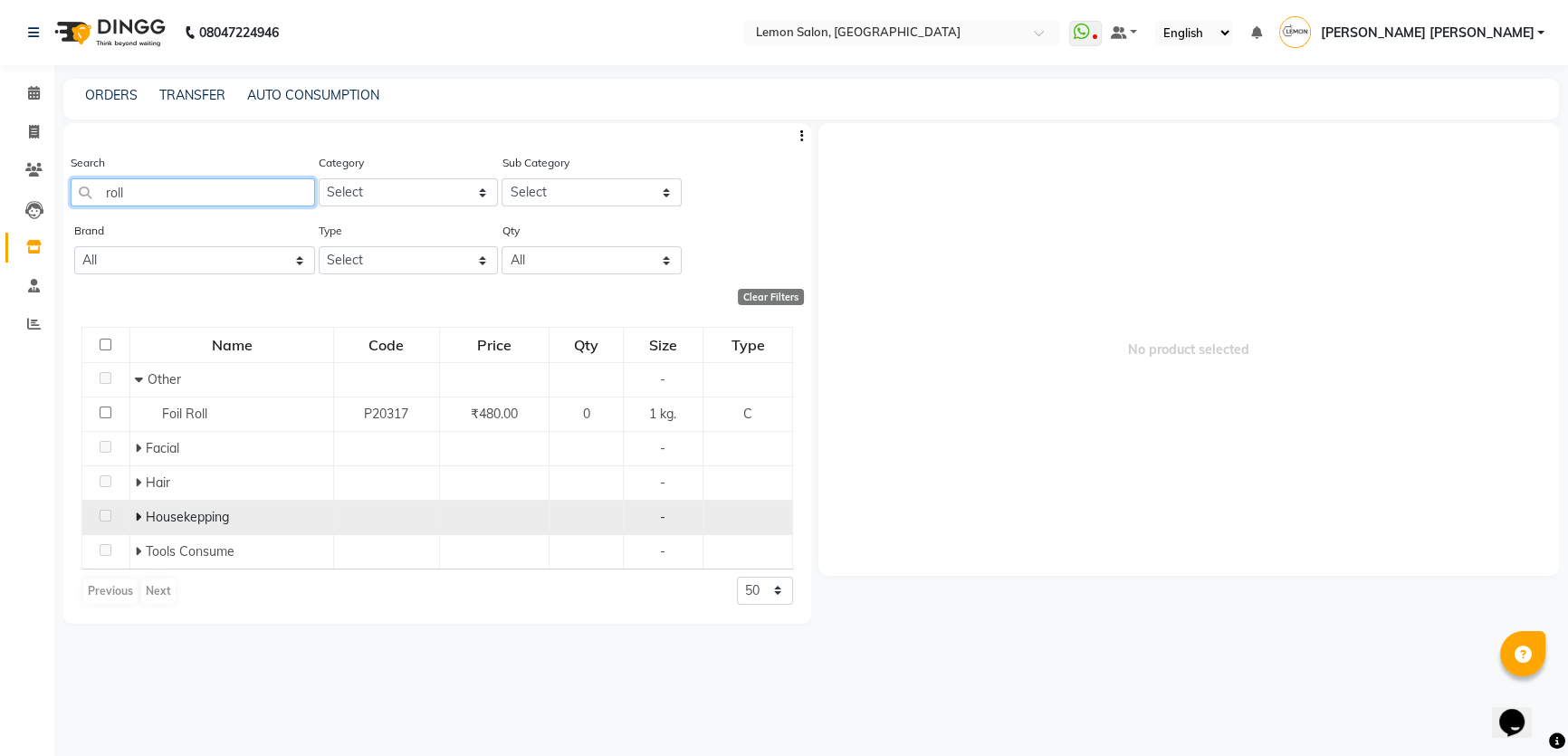
type input "roll"
click at [130, 517] on td "Housekepping" at bounding box center [231, 517] width 204 height 35
click at [139, 517] on icon at bounding box center [138, 517] width 6 height 13
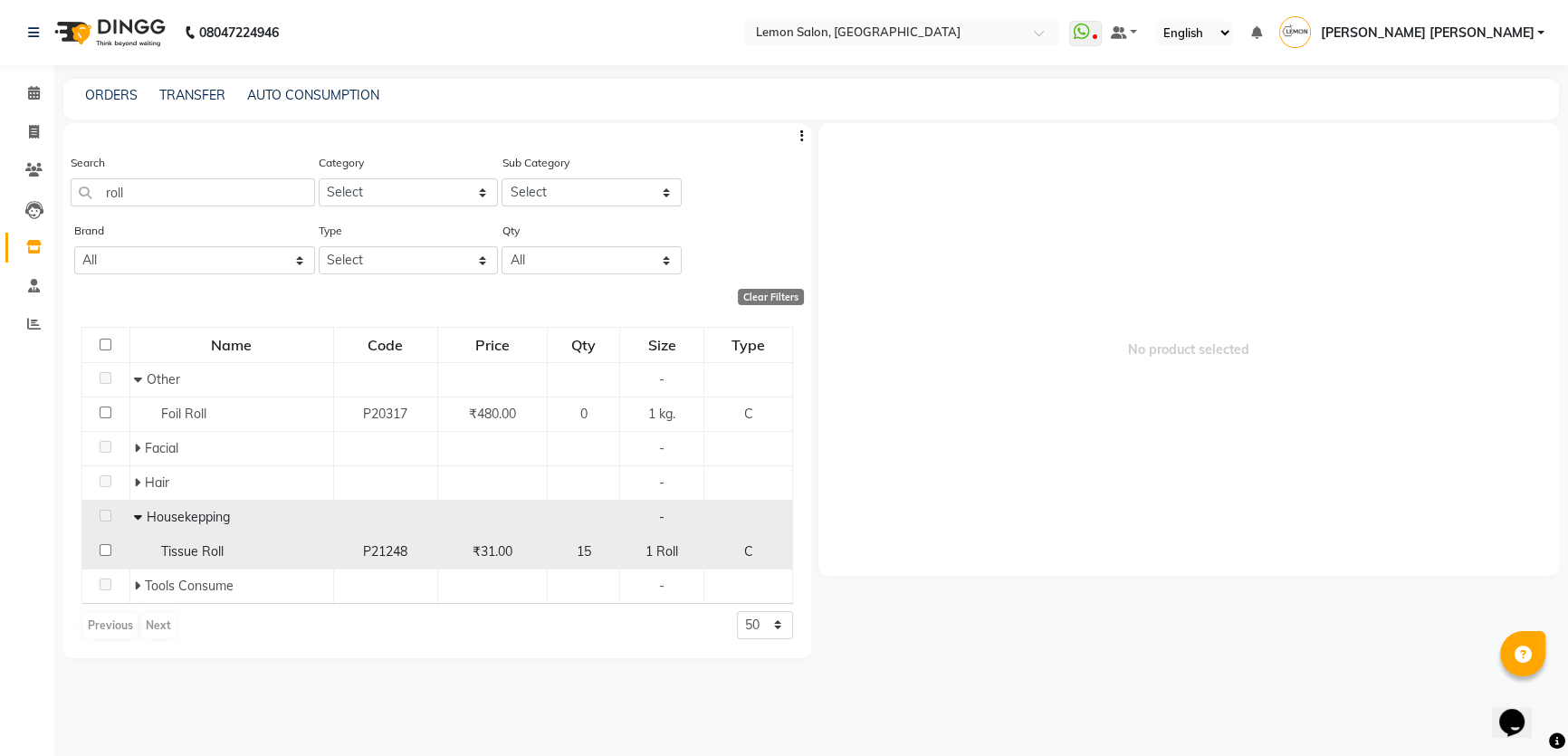
click at [210, 559] on span "Tissue Roll" at bounding box center [193, 551] width 62 height 17
select select
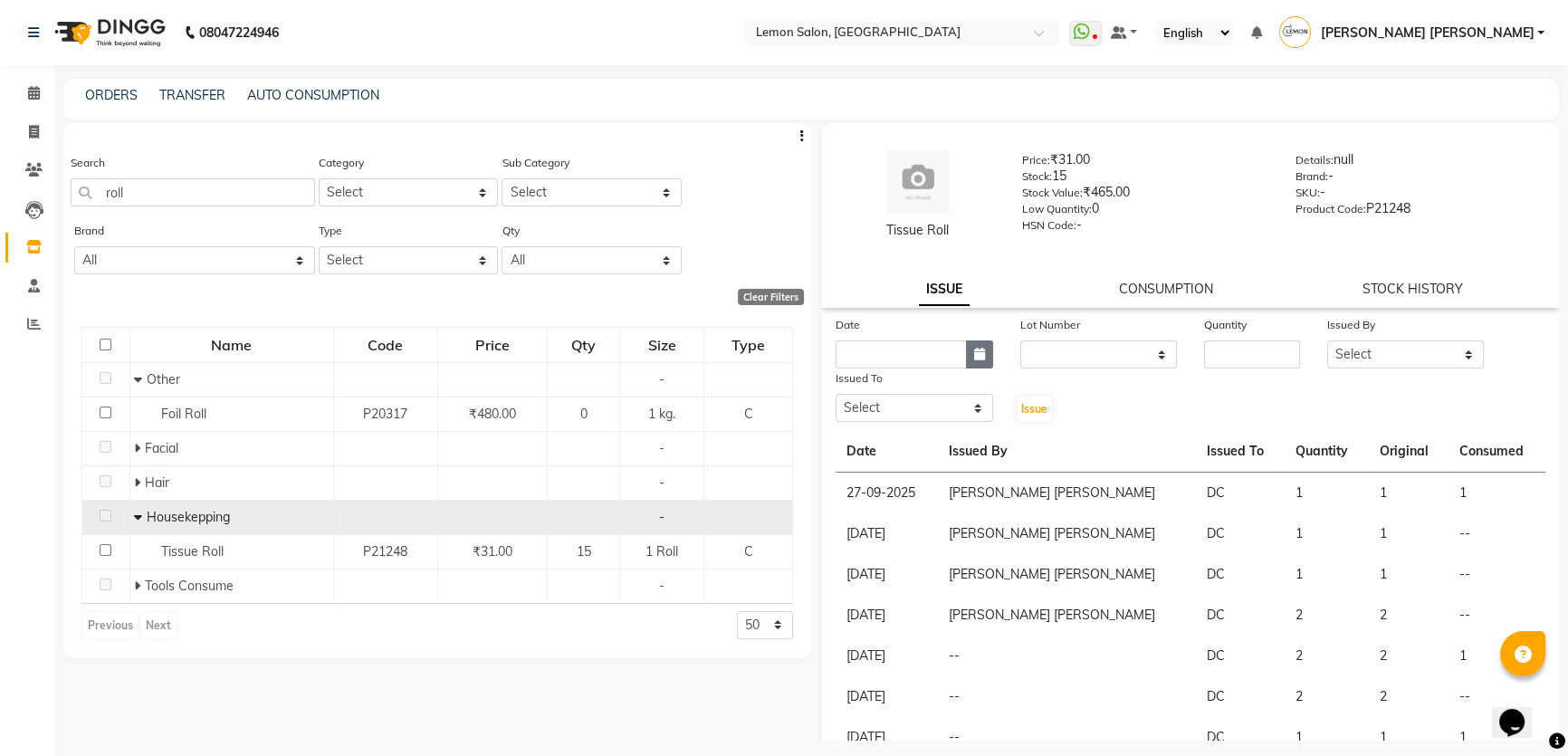
click at [978, 354] on icon "button" at bounding box center [979, 354] width 11 height 13
select select "10"
select select "2025"
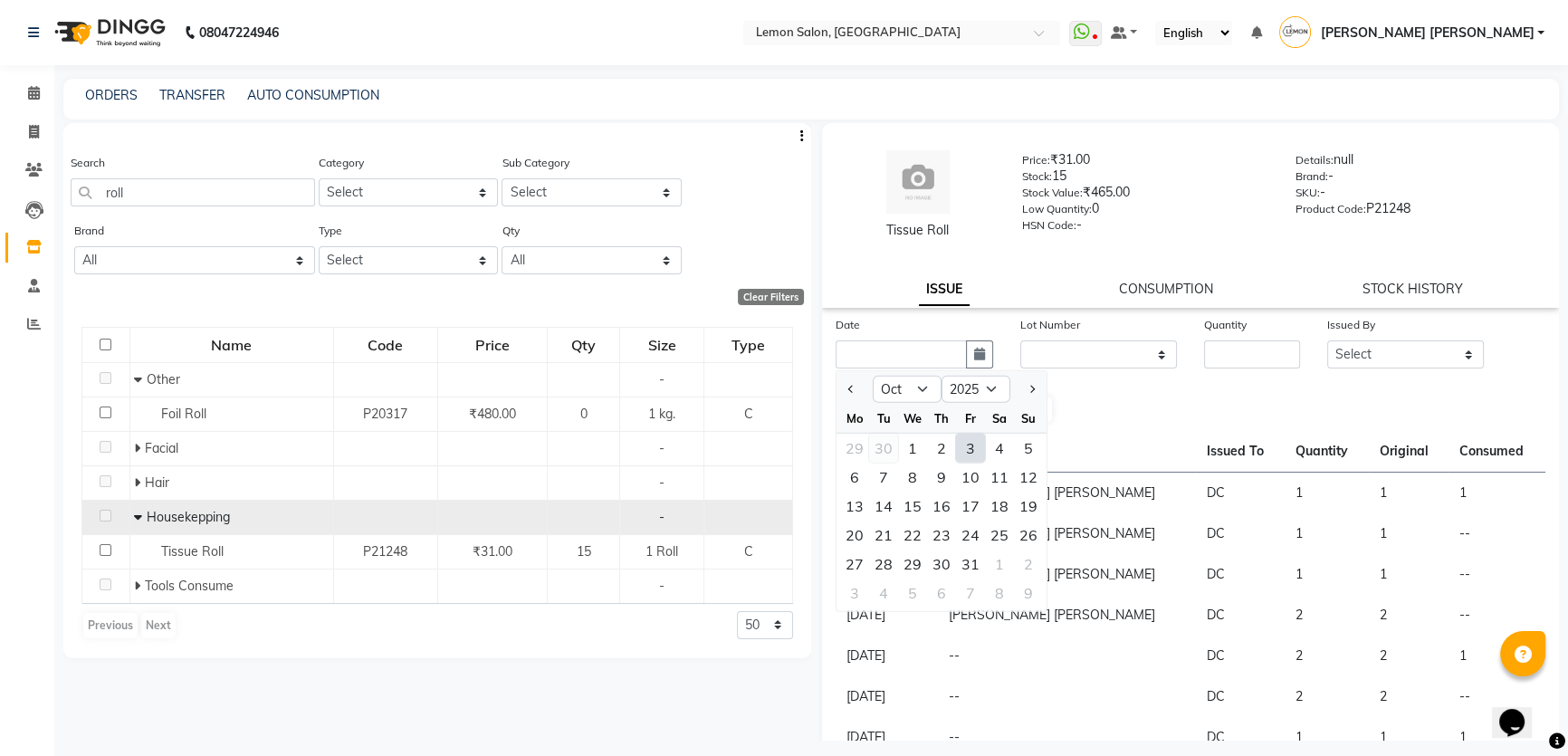
click at [869, 450] on div "30" at bounding box center [884, 449] width 29 height 29
type input "30-09-2025"
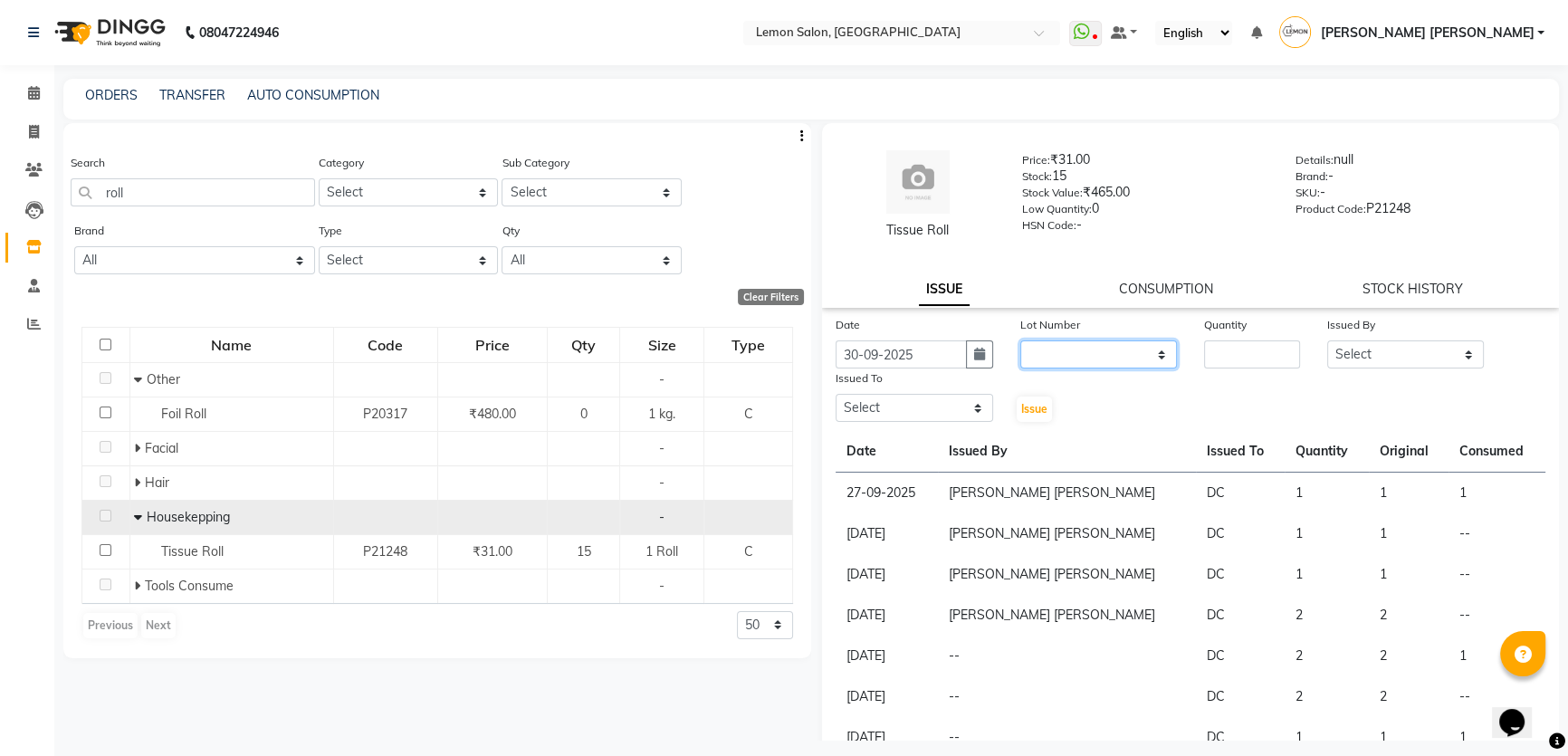
click at [1041, 343] on select "None" at bounding box center [1099, 354] width 158 height 28
select select "0: null"
click at [1021, 340] on select "None" at bounding box center [1099, 354] width 158 height 28
click at [1172, 344] on div "Lot Number None" at bounding box center [1099, 342] width 184 height 53
click at [1213, 356] on input "number" at bounding box center [1252, 354] width 96 height 28
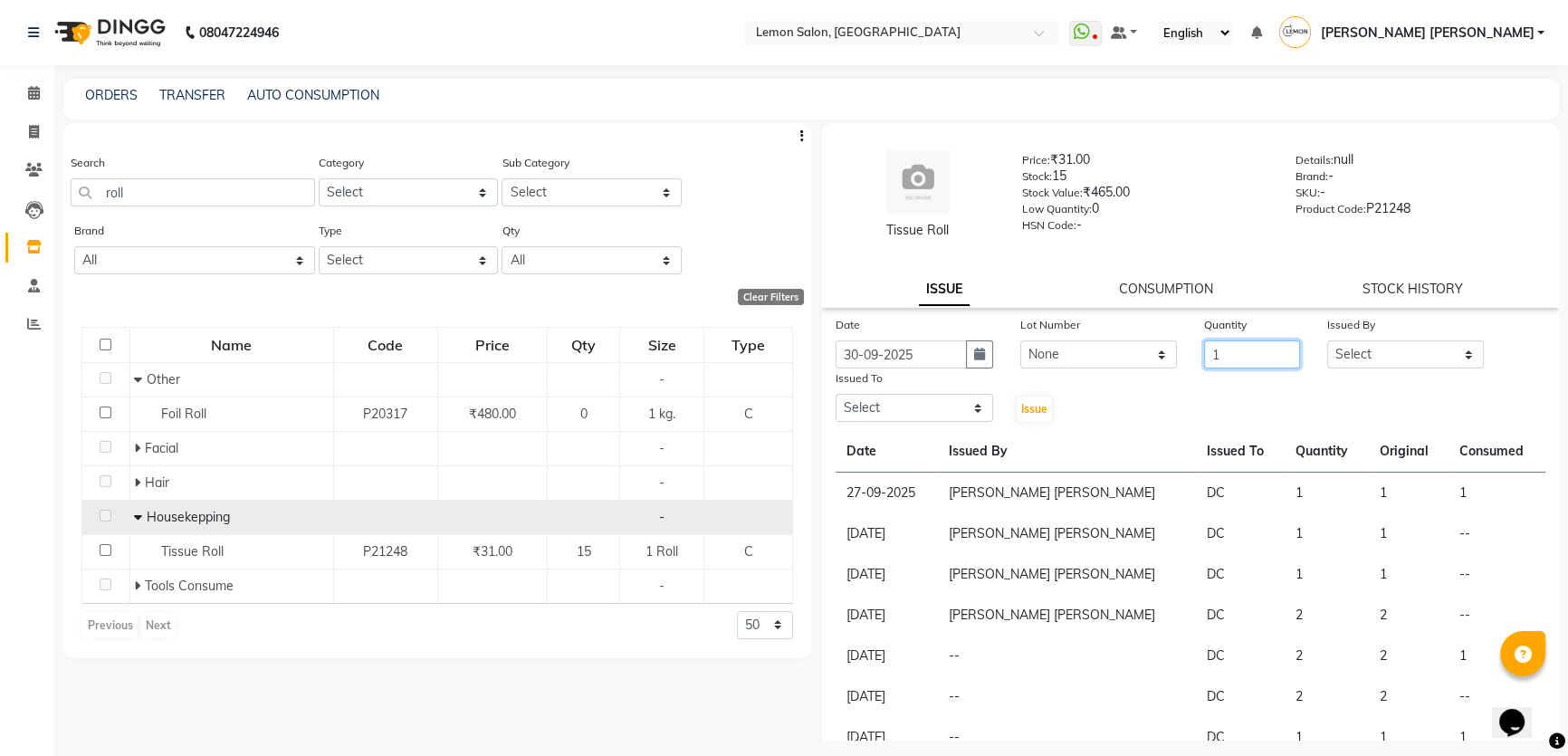
type input "1"
click at [1267, 349] on select "Select Adnan Shaikh Anamta Sayyed Apoorva Ssankar Arshad Shaikh DC Imran shaikh…" at bounding box center [1406, 354] width 158 height 28
select select "7570"
click at [1267, 340] on select "Select Adnan Shaikh Anamta Sayyed Apoorva Ssankar Arshad Shaikh DC Imran shaikh…" at bounding box center [1406, 354] width 158 height 28
click at [914, 415] on select "Select Adnan Shaikh Anamta Sayyed Apoorva Ssankar Arshad Shaikh DC Imran shaikh…" at bounding box center [914, 407] width 158 height 28
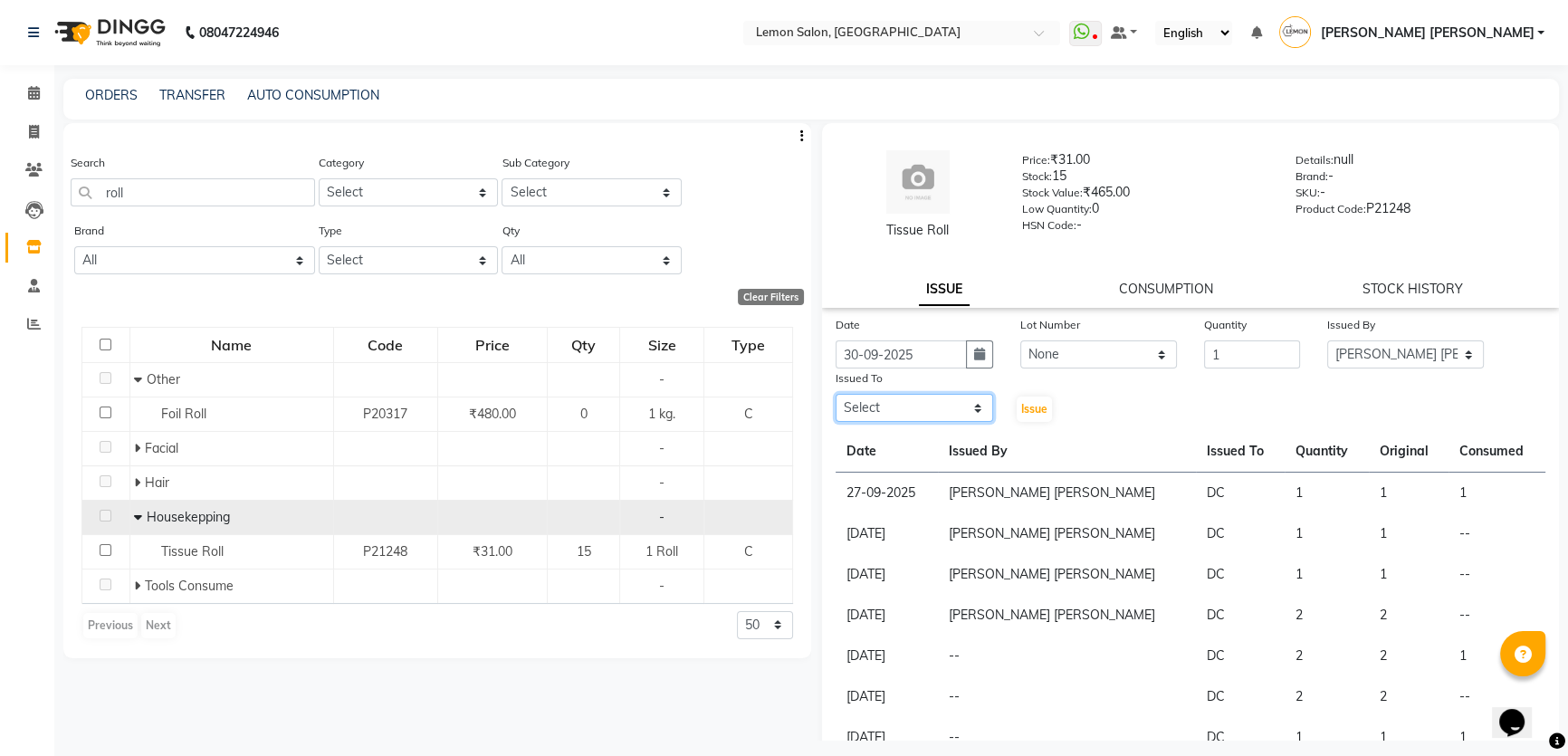
select select "7891"
click at [835, 395] on select "Select Adnan Shaikh Anamta Sayyed Apoorva Ssankar Arshad Shaikh DC Imran shaikh…" at bounding box center [914, 407] width 158 height 28
click at [1027, 406] on span "Issue" at bounding box center [1034, 408] width 27 height 14
select select
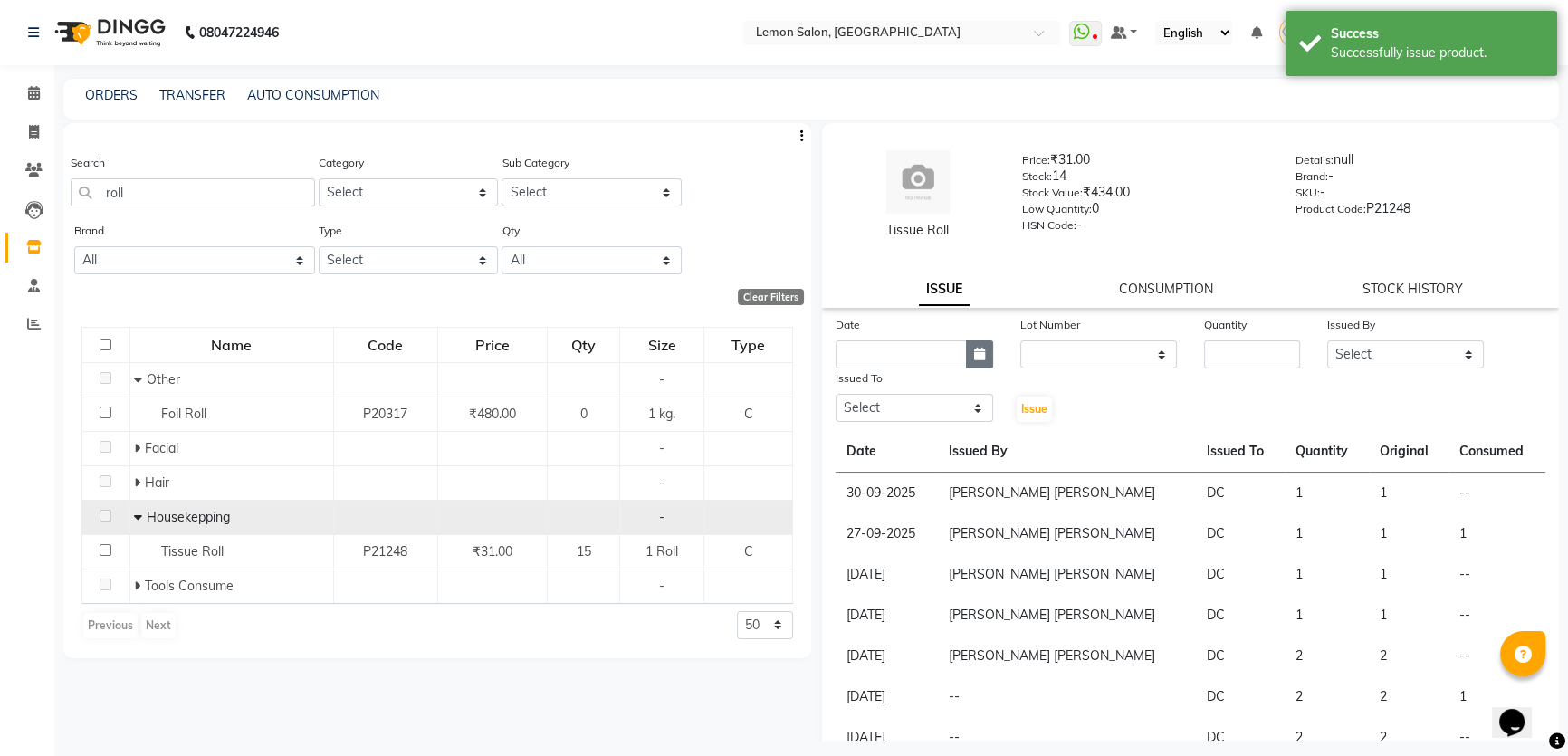
click at [988, 344] on button "button" at bounding box center [979, 354] width 28 height 28
select select "10"
select select "2025"
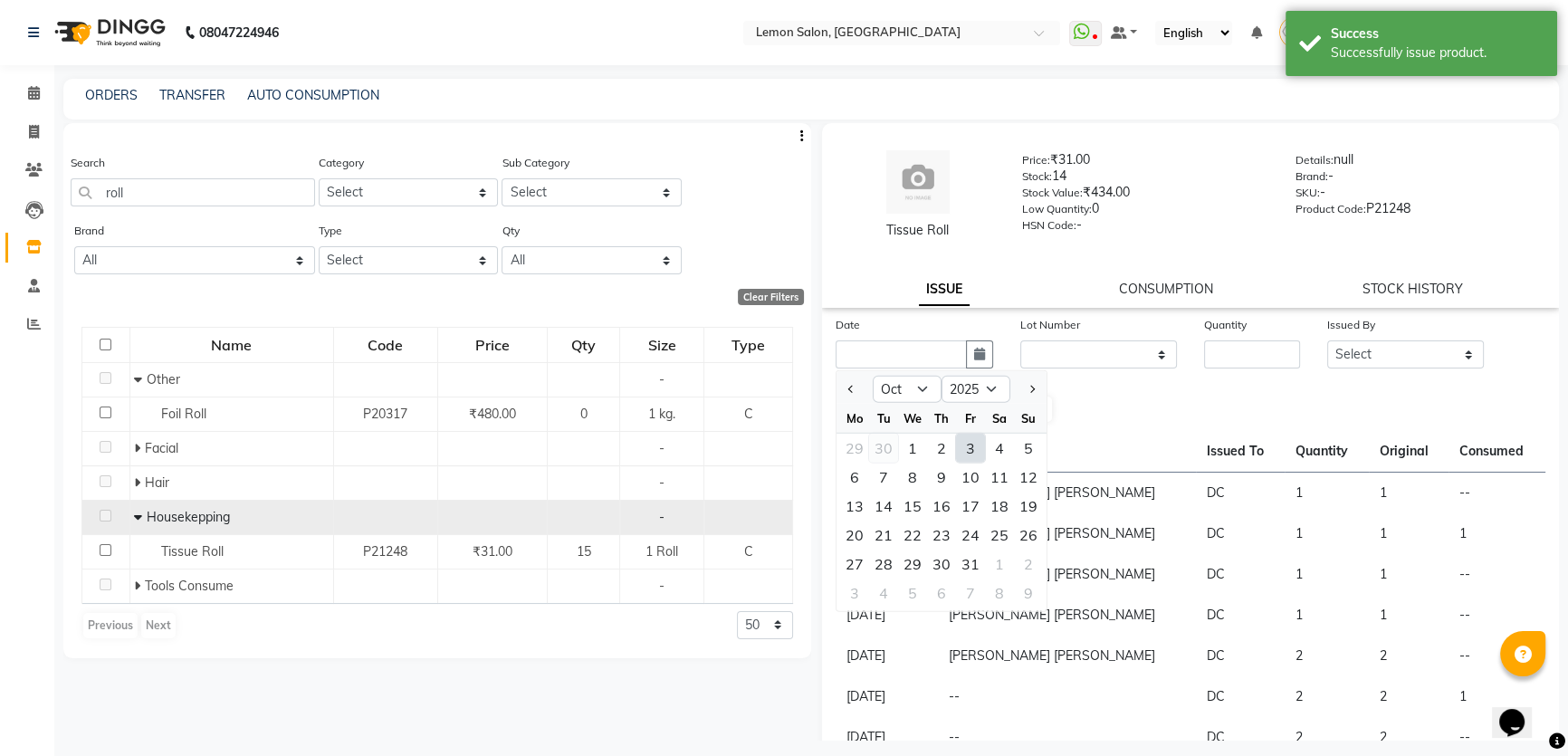
click at [889, 450] on div "30" at bounding box center [884, 449] width 29 height 29
type input "30-09-2025"
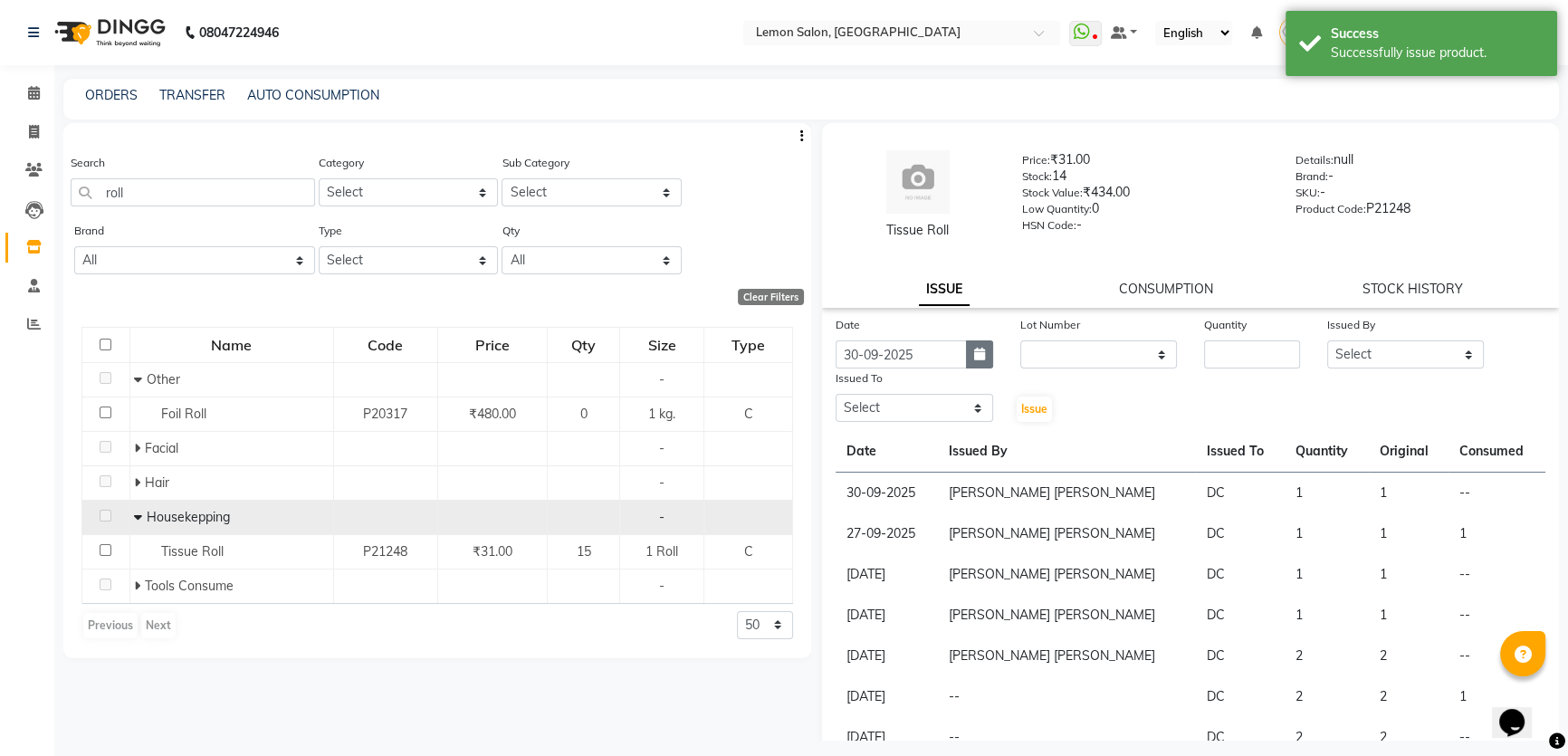
click at [966, 366] on button "button" at bounding box center [979, 354] width 28 height 28
select select "9"
select select "2025"
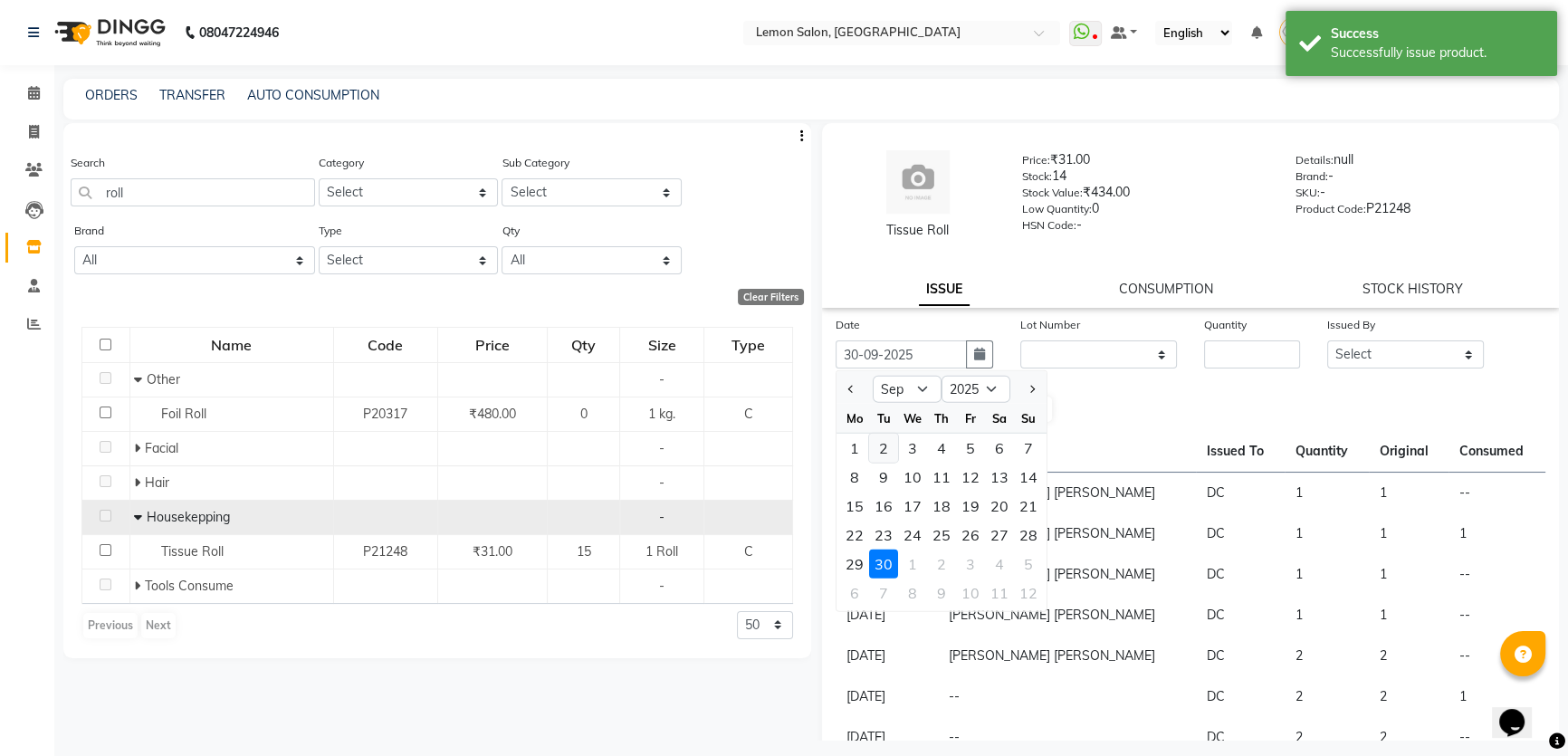
click at [878, 450] on div "2" at bounding box center [884, 449] width 29 height 29
type input "02-09-2025"
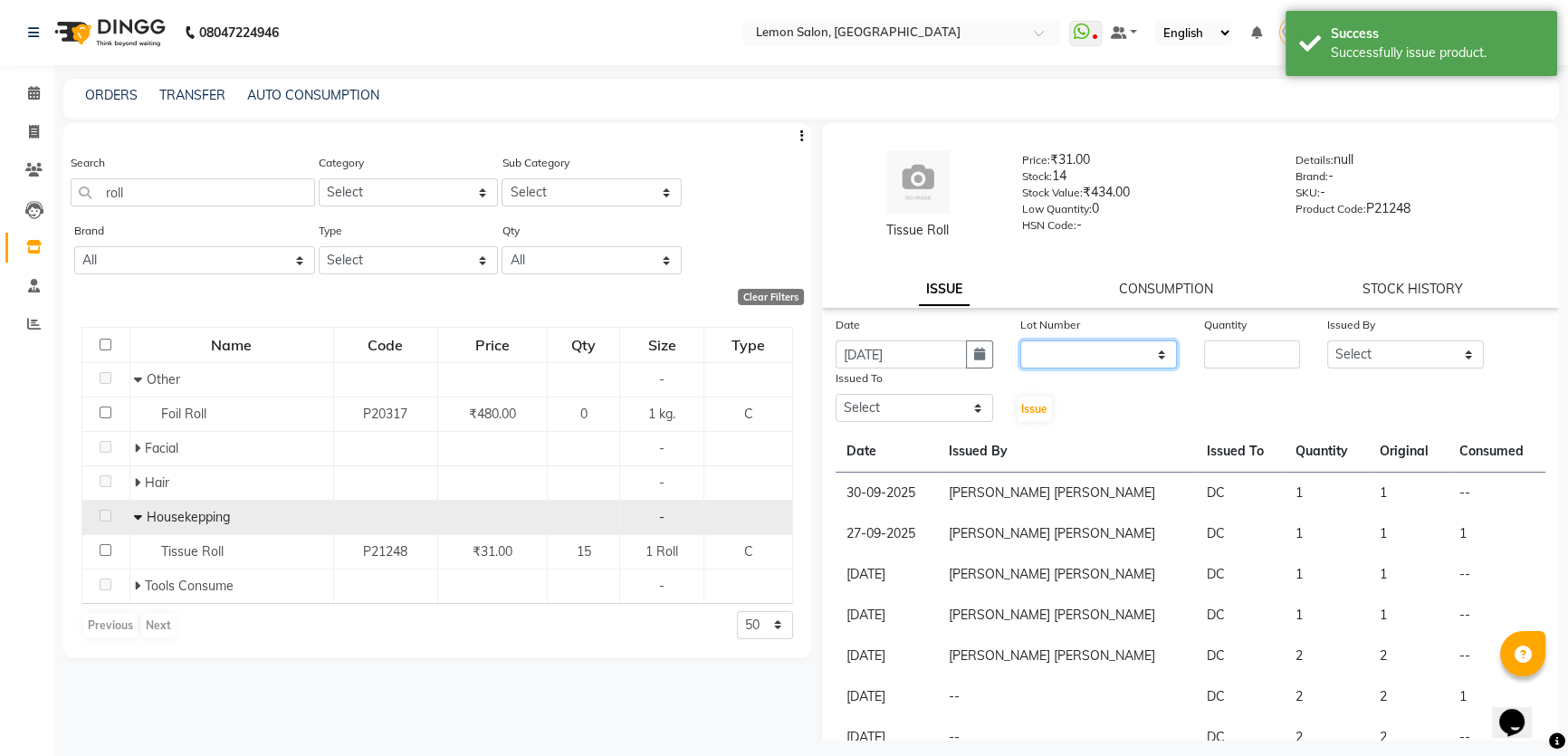
click at [1037, 347] on select "None" at bounding box center [1099, 354] width 158 height 28
click at [918, 358] on input "02-09-2025" at bounding box center [900, 354] width 131 height 28
select select "9"
select select "2025"
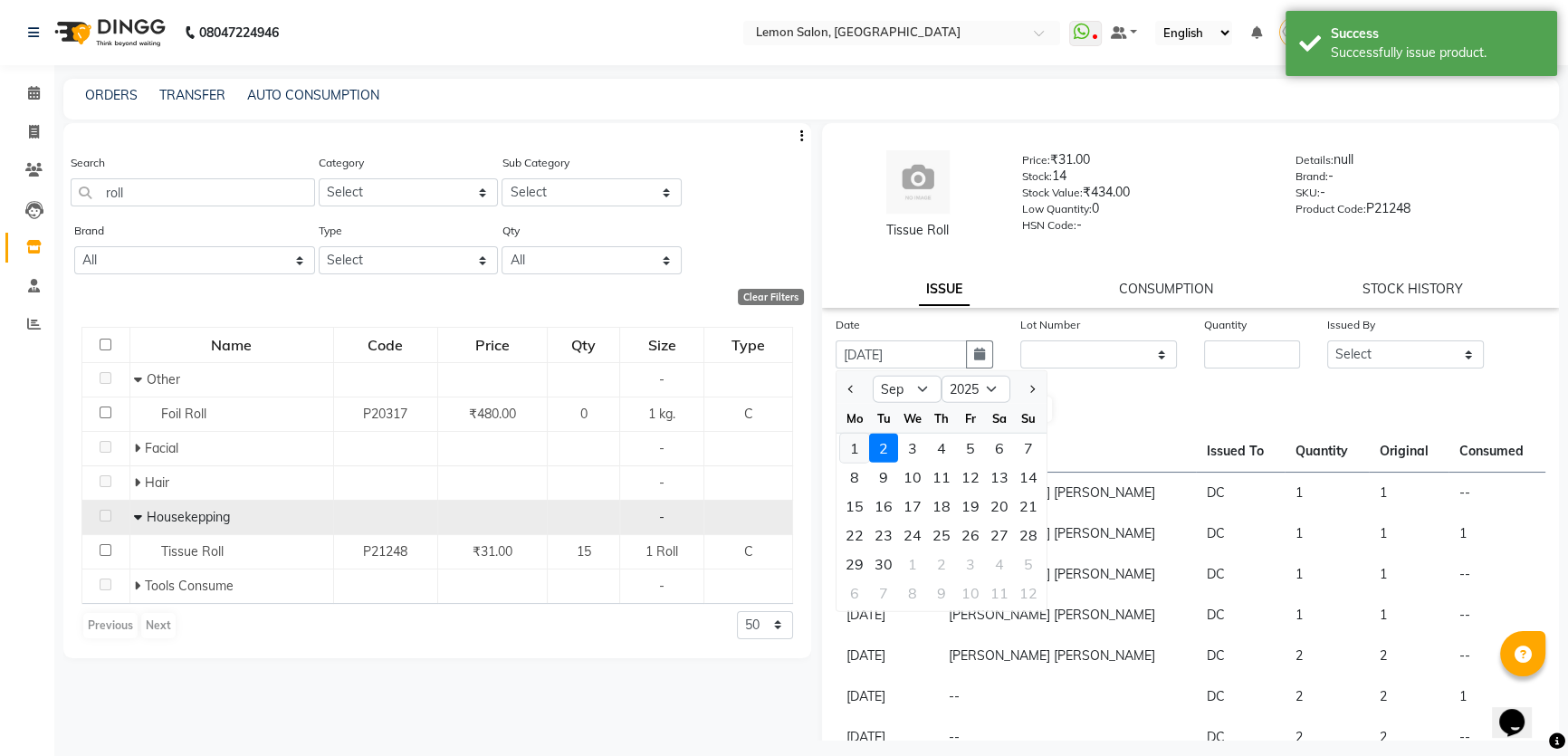
drag, startPoint x: 856, startPoint y: 449, endPoint x: 1032, endPoint y: 361, distance: 196.8
click at [856, 450] on div "1" at bounding box center [855, 449] width 29 height 29
type input "01-09-2025"
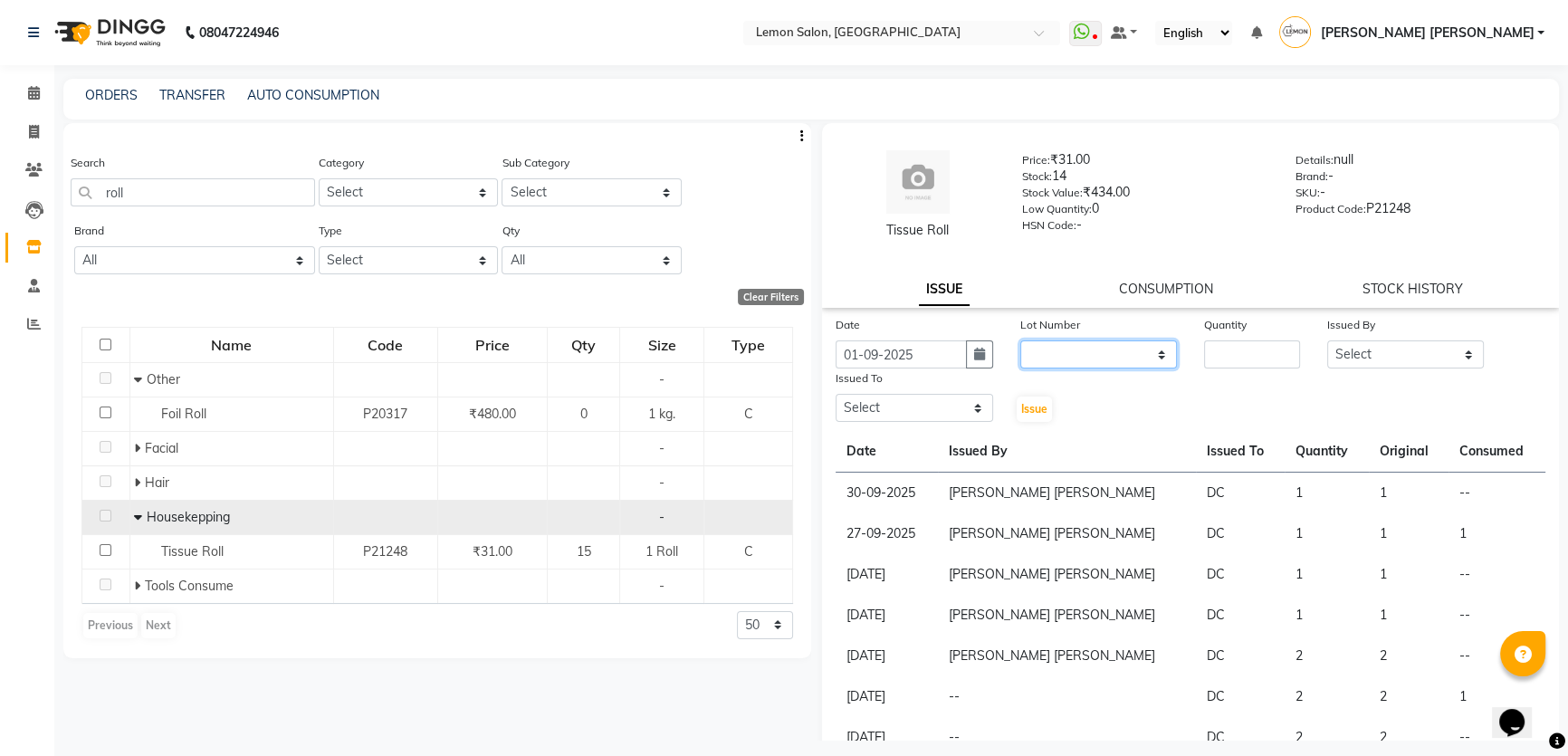
drag, startPoint x: 1087, startPoint y: 344, endPoint x: 1087, endPoint y: 360, distance: 16.0
click at [1087, 345] on select "None" at bounding box center [1099, 354] width 158 height 28
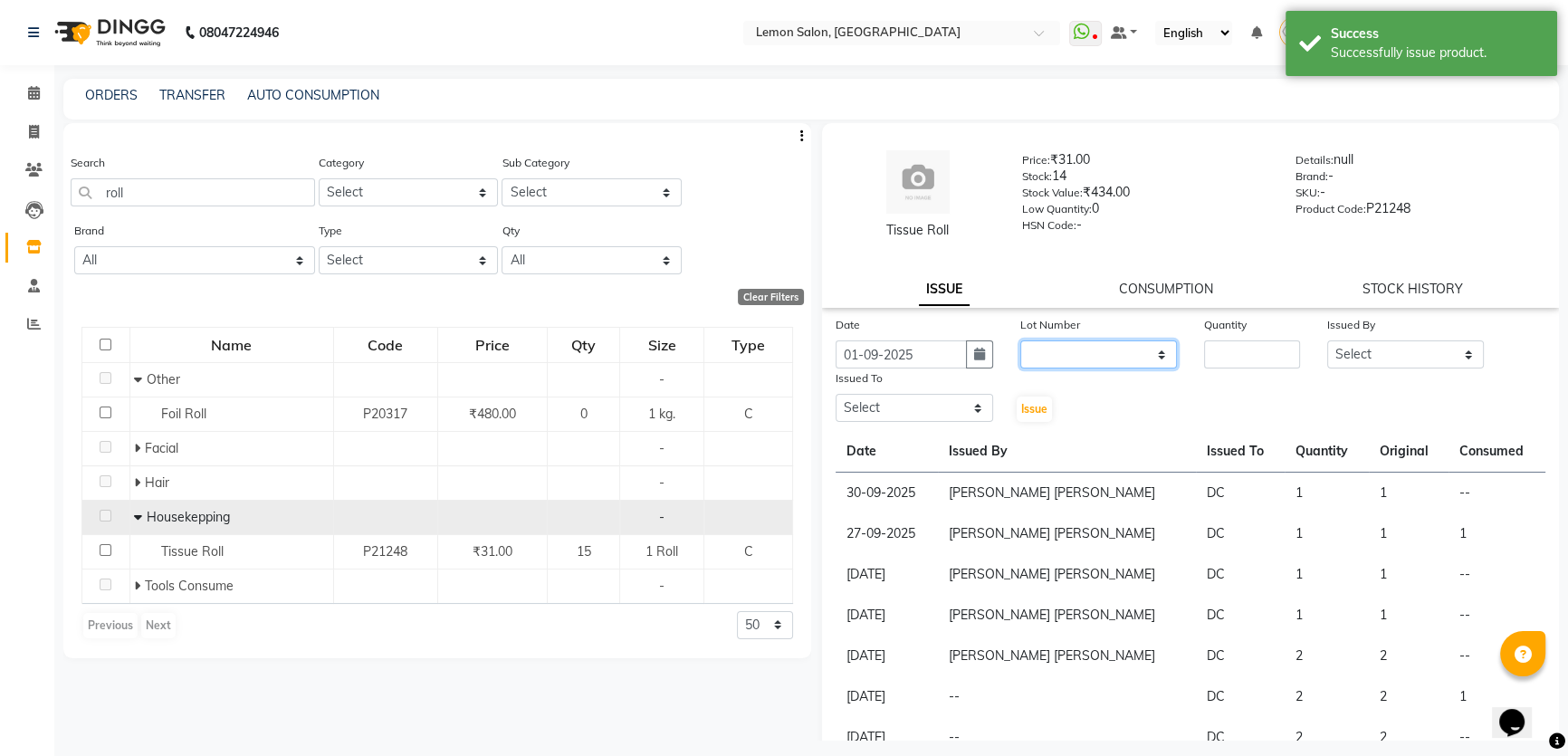
select select "0: null"
click at [1021, 340] on select "None" at bounding box center [1099, 354] width 158 height 28
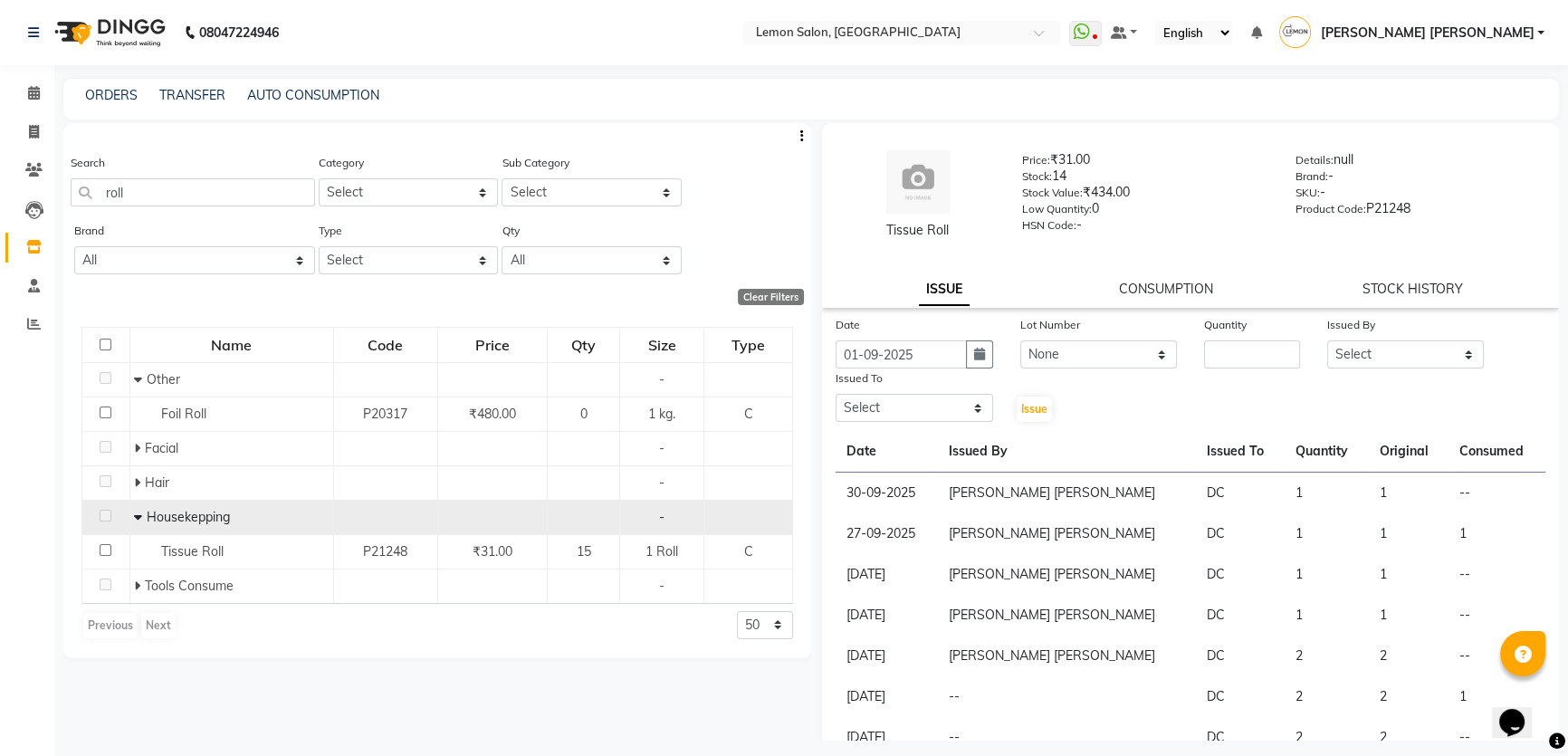
click at [1220, 334] on div "Quantity" at bounding box center [1252, 328] width 96 height 26
click at [1224, 350] on input "number" at bounding box center [1252, 354] width 96 height 28
type input "1"
click at [1267, 358] on select "Select Adnan Shaikh Anamta Sayyed Apoorva Ssankar Arshad Shaikh DC Imran shaikh…" at bounding box center [1406, 354] width 158 height 28
select select "7570"
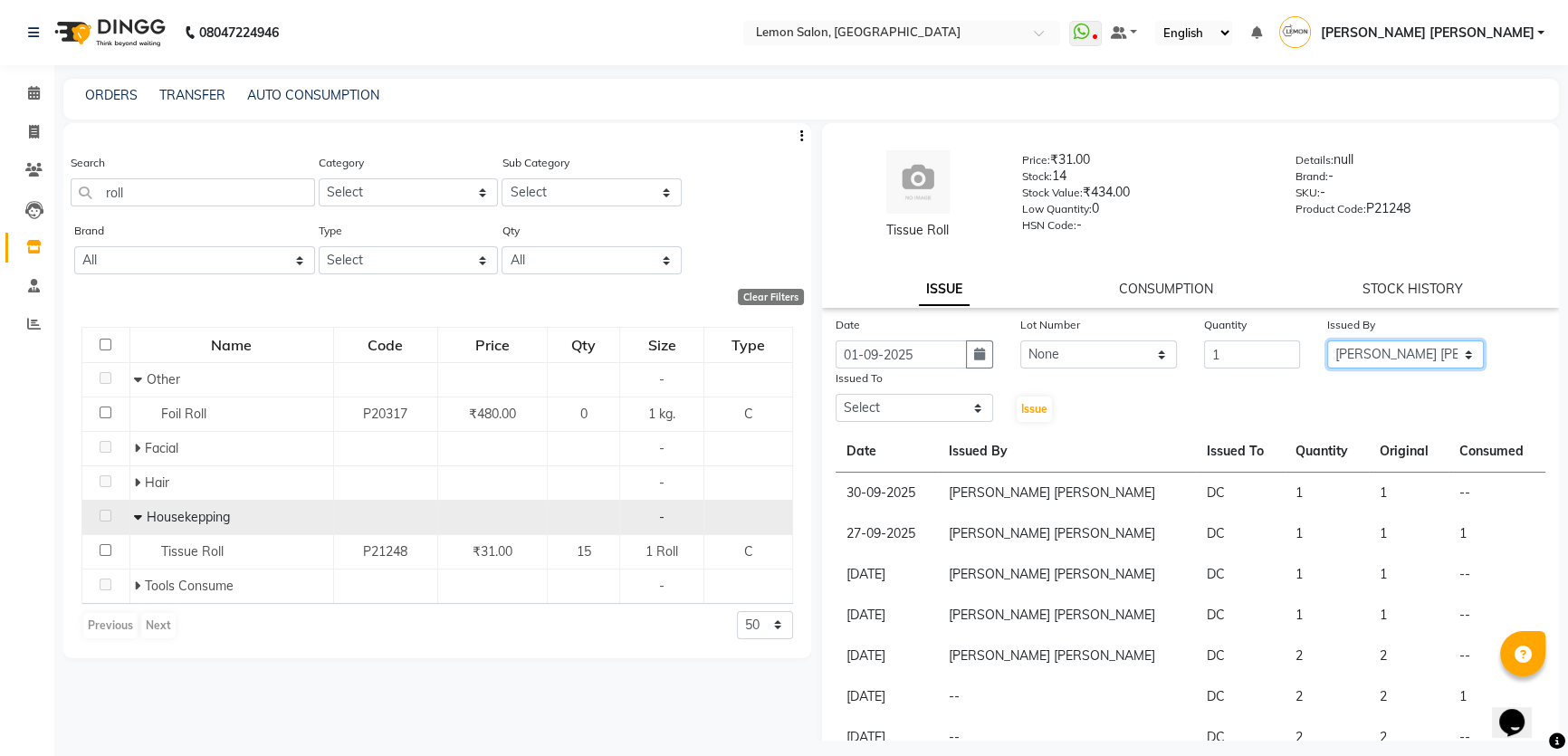
click at [1267, 340] on select "Select Adnan Shaikh Anamta Sayyed Apoorva Ssankar Arshad Shaikh DC Imran shaikh…" at bounding box center [1406, 354] width 158 height 28
click at [904, 420] on select "Select Adnan Shaikh Anamta Sayyed Apoorva Ssankar Arshad Shaikh DC Imran shaikh…" at bounding box center [914, 407] width 158 height 28
select select "7891"
click at [835, 395] on select "Select Adnan Shaikh Anamta Sayyed Apoorva Ssankar Arshad Shaikh DC Imran shaikh…" at bounding box center [914, 407] width 158 height 28
click at [1032, 405] on span "Issue" at bounding box center [1034, 408] width 27 height 14
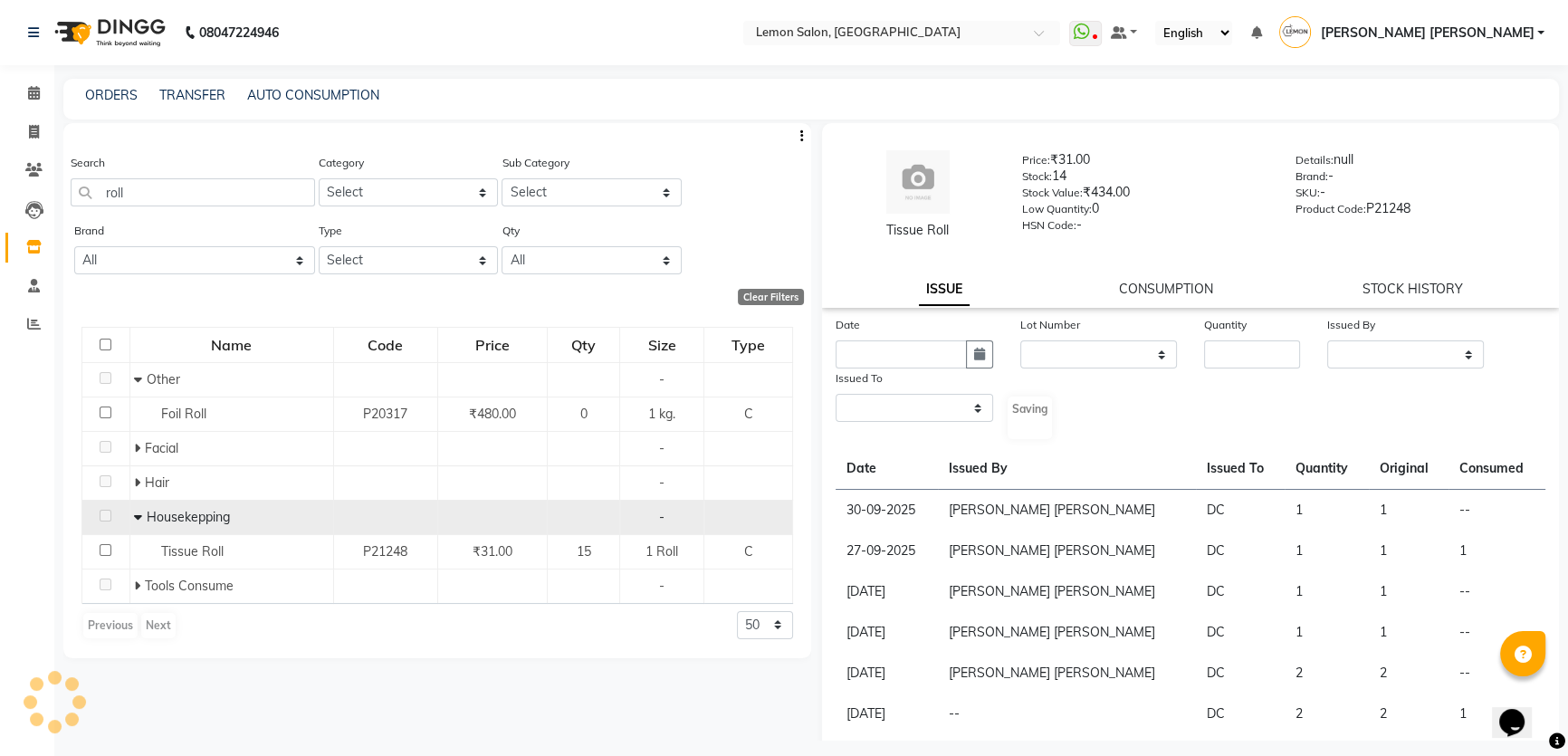
select select
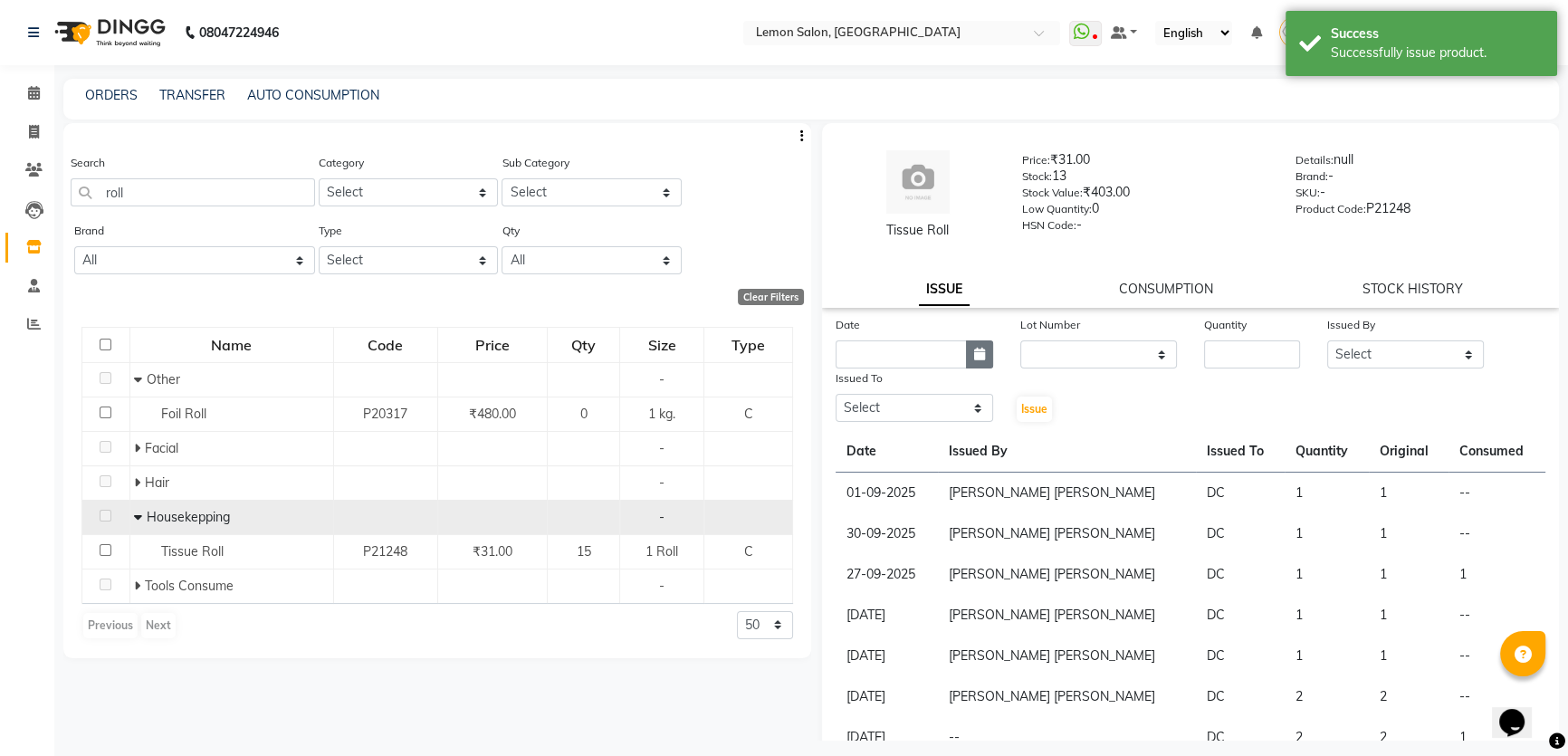
click at [987, 356] on button "button" at bounding box center [979, 354] width 28 height 28
select select "10"
select select "2025"
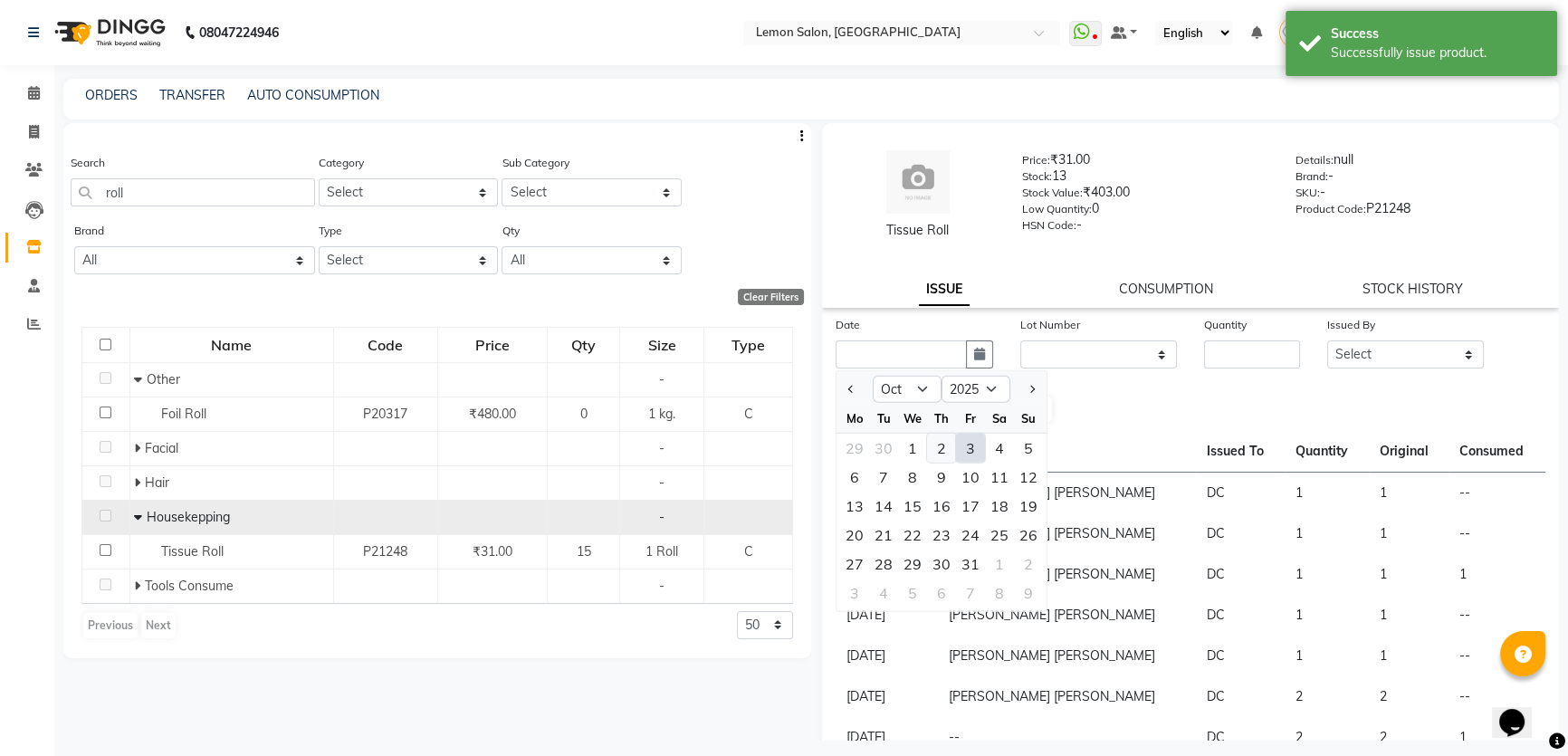
click at [947, 448] on div "2" at bounding box center [942, 449] width 29 height 29
type input "02-10-2025"
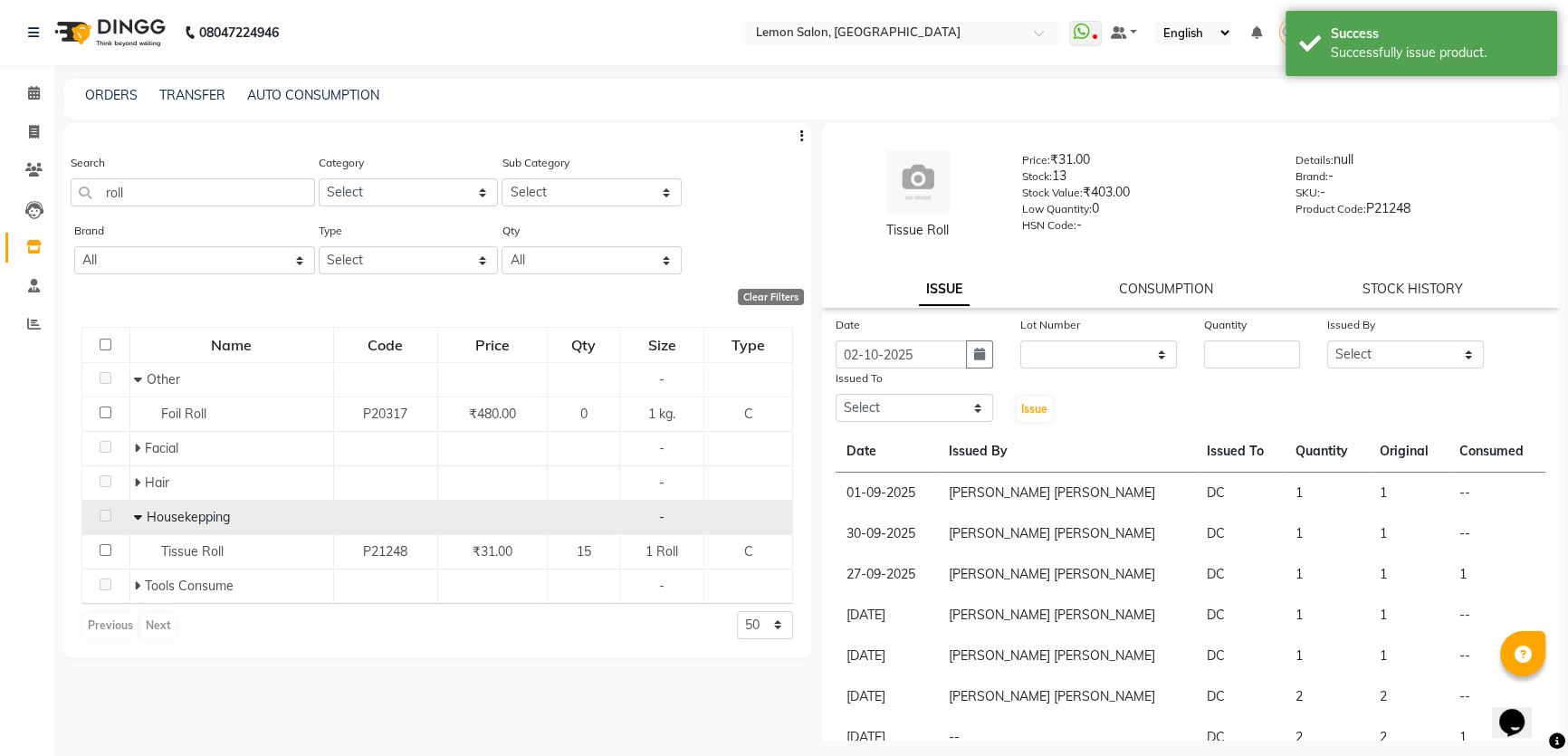
click at [1110, 329] on div "Lot Number" at bounding box center [1099, 328] width 158 height 26
click at [1105, 351] on select "None" at bounding box center [1099, 354] width 158 height 28
select select "0: null"
click at [1021, 340] on select "None" at bounding box center [1099, 354] width 158 height 28
click at [1212, 349] on input "number" at bounding box center [1252, 354] width 96 height 28
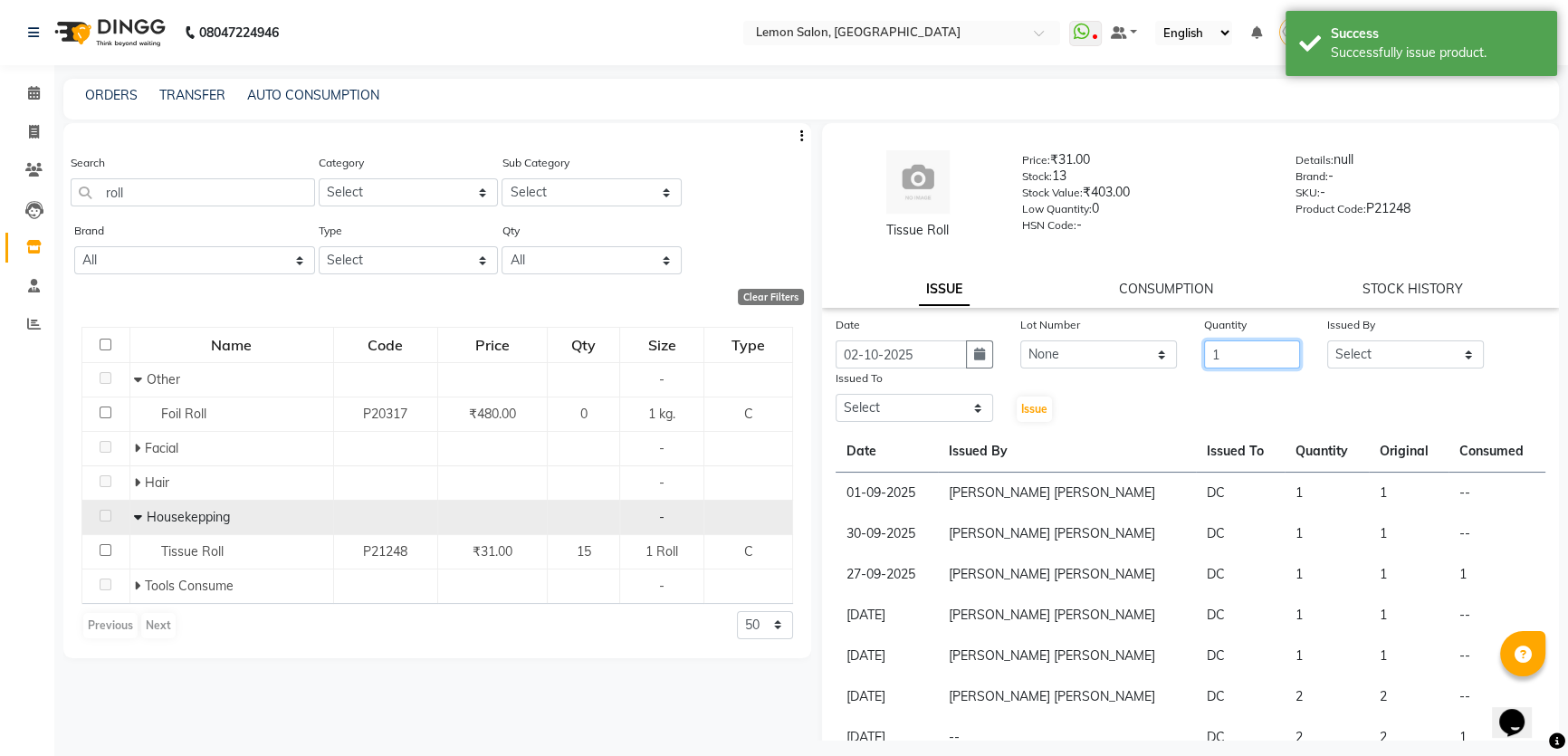
type input "1"
click at [1267, 360] on select "Select Adnan Shaikh Anamta Sayyed Apoorva Ssankar Arshad Shaikh DC Imran shaikh…" at bounding box center [1406, 354] width 158 height 28
select select "7570"
click at [1267, 340] on select "Select Adnan Shaikh Anamta Sayyed Apoorva Ssankar Arshad Shaikh DC Imran shaikh…" at bounding box center [1406, 354] width 158 height 28
click at [895, 413] on select "Select Adnan Shaikh Anamta Sayyed Apoorva Ssankar Arshad Shaikh DC Imran shaikh…" at bounding box center [914, 407] width 158 height 28
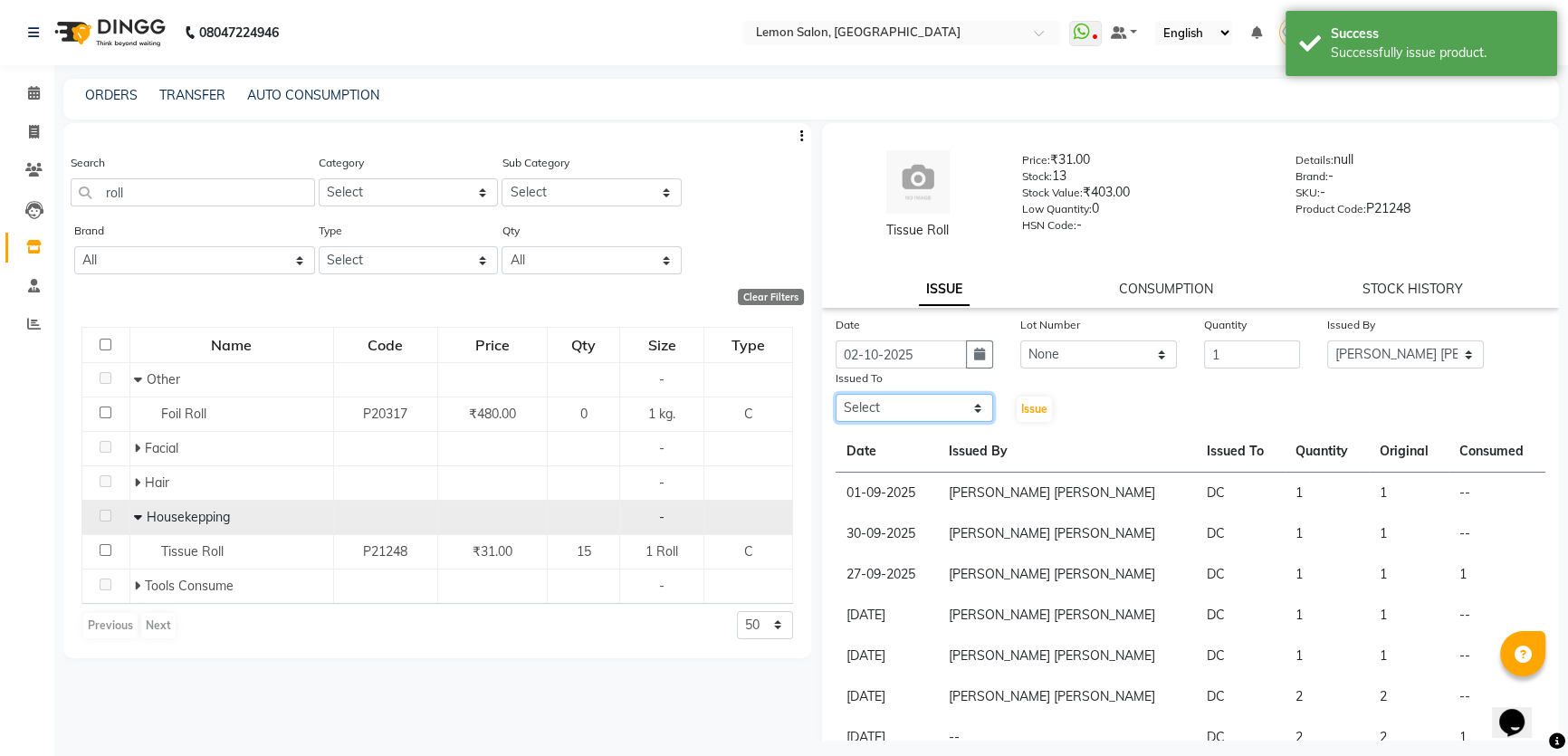
select select "7891"
click at [835, 395] on select "Select Adnan Shaikh Anamta Sayyed Apoorva Ssankar Arshad Shaikh DC Imran shaikh…" at bounding box center [914, 407] width 158 height 28
click at [1038, 421] on button "Issue" at bounding box center [1034, 409] width 35 height 26
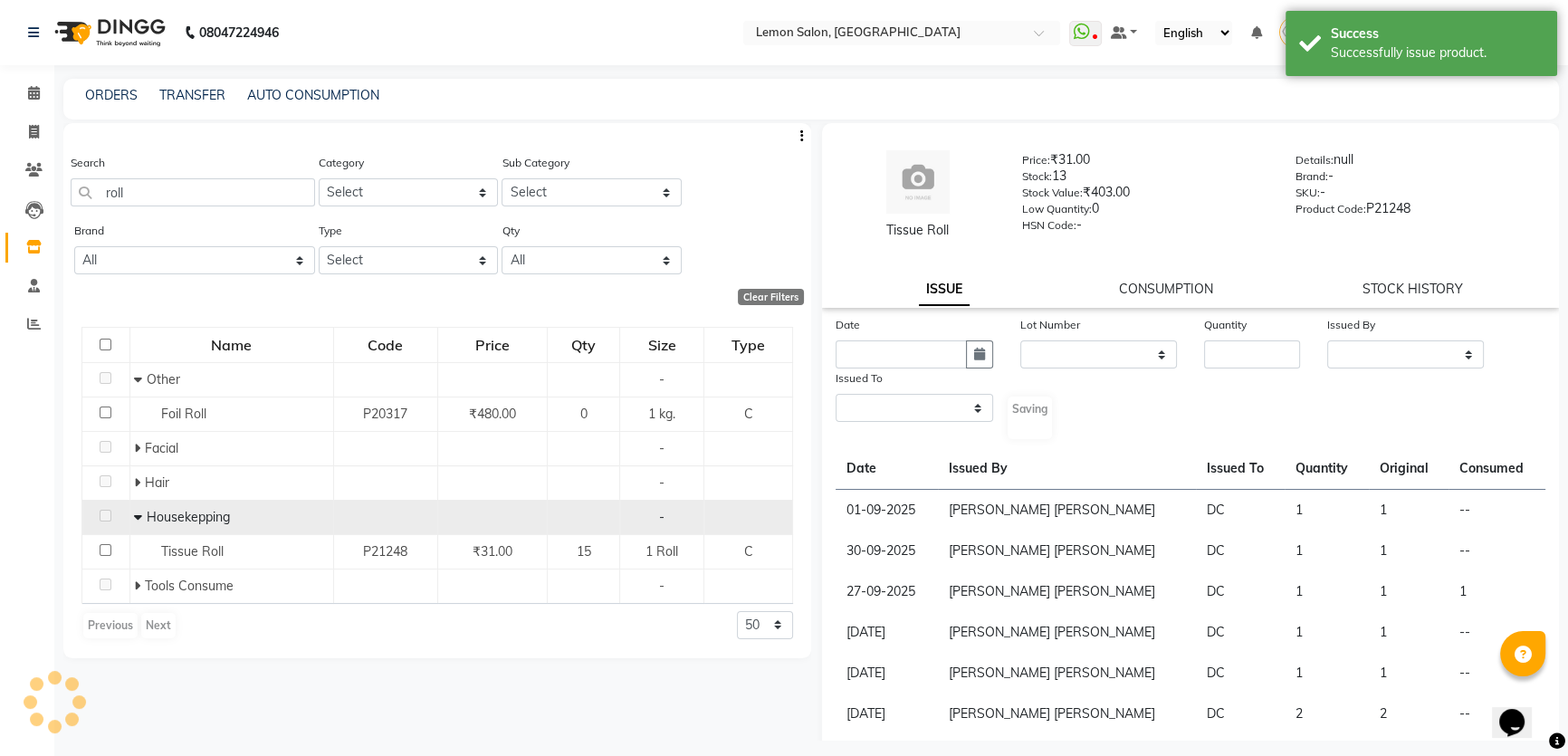
select select
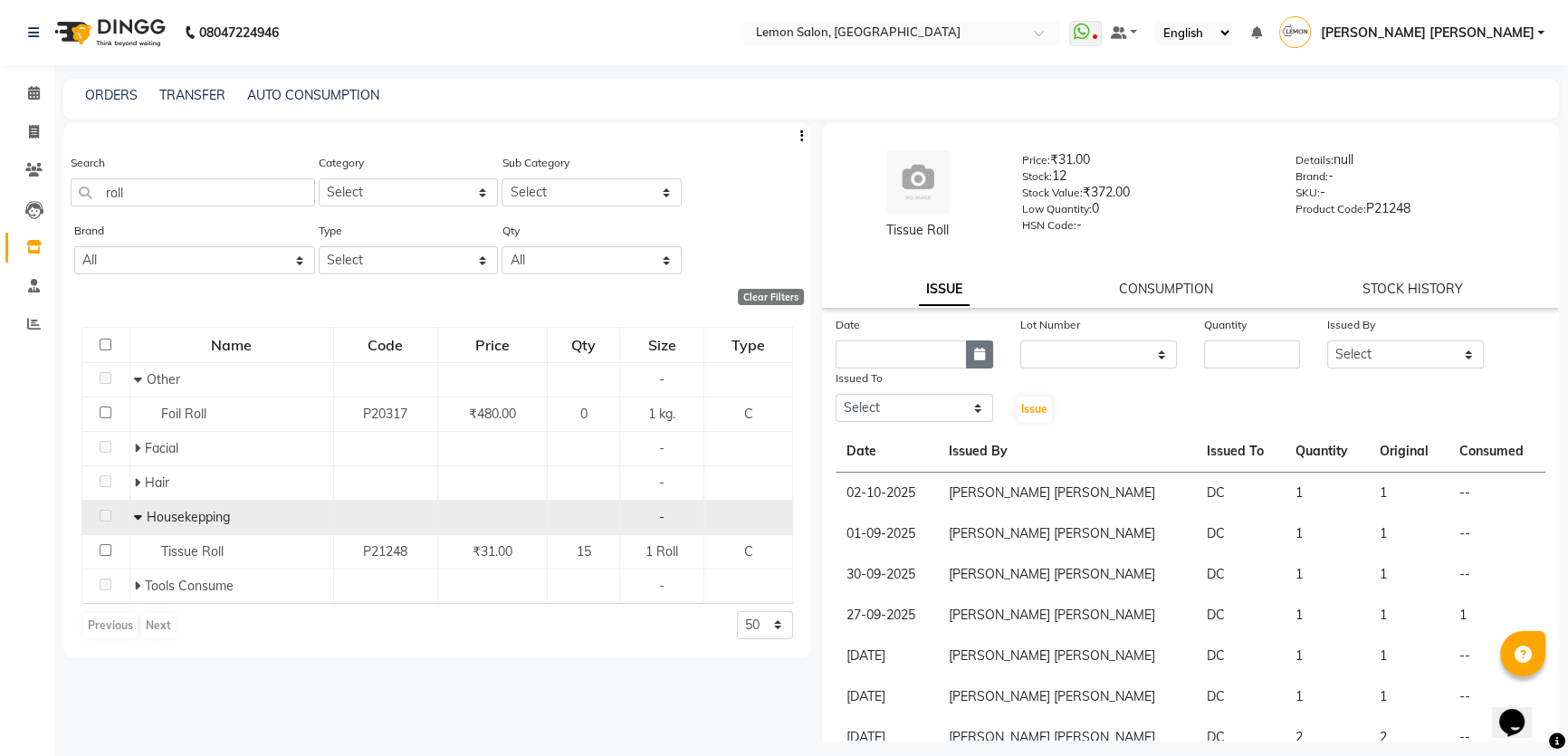
click at [983, 357] on button "button" at bounding box center [979, 354] width 28 height 28
select select "10"
select select "2025"
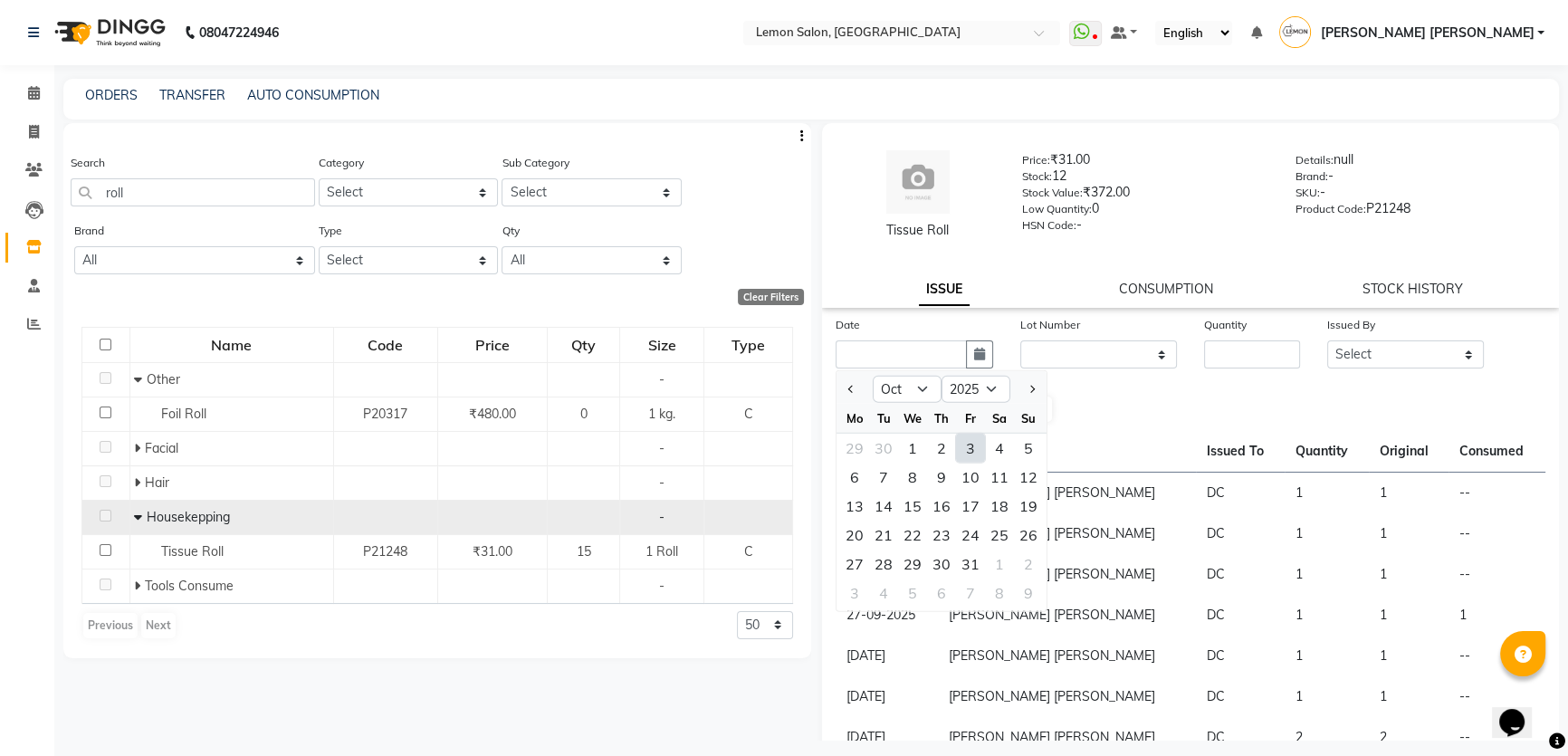
click at [956, 446] on div "3" at bounding box center [970, 449] width 29 height 29
type input "03-10-2025"
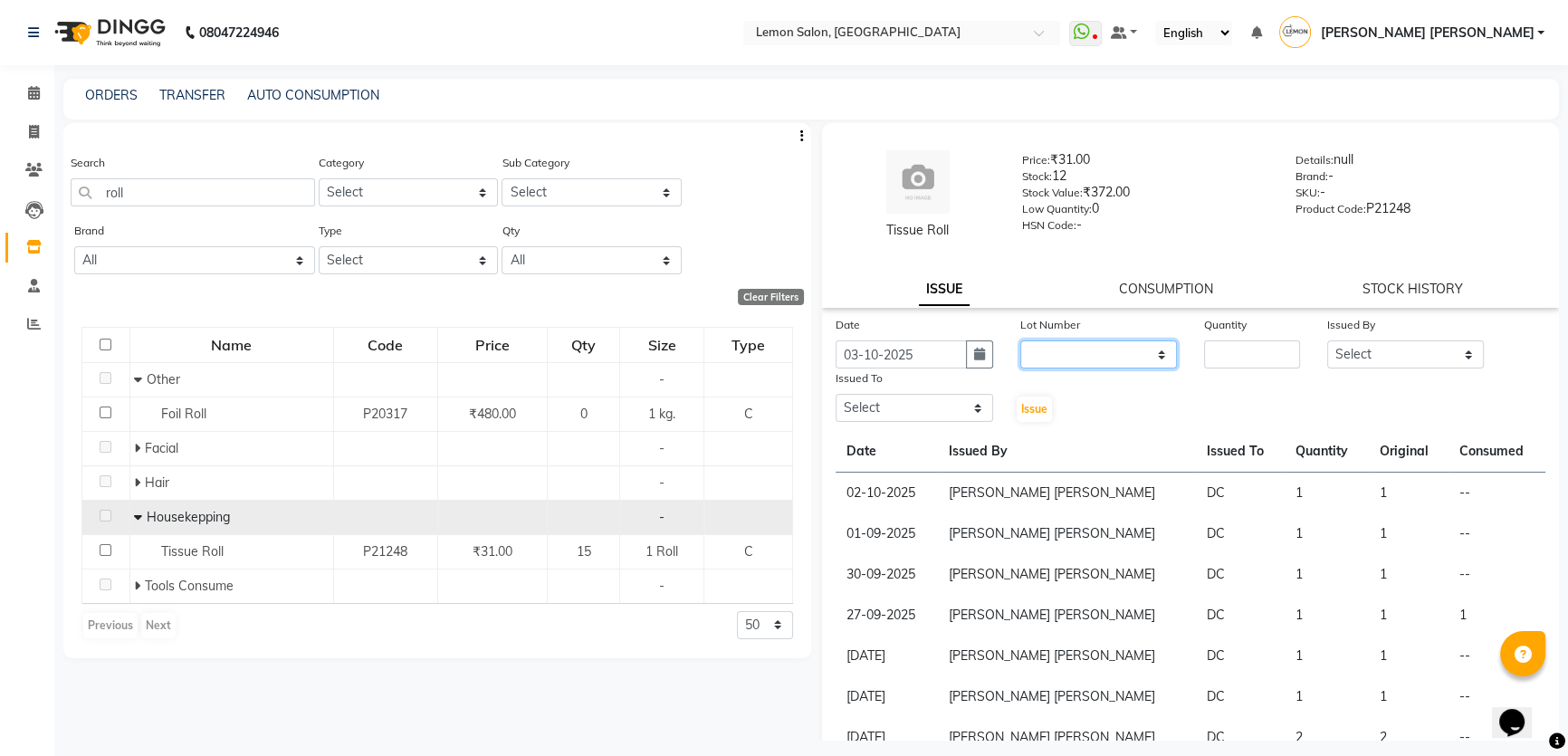
drag, startPoint x: 1070, startPoint y: 344, endPoint x: 1088, endPoint y: 368, distance: 30.0
click at [1070, 344] on select "None" at bounding box center [1099, 354] width 158 height 28
select select "0: null"
click at [1021, 340] on select "None" at bounding box center [1099, 354] width 158 height 28
click at [1213, 358] on input "number" at bounding box center [1252, 354] width 96 height 28
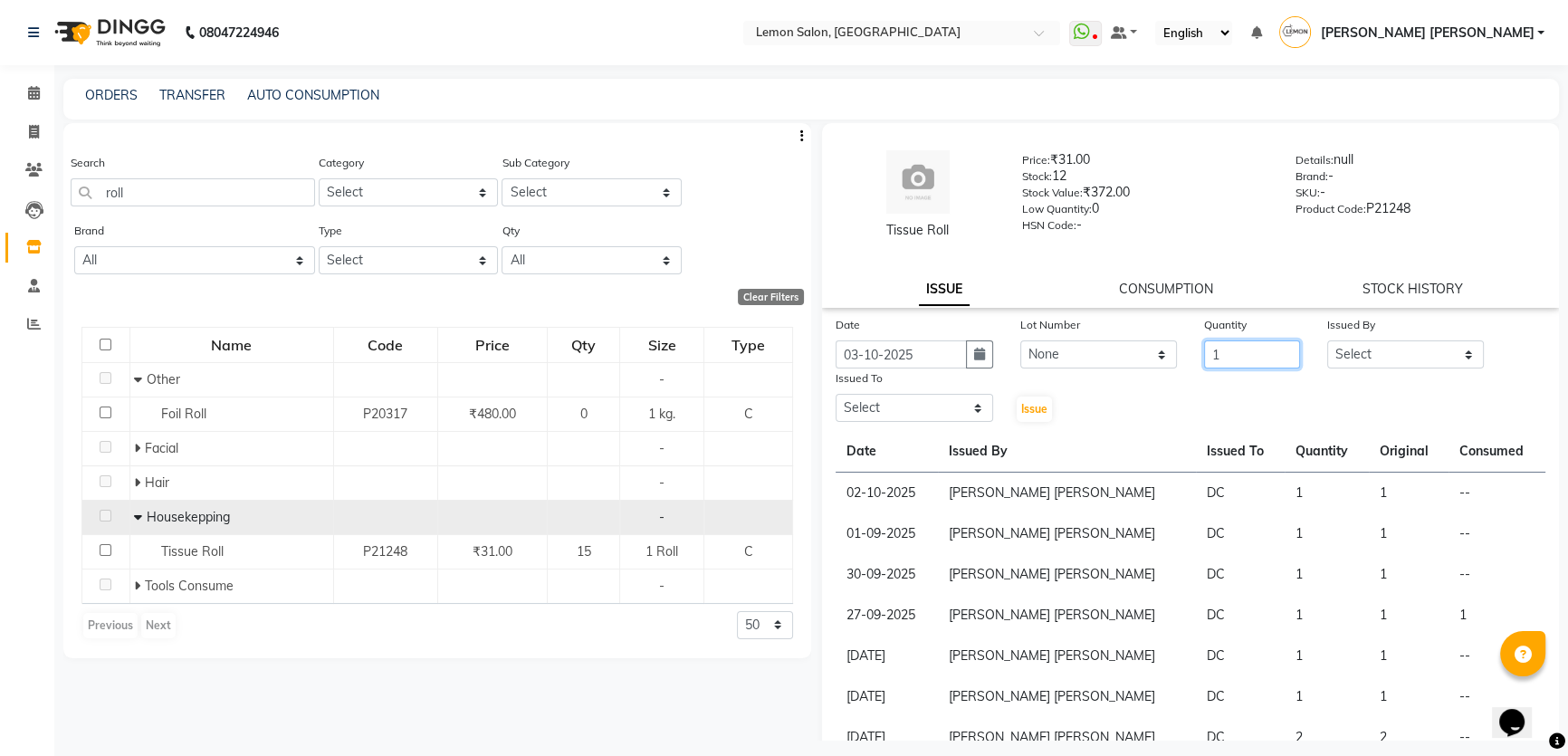
type input "1"
click at [1267, 359] on select "Select Adnan Shaikh Anamta Sayyed Apoorva Ssankar Arshad Shaikh DC Imran shaikh…" at bounding box center [1406, 354] width 158 height 28
select select "7570"
click at [1267, 340] on select "Select Adnan Shaikh Anamta Sayyed Apoorva Ssankar Arshad Shaikh DC Imran shaikh…" at bounding box center [1406, 354] width 158 height 28
click at [916, 426] on div "Date 03-10-2025 Lot Number None Quantity 1 Issued By Select Adnan Shaikh Anamta…" at bounding box center [1190, 617] width 737 height 604
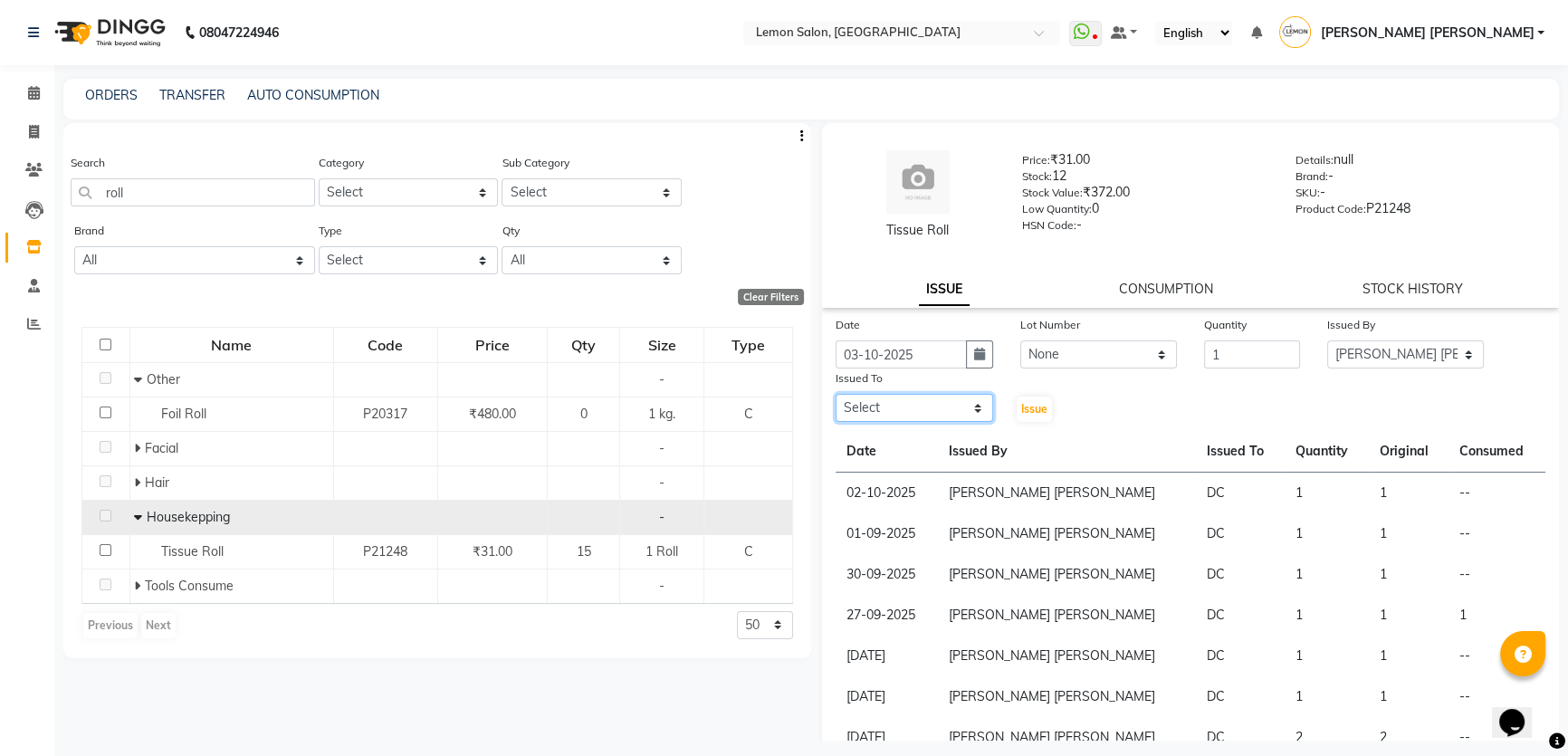
click at [922, 411] on select "Select Adnan Shaikh Anamta Sayyed Apoorva Ssankar Arshad Shaikh DC Imran shaikh…" at bounding box center [914, 407] width 158 height 28
select select "7891"
click at [835, 395] on select "Select Adnan Shaikh Anamta Sayyed Apoorva Ssankar Arshad Shaikh DC Imran shaikh…" at bounding box center [914, 407] width 158 height 28
click at [1031, 421] on button "Issue" at bounding box center [1034, 409] width 35 height 26
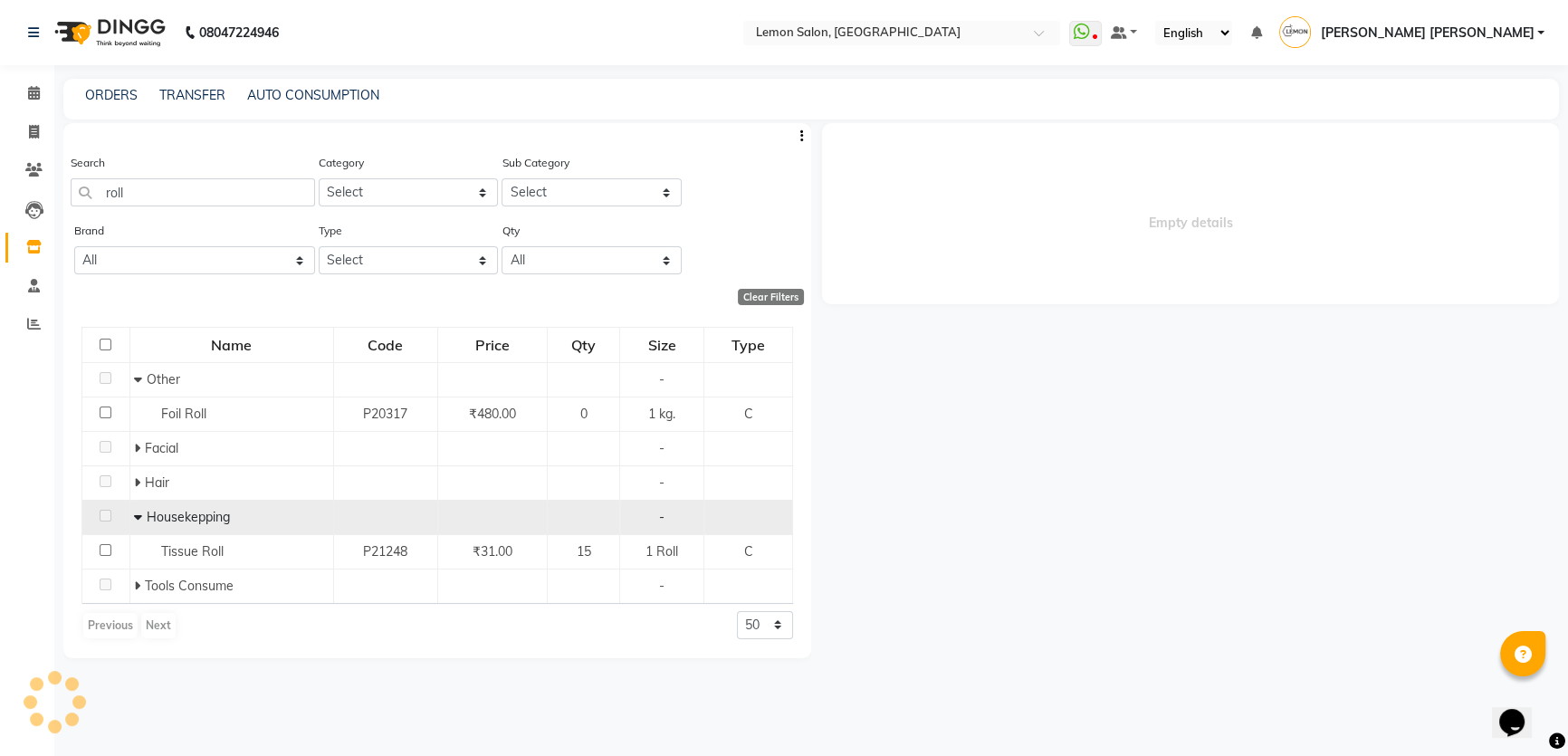
select select
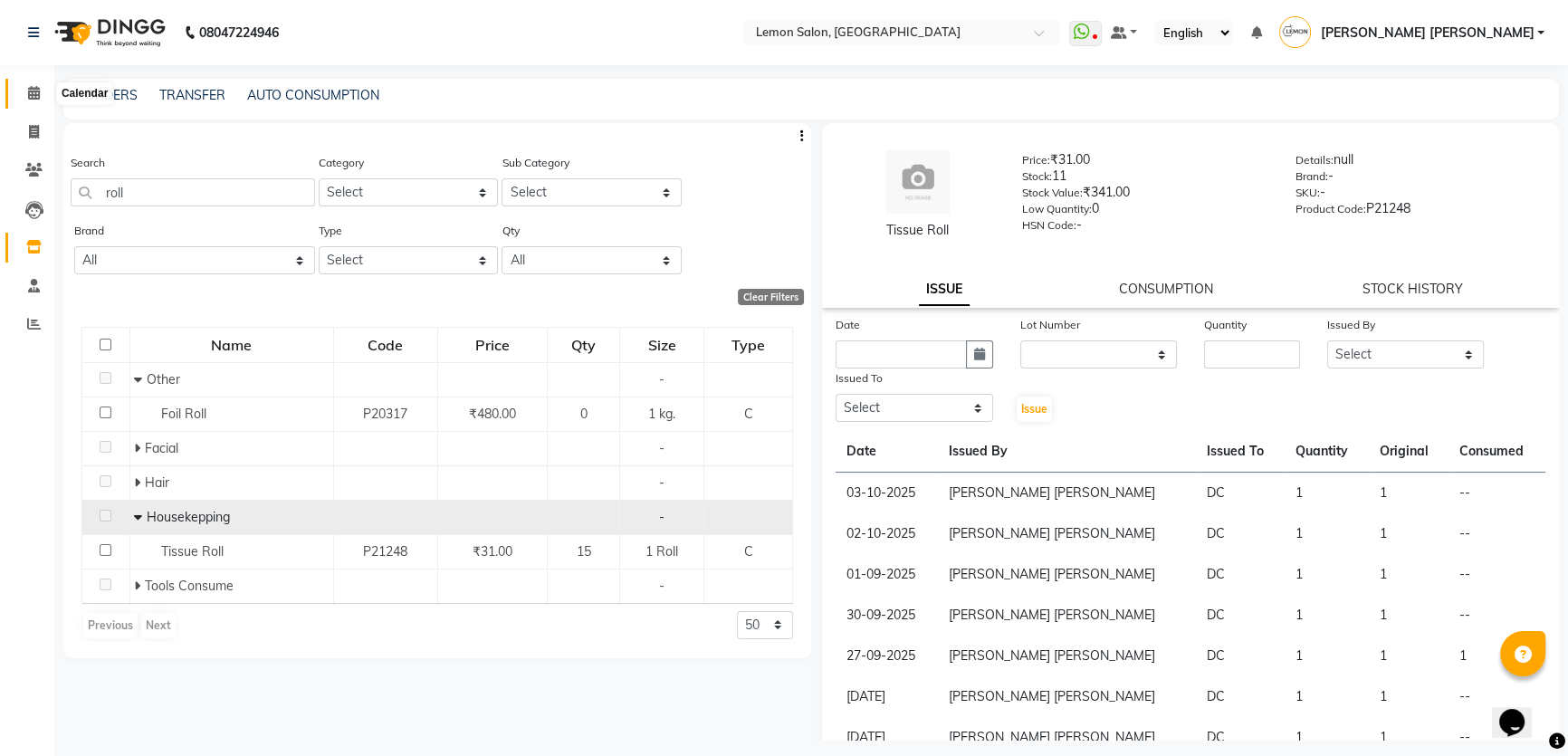
click at [36, 94] on icon at bounding box center [34, 93] width 12 height 14
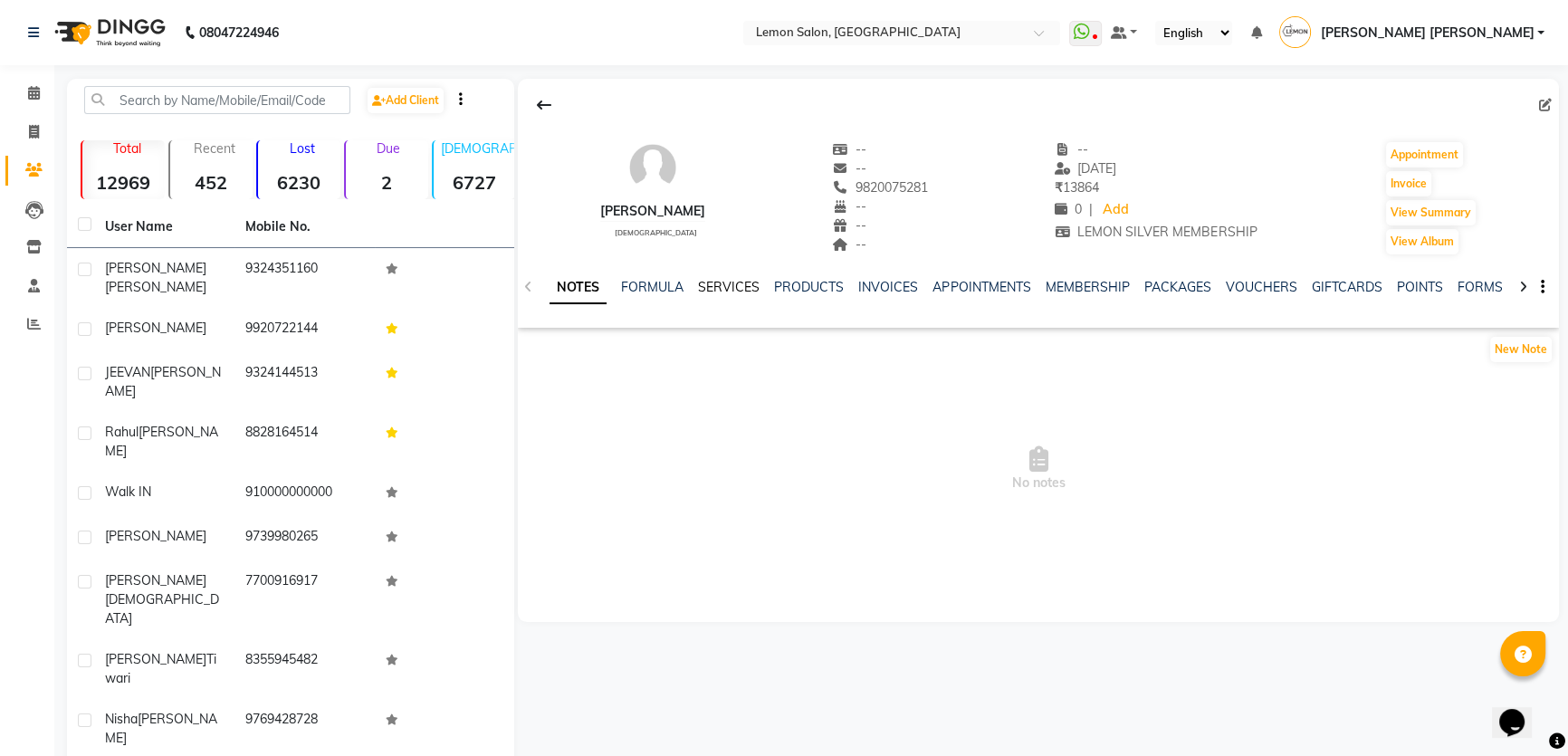
click at [734, 287] on link "SERVICES" at bounding box center [728, 287] width 61 height 17
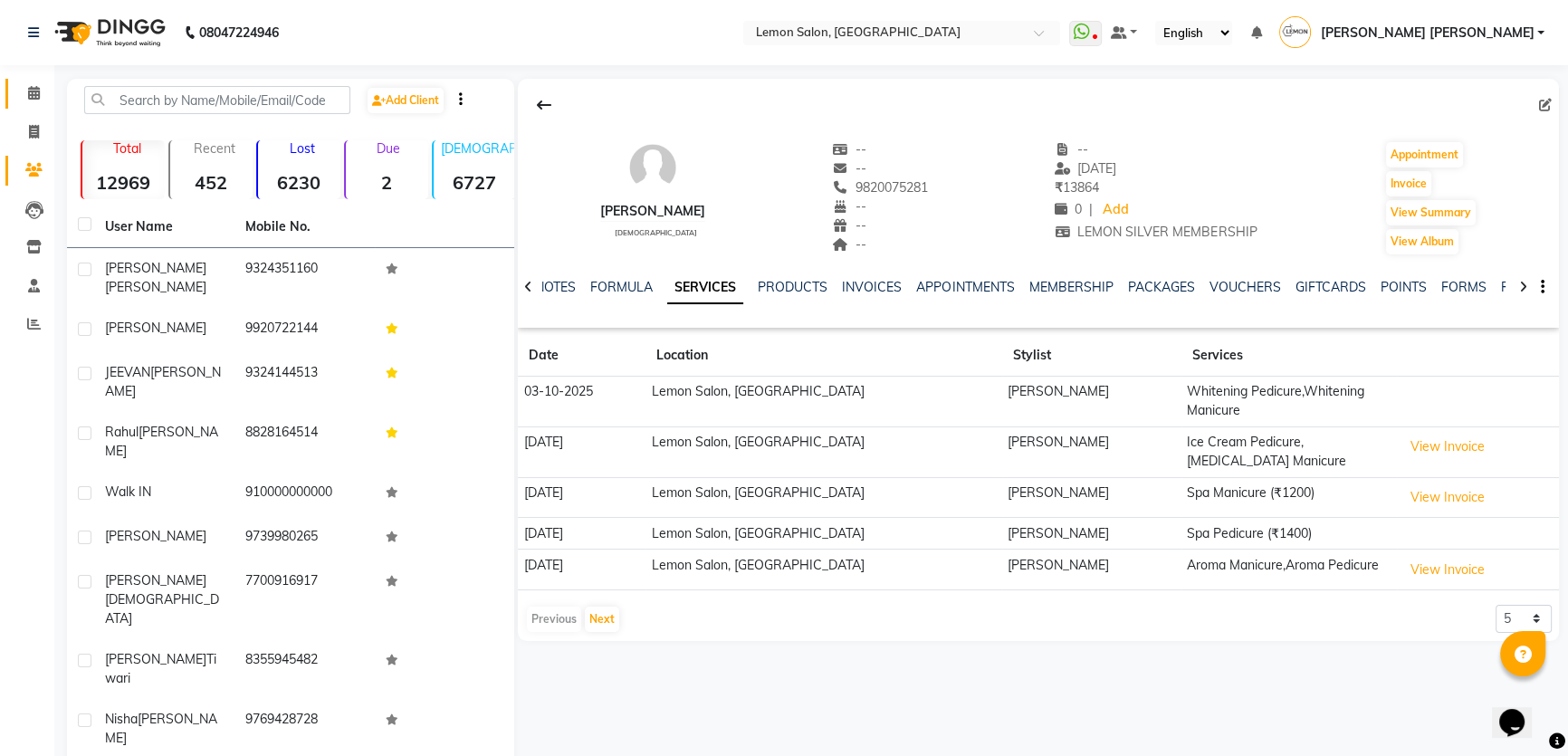
click at [33, 91] on icon at bounding box center [34, 93] width 12 height 14
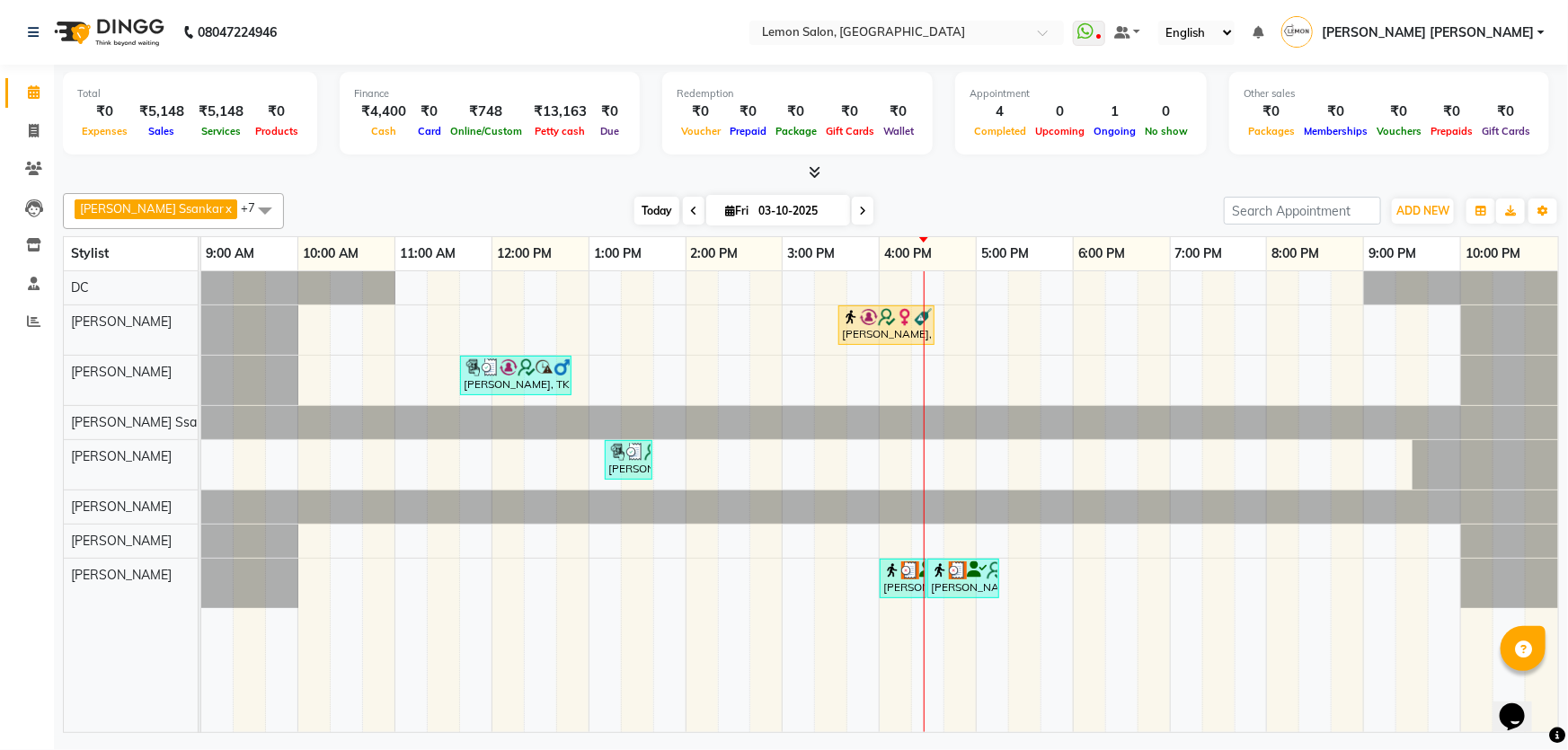
click at [638, 208] on span "Today" at bounding box center [656, 210] width 45 height 28
click at [550, 130] on span "Petty cash" at bounding box center [560, 131] width 59 height 13
click at [45, 242] on span at bounding box center [34, 246] width 32 height 21
select select
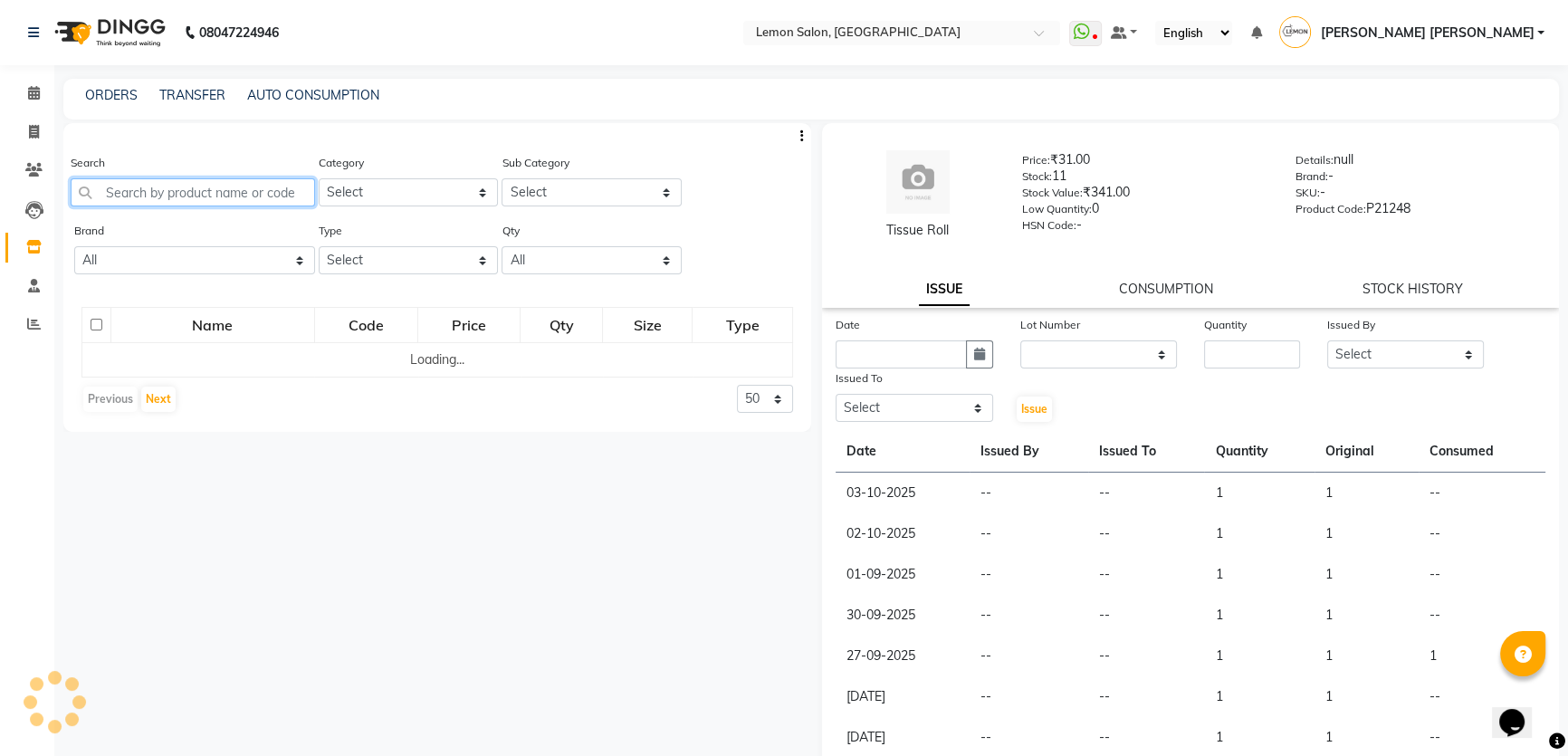
click at [158, 181] on input "text" at bounding box center [193, 192] width 245 height 28
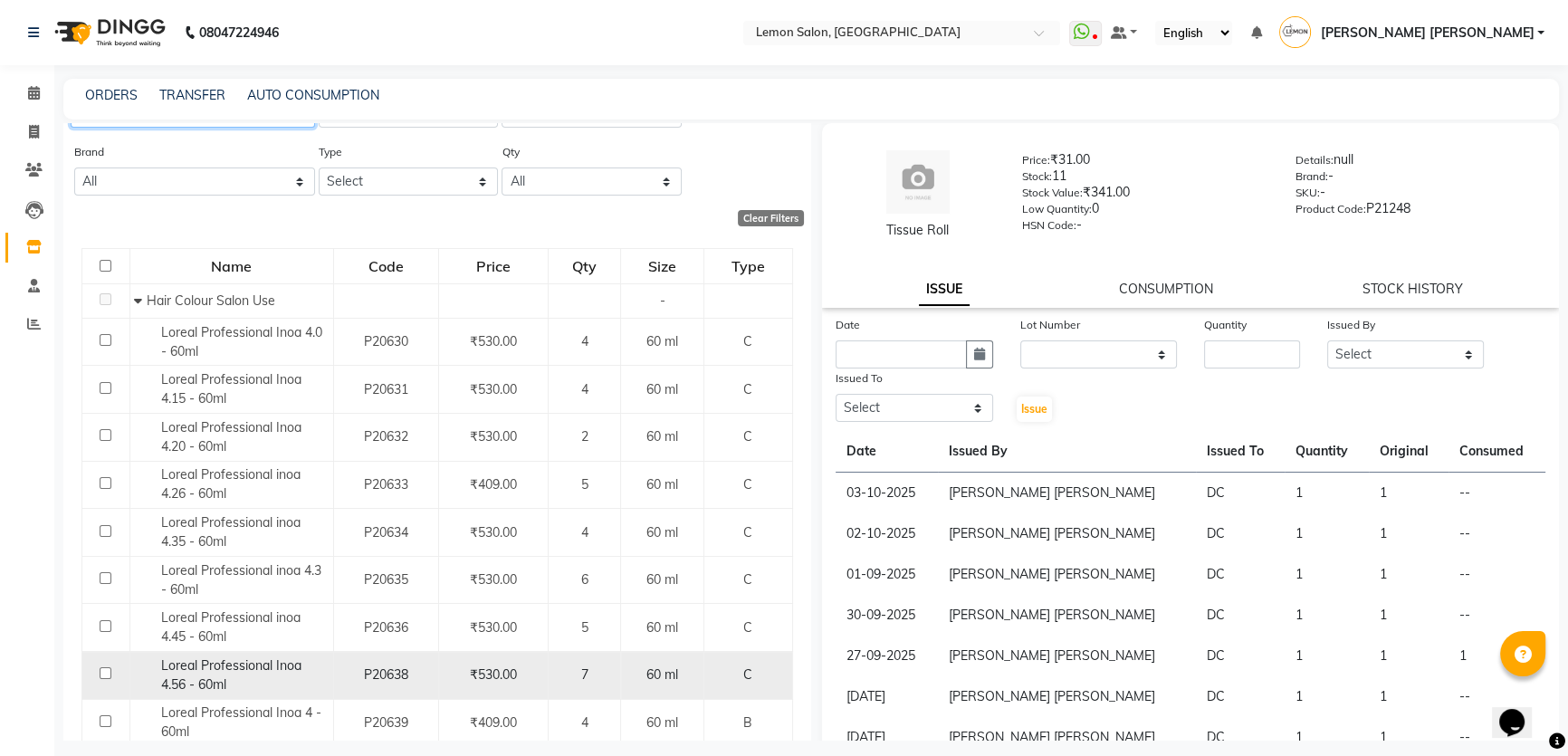
scroll to position [139, 0]
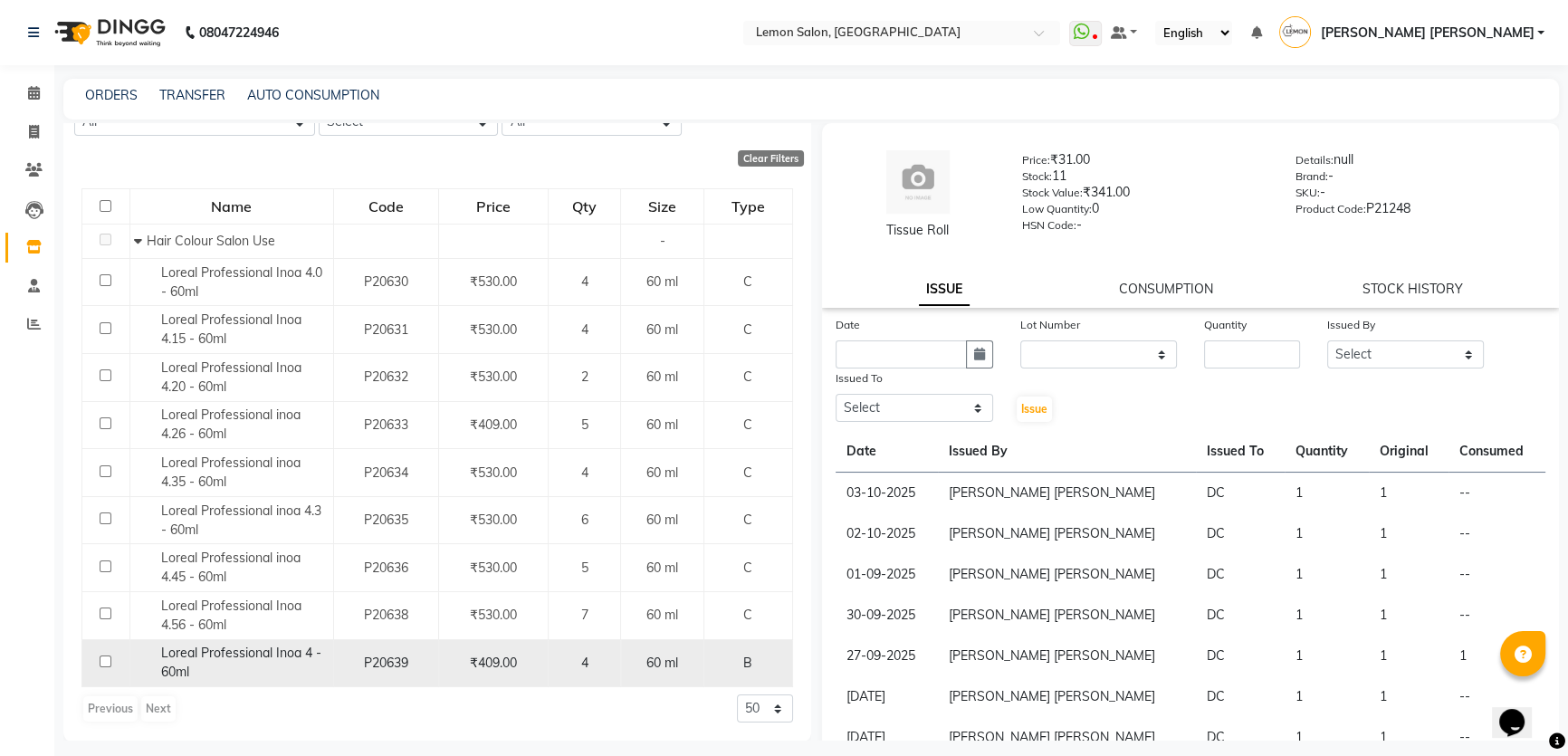
type input "inoa 4"
click at [239, 642] on td "Loreal Professional Inoa 4 - 60ml" at bounding box center [231, 663] width 204 height 48
click at [245, 667] on div "Loreal Professional Inoa 4 - 60ml" at bounding box center [230, 662] width 193 height 38
select select
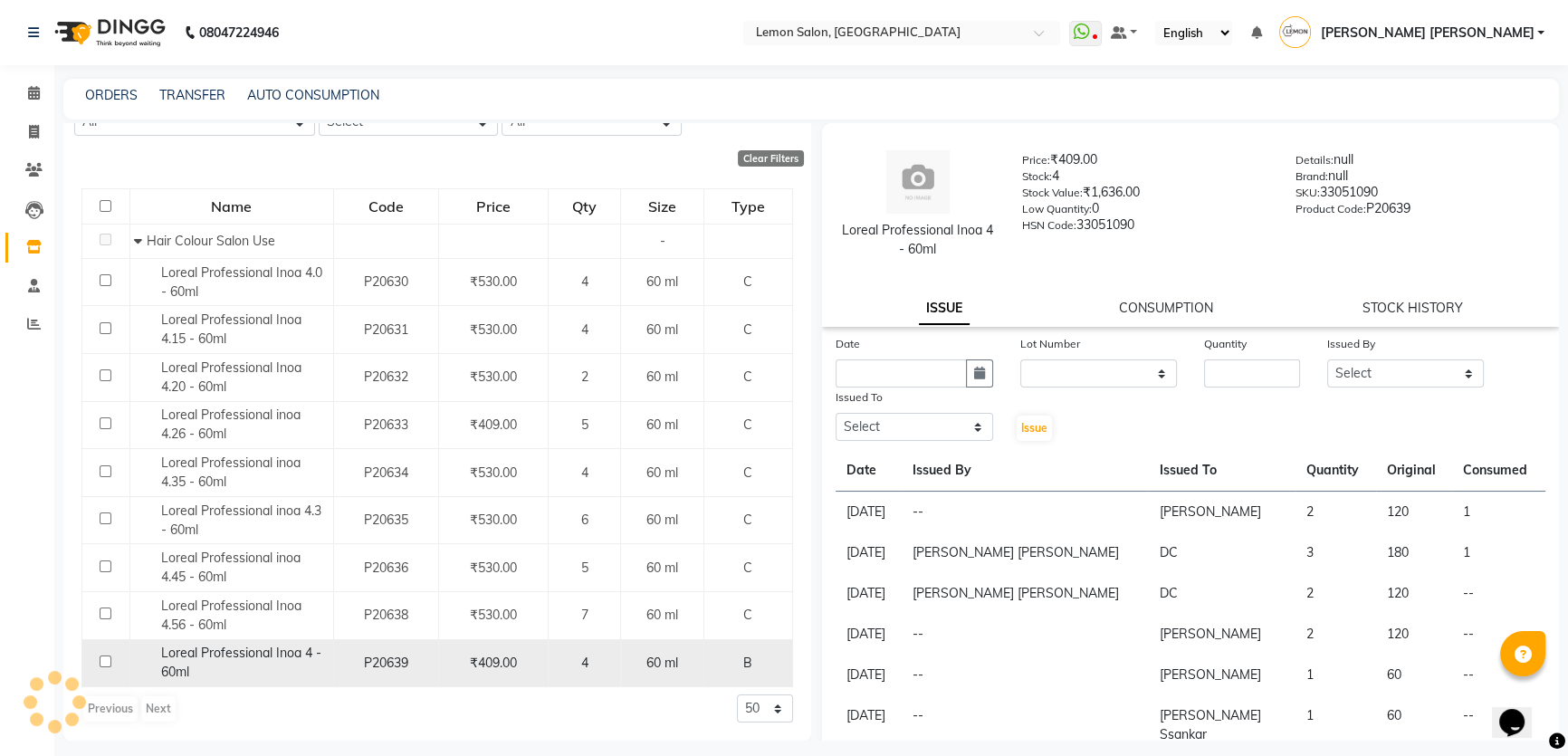
click at [267, 658] on span "Loreal Professional Inoa 4 - 60ml" at bounding box center [241, 662] width 160 height 35
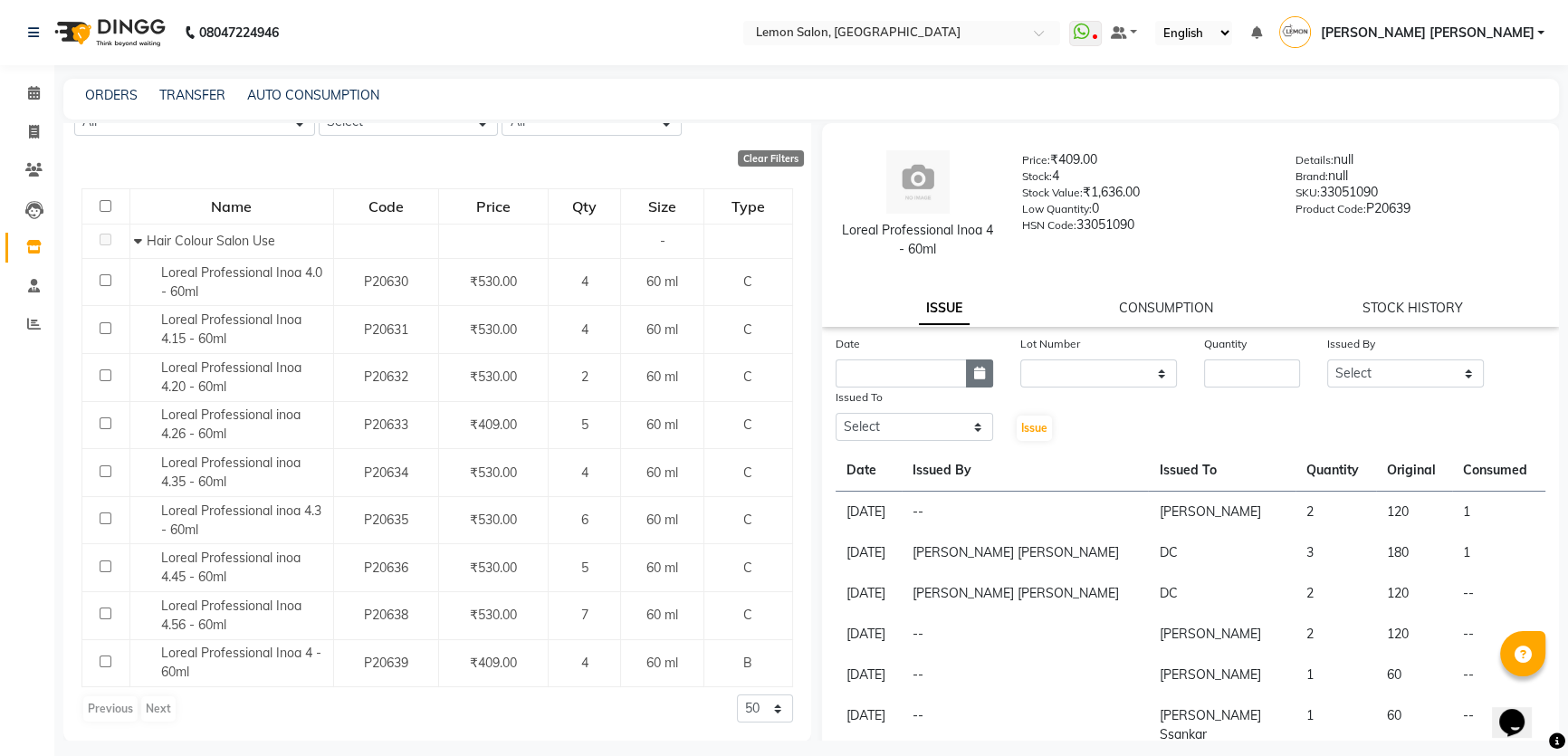
click at [977, 367] on icon "button" at bounding box center [979, 373] width 11 height 13
select select "10"
select select "2025"
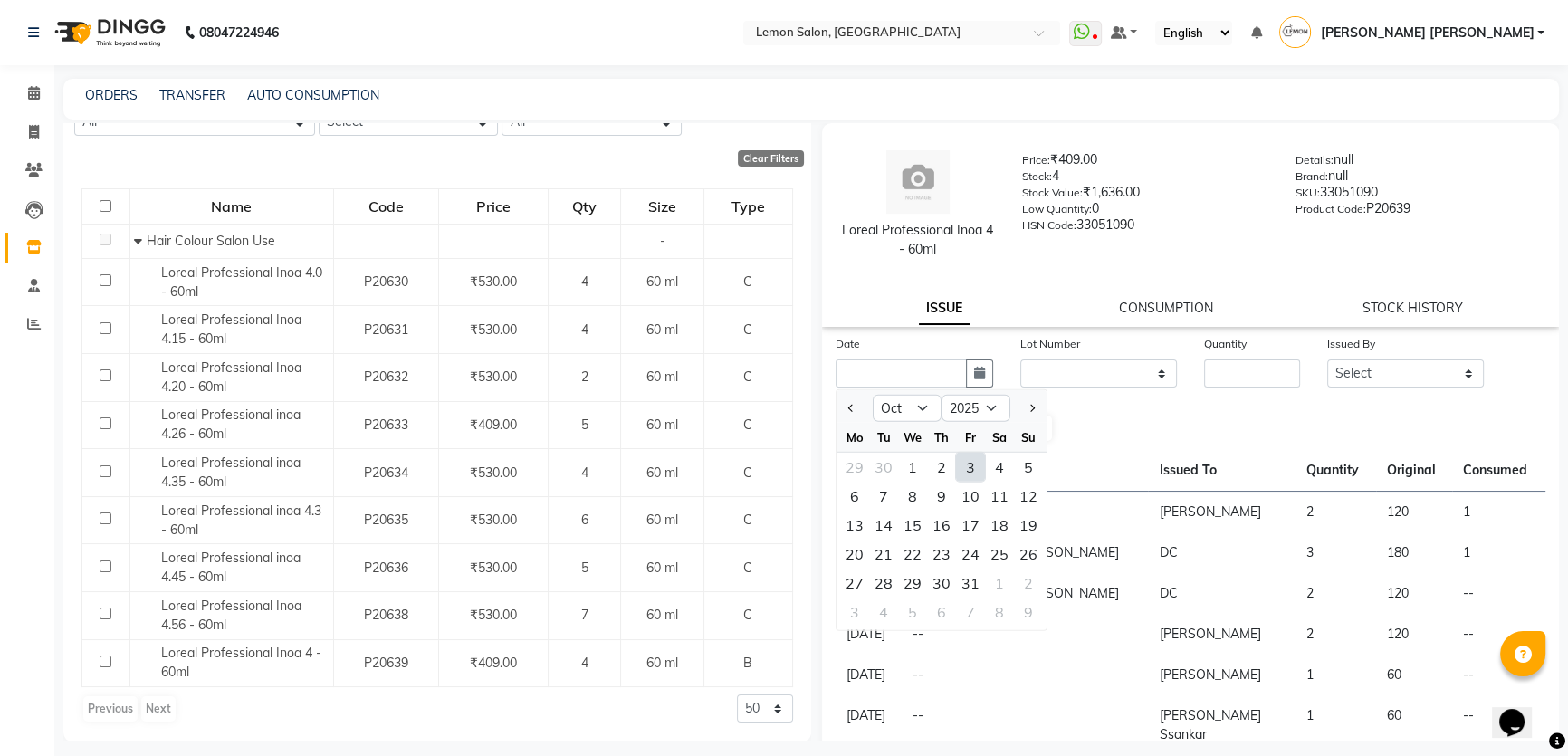
click at [966, 466] on div "3" at bounding box center [970, 468] width 29 height 29
type input "03-10-2025"
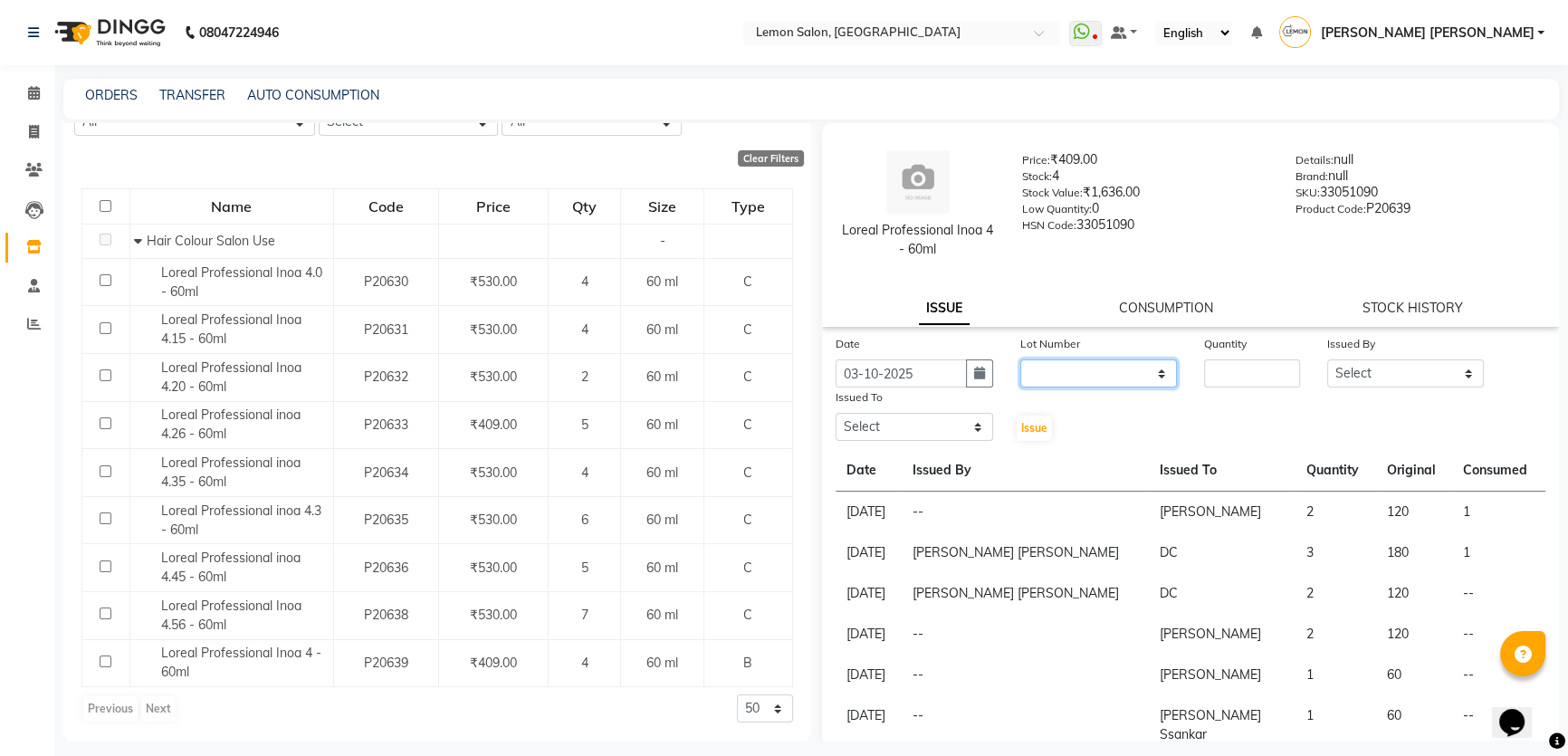
drag, startPoint x: 1093, startPoint y: 363, endPoint x: 1093, endPoint y: 387, distance: 24.0
click at [1093, 363] on select "None" at bounding box center [1099, 373] width 158 height 28
select select "0: null"
click at [1021, 360] on select "None" at bounding box center [1099, 373] width 158 height 28
click at [1249, 362] on input "number" at bounding box center [1252, 373] width 96 height 28
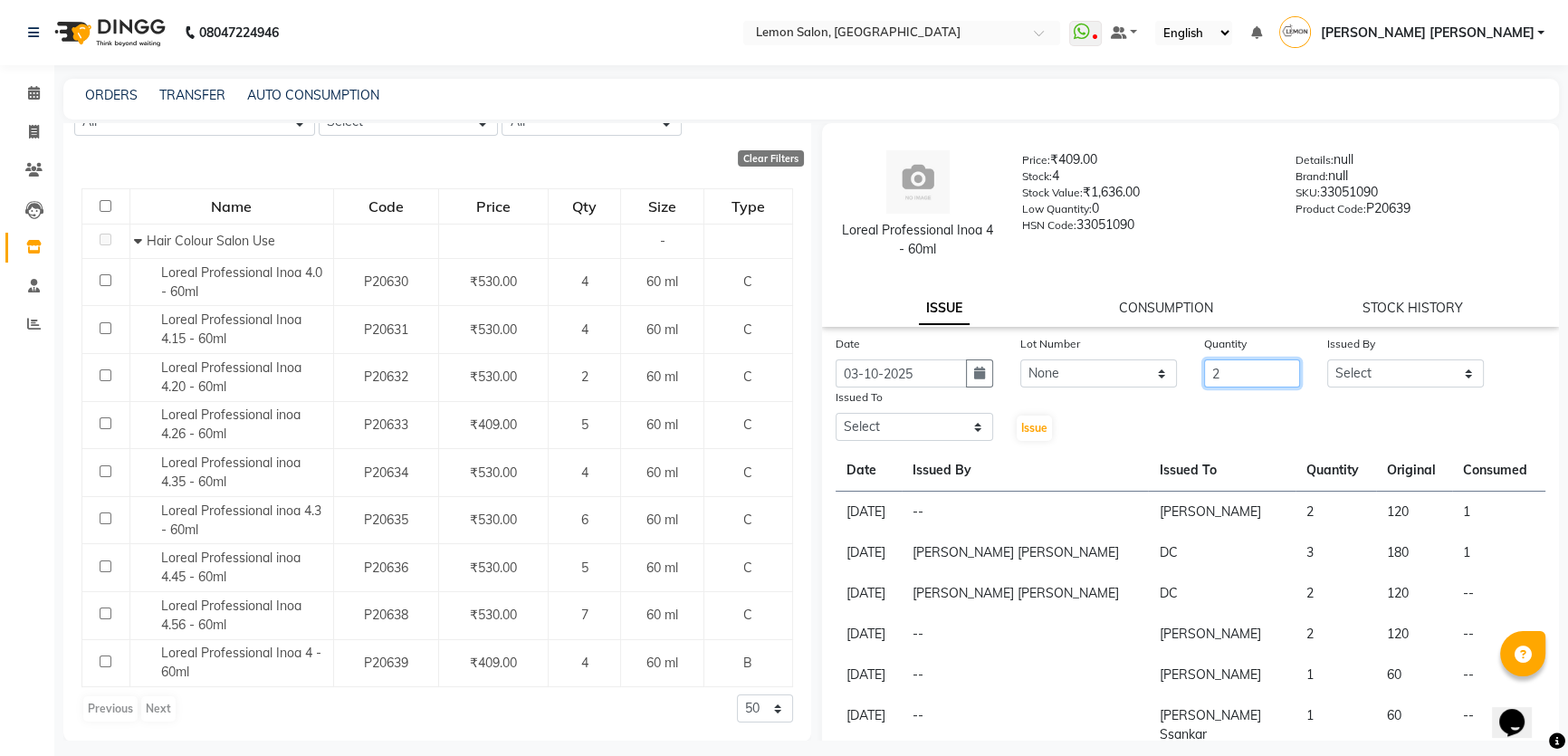
type input "2"
click at [1393, 381] on select "Select [PERSON_NAME] [PERSON_NAME] [PERSON_NAME] DC [PERSON_NAME] [PERSON_NAME]…" at bounding box center [1406, 373] width 158 height 28
select select "7570"
click at [1327, 360] on select "Select [PERSON_NAME] [PERSON_NAME] [PERSON_NAME] DC [PERSON_NAME] [PERSON_NAME]…" at bounding box center [1406, 373] width 158 height 28
click at [923, 434] on select "Select [PERSON_NAME] [PERSON_NAME] [PERSON_NAME] DC [PERSON_NAME] [PERSON_NAME]…" at bounding box center [914, 427] width 158 height 28
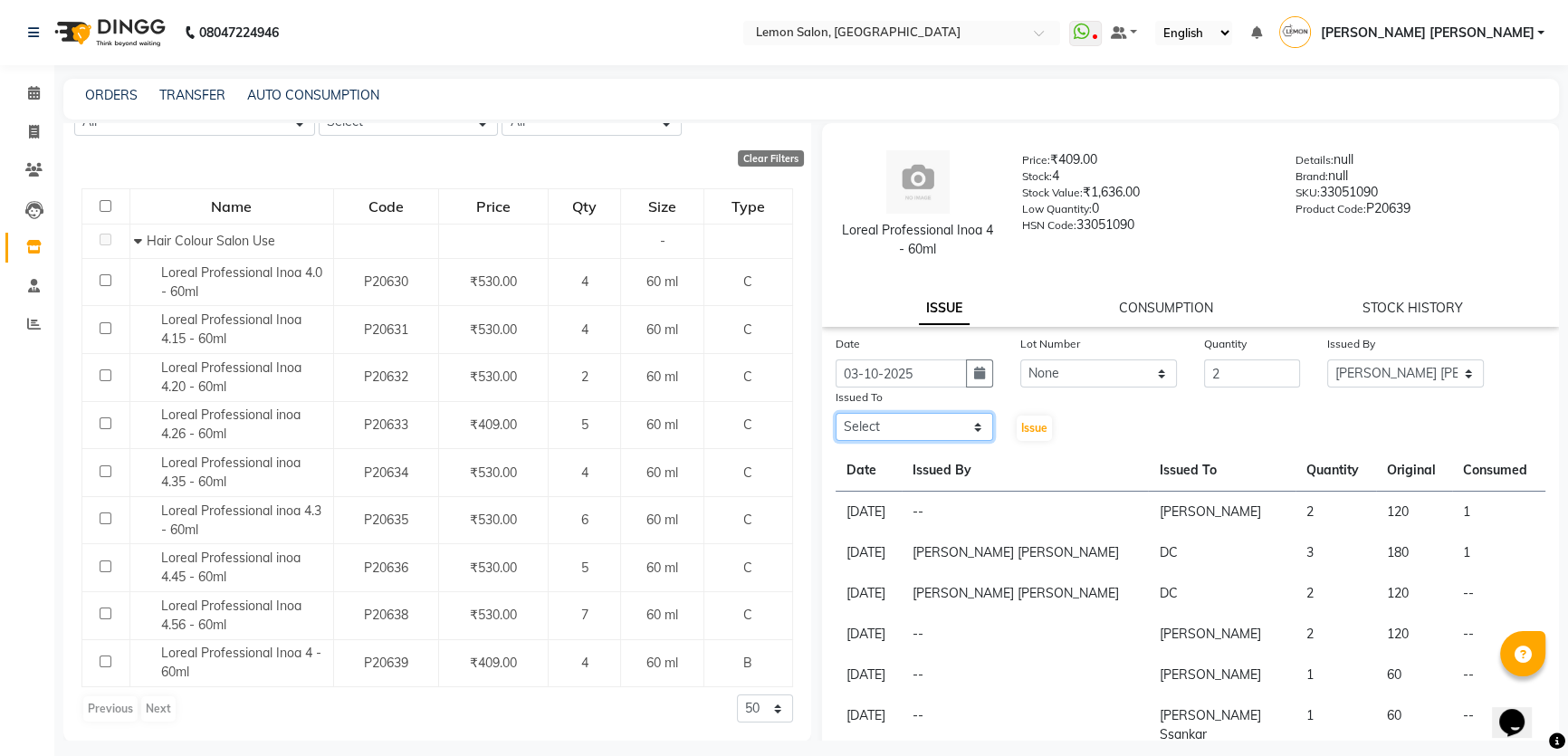
select select "30692"
click at [835, 414] on select "Select [PERSON_NAME] [PERSON_NAME] [PERSON_NAME] DC [PERSON_NAME] [PERSON_NAME]…" at bounding box center [914, 427] width 158 height 28
drag, startPoint x: 1026, startPoint y: 426, endPoint x: 1579, endPoint y: 385, distance: 554.5
click at [1029, 426] on span "Issue" at bounding box center [1034, 428] width 27 height 14
select select
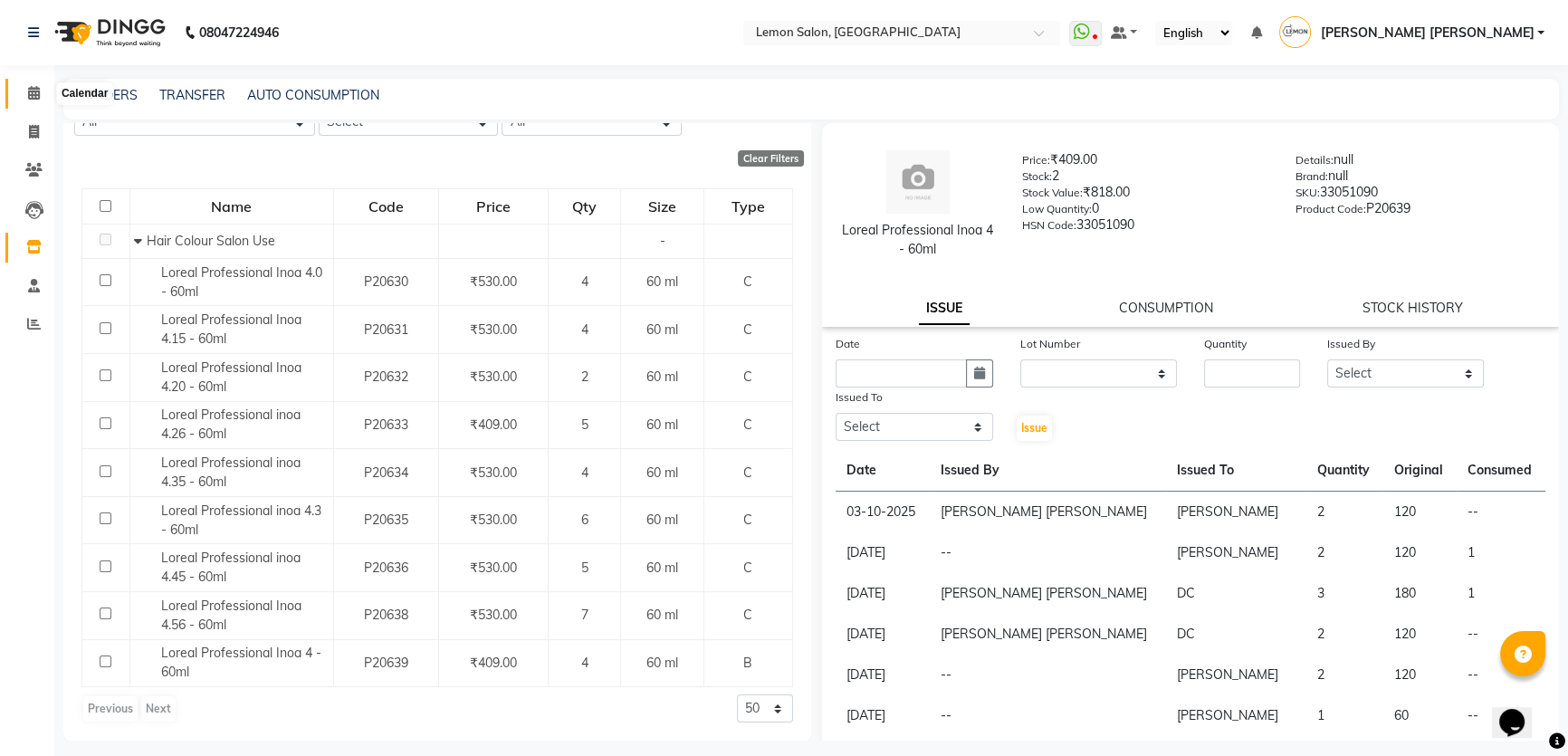
click at [29, 84] on span at bounding box center [34, 94] width 32 height 21
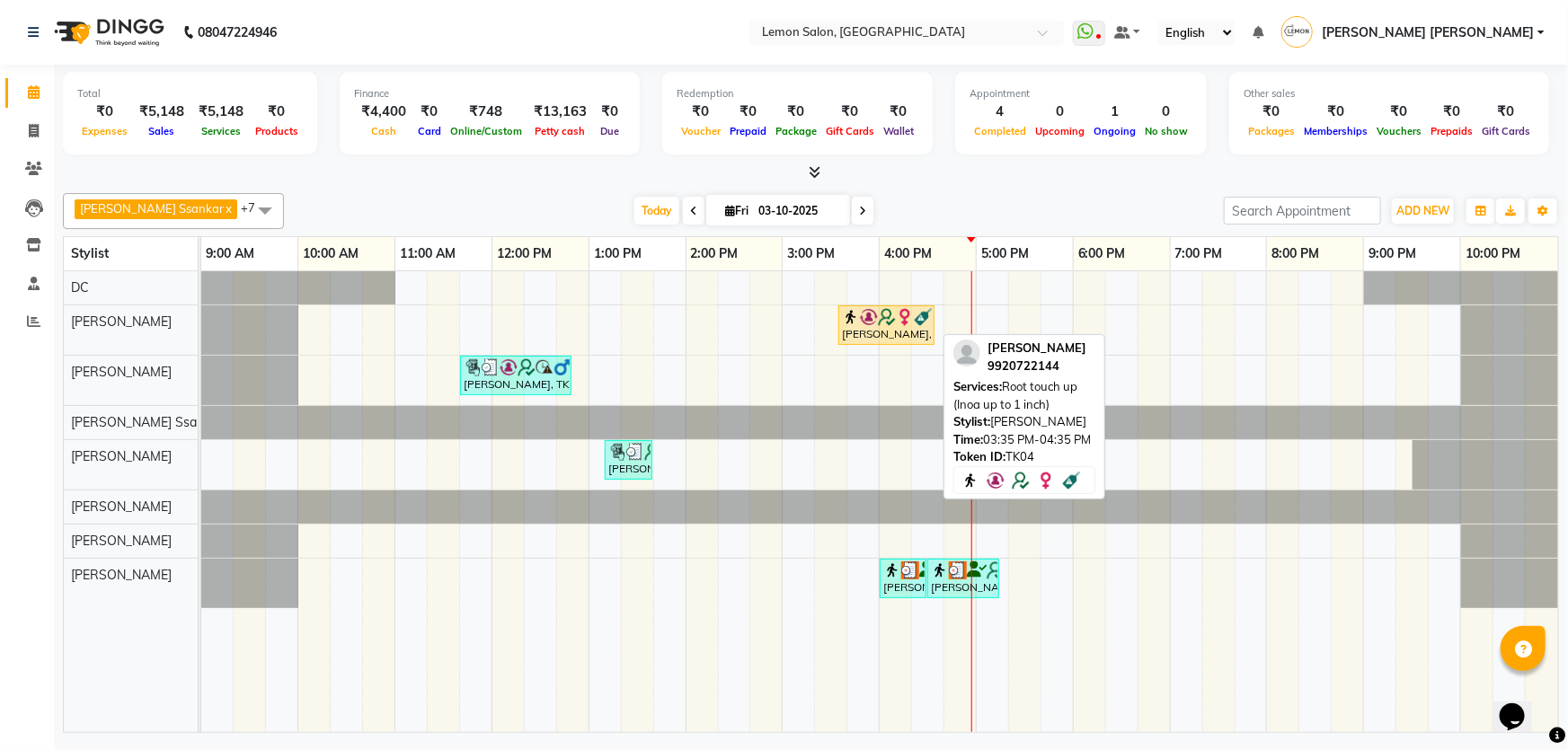
click at [864, 330] on div "[PERSON_NAME], TK04, 03:35 PM-04:35 PM, Root touch up (Inoa up to 1 inch)" at bounding box center [886, 326] width 93 height 35
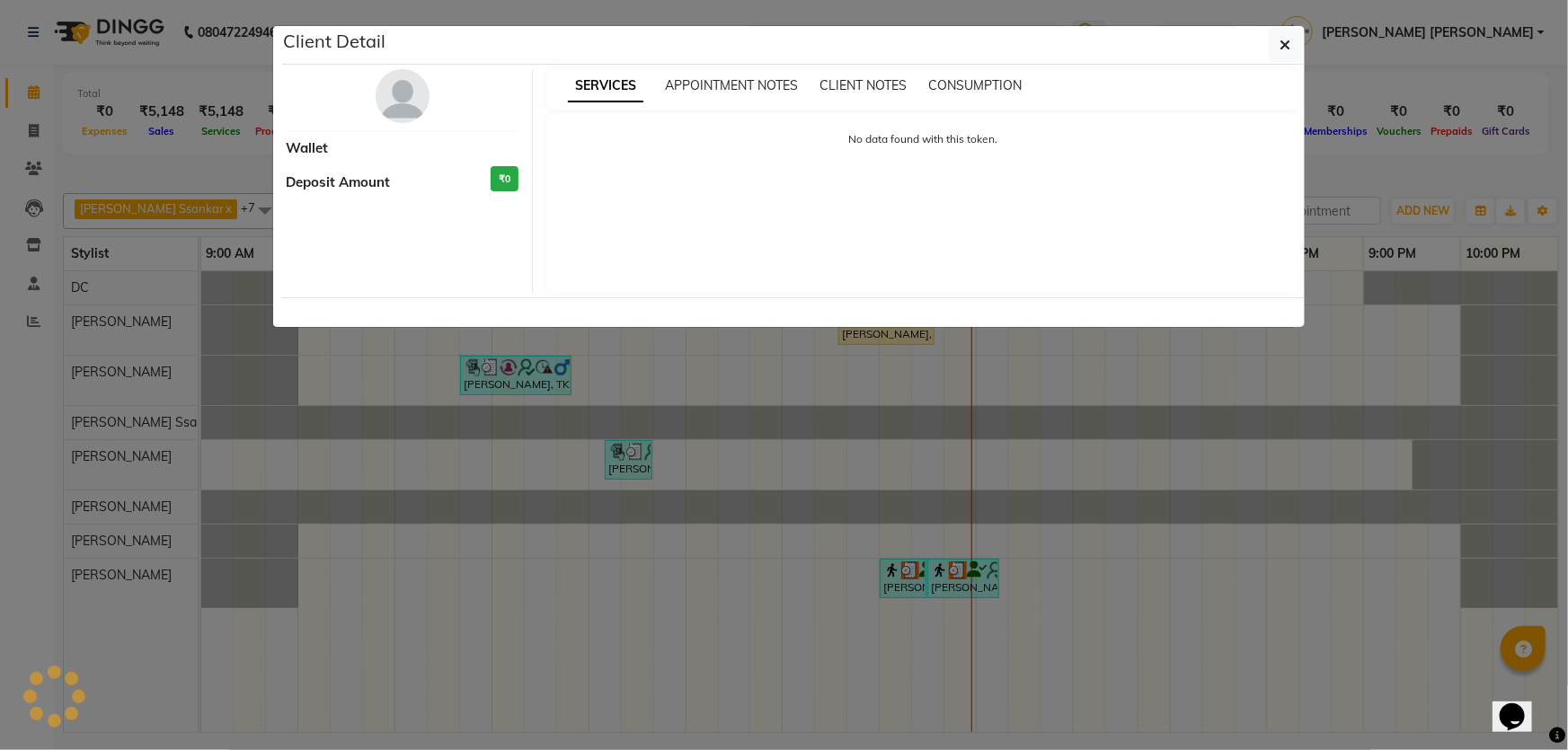
select select "1"
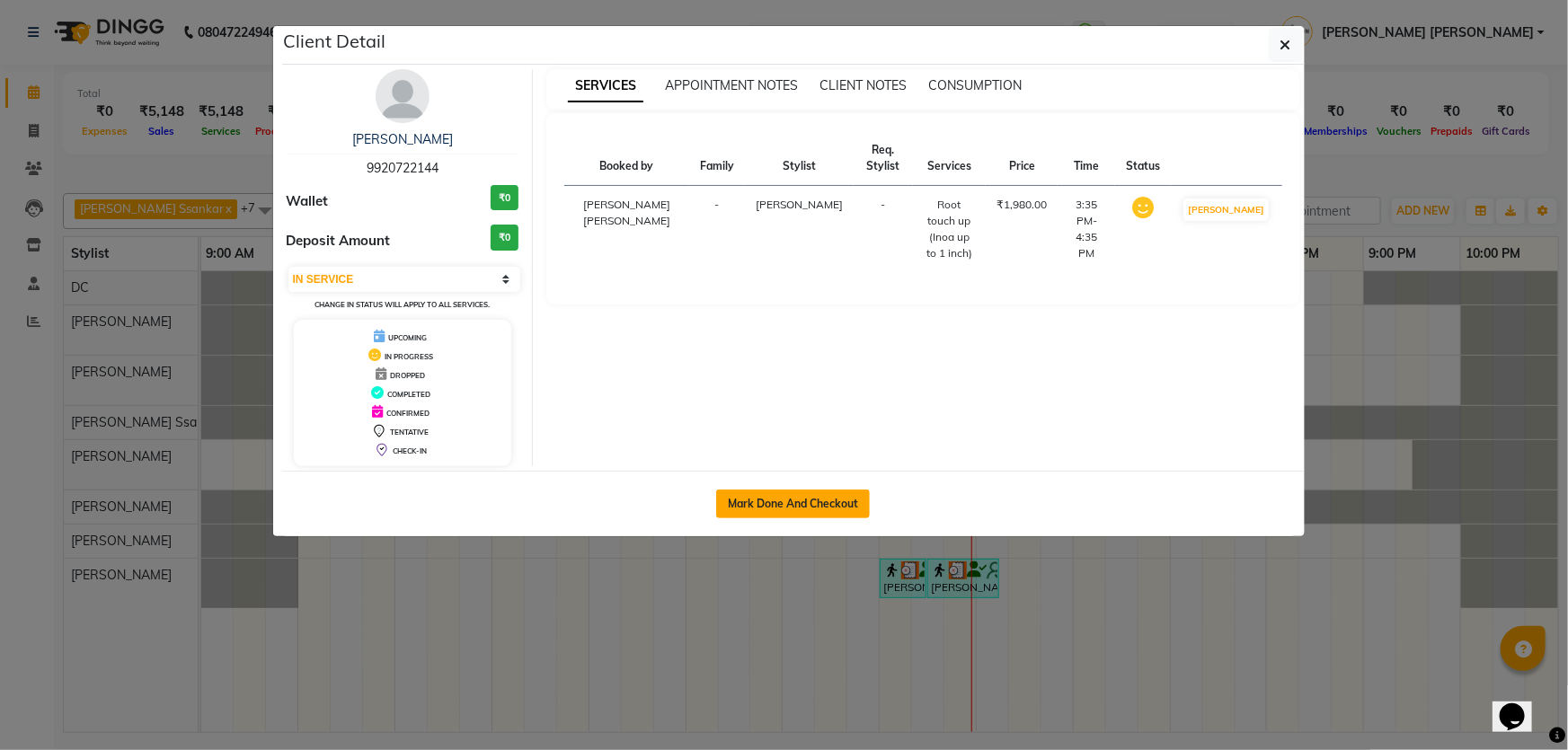
click at [781, 501] on button "Mark Done And Checkout" at bounding box center [793, 504] width 154 height 29
select select "568"
select select "service"
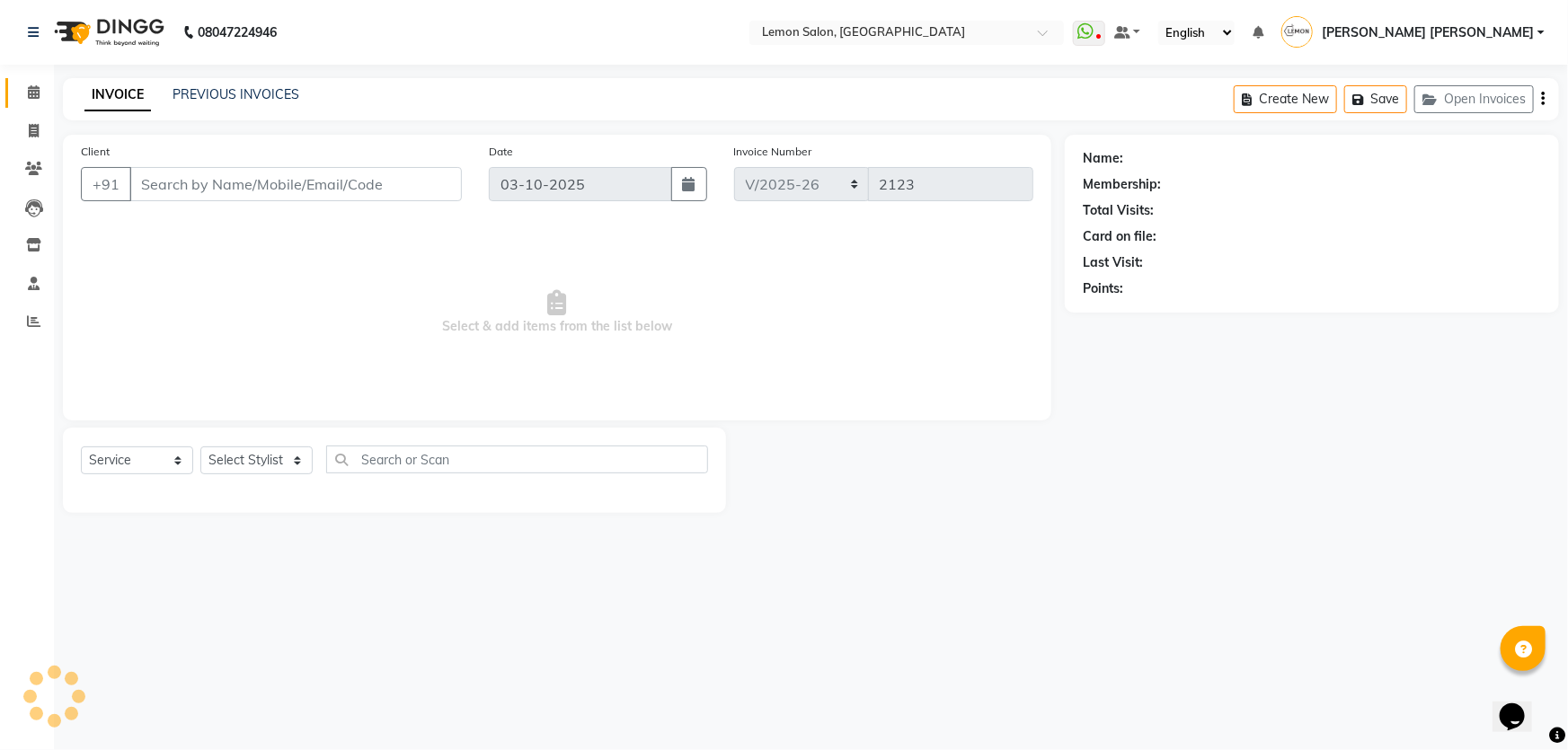
type input "9920722144"
select select "30692"
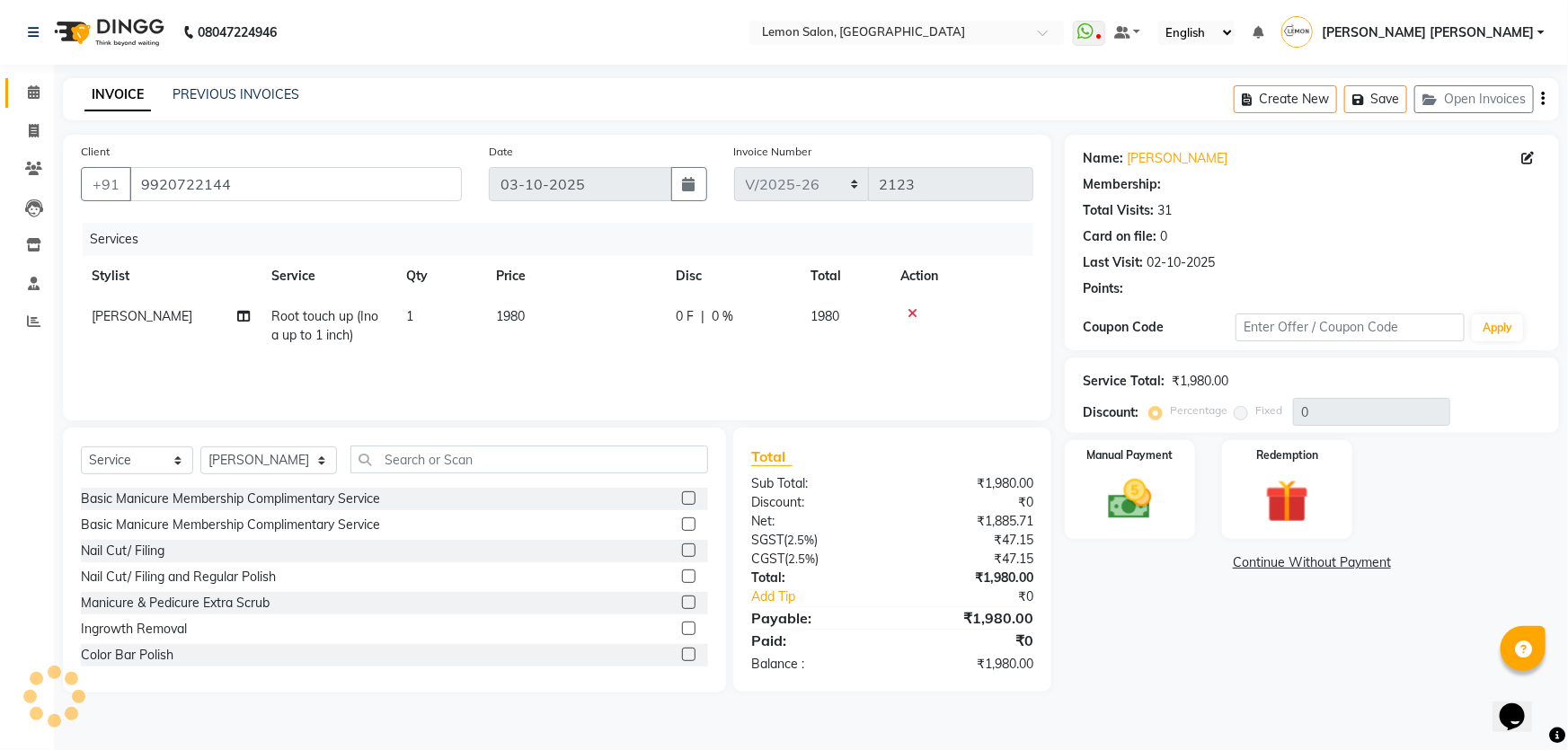
type input "20"
select select "1: Object"
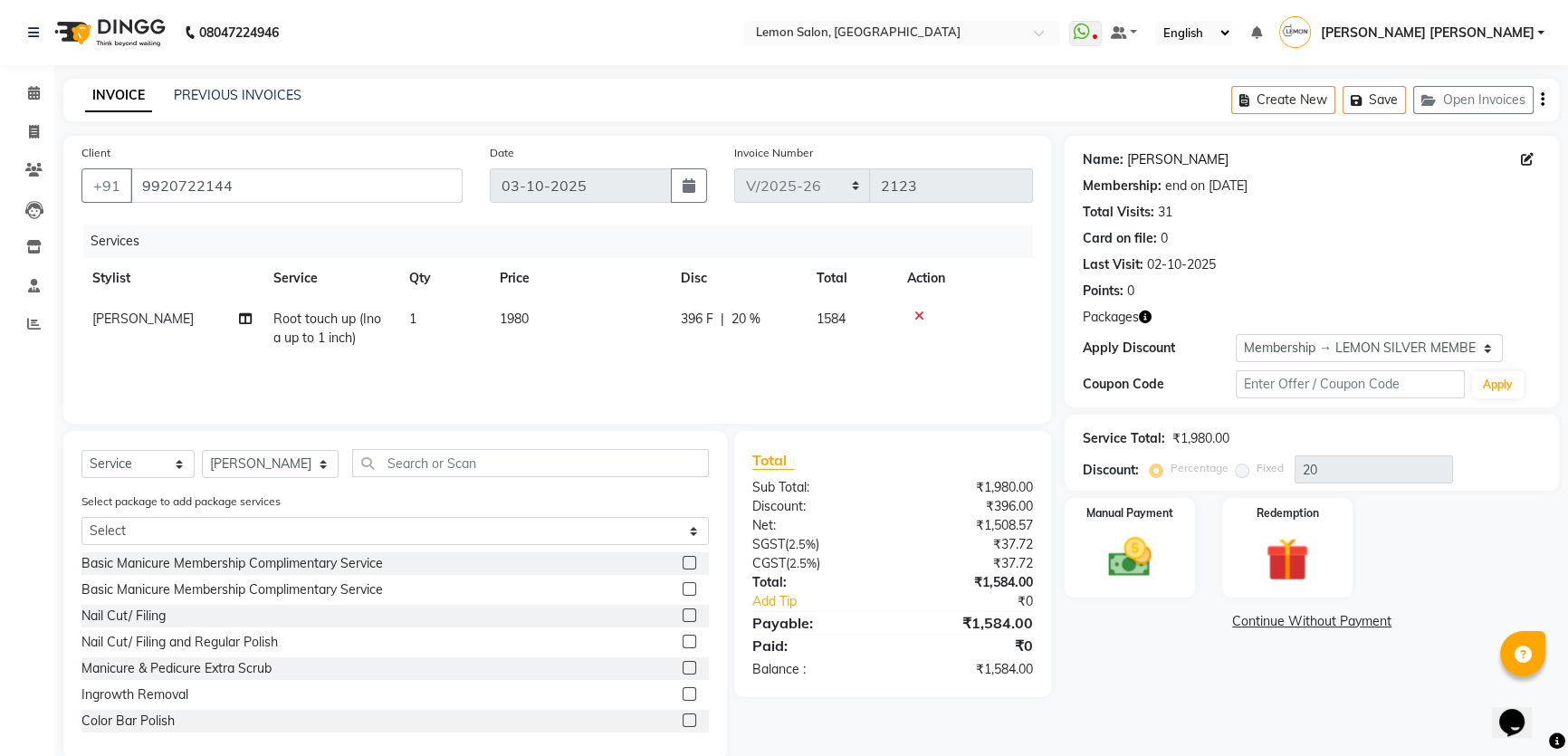
click at [1143, 167] on link "Dr. Atiya" at bounding box center [1177, 160] width 102 height 19
click at [449, 472] on input "text" at bounding box center [530, 463] width 357 height 28
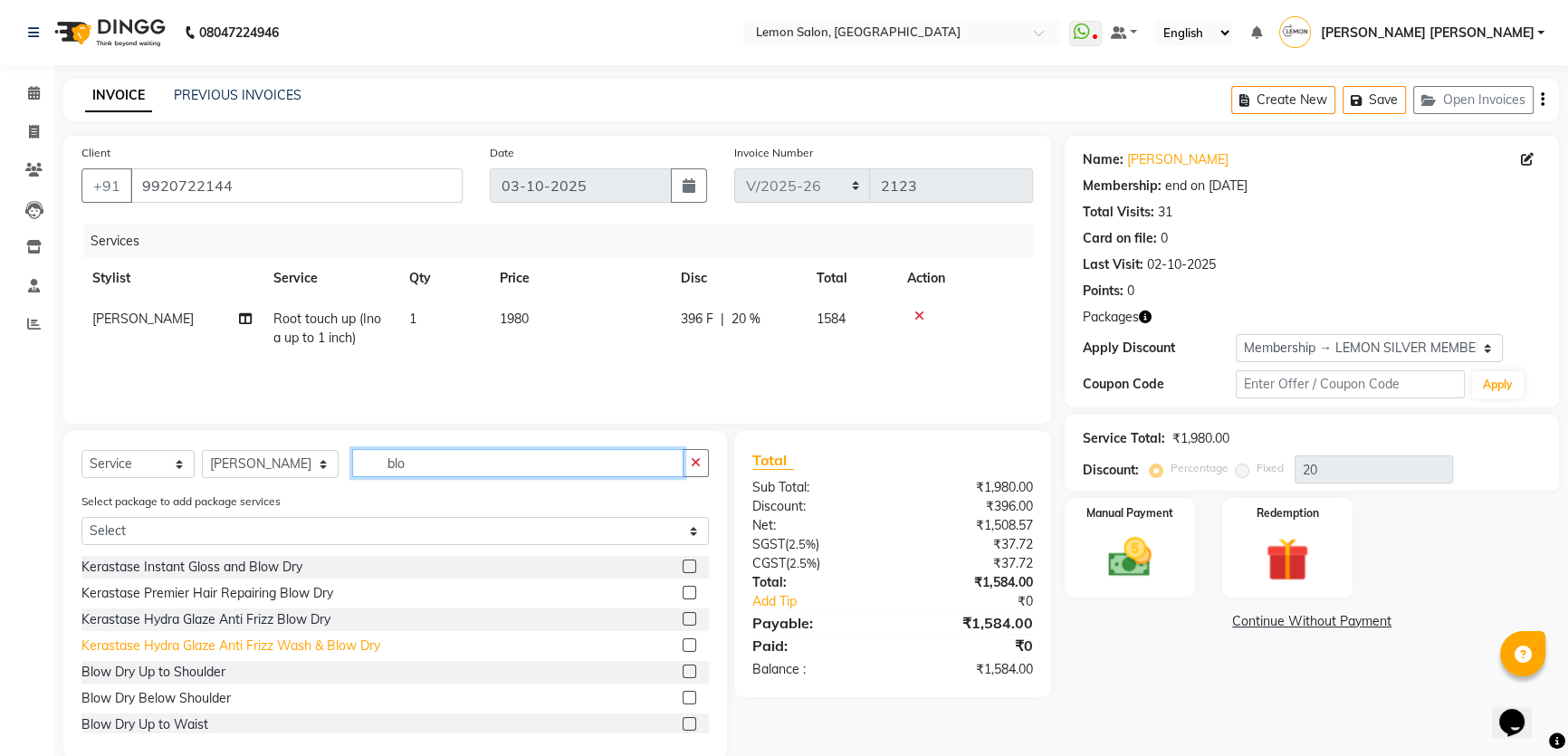
scroll to position [134, 0]
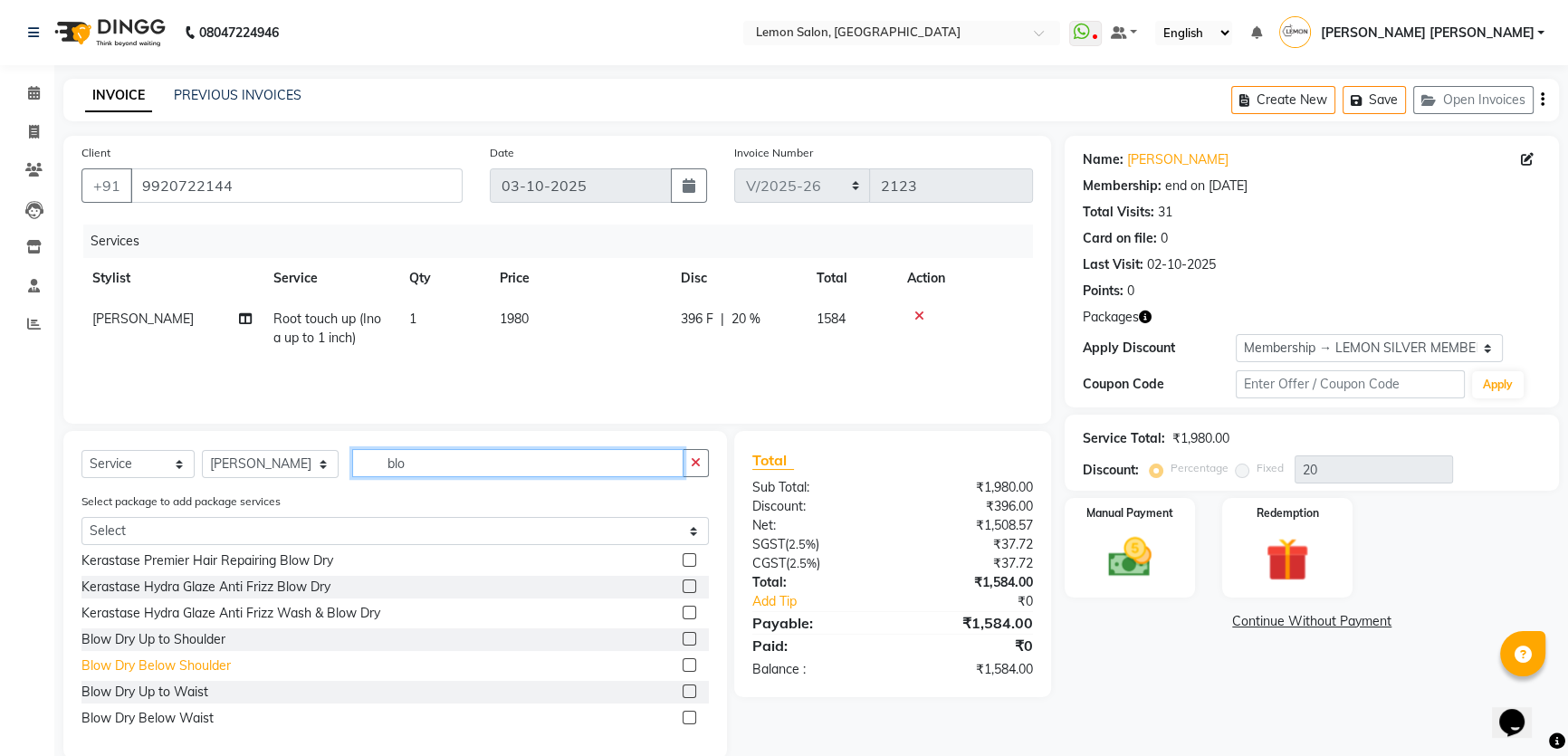
type input "blo"
click at [193, 669] on div "Blow Dry Below Shoulder" at bounding box center [156, 666] width 149 height 19
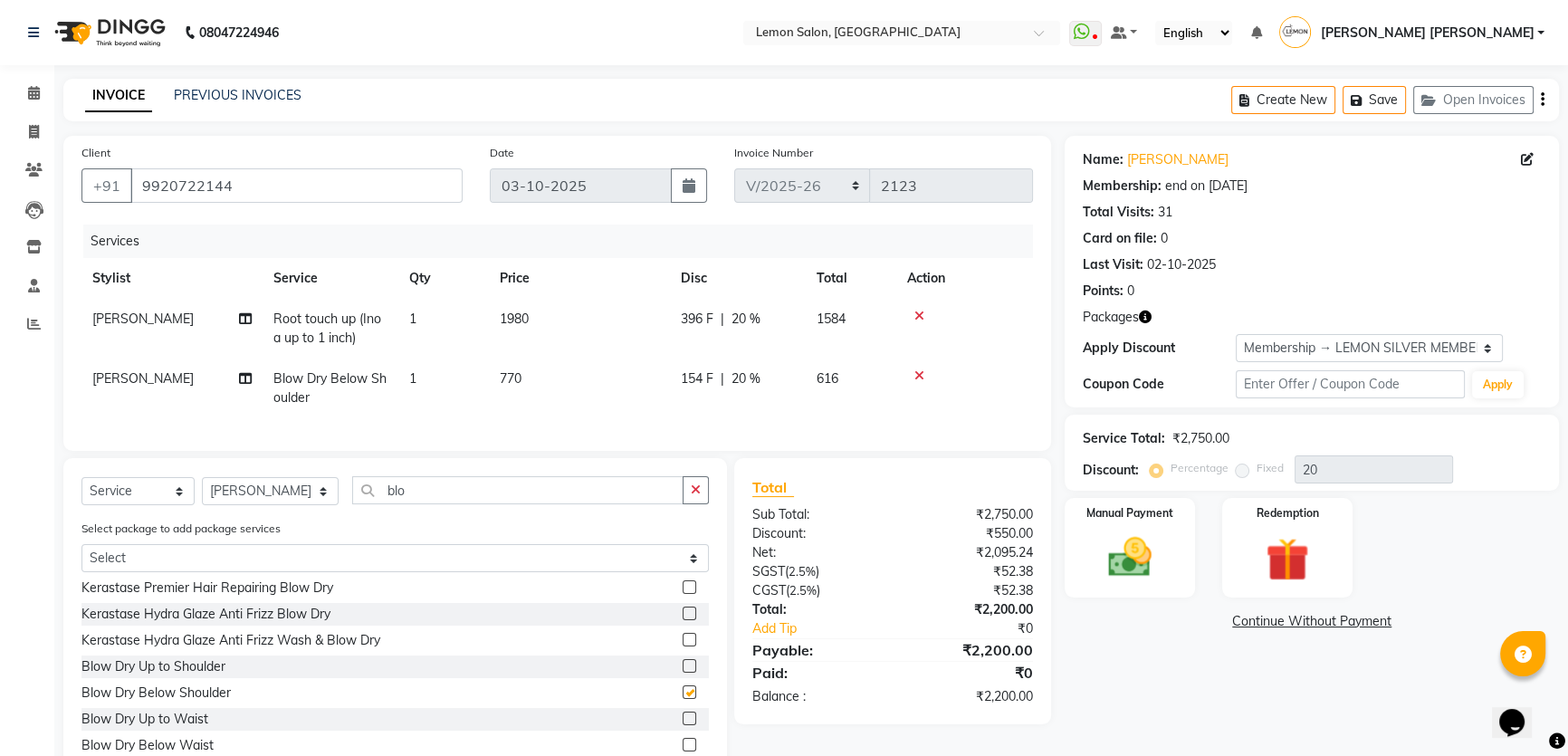
checkbox input "false"
click at [406, 505] on input "blo" at bounding box center [517, 490] width 331 height 28
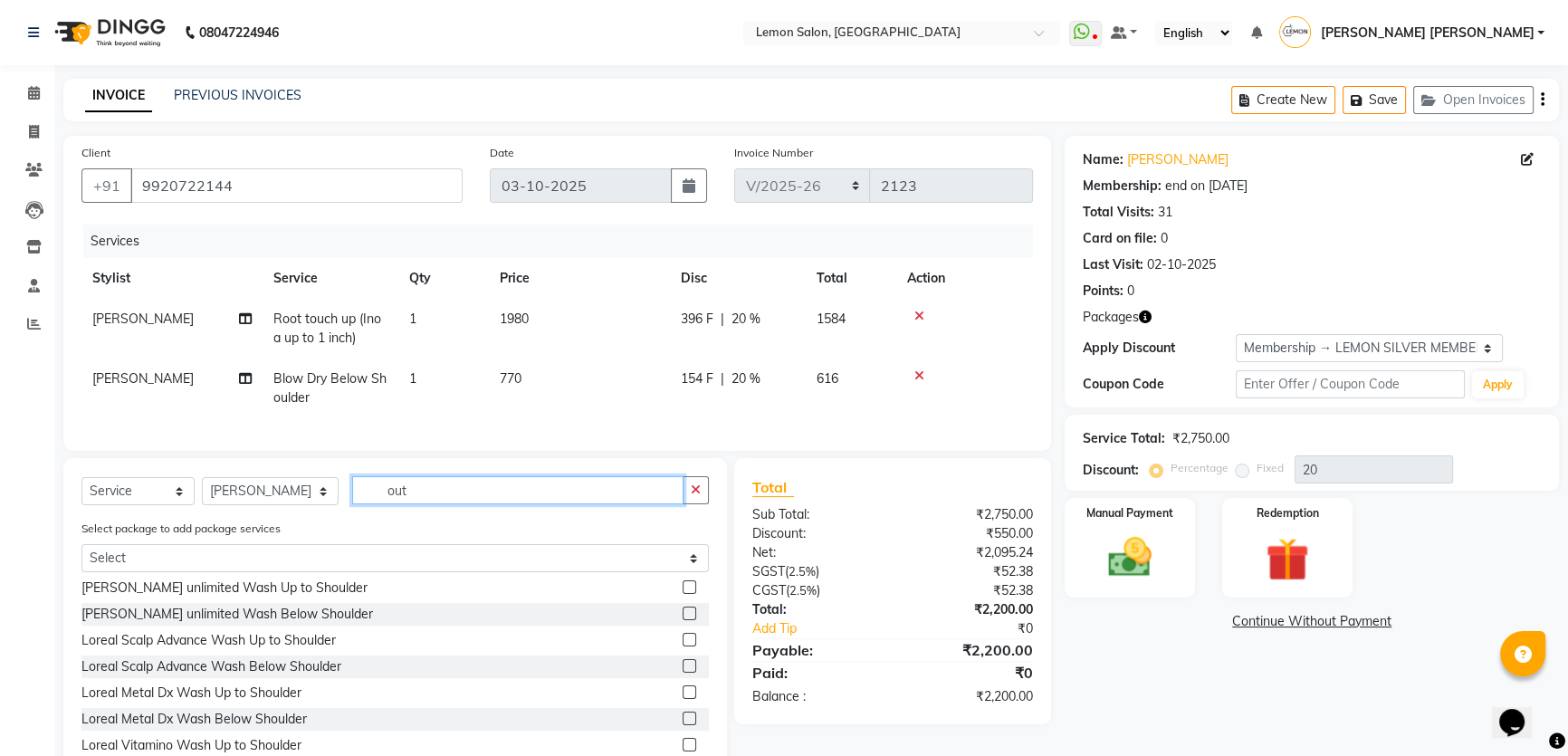
scroll to position [0, 0]
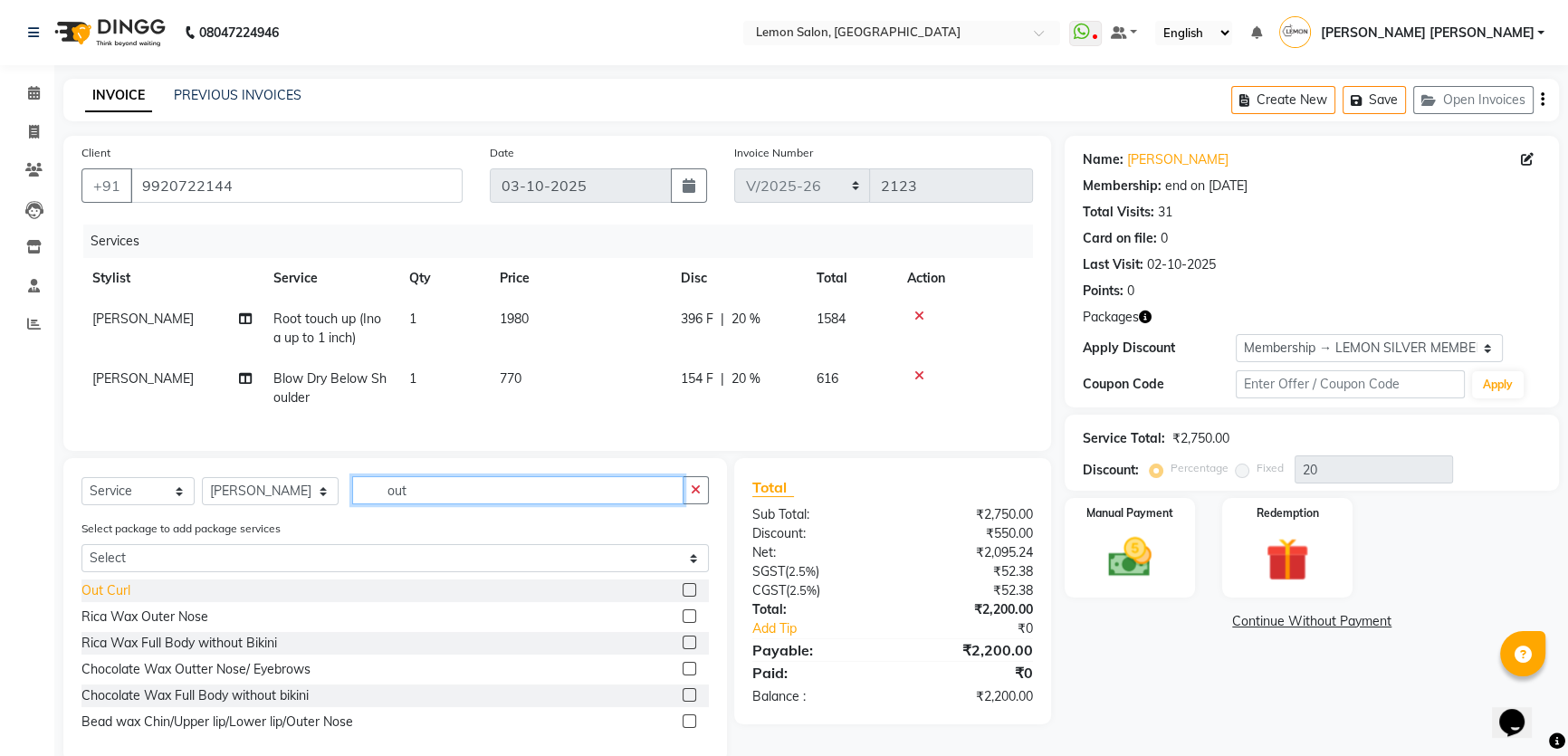
type input "out"
click at [110, 600] on div "Out Curl" at bounding box center [105, 591] width 49 height 19
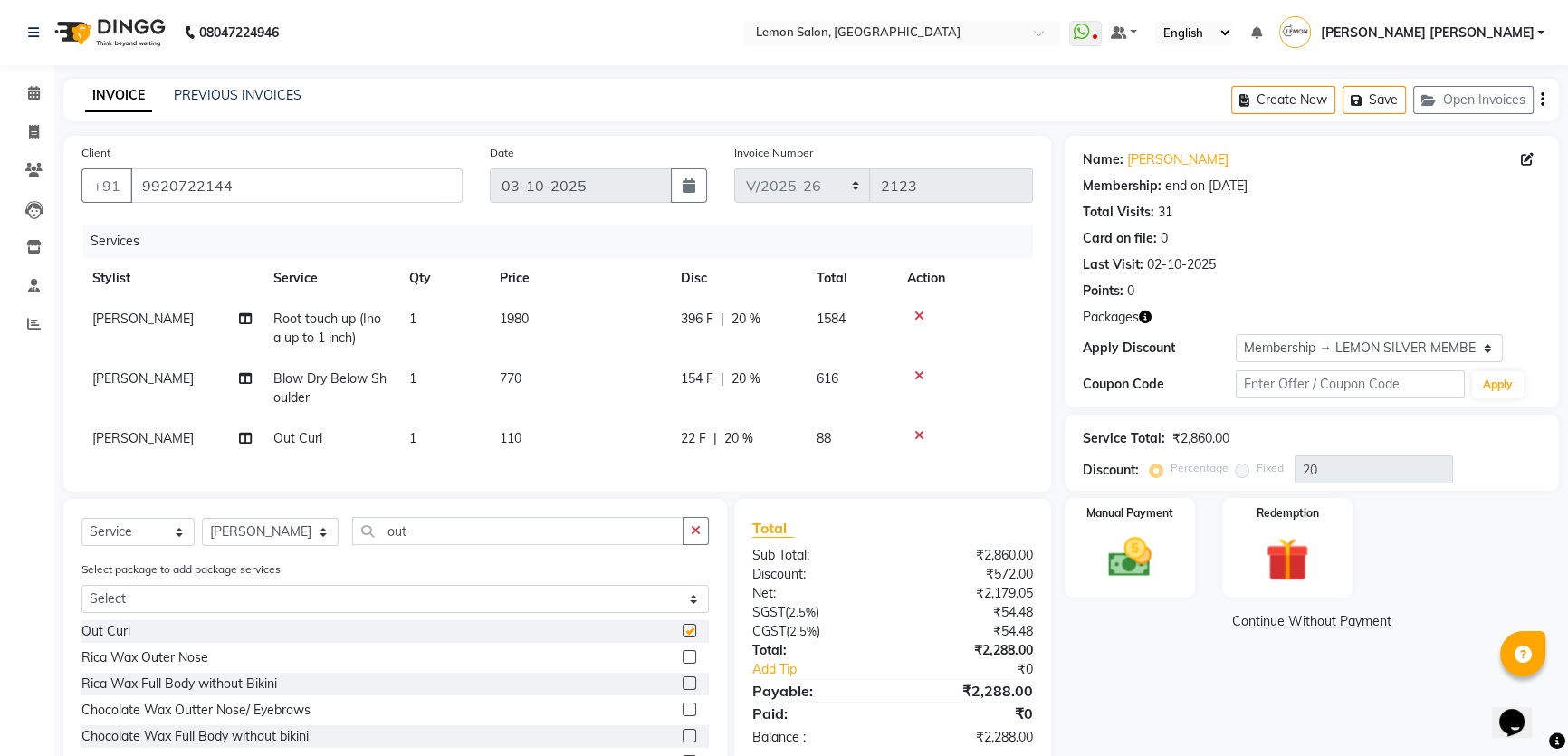
checkbox input "false"
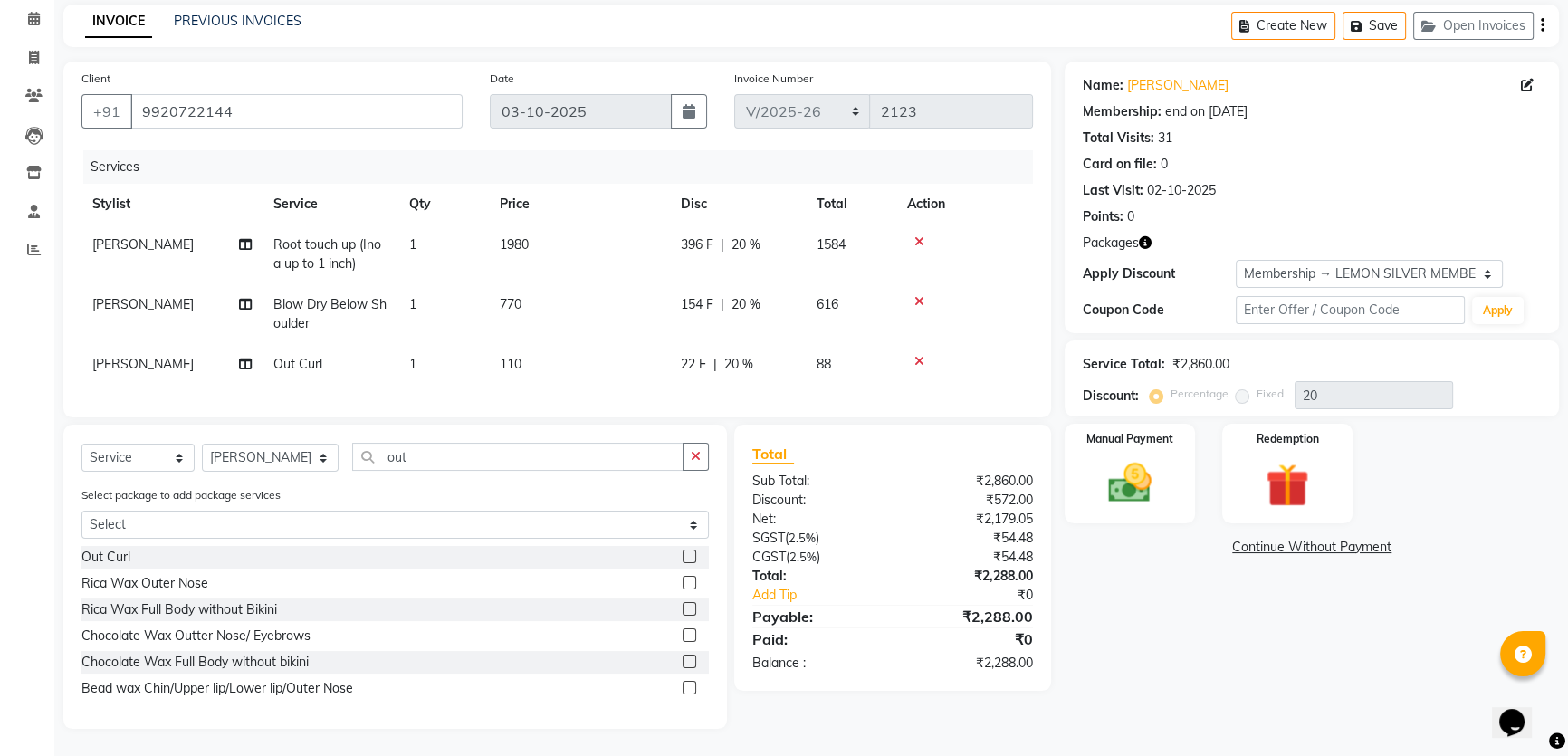
scroll to position [87, 0]
click at [1224, 665] on div "Name: Dr. Atiya Membership: end on 28-10-2025 Total Visits: 31 Card on file: 0 …" at bounding box center [1319, 395] width 508 height 668
click at [1168, 457] on div "Manual Payment" at bounding box center [1130, 473] width 136 height 104
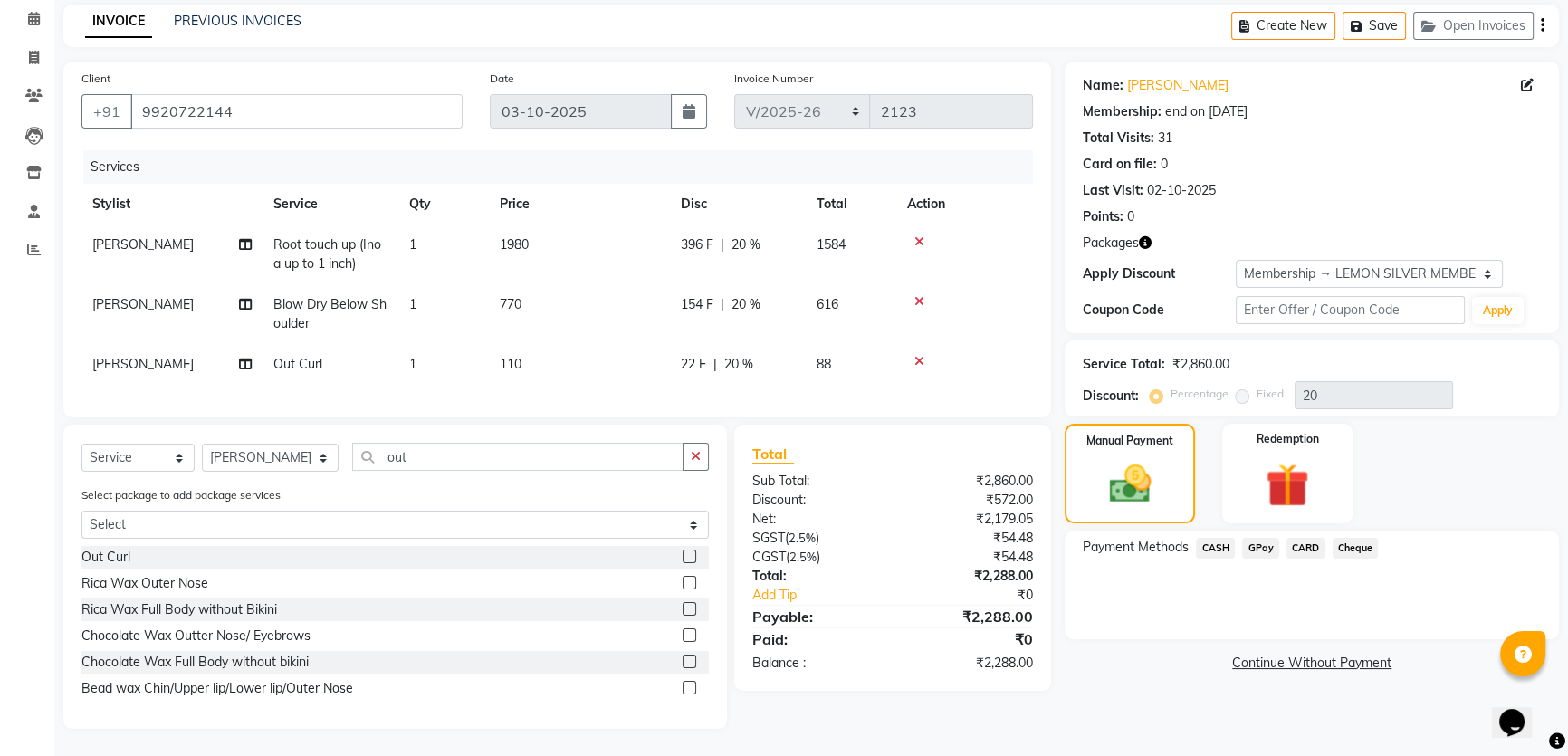
click at [1305, 538] on span "CARD" at bounding box center [1306, 548] width 39 height 21
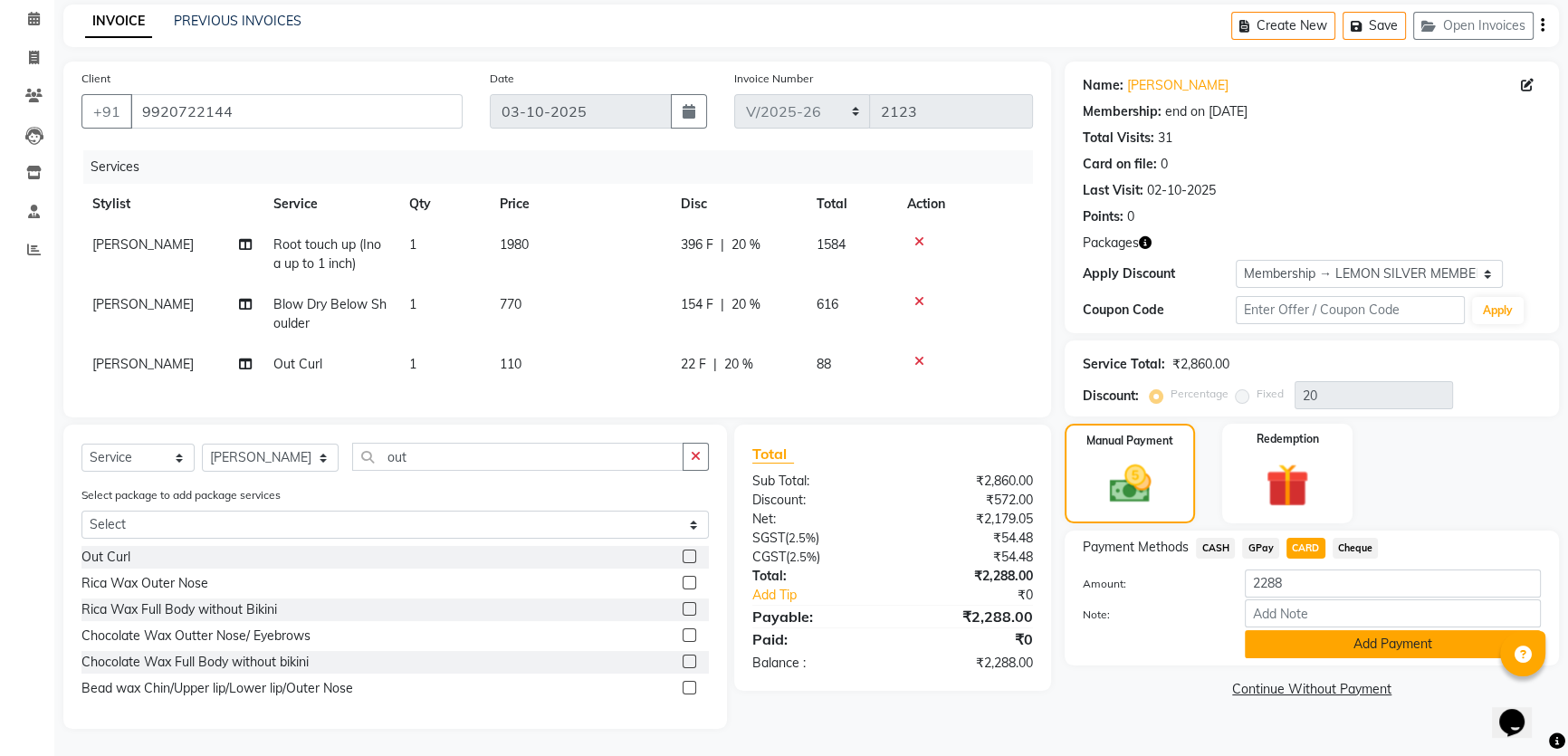
click at [1280, 634] on button "Add Payment" at bounding box center [1392, 644] width 296 height 28
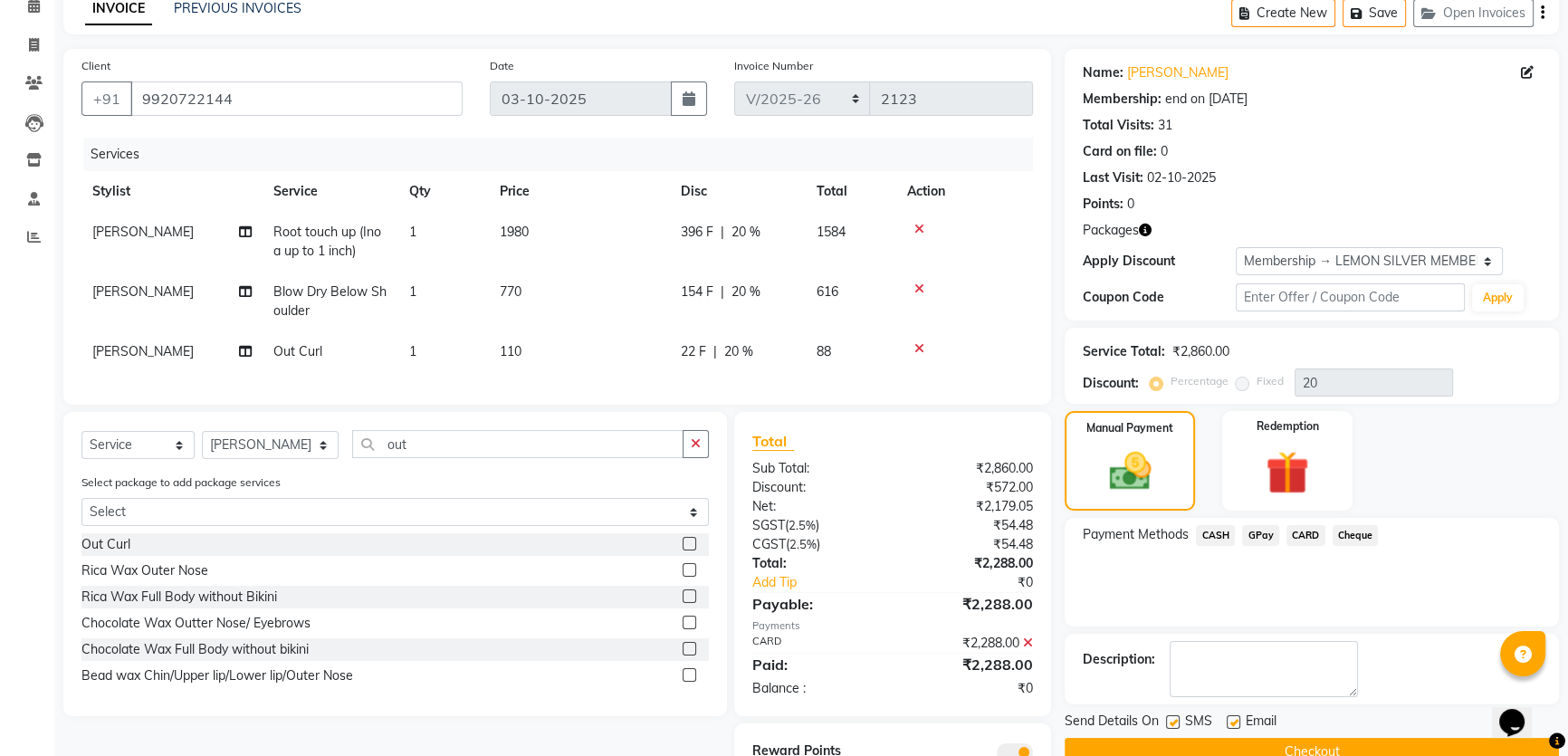
click at [1231, 722] on label at bounding box center [1233, 722] width 14 height 14
click at [1231, 722] on input "checkbox" at bounding box center [1232, 723] width 12 height 12
checkbox input "false"
click at [1165, 720] on label at bounding box center [1172, 722] width 14 height 14
click at [1165, 720] on input "checkbox" at bounding box center [1171, 723] width 12 height 12
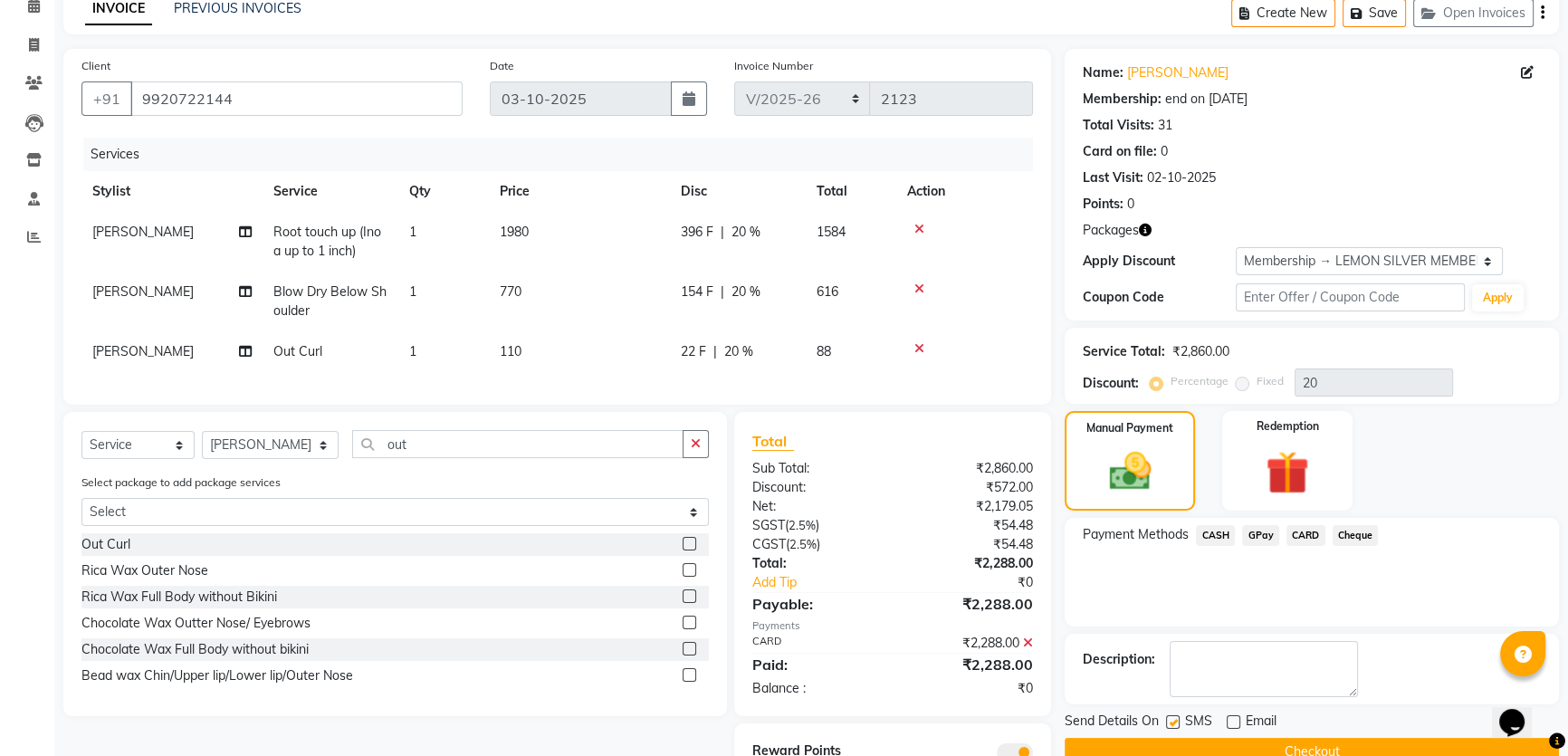
checkbox input "false"
click at [1195, 743] on button "Checkout" at bounding box center [1311, 752] width 494 height 28
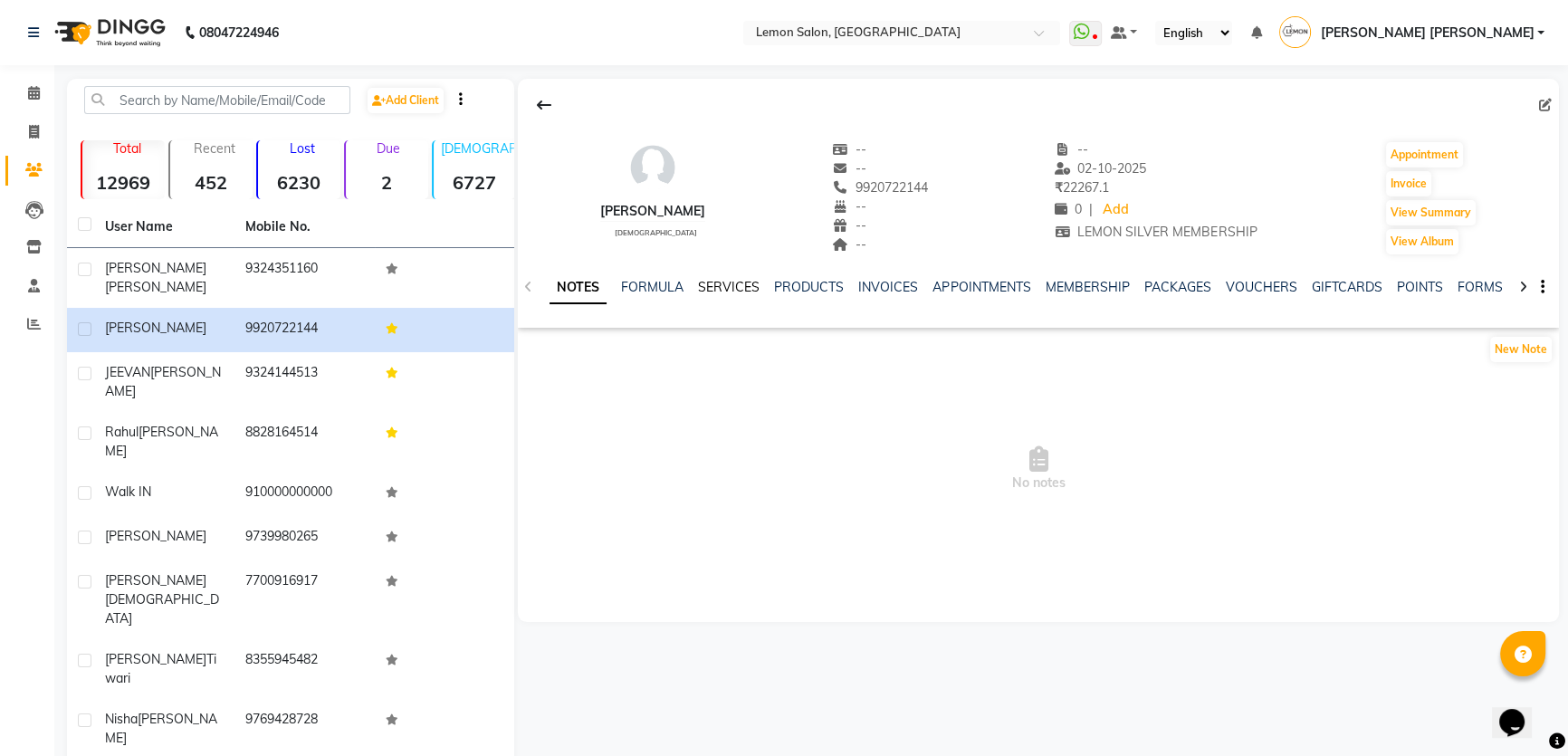
click at [729, 290] on link "SERVICES" at bounding box center [728, 287] width 61 height 17
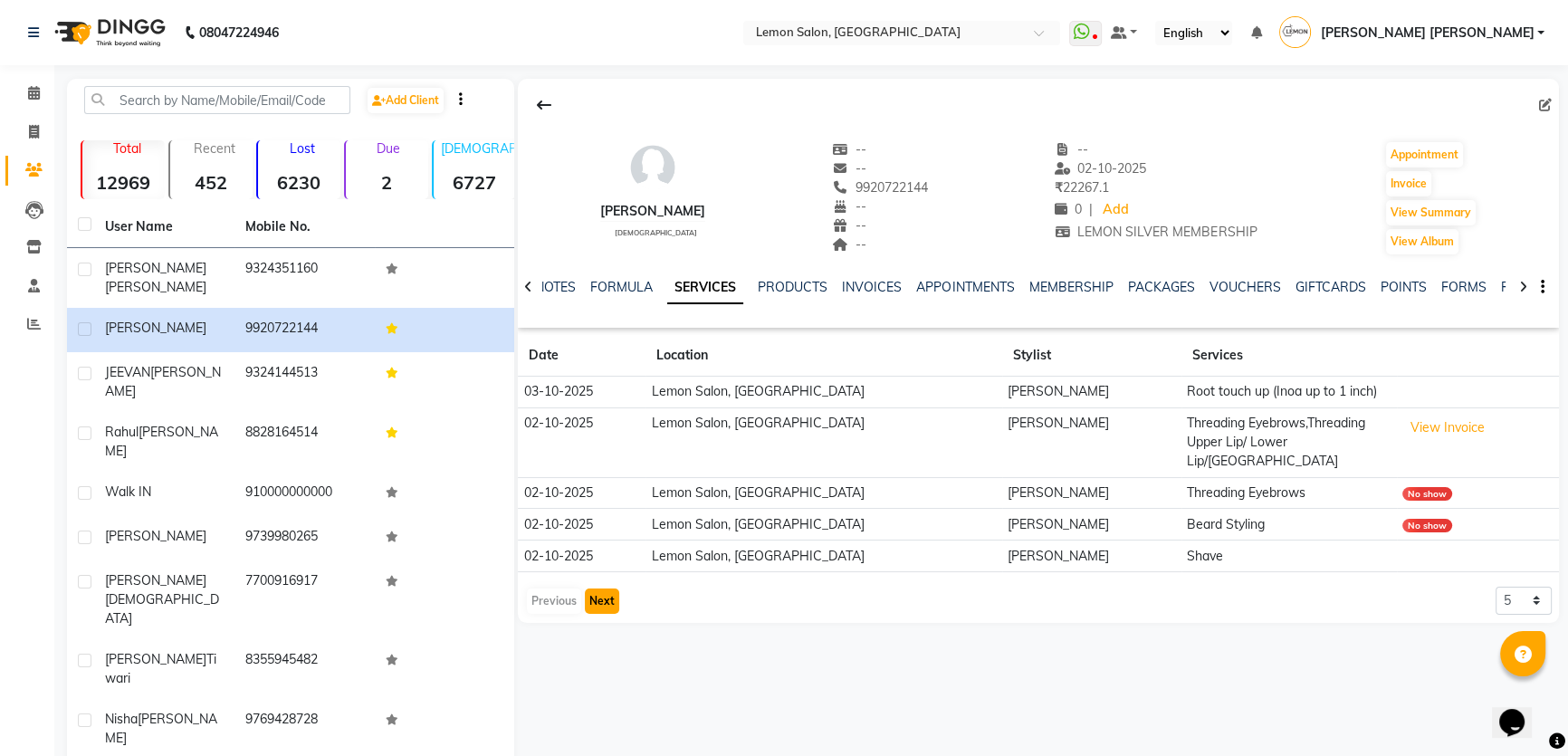
click at [600, 589] on button "Next" at bounding box center [602, 602] width 35 height 26
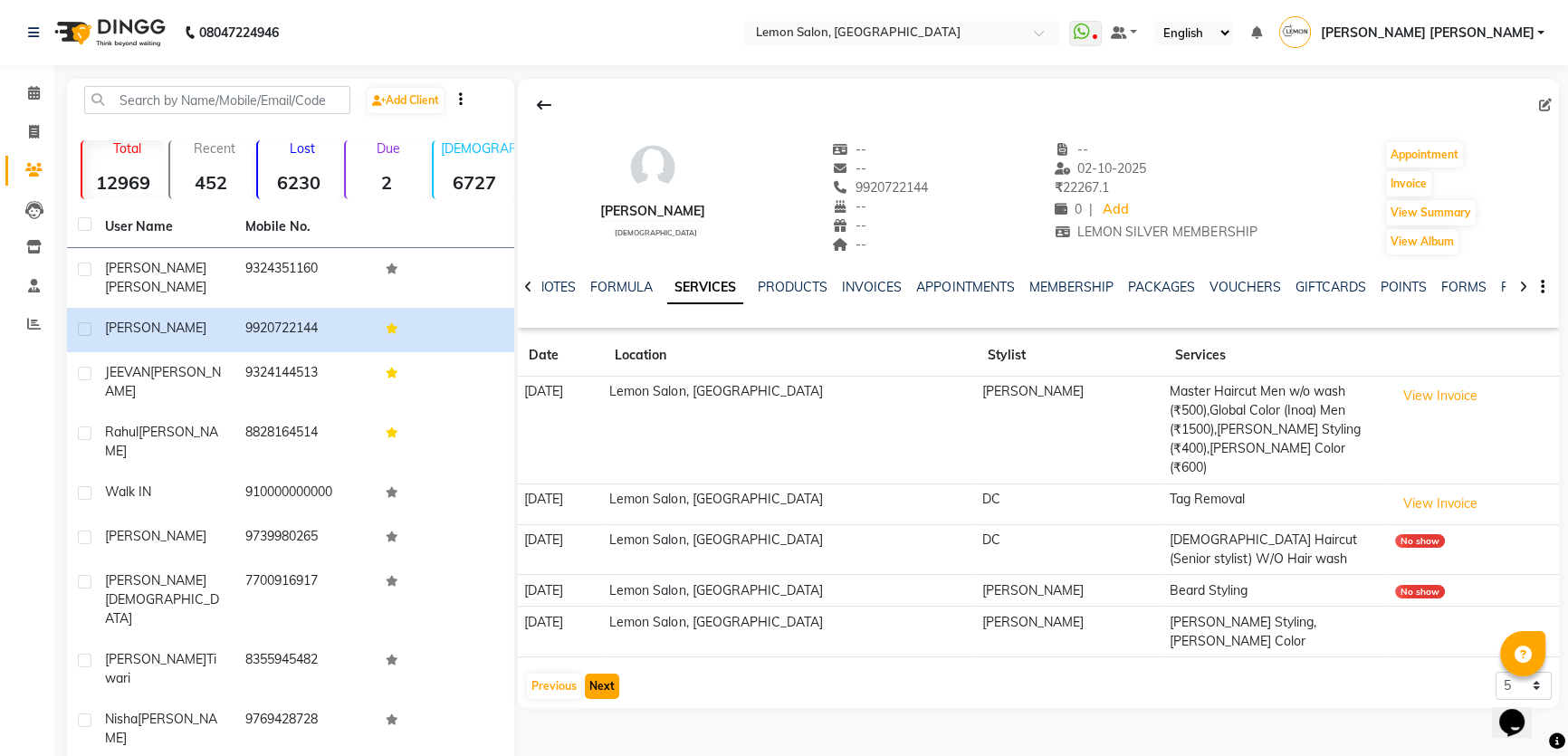
click at [605, 673] on button "Next" at bounding box center [602, 686] width 35 height 26
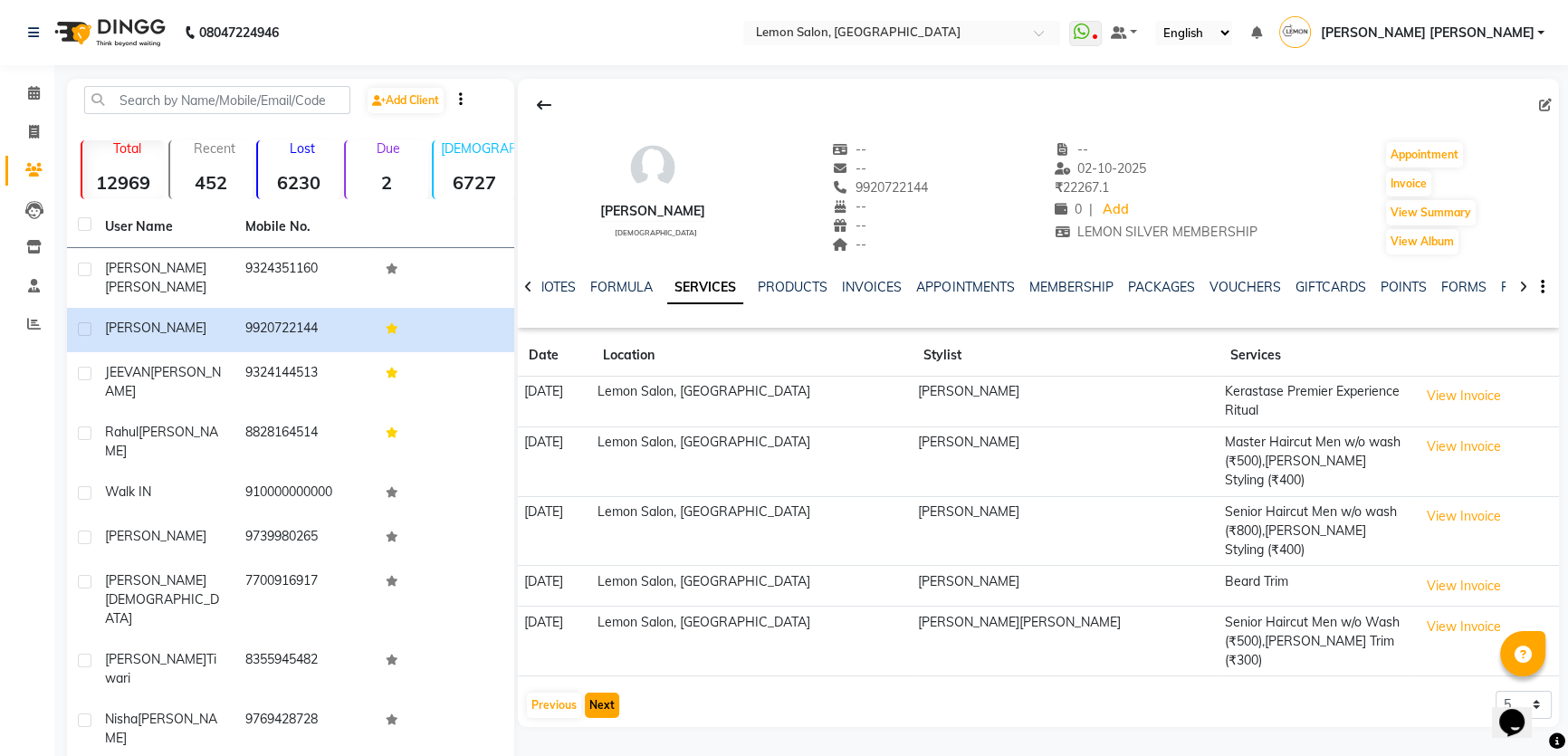
click at [594, 693] on button "Next" at bounding box center [602, 706] width 35 height 26
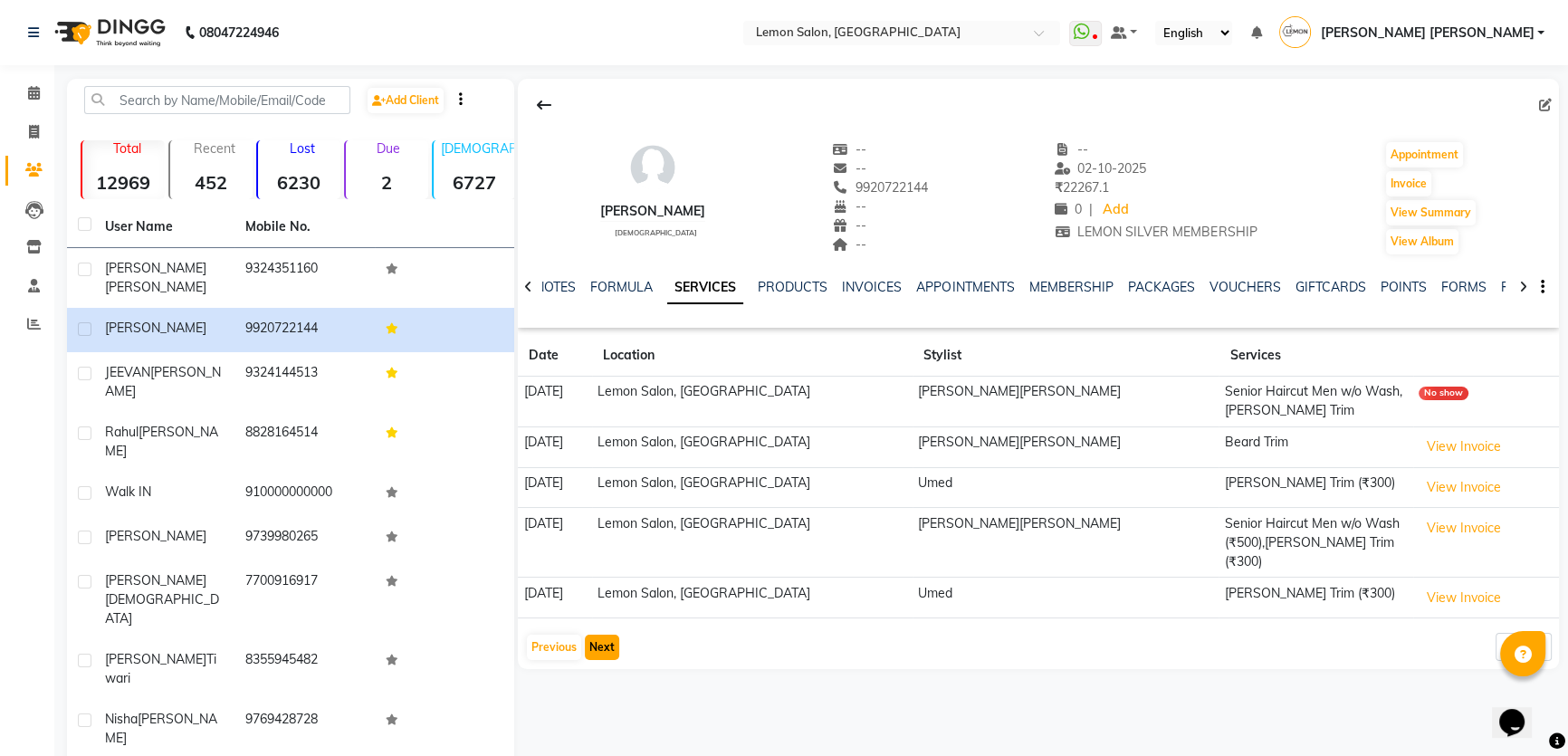
click at [600, 635] on button "Next" at bounding box center [602, 648] width 35 height 26
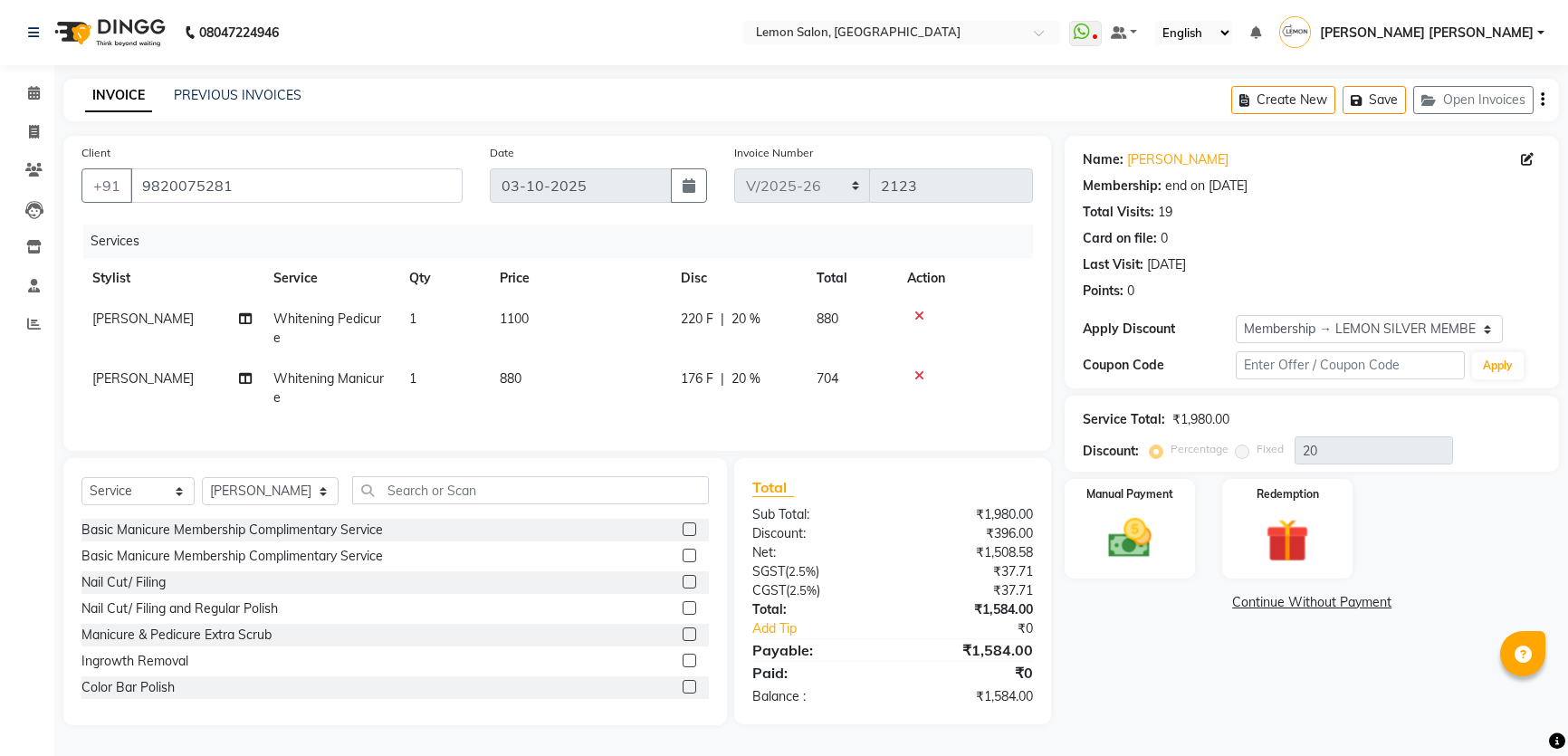
select select "568"
select select "service"
select select "68714"
select select "1: Object"
click at [731, 39] on nav "08047224946 Select Location × [GEOGRAPHIC_DATA] WhatsApp Status ✕ Status: Disco…" at bounding box center [784, 32] width 1568 height 65
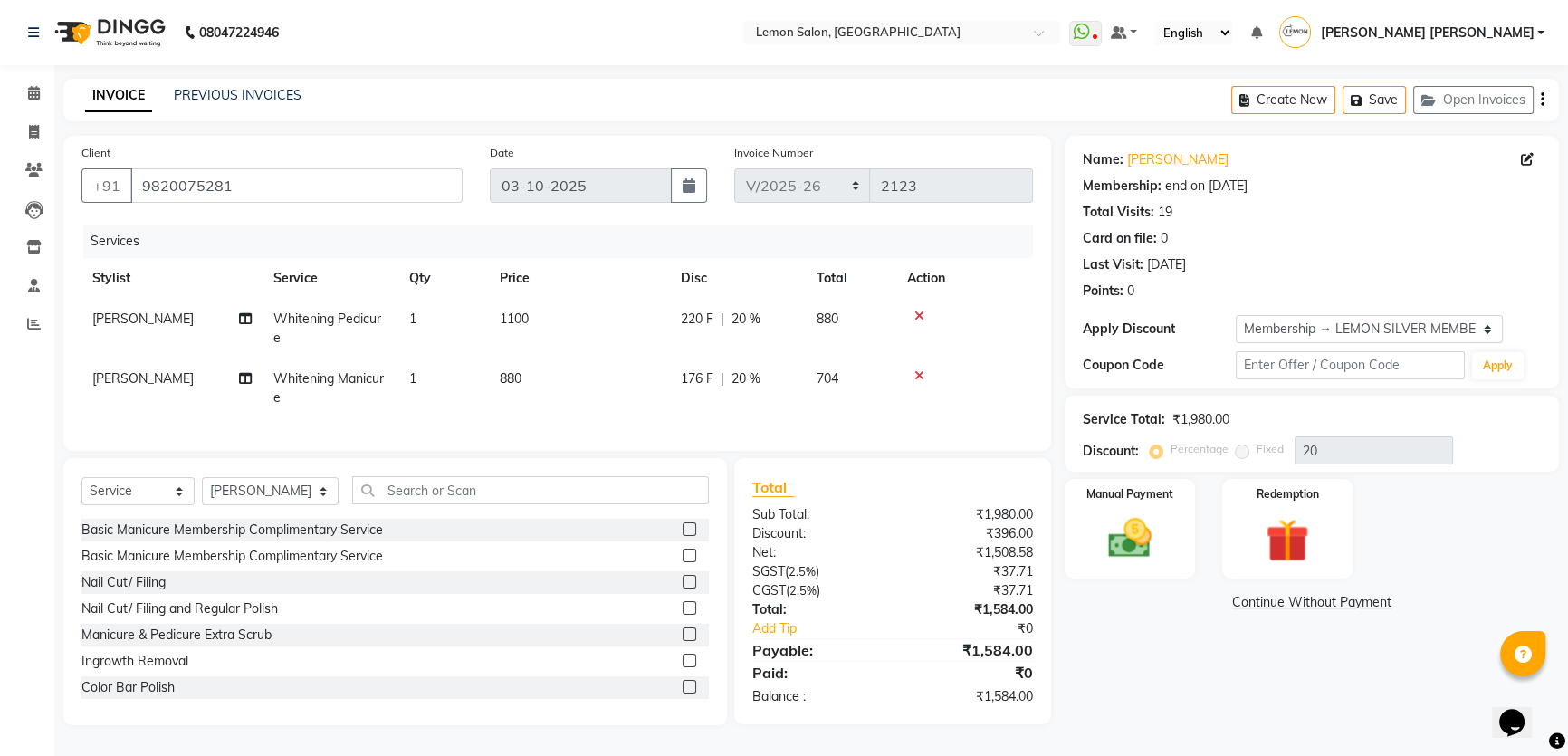
click at [353, 325] on span "Whitening Pedicure" at bounding box center [326, 328] width 107 height 35
select select "68714"
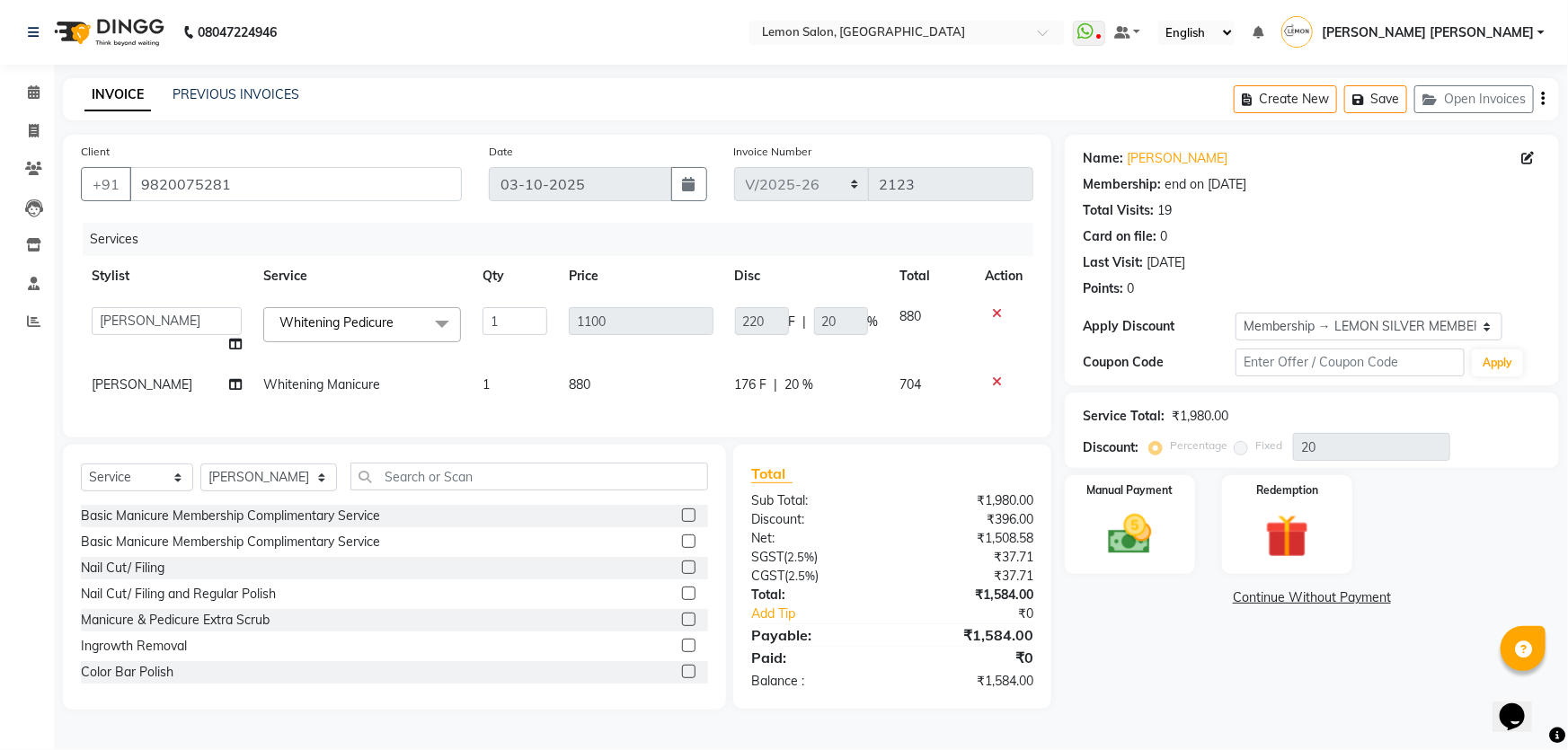
click at [349, 322] on span "Whitening Pedicure" at bounding box center [336, 323] width 114 height 16
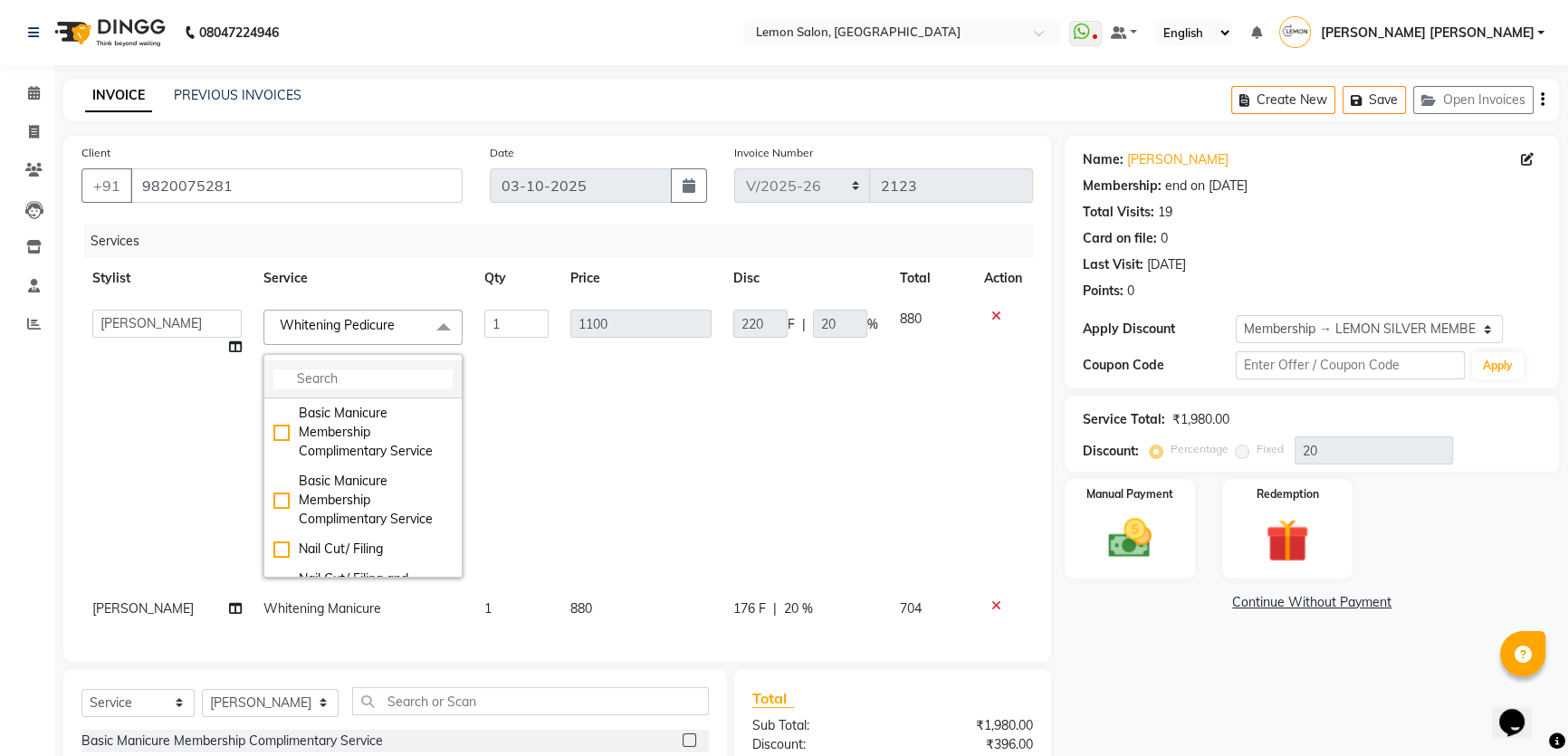
click at [383, 370] on input "multiselect-search" at bounding box center [362, 379] width 179 height 19
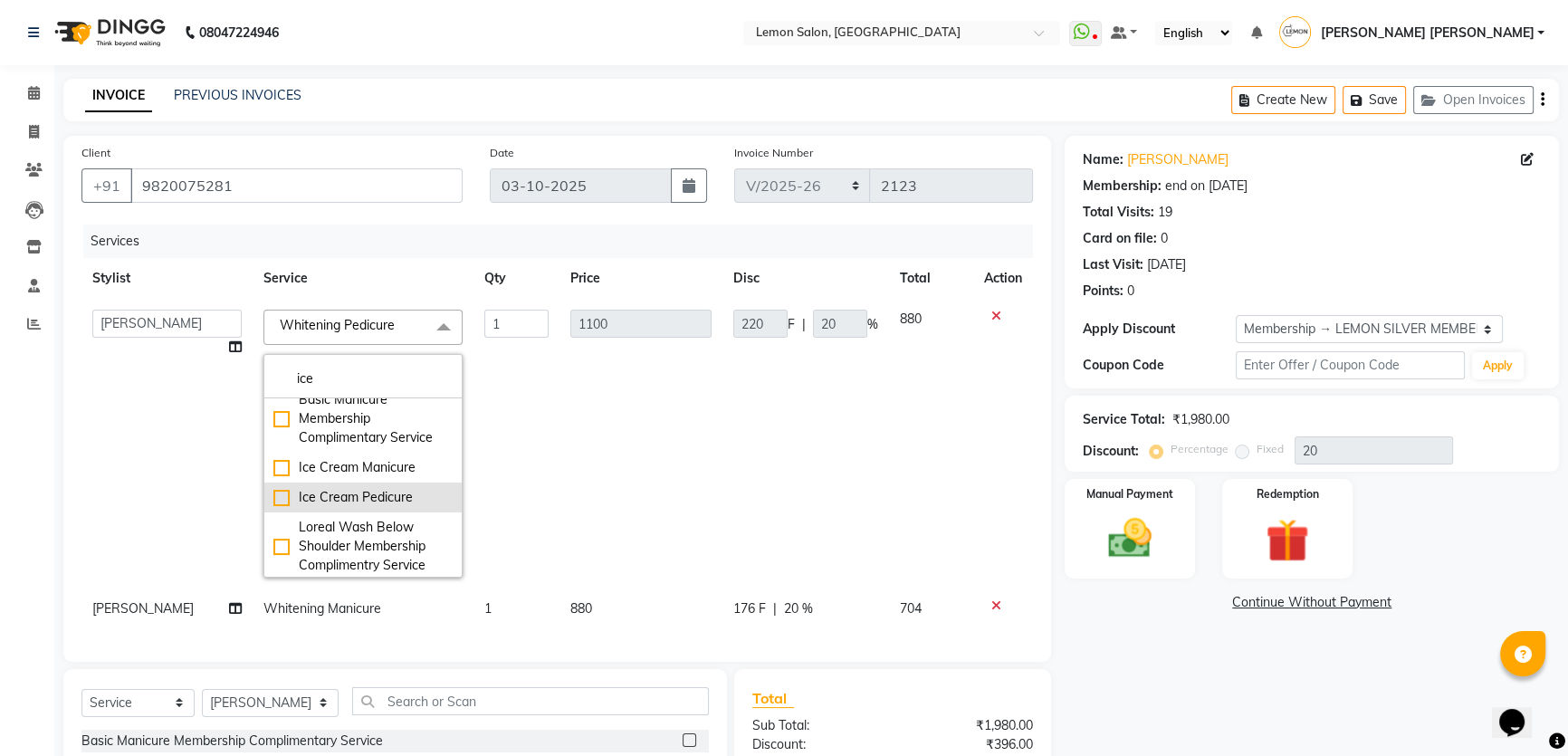
type input "ice"
click at [396, 496] on div "Ice Cream Pedicure" at bounding box center [362, 497] width 179 height 19
checkbox input "true"
type input "2750"
type input "550"
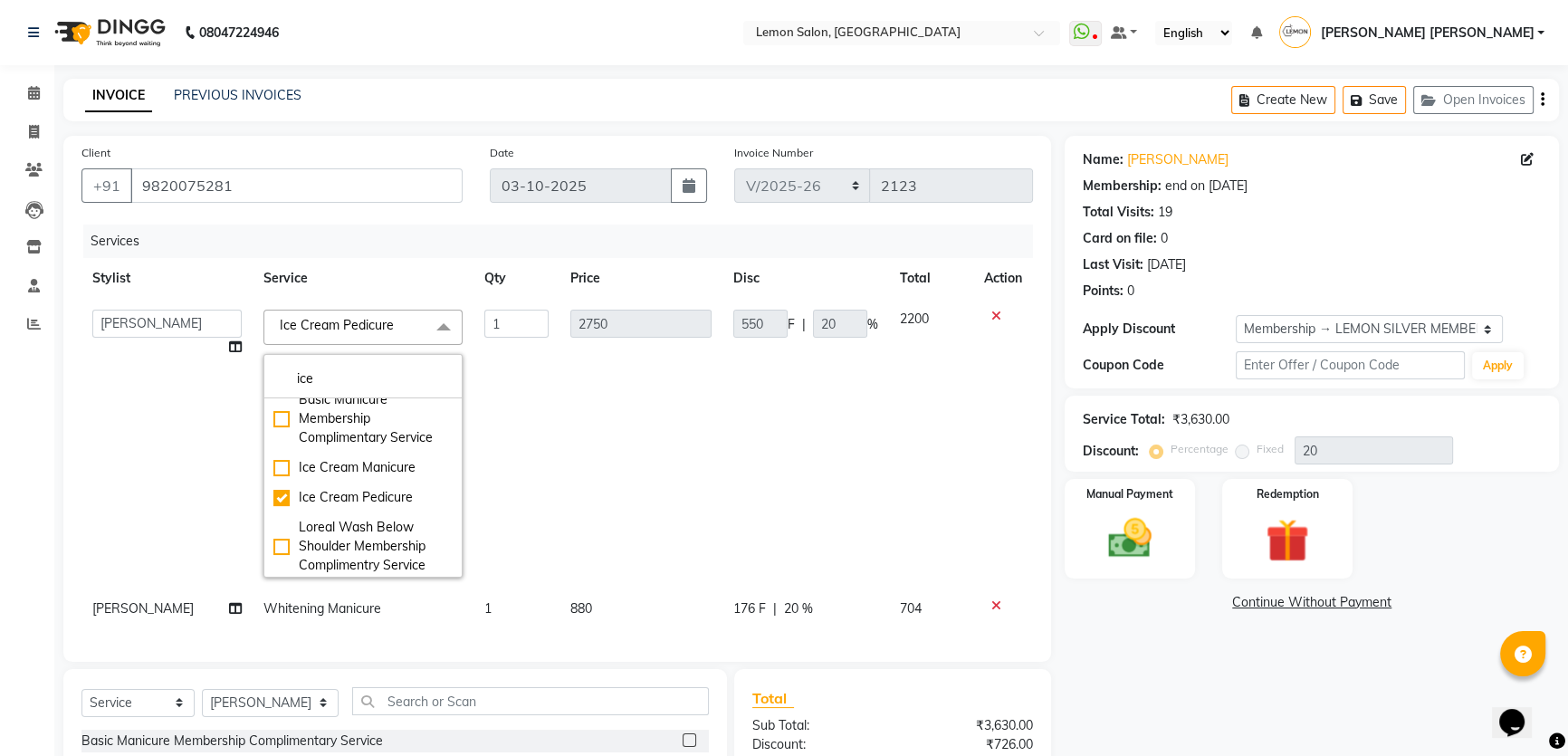
click at [578, 443] on td "2750" at bounding box center [641, 444] width 163 height 290
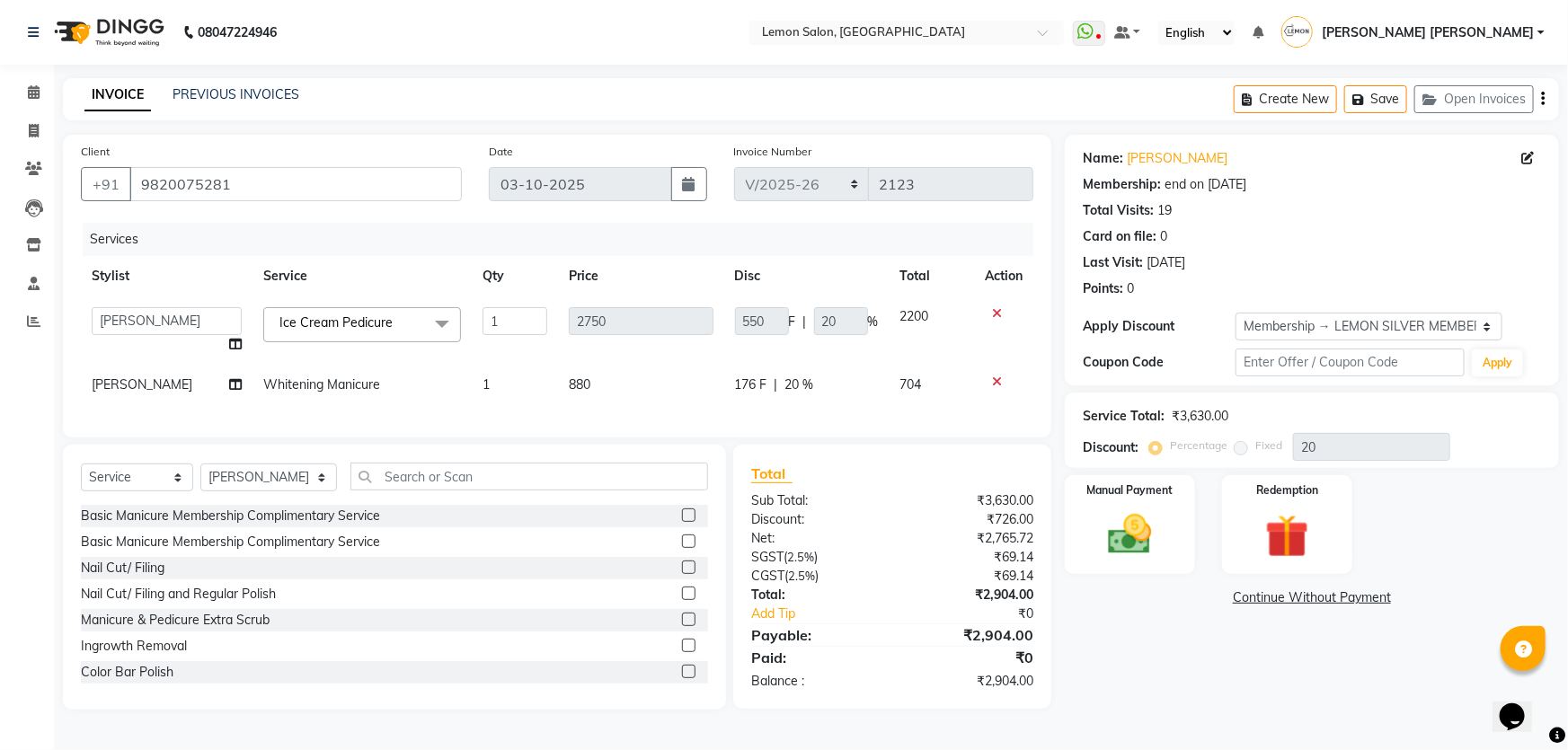
click at [1168, 692] on div "Name: [PERSON_NAME] Membership: end on [DATE] Total Visits: 19 Card on file: 0 …" at bounding box center [1319, 422] width 508 height 575
click at [1402, 288] on div "Points: 0" at bounding box center [1311, 289] width 458 height 19
click at [1103, 533] on img at bounding box center [1129, 534] width 74 height 52
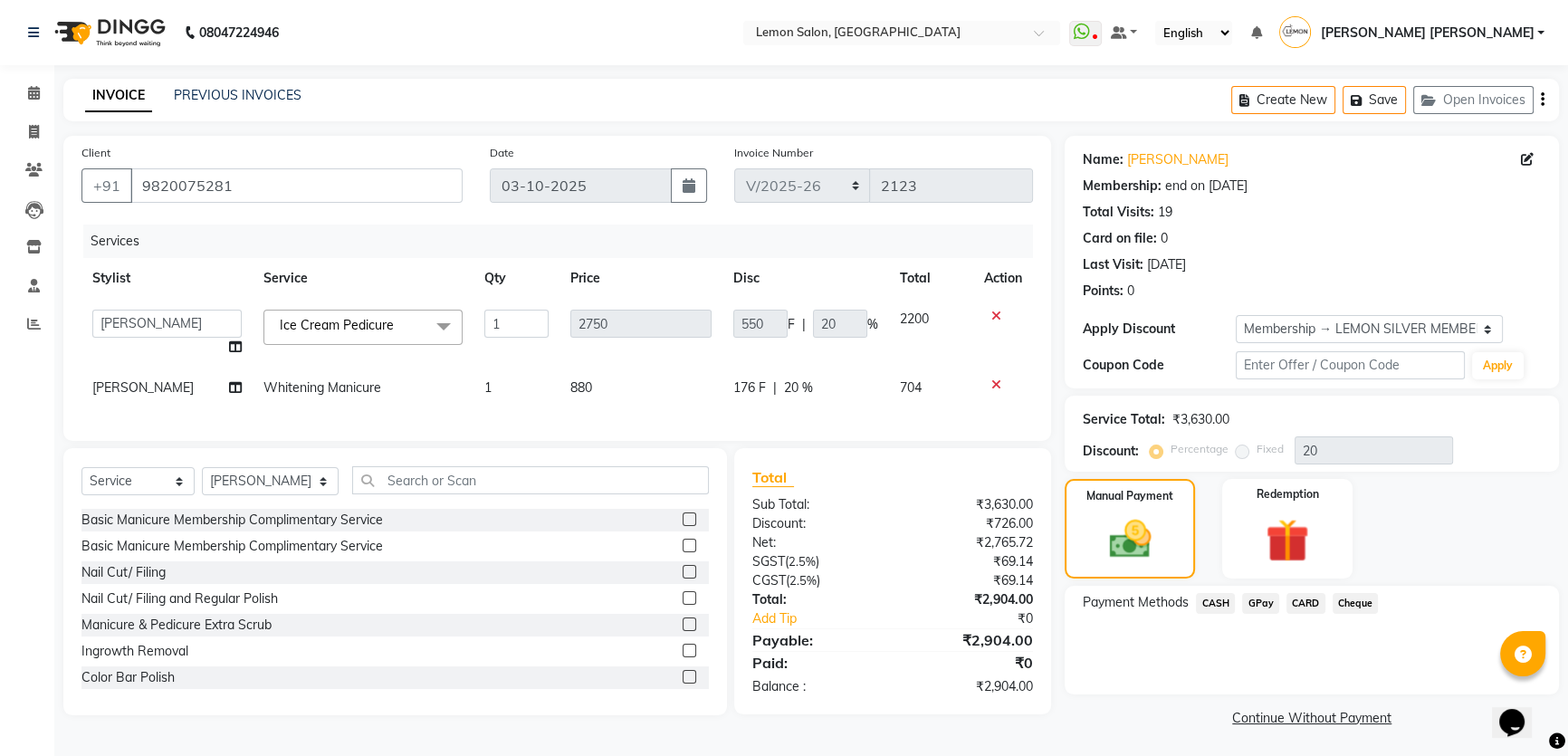
click at [1218, 606] on span "CASH" at bounding box center [1215, 604] width 39 height 21
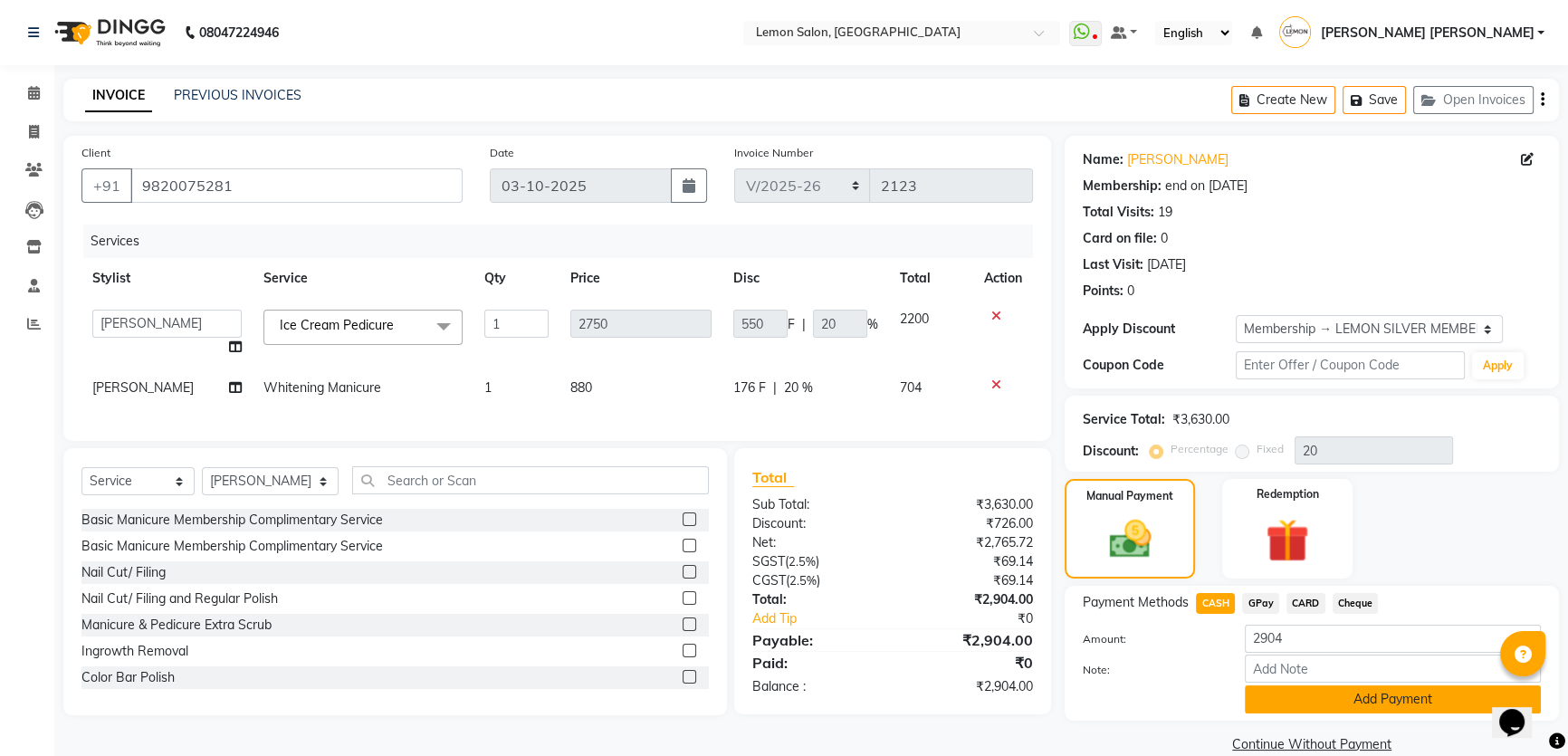
click at [1253, 698] on button "Add Payment" at bounding box center [1392, 699] width 296 height 28
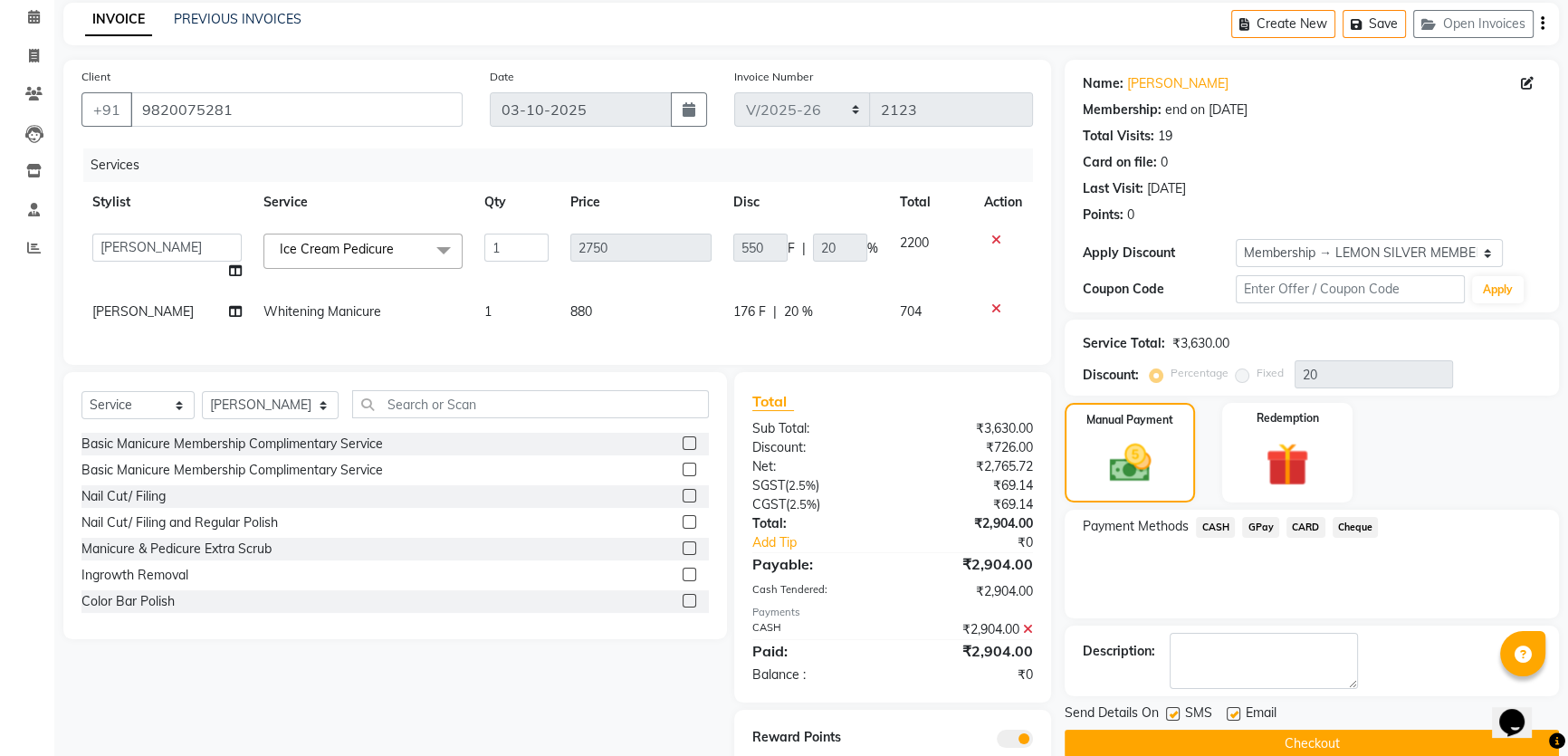
scroll to position [152, 0]
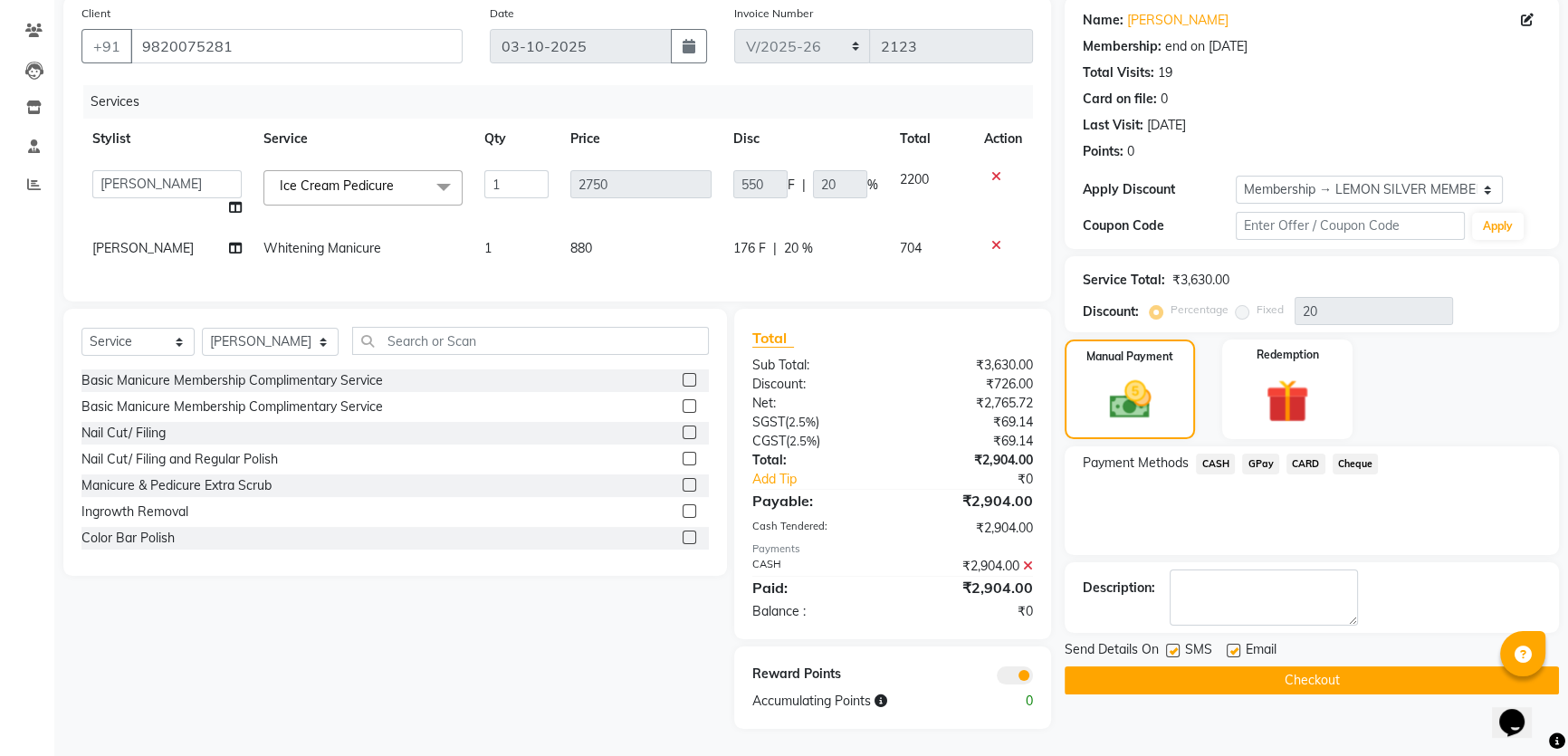
click at [1209, 667] on button "Checkout" at bounding box center [1311, 681] width 494 height 28
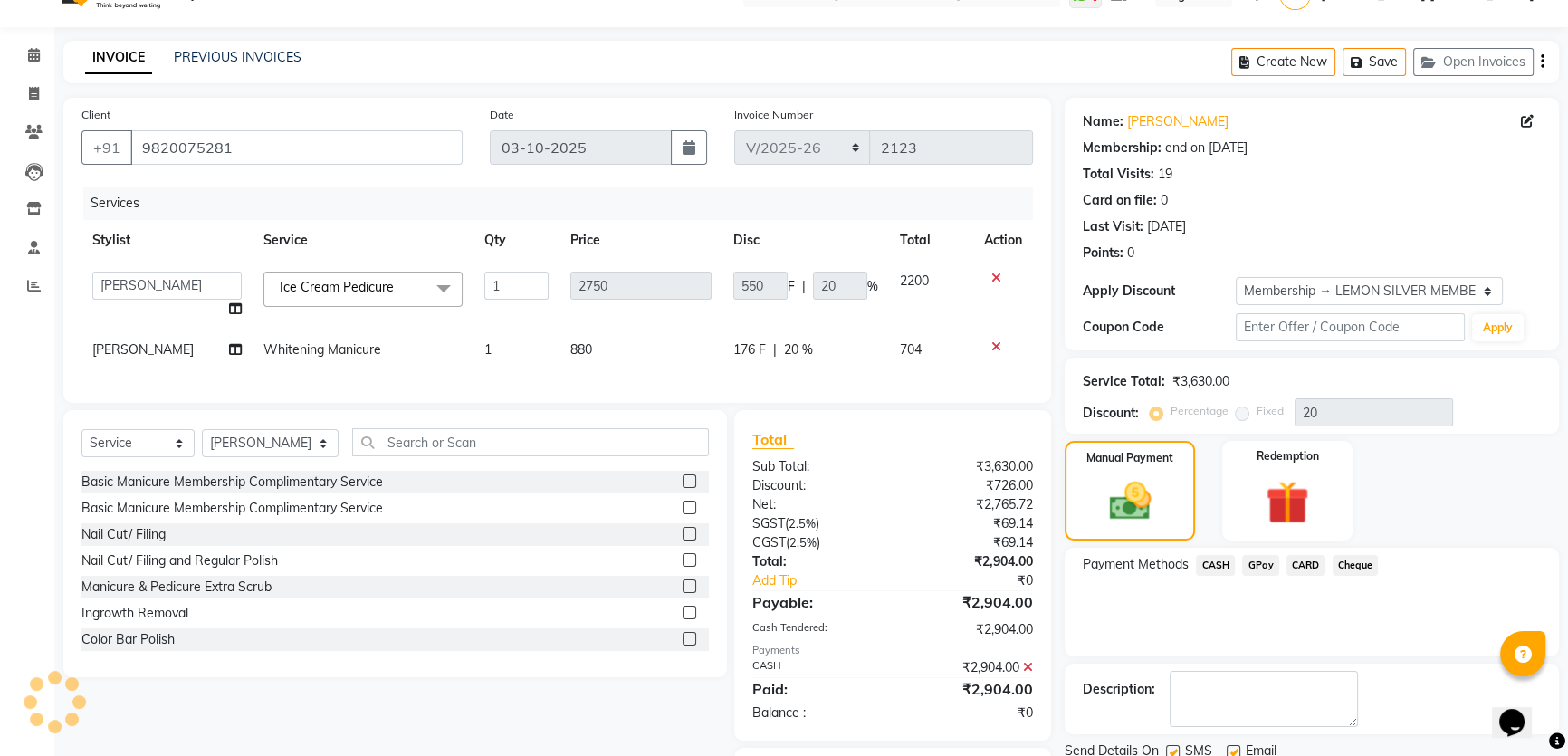
scroll to position [0, 0]
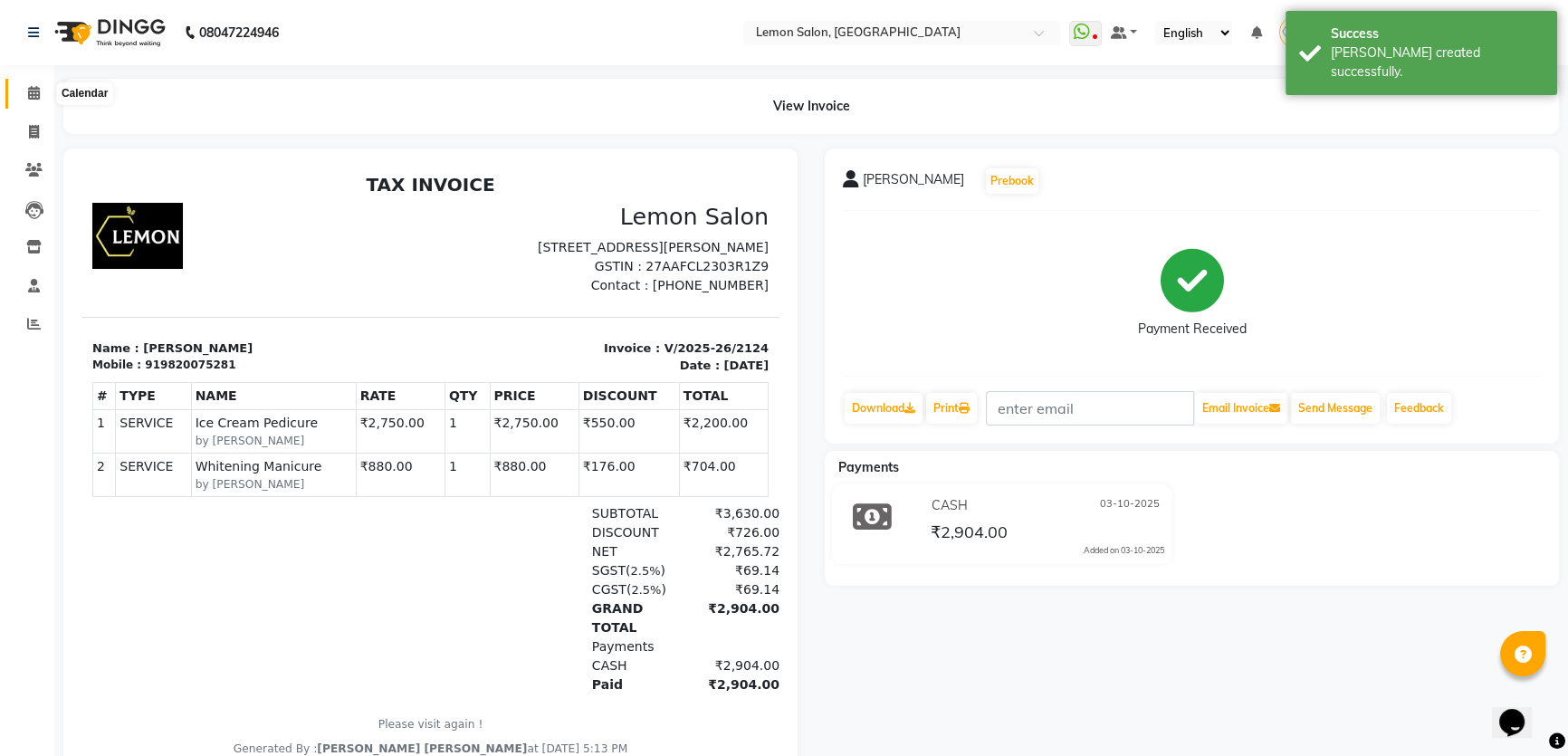
click at [32, 89] on icon at bounding box center [34, 93] width 12 height 14
